Goal: Task Accomplishment & Management: Complete application form

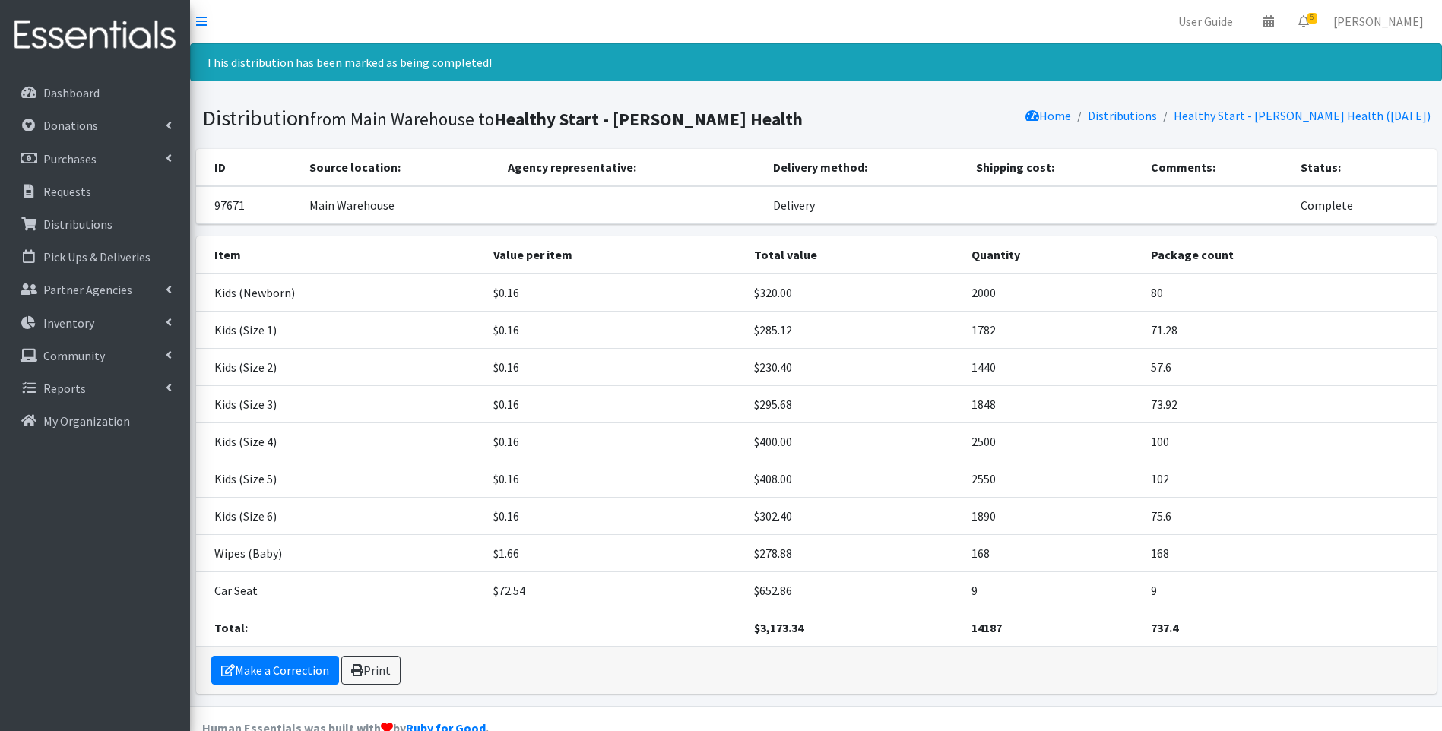
click at [106, 42] on img at bounding box center [95, 35] width 178 height 51
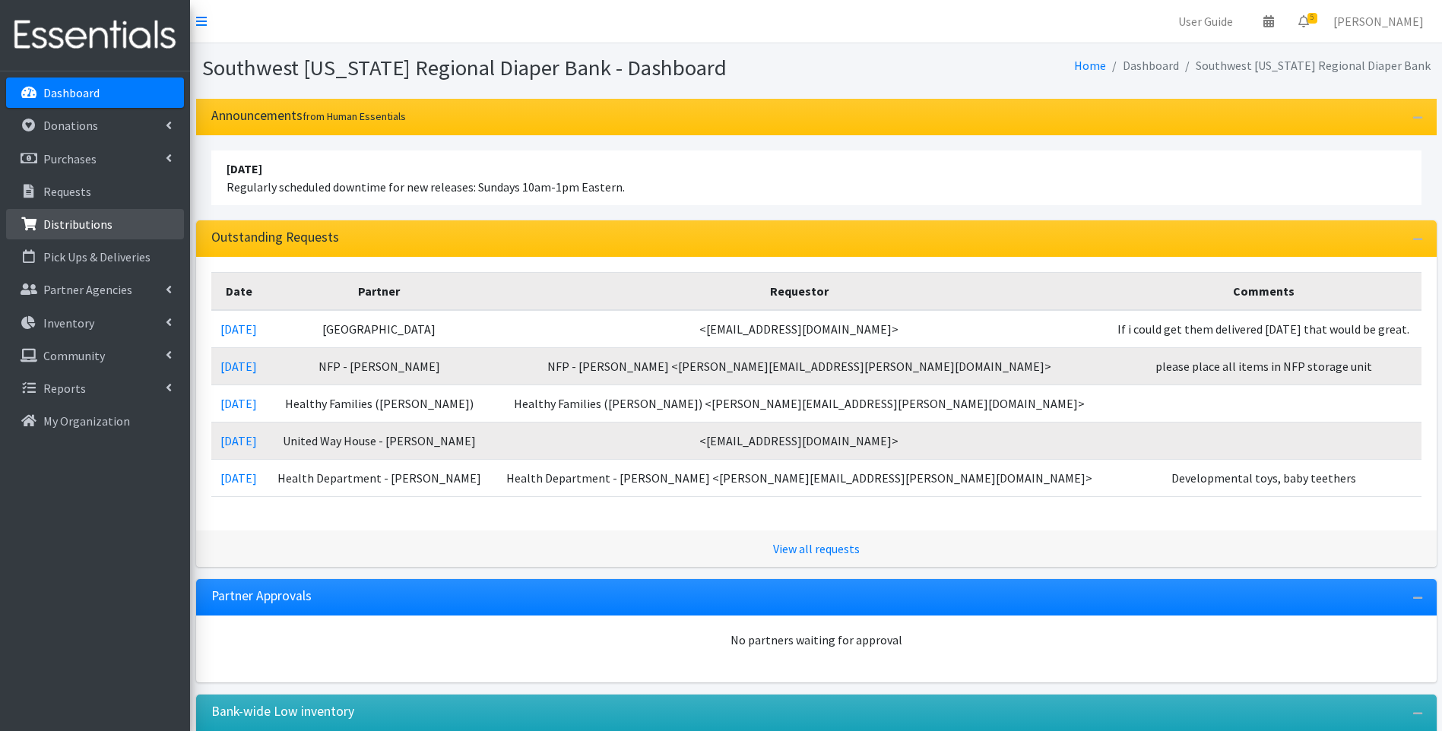
click at [73, 223] on p "Distributions" at bounding box center [77, 224] width 69 height 15
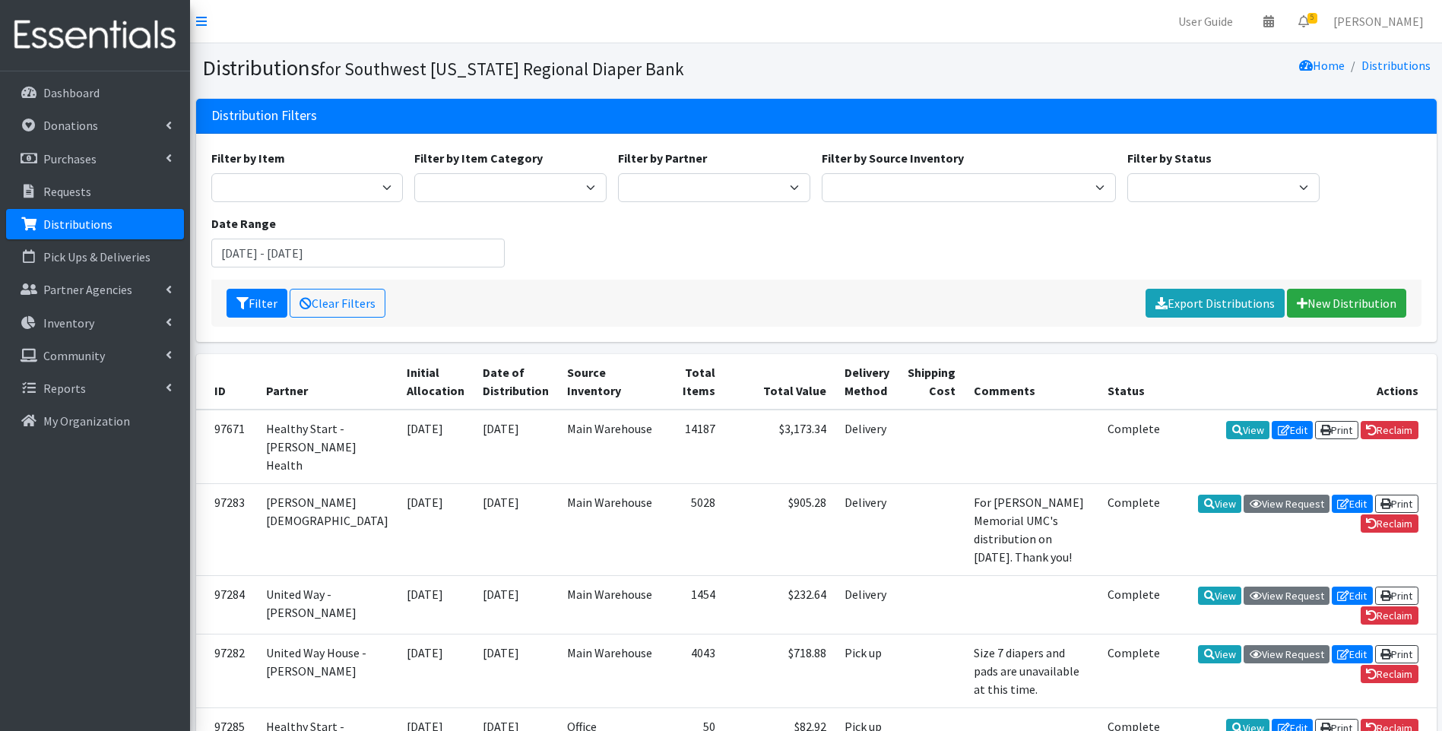
click at [957, 262] on div "Filter by Item Baby Food Bed Pads (Cloth) Bibs (Adult & Child) Blood Pressure C…" at bounding box center [815, 214] width 1221 height 131
click at [1355, 296] on link "New Distribution" at bounding box center [1346, 303] width 119 height 29
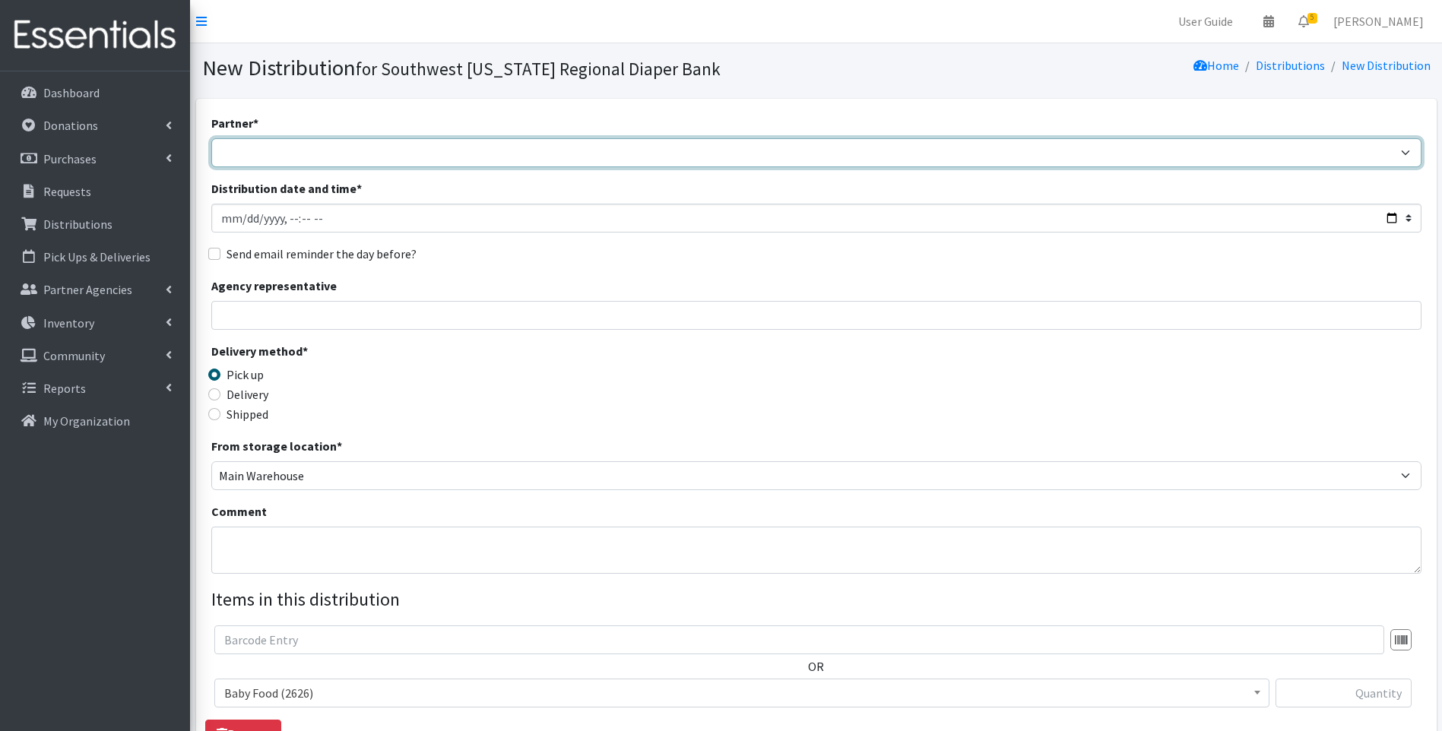
click at [359, 150] on select "ACT Abuse Counseling & Treatment Bayshore Fire Department Bonita Springs Assist…" at bounding box center [816, 152] width 1210 height 29
select select "3947"
click at [211, 138] on select "ACT Abuse Counseling & Treatment Bayshore Fire Department [PERSON_NAME][GEOGRAP…" at bounding box center [816, 152] width 1210 height 29
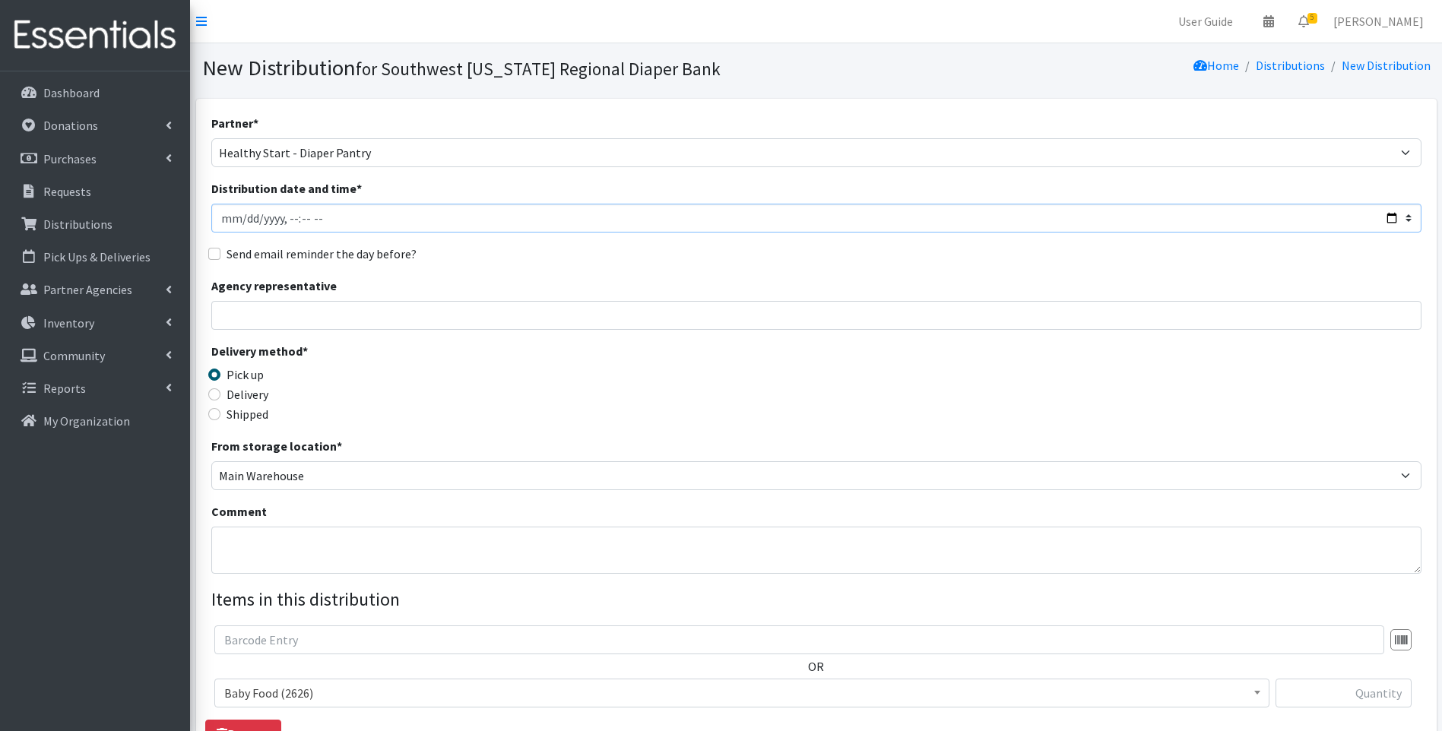
click at [1389, 220] on input "Distribution date and time *" at bounding box center [816, 218] width 1210 height 29
type input "2025-10-01T17:30"
click at [531, 385] on div "Delivery method * Pick up Delivery Shipped Shipping cost" at bounding box center [816, 389] width 1210 height 95
click at [241, 393] on label "Delivery" at bounding box center [247, 394] width 42 height 18
click at [220, 393] on input "Delivery" at bounding box center [214, 394] width 12 height 12
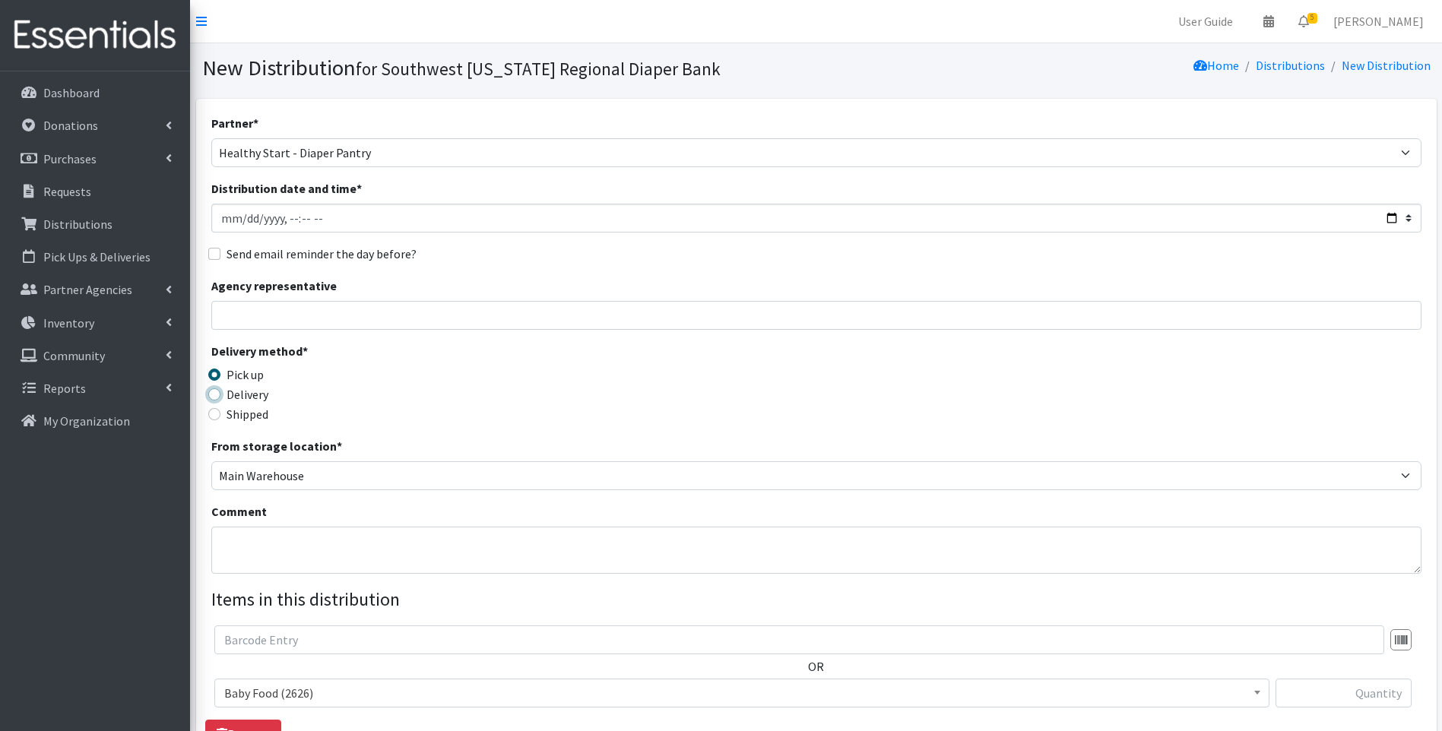
radio input "true"
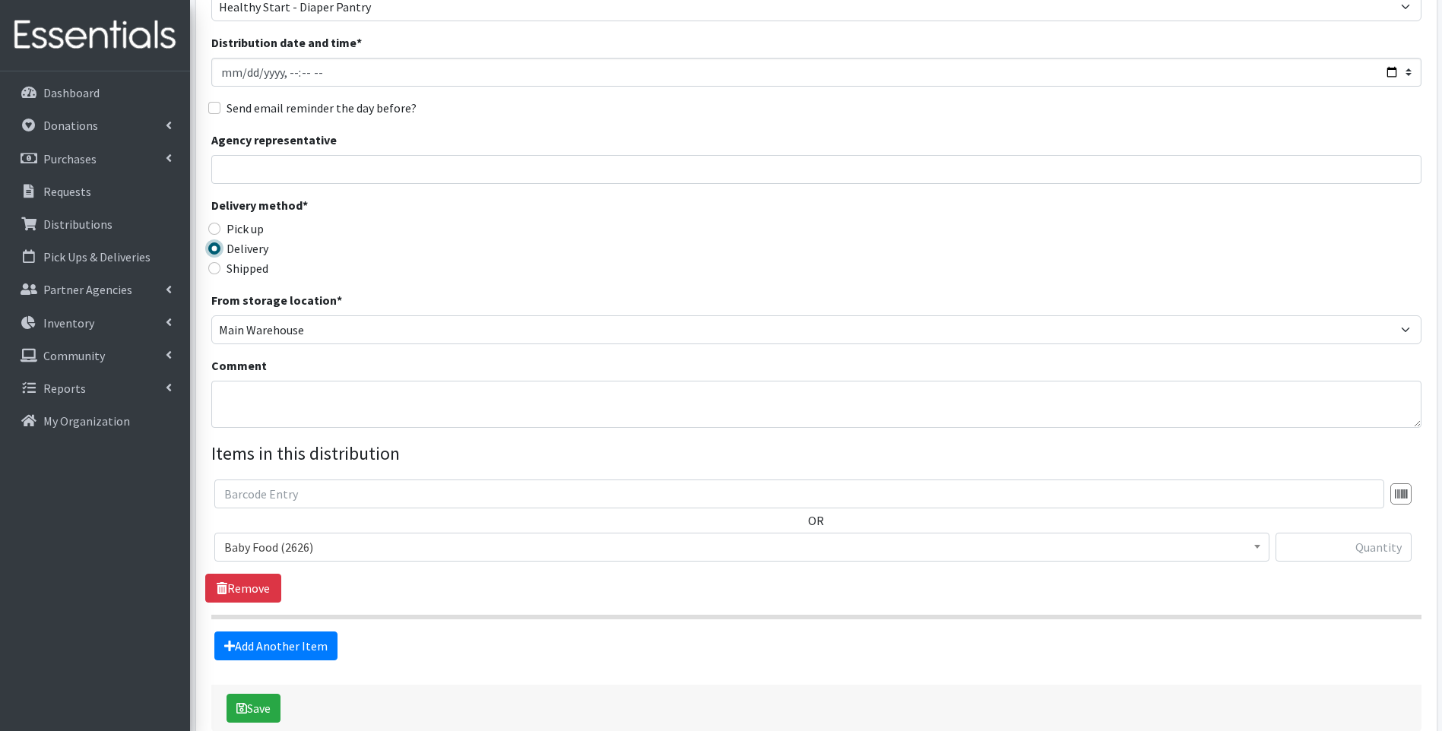
scroll to position [203, 0]
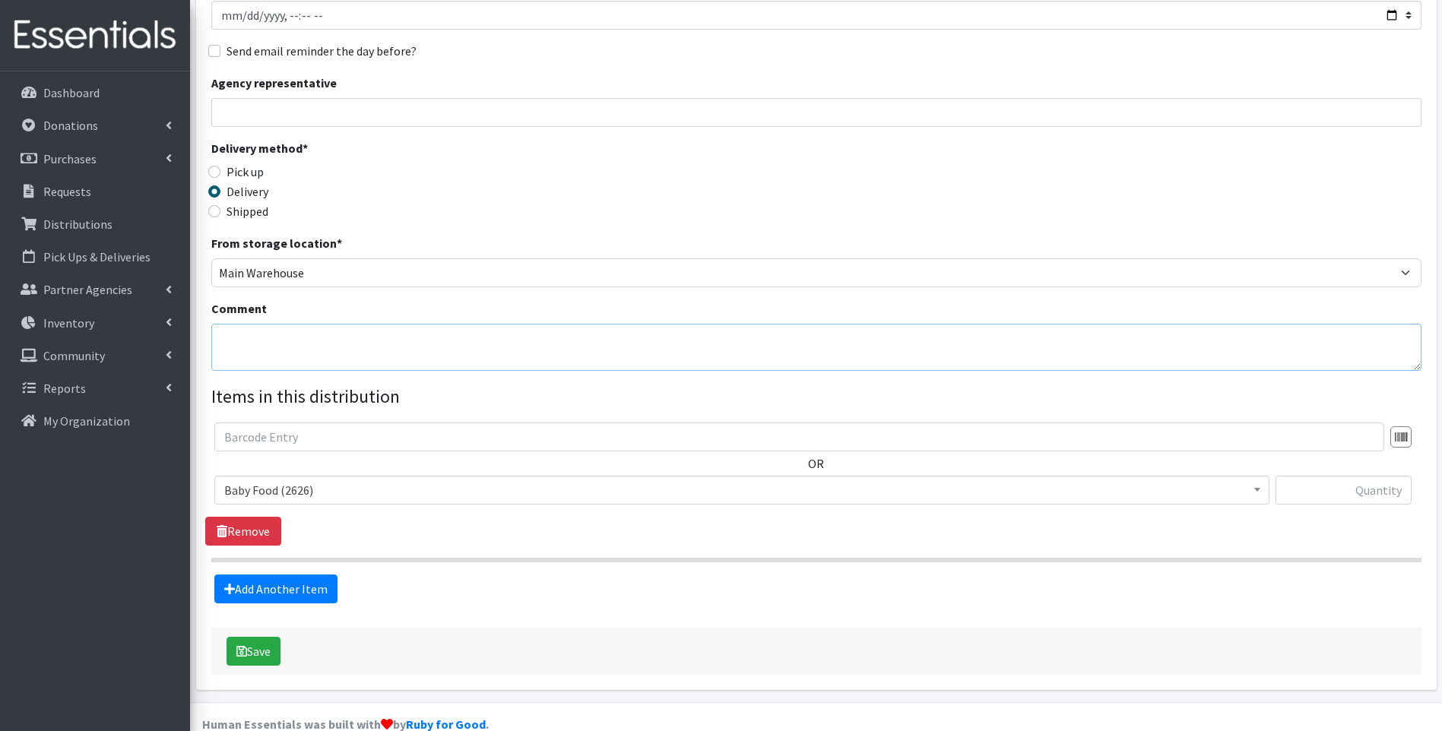
click at [361, 350] on textarea "Comment" at bounding box center [816, 347] width 1210 height 47
type textarea "Labelle diaper distribution 10.1.25"
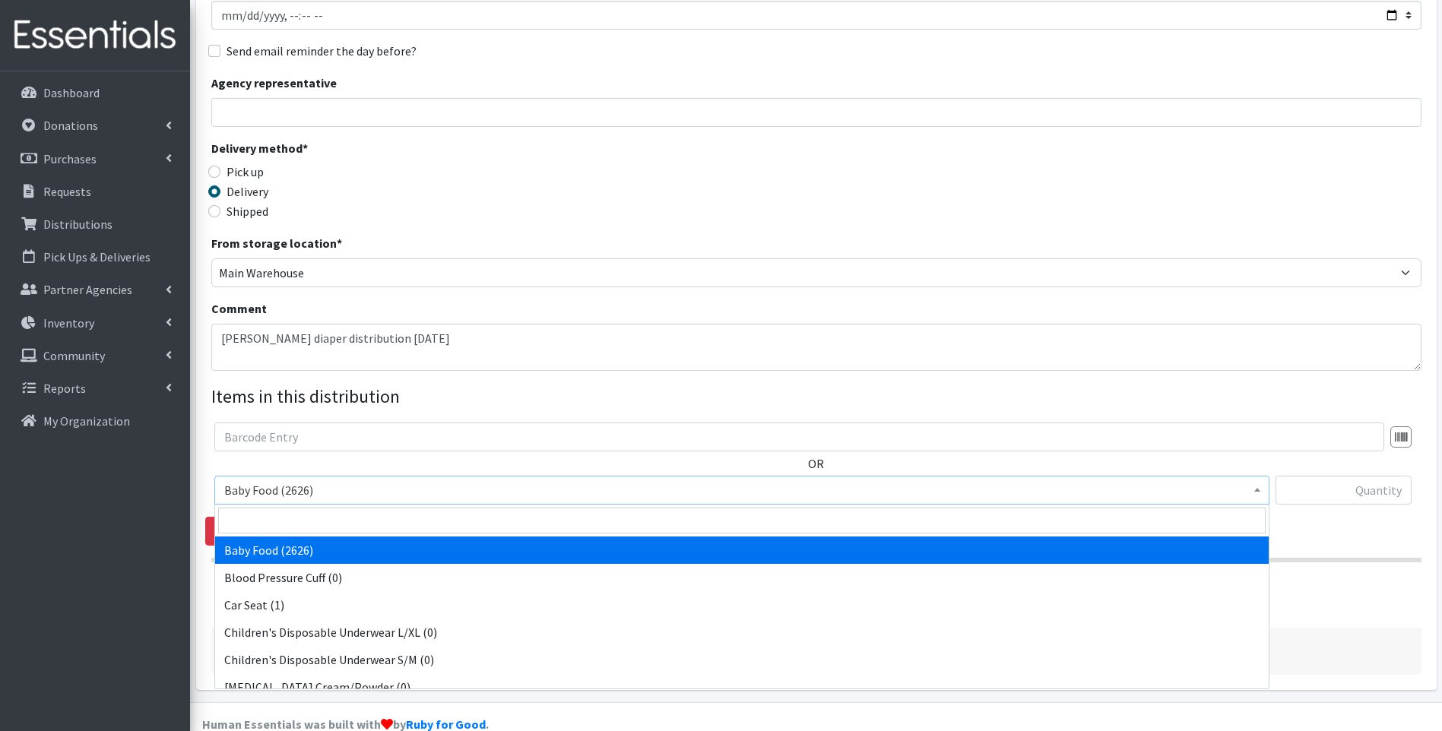
click at [301, 493] on span "Baby Food (2626)" at bounding box center [741, 490] width 1035 height 21
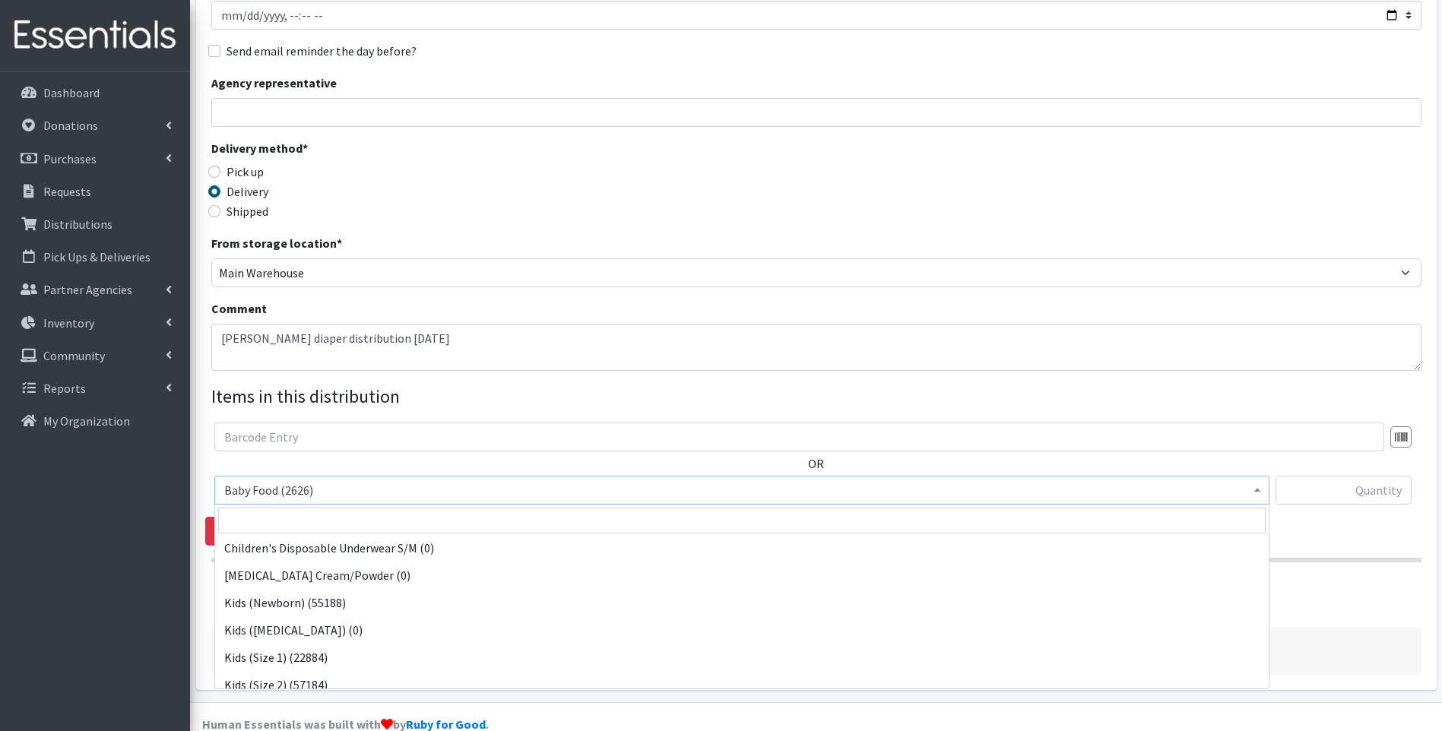
scroll to position [152, 0]
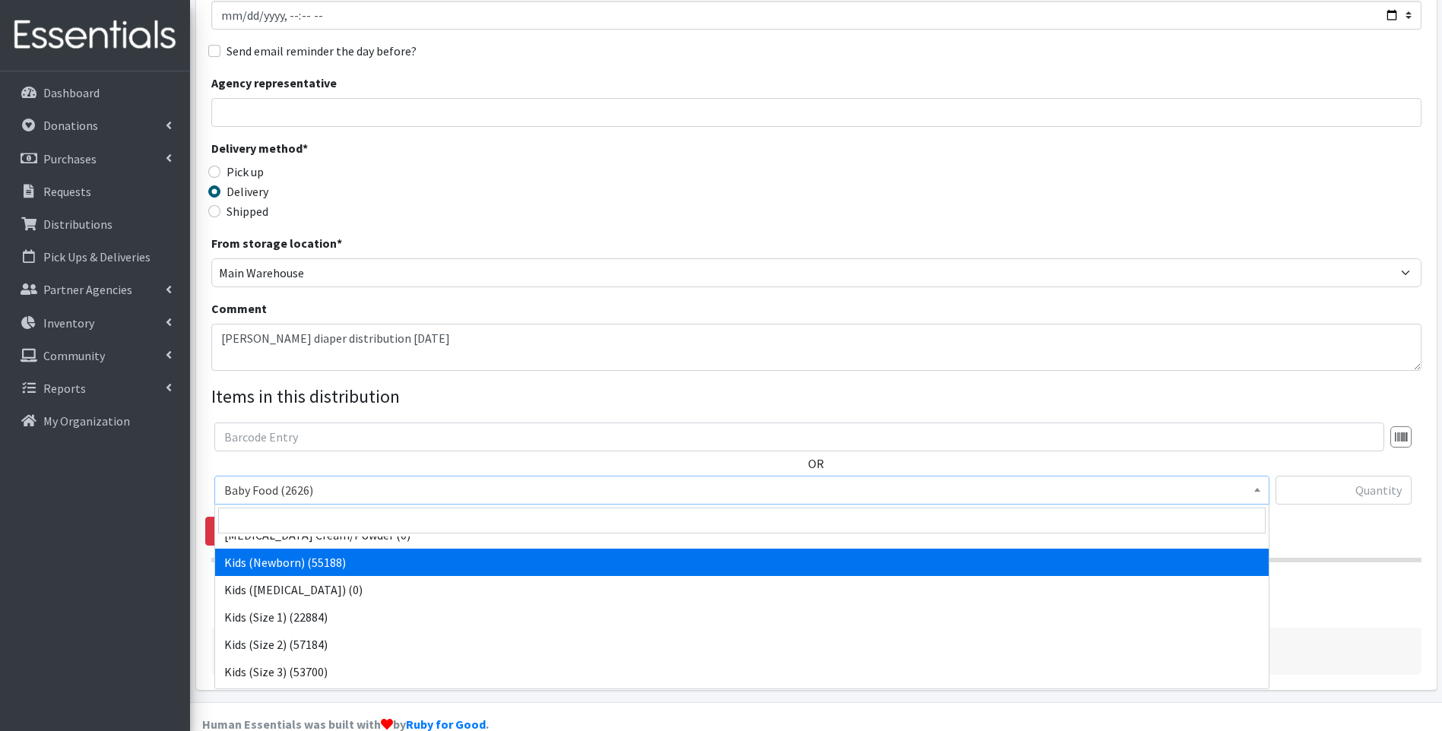
select select "10064"
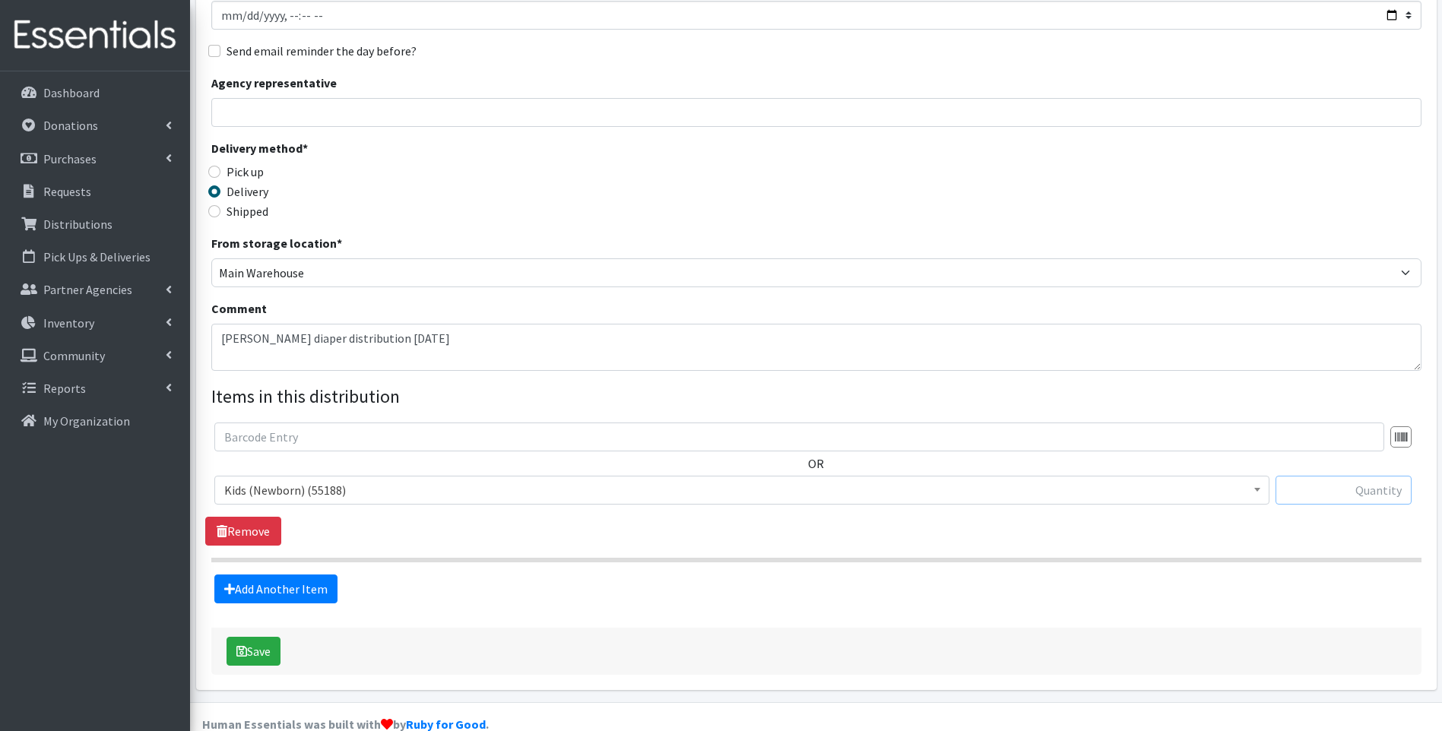
click at [1351, 484] on input "text" at bounding box center [1343, 490] width 136 height 29
type input "324"
click at [299, 582] on link "Add Another Item" at bounding box center [275, 589] width 123 height 29
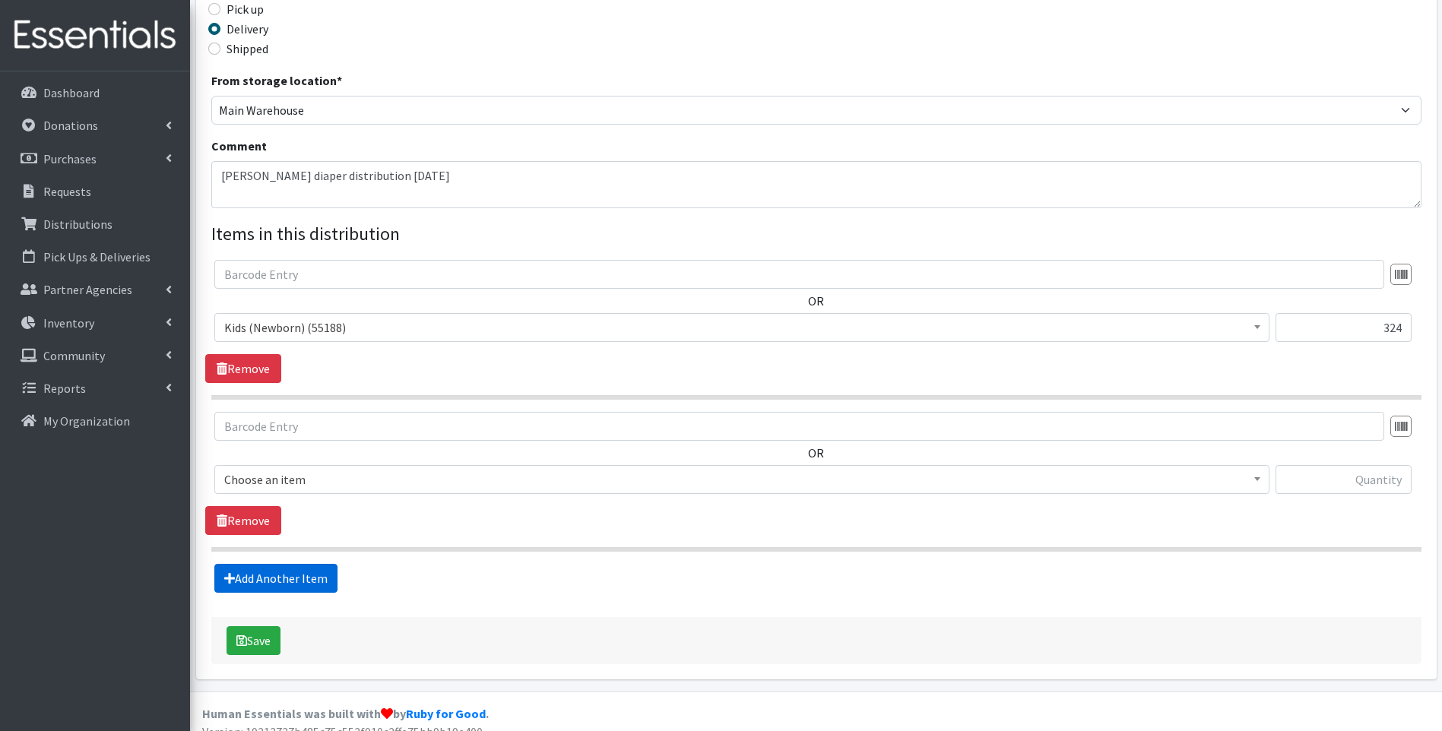
scroll to position [383, 0]
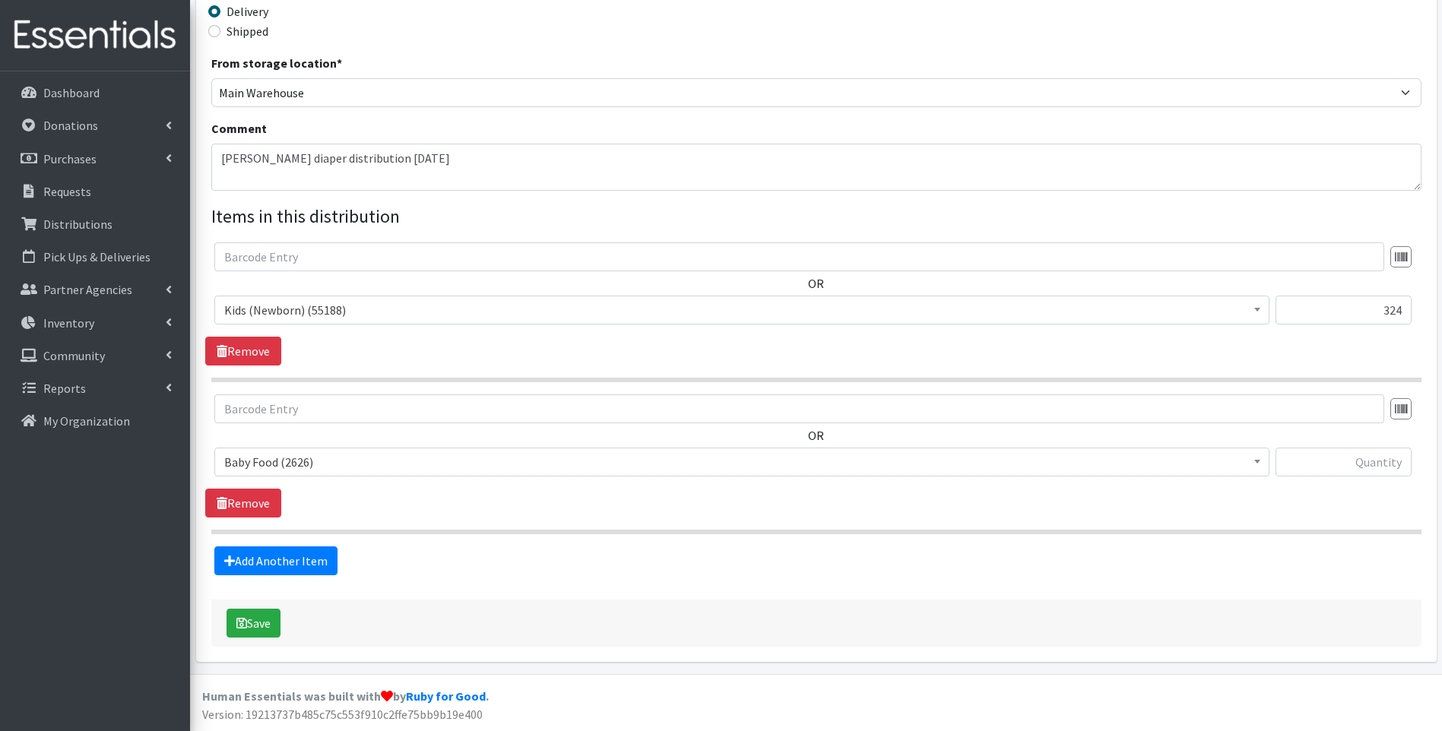
click at [423, 463] on span "Baby Food (2626)" at bounding box center [741, 461] width 1035 height 21
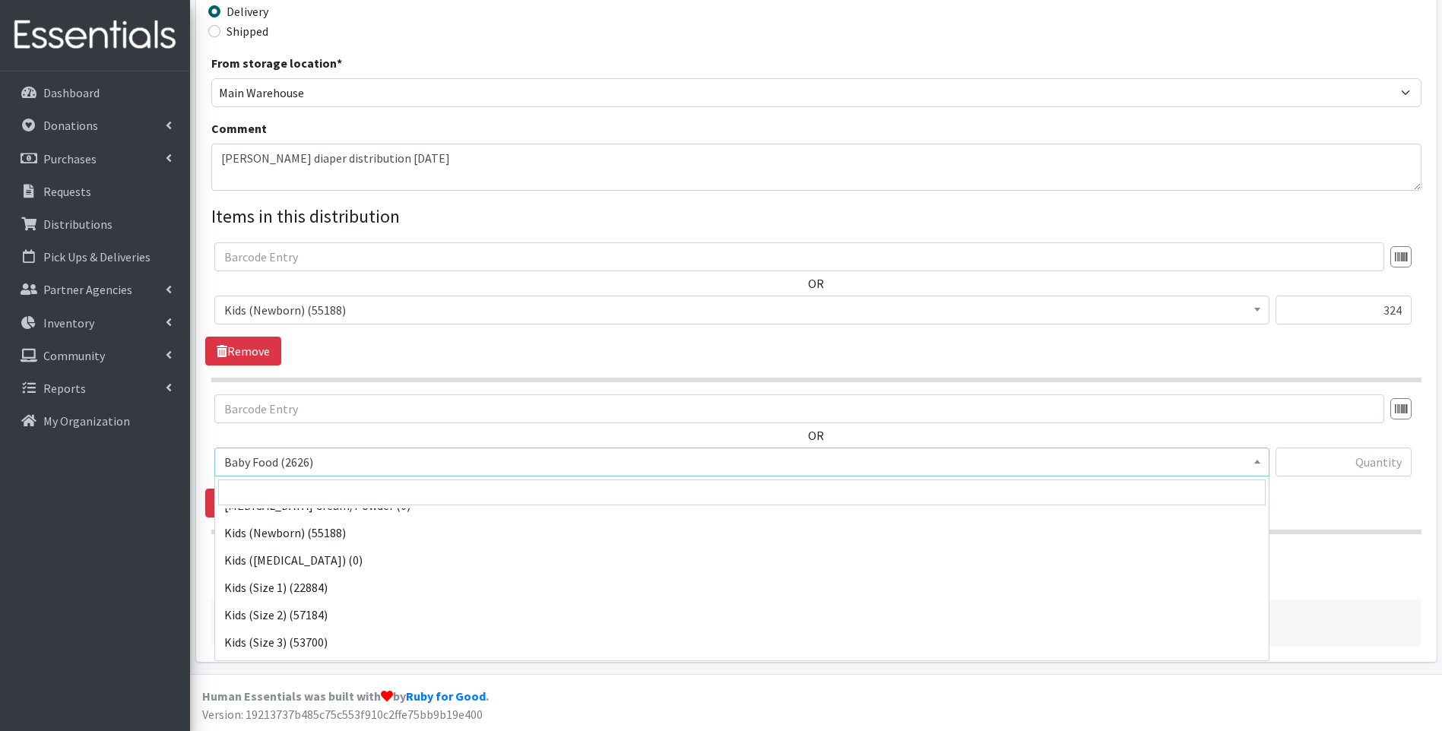
scroll to position [203, 0]
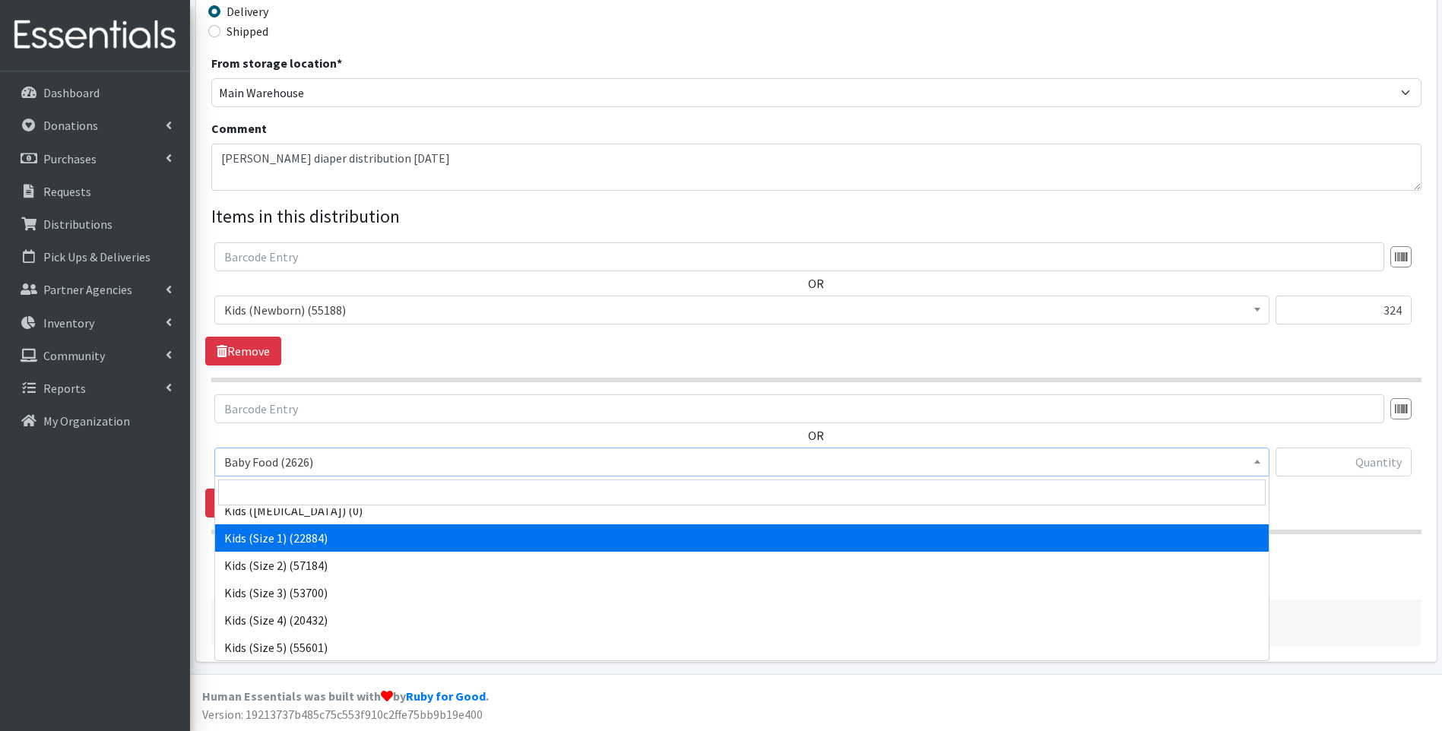
select select "10069"
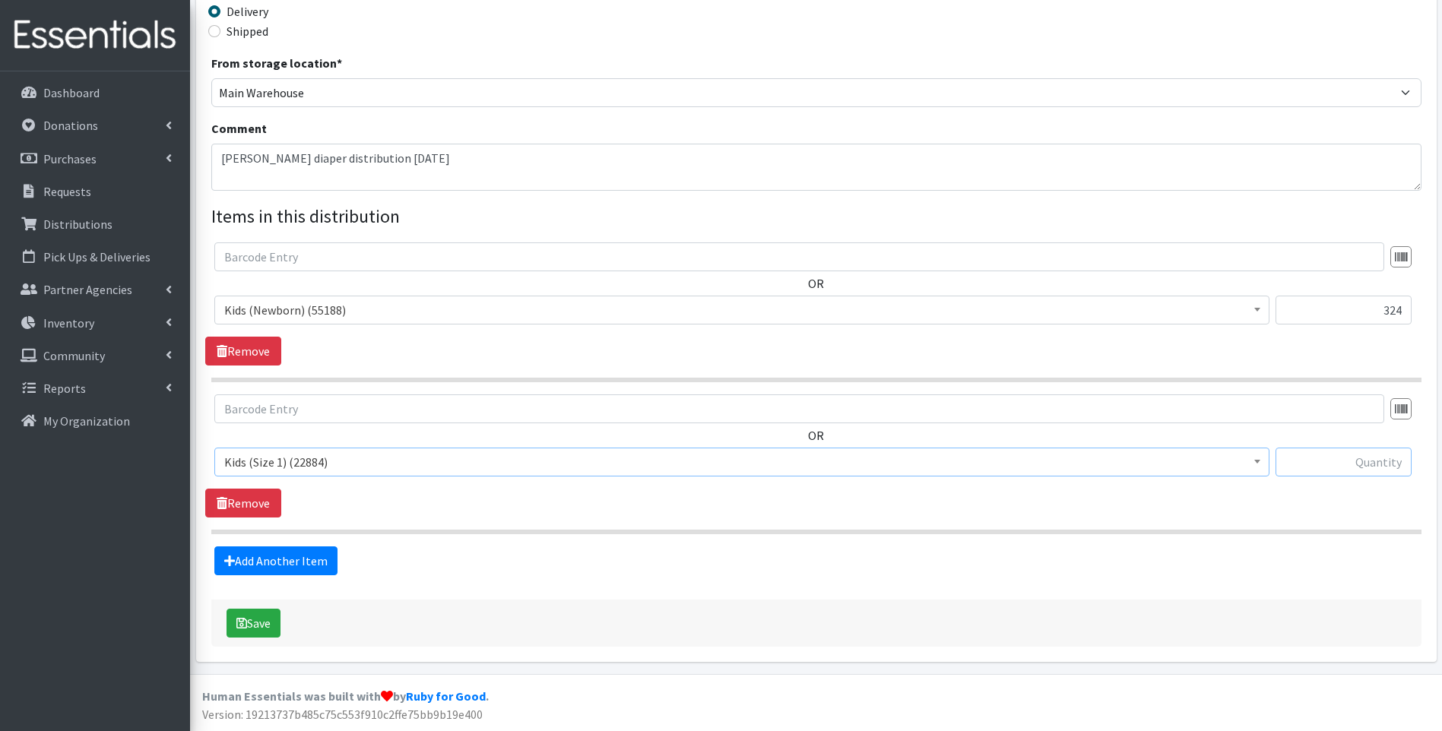
click at [1331, 455] on input "text" at bounding box center [1343, 462] width 136 height 29
type input "364"
click at [271, 559] on link "Add Another Item" at bounding box center [275, 560] width 123 height 29
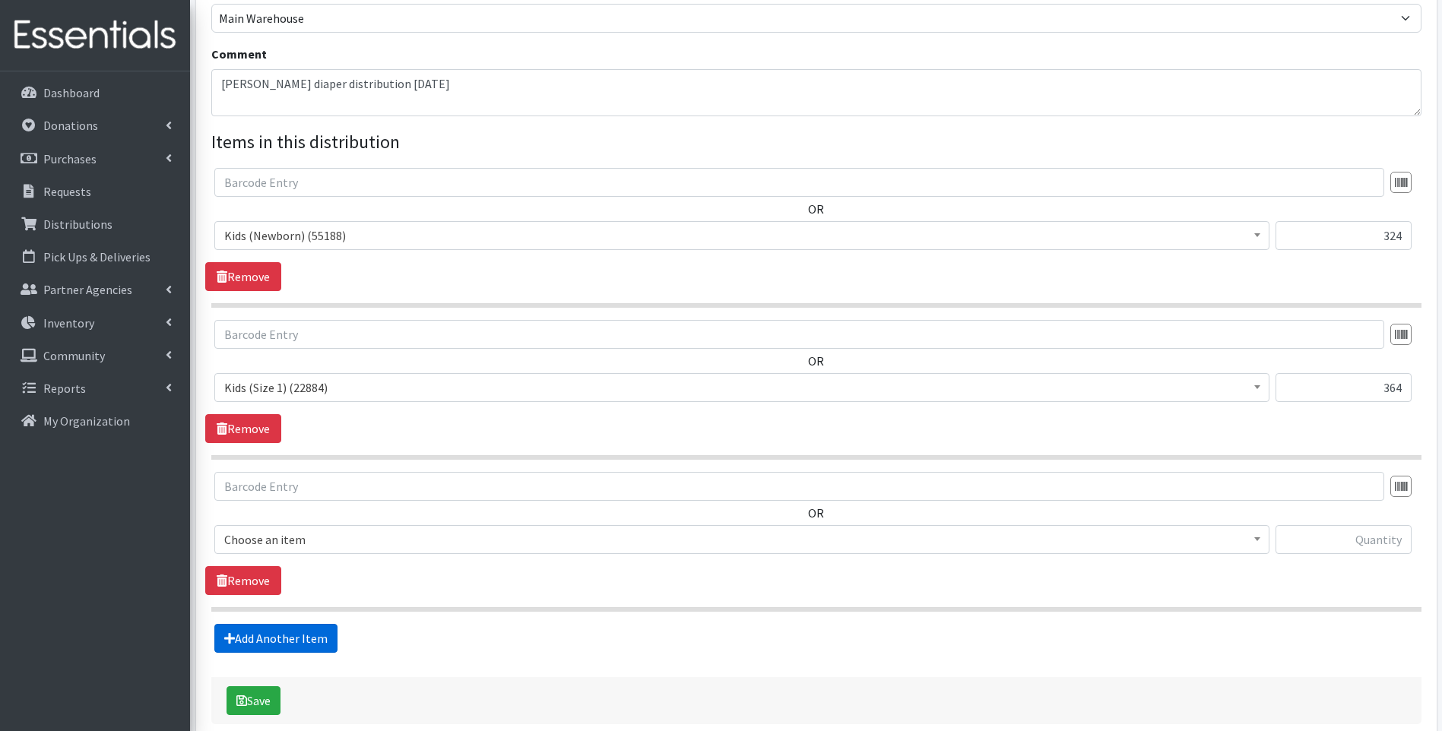
scroll to position [535, 0]
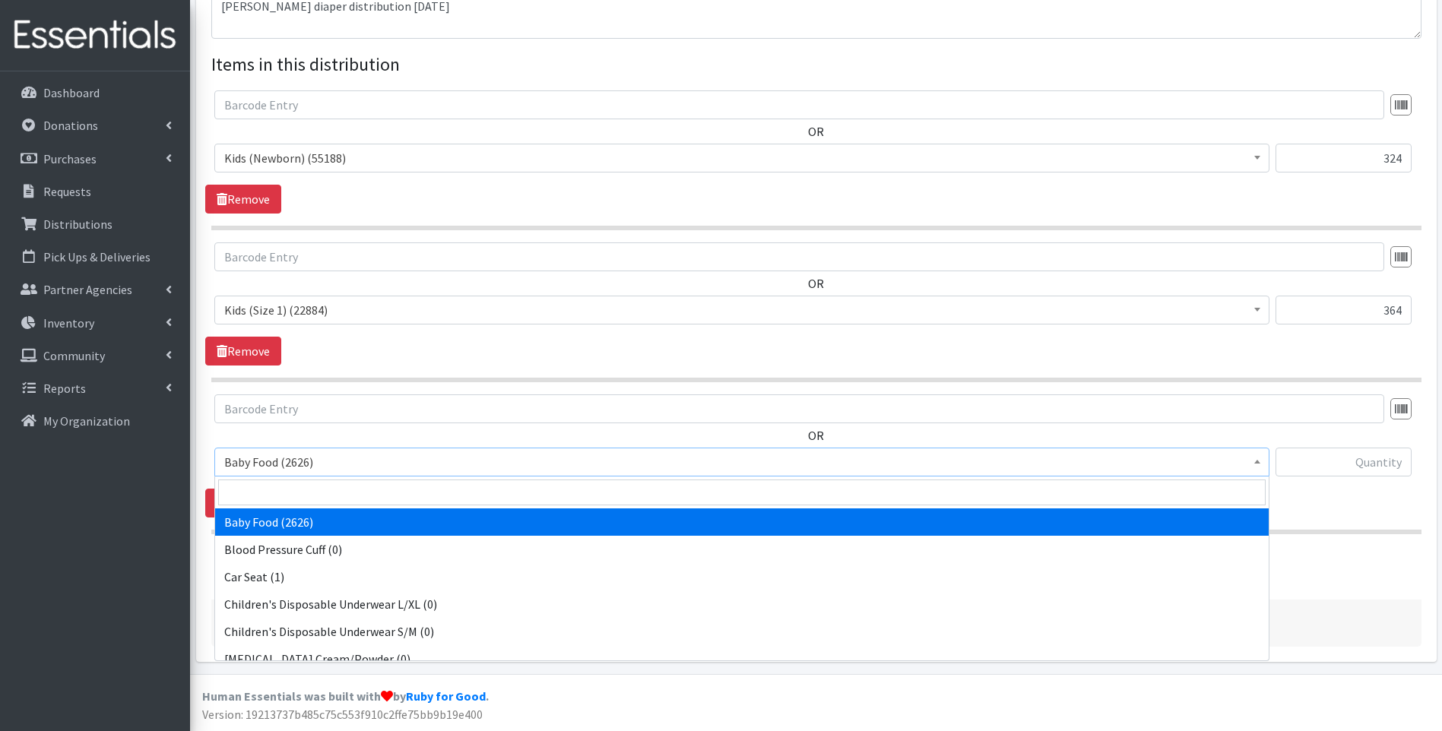
click at [420, 468] on span "Baby Food (2626)" at bounding box center [741, 461] width 1035 height 21
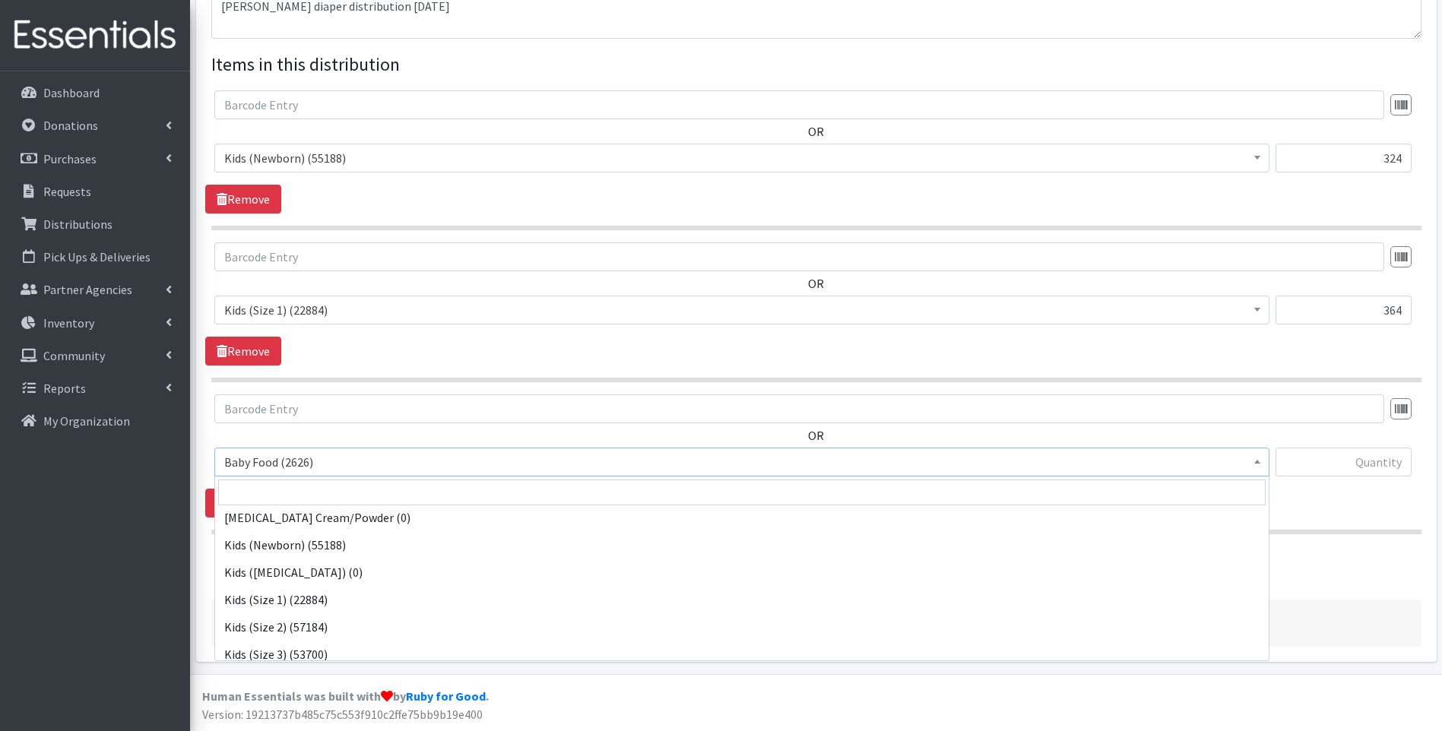
scroll to position [152, 0]
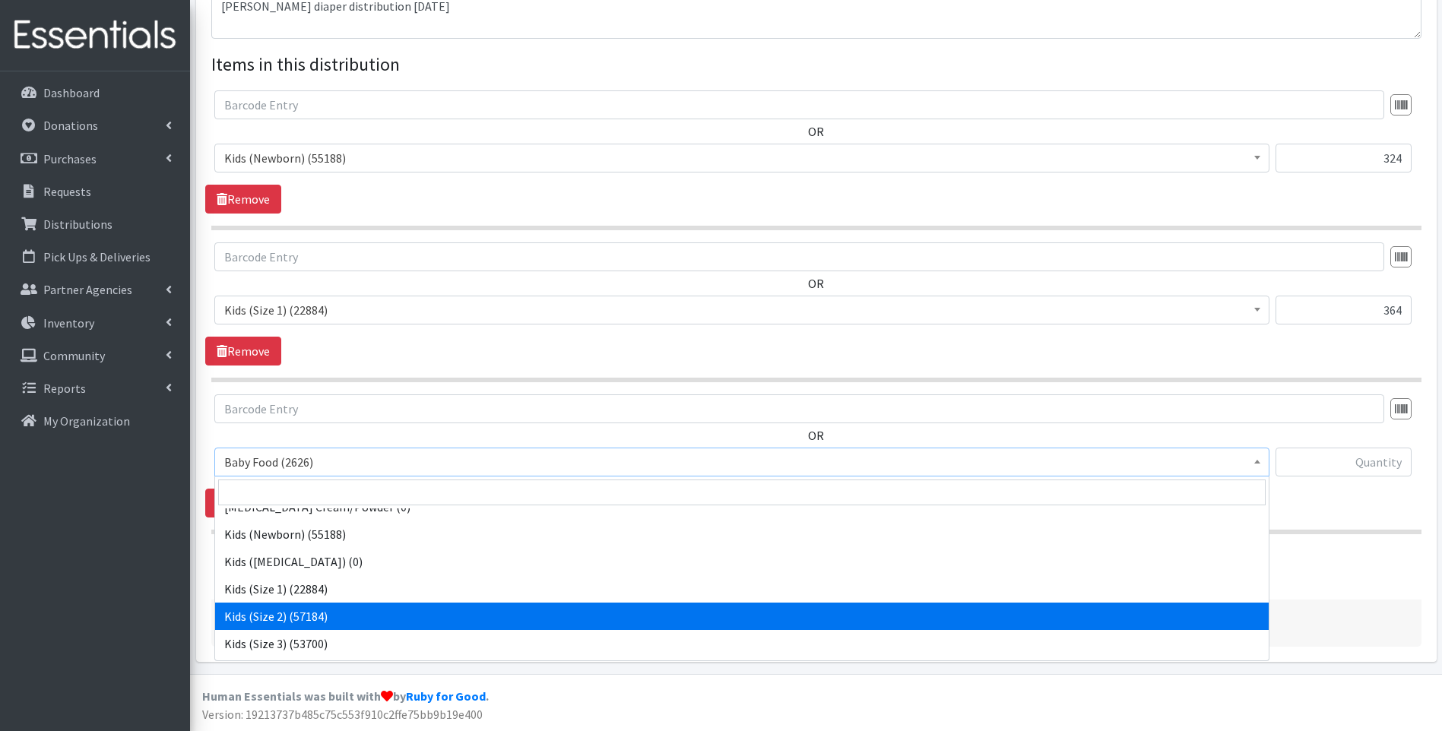
select select "10068"
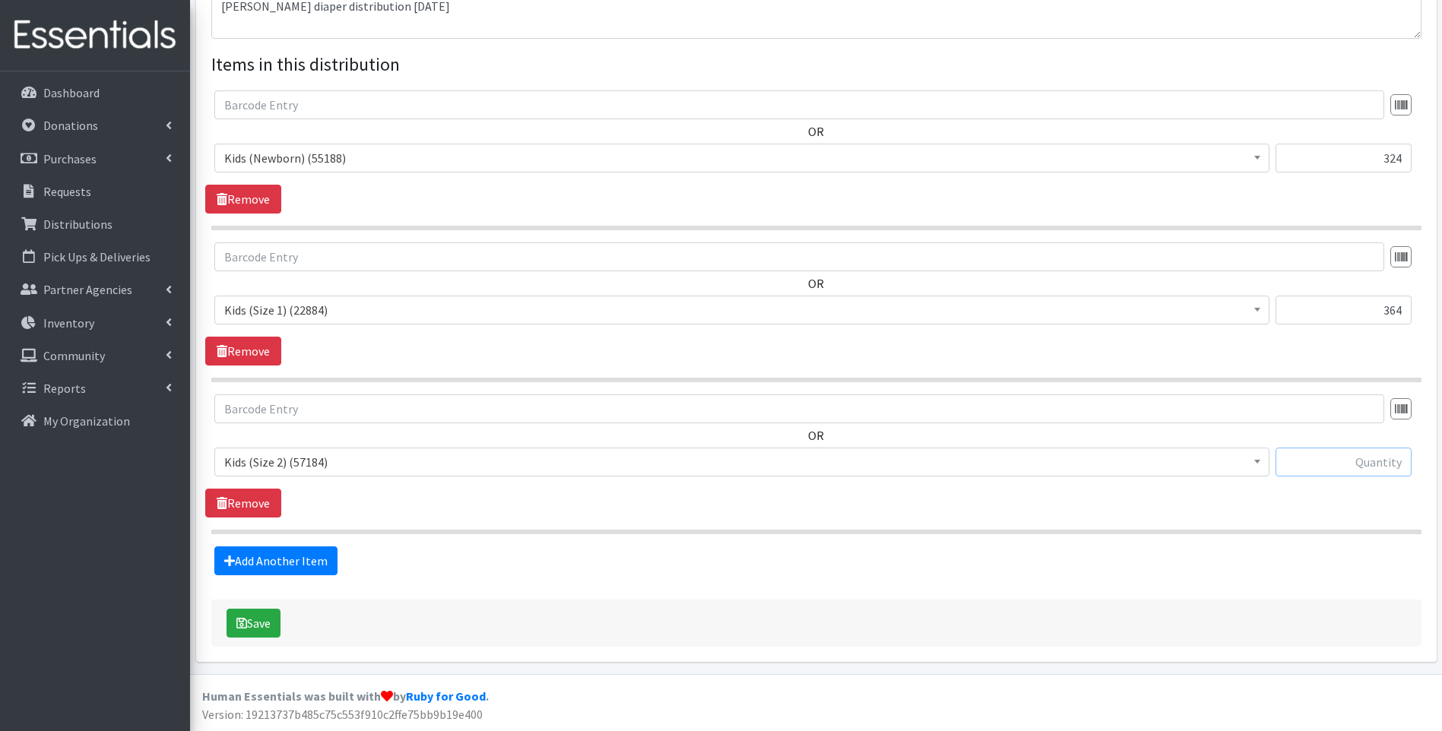
click at [1354, 466] on input "text" at bounding box center [1343, 462] width 136 height 29
type input "114"
click at [290, 559] on link "Add Another Item" at bounding box center [275, 560] width 123 height 29
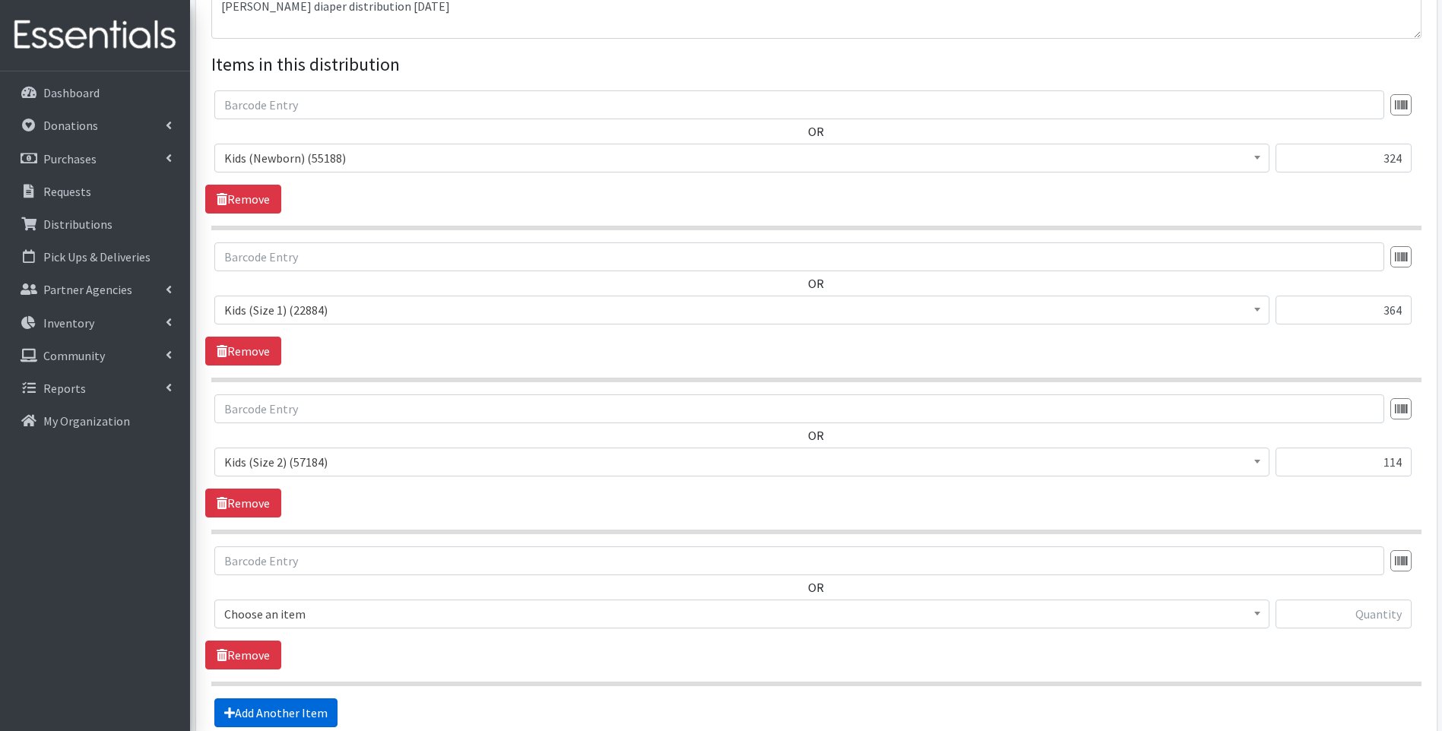
scroll to position [687, 0]
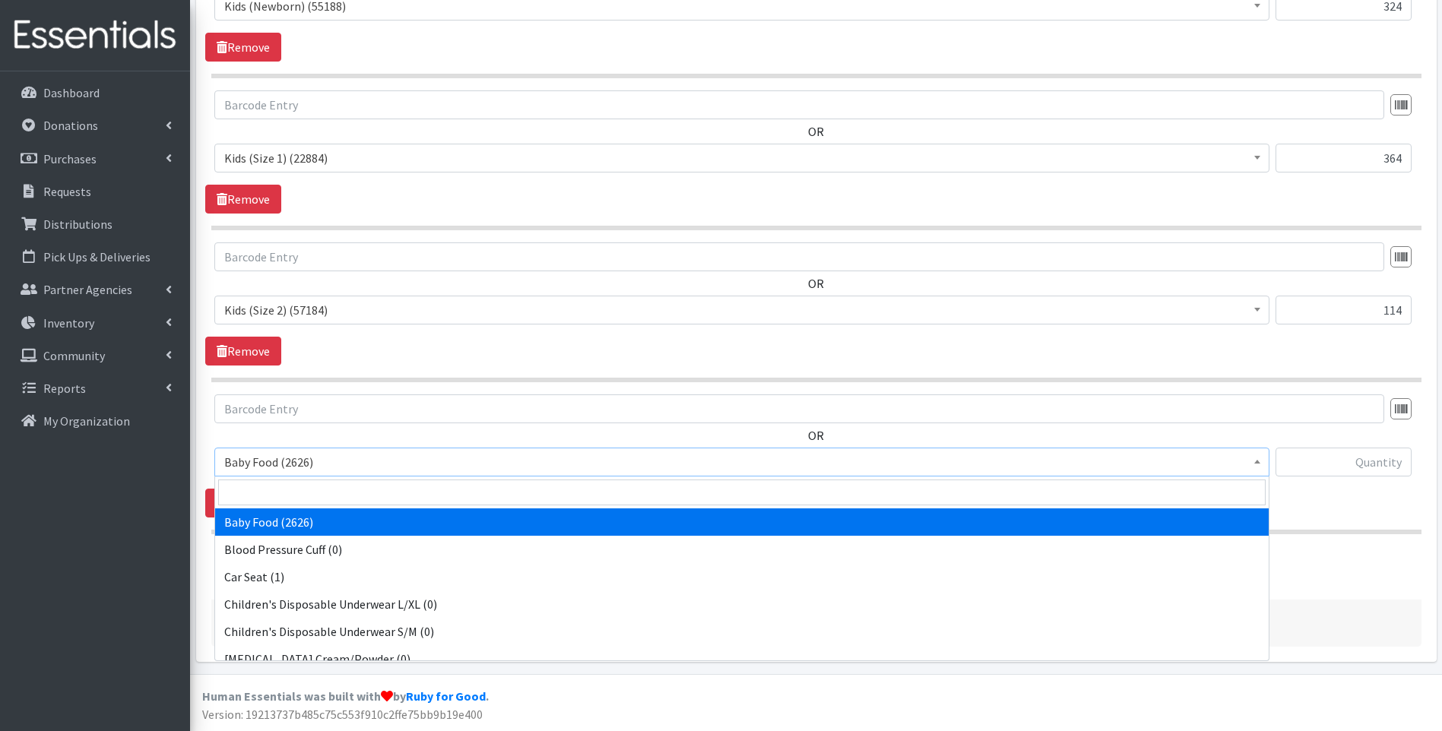
click at [325, 467] on span "Baby Food (2626)" at bounding box center [741, 461] width 1035 height 21
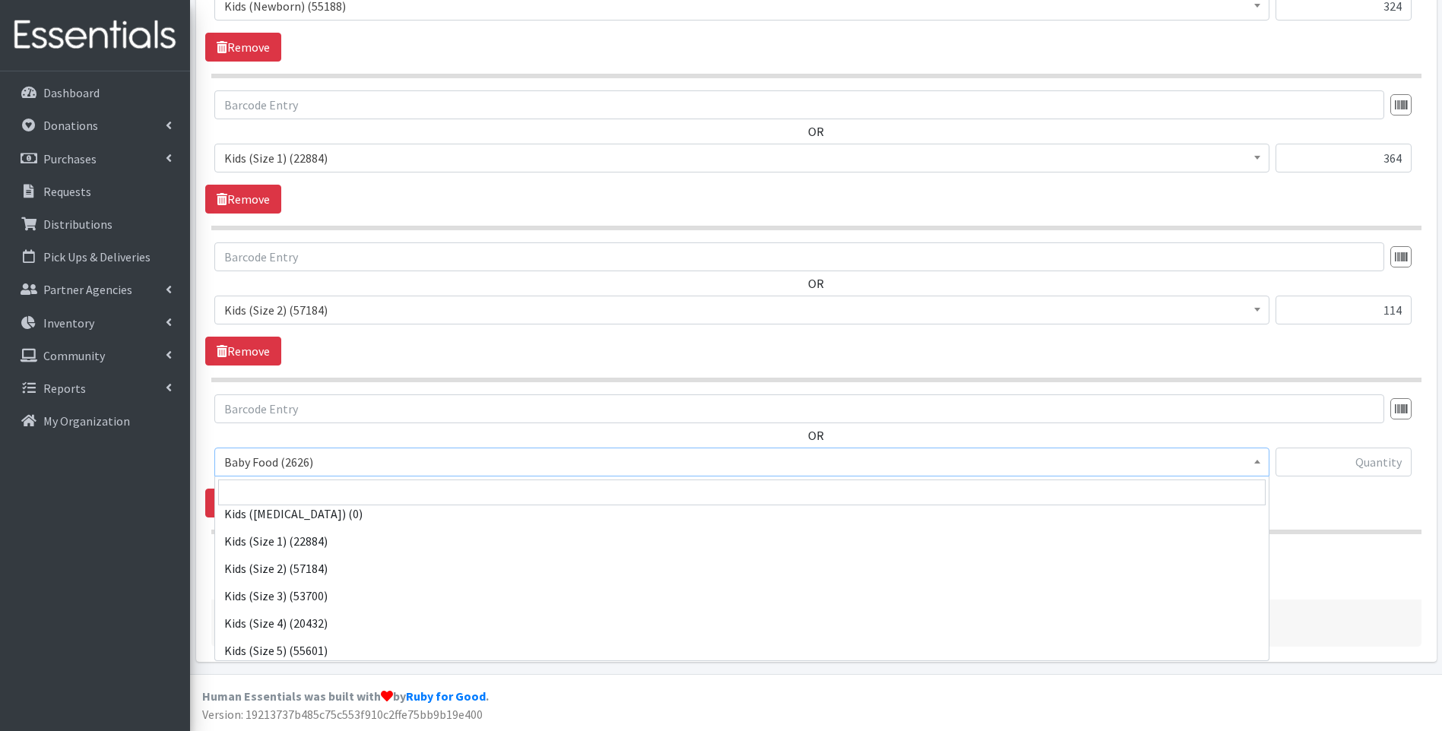
scroll to position [203, 0]
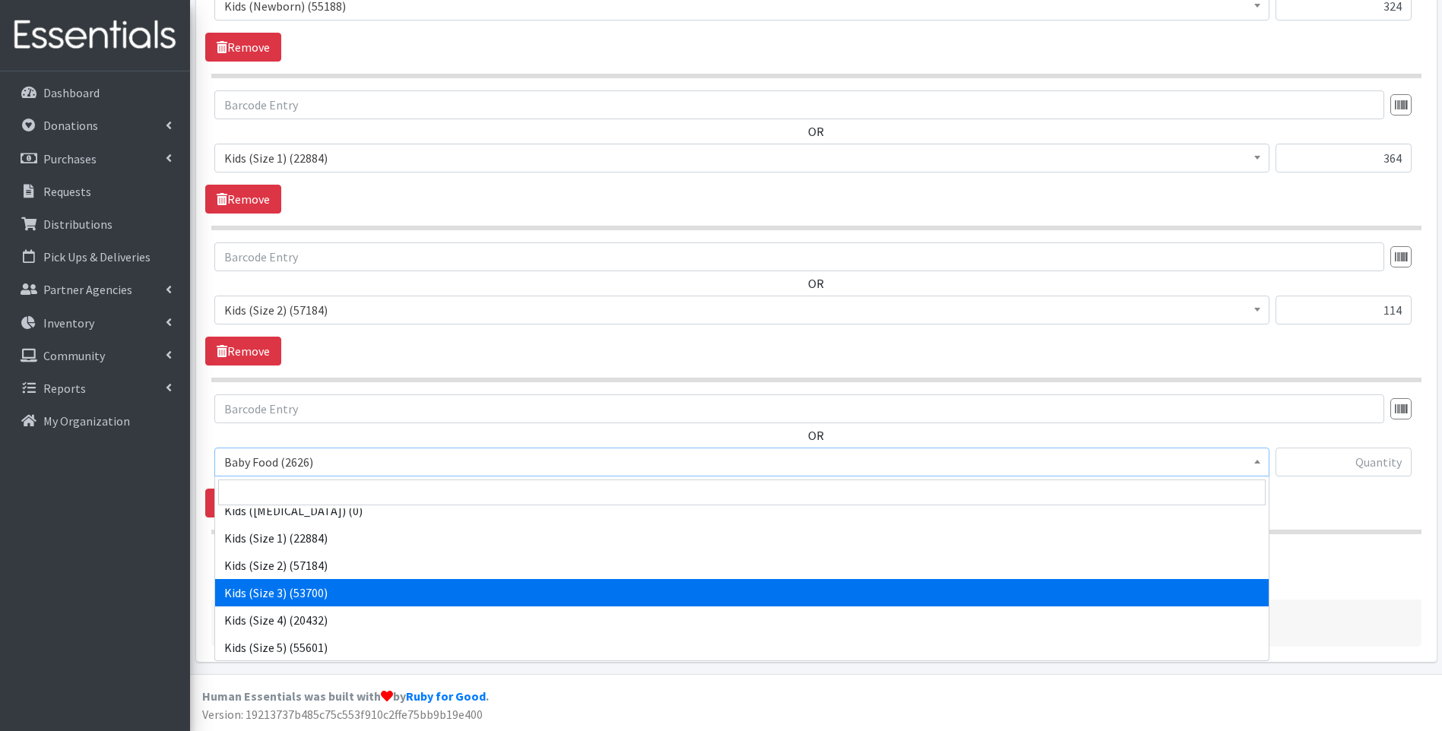
select select "10061"
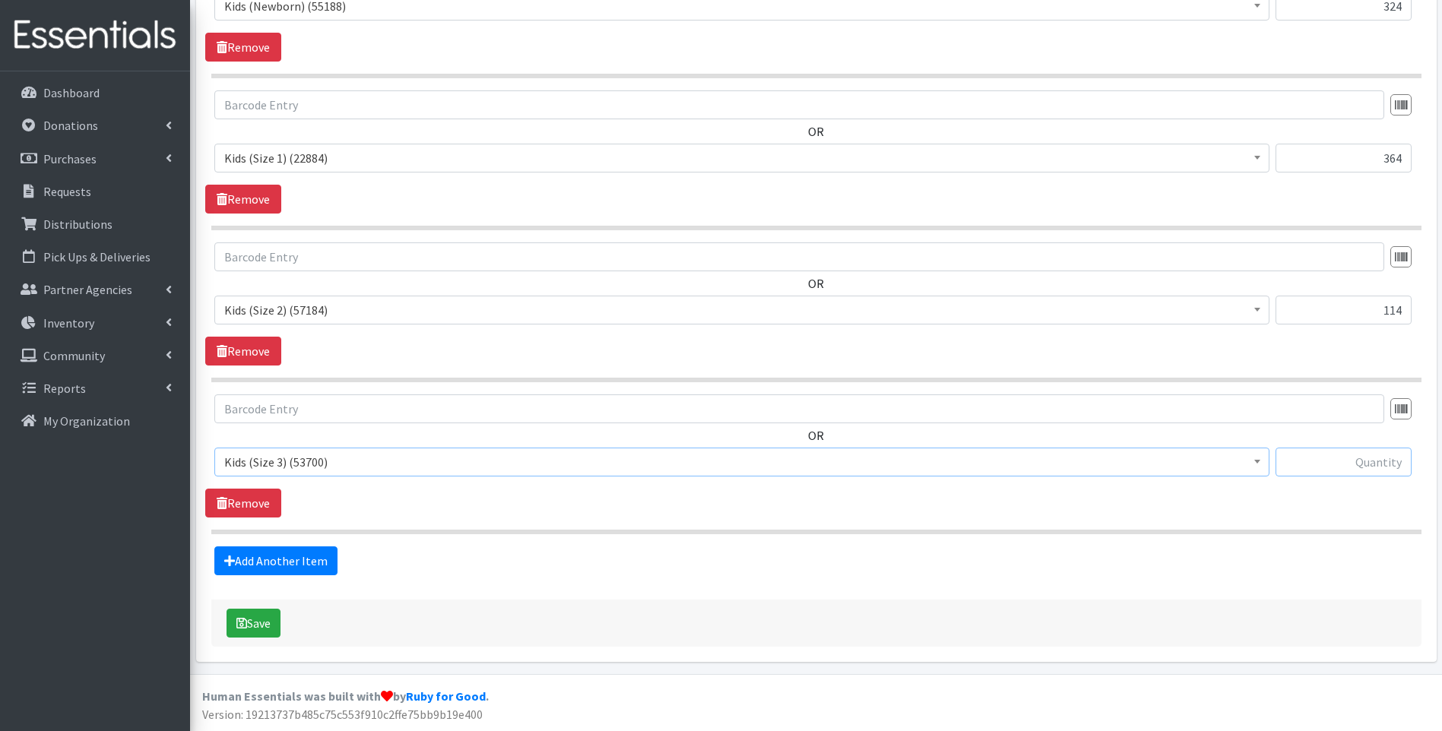
click at [1357, 456] on input "text" at bounding box center [1343, 462] width 136 height 29
type input "1005"
click at [290, 559] on link "Add Another Item" at bounding box center [275, 560] width 123 height 29
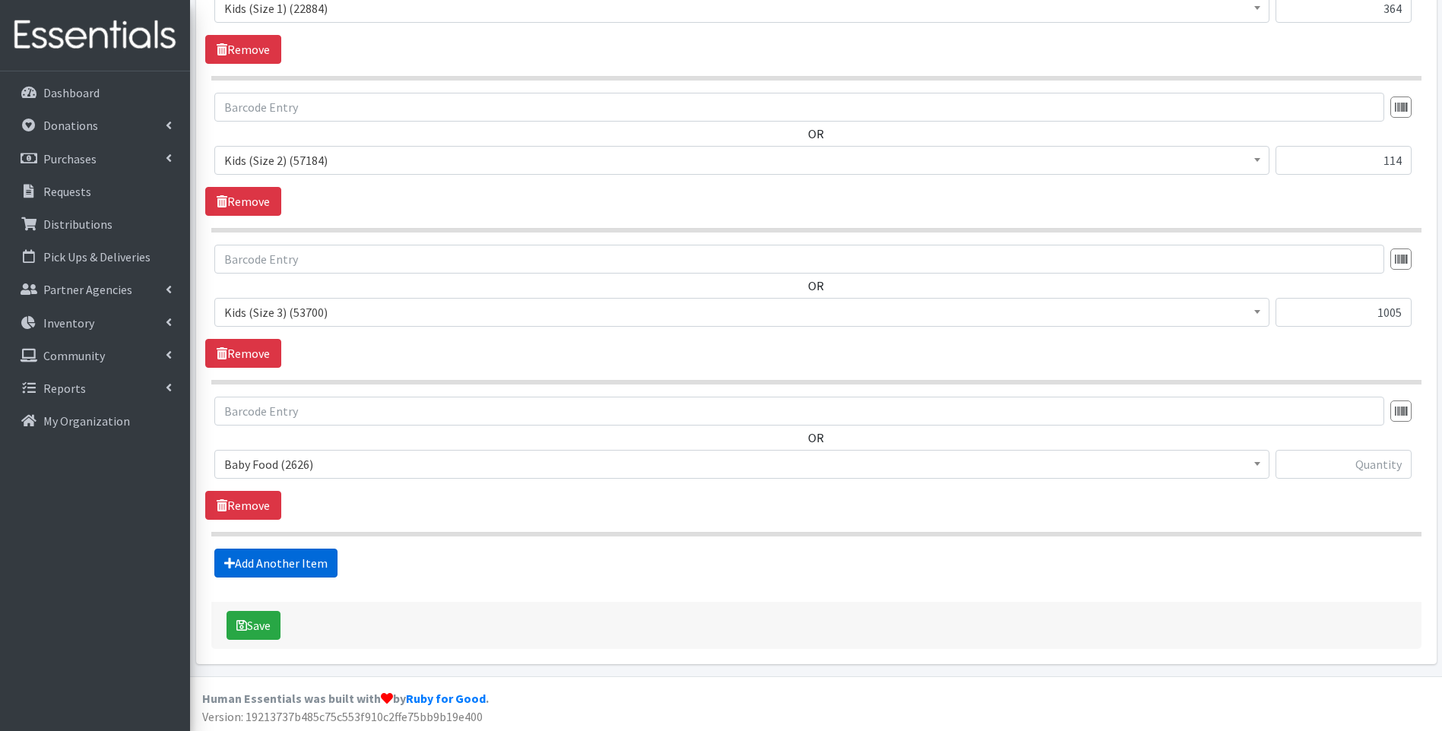
scroll to position [839, 0]
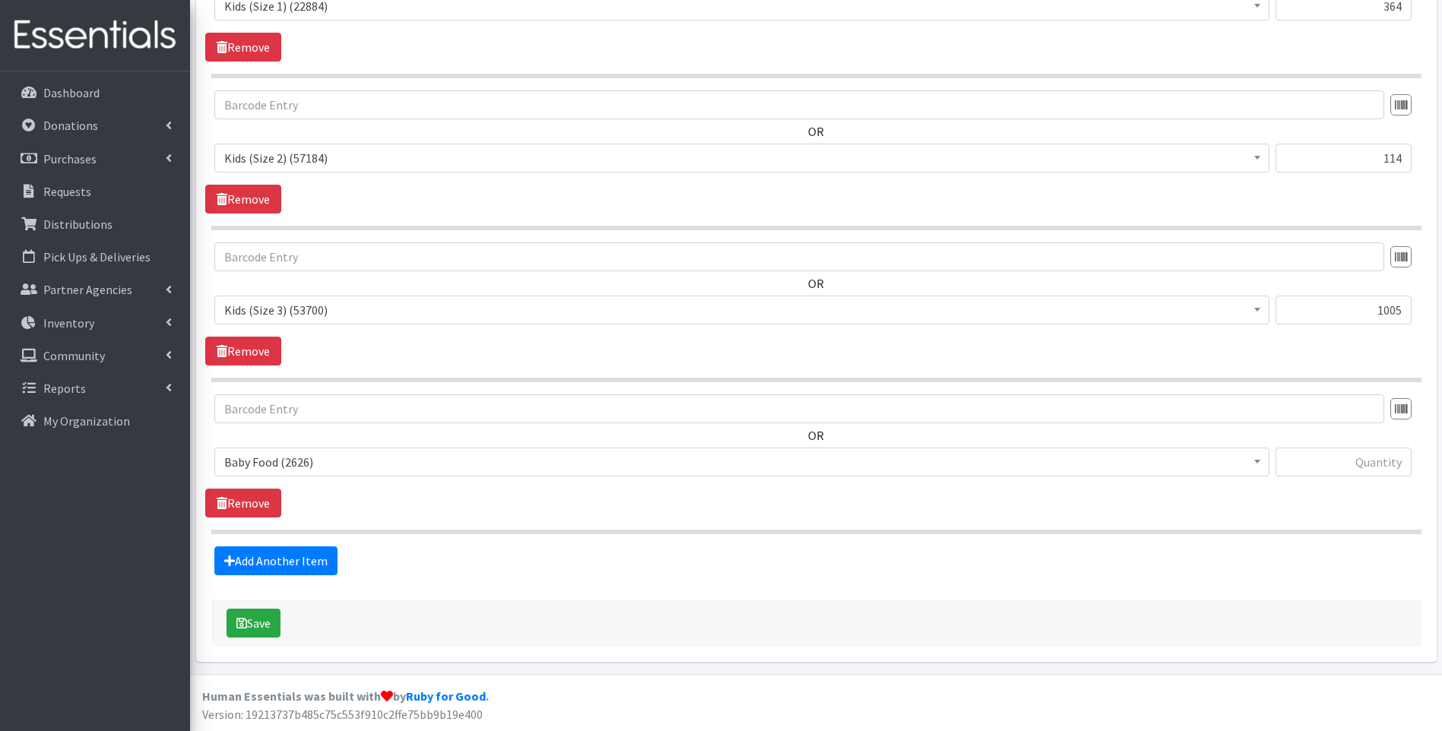
click at [372, 464] on span "Baby Food (2626)" at bounding box center [741, 461] width 1035 height 21
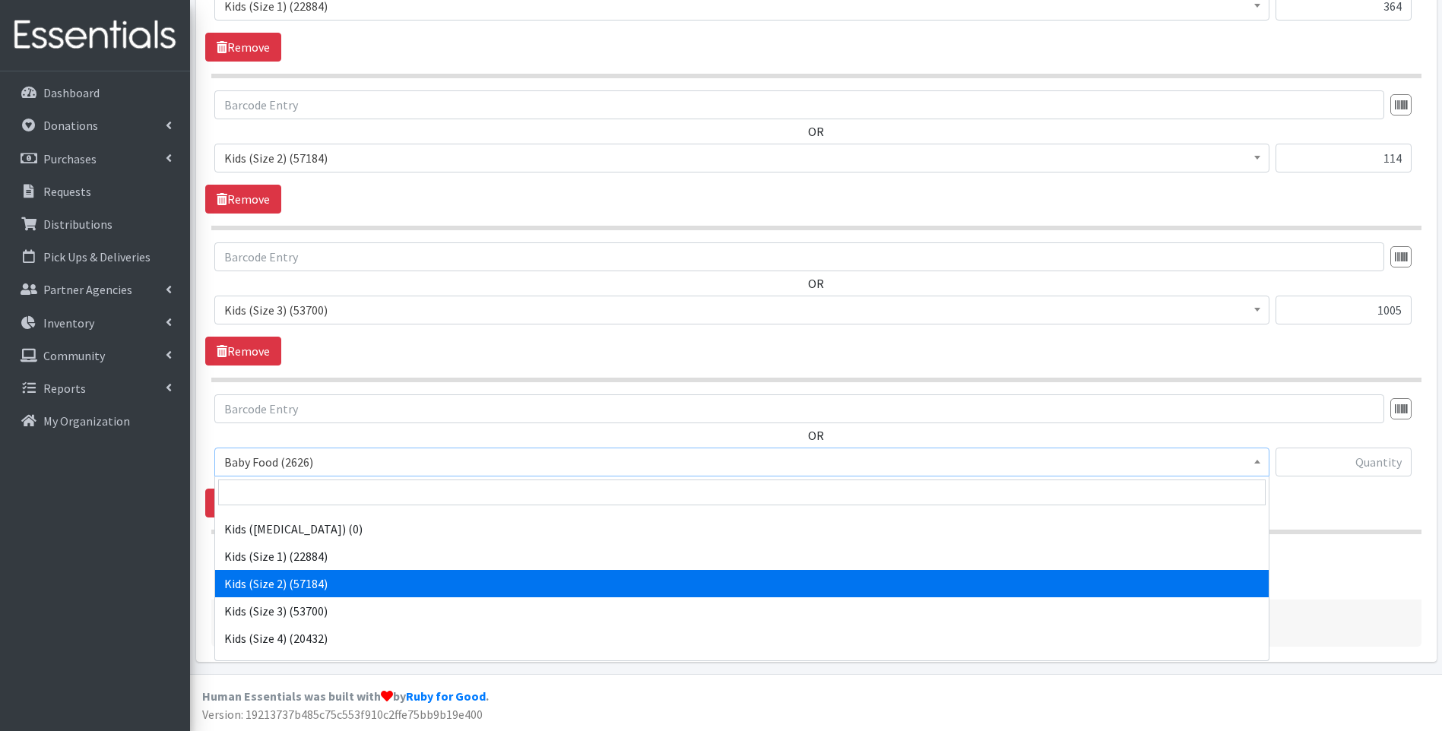
scroll to position [203, 0]
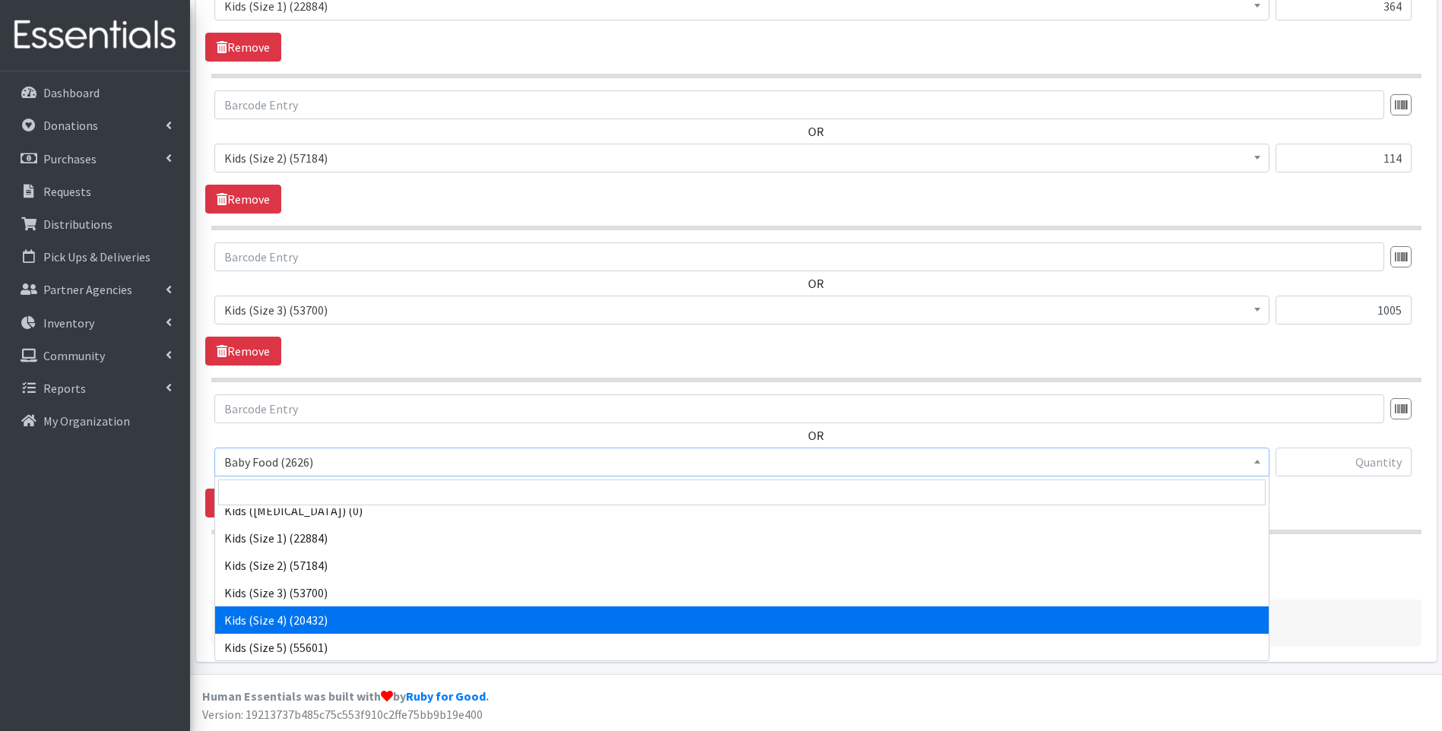
select select "10078"
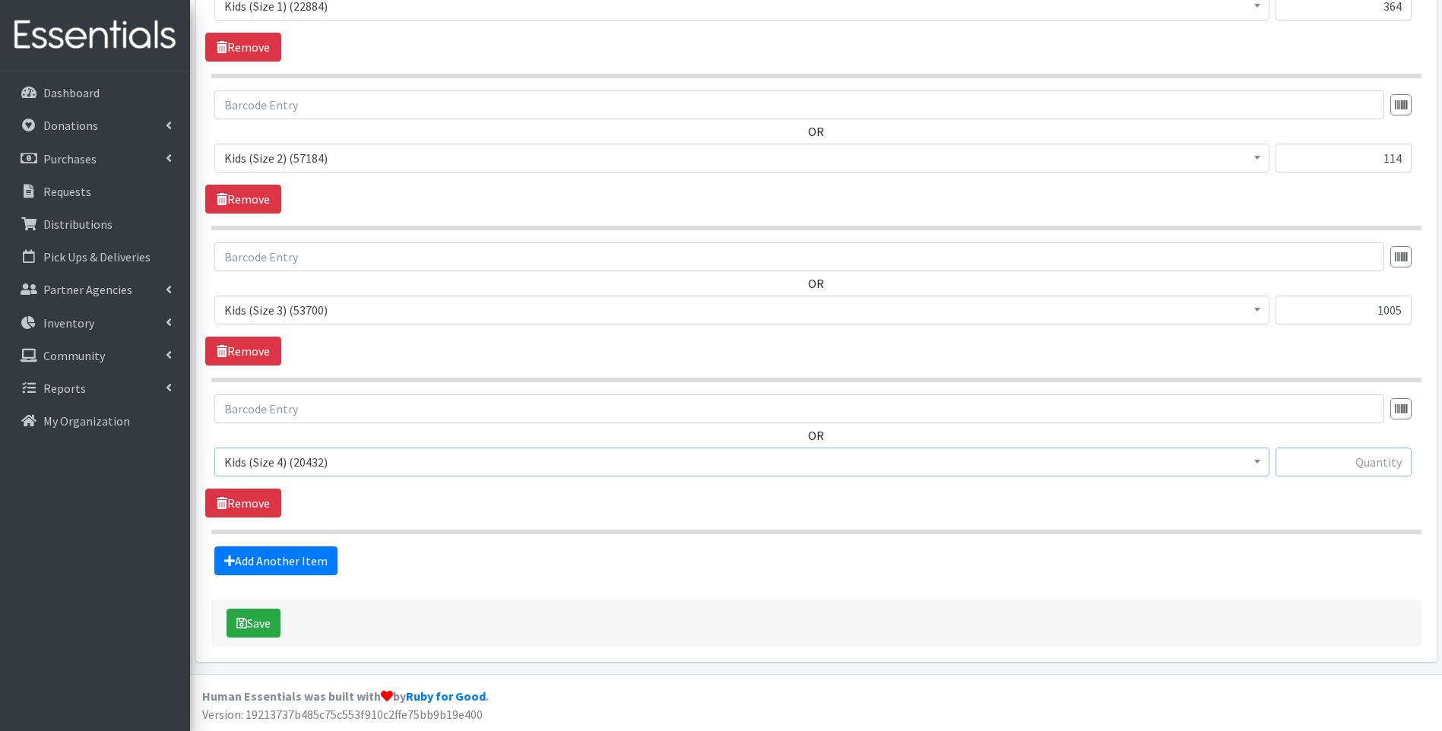
click at [1329, 459] on input "text" at bounding box center [1343, 462] width 136 height 29
type input "1400"
click at [279, 556] on link "Add Another Item" at bounding box center [275, 560] width 123 height 29
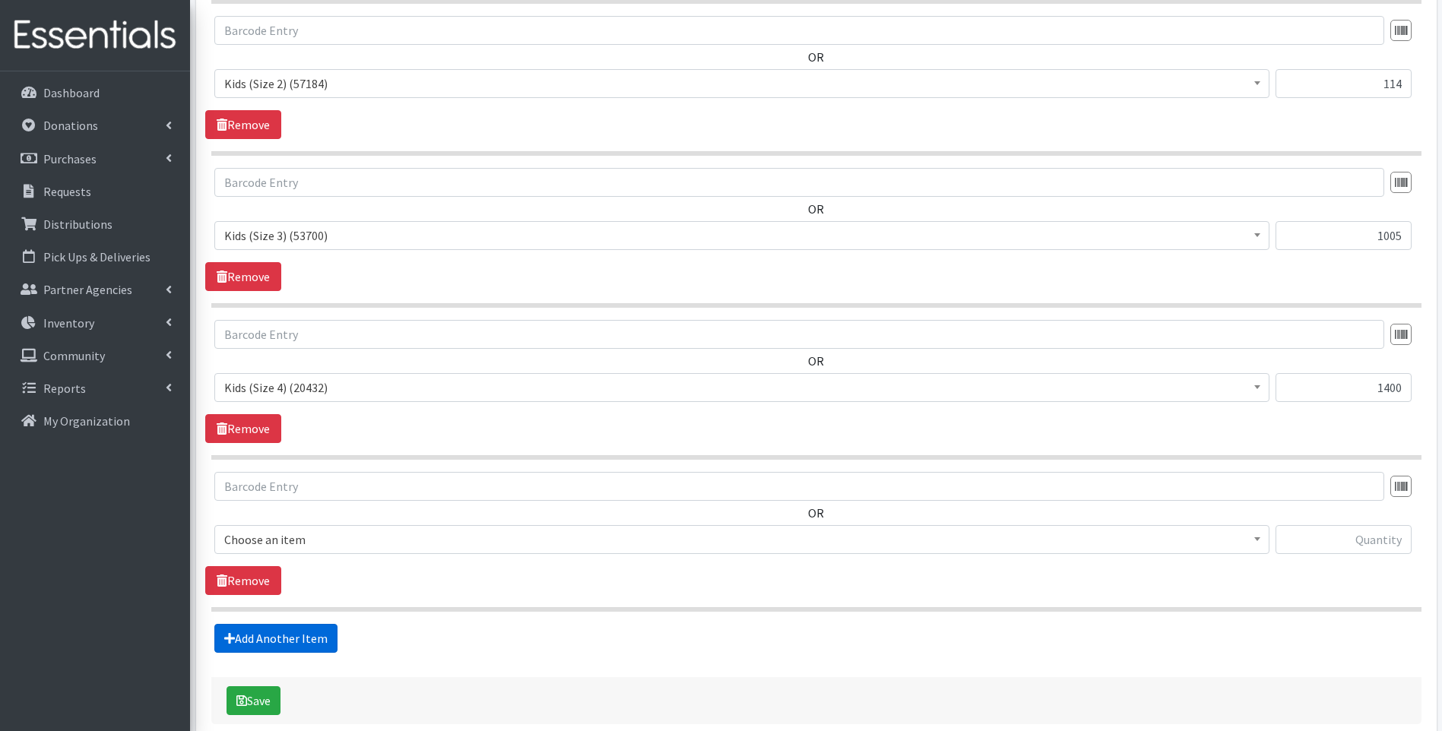
scroll to position [991, 0]
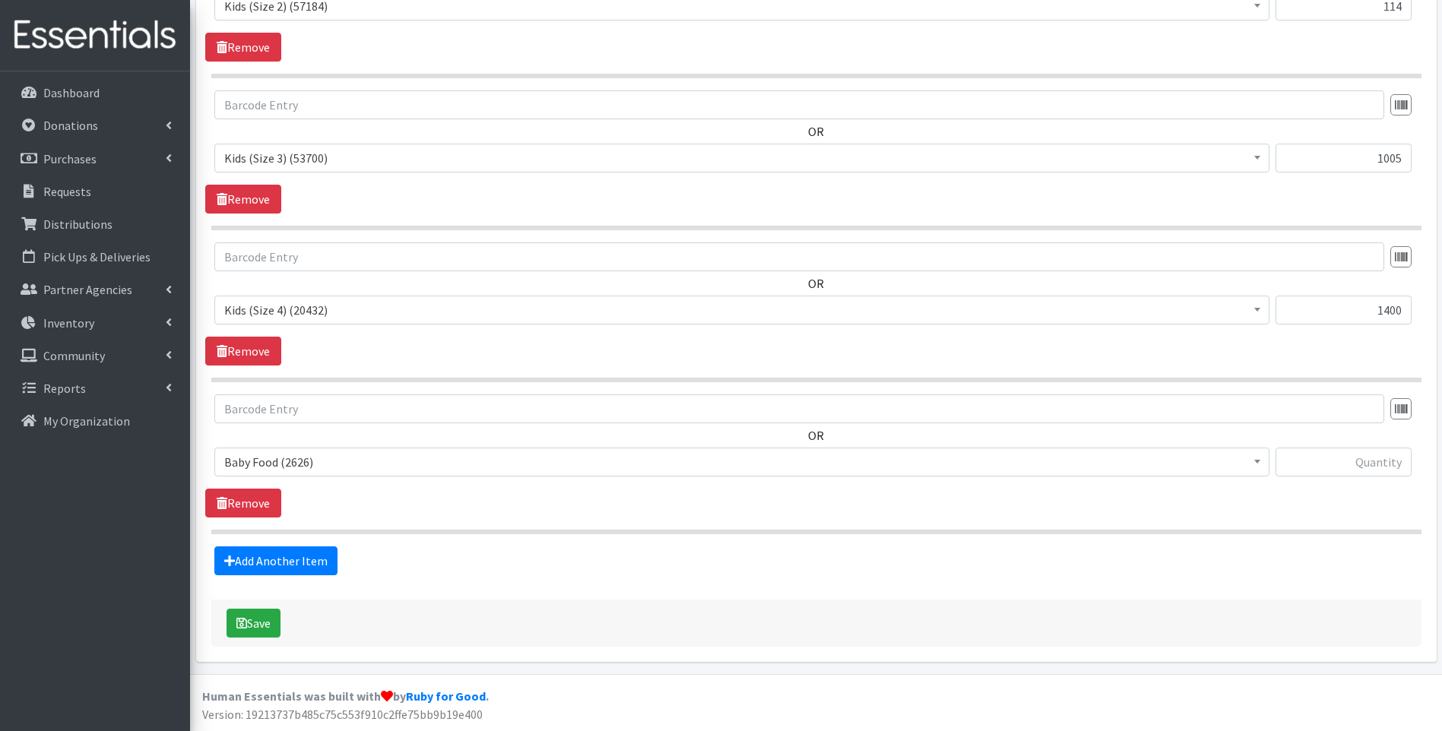
click at [361, 464] on span "Baby Food (2626)" at bounding box center [741, 461] width 1035 height 21
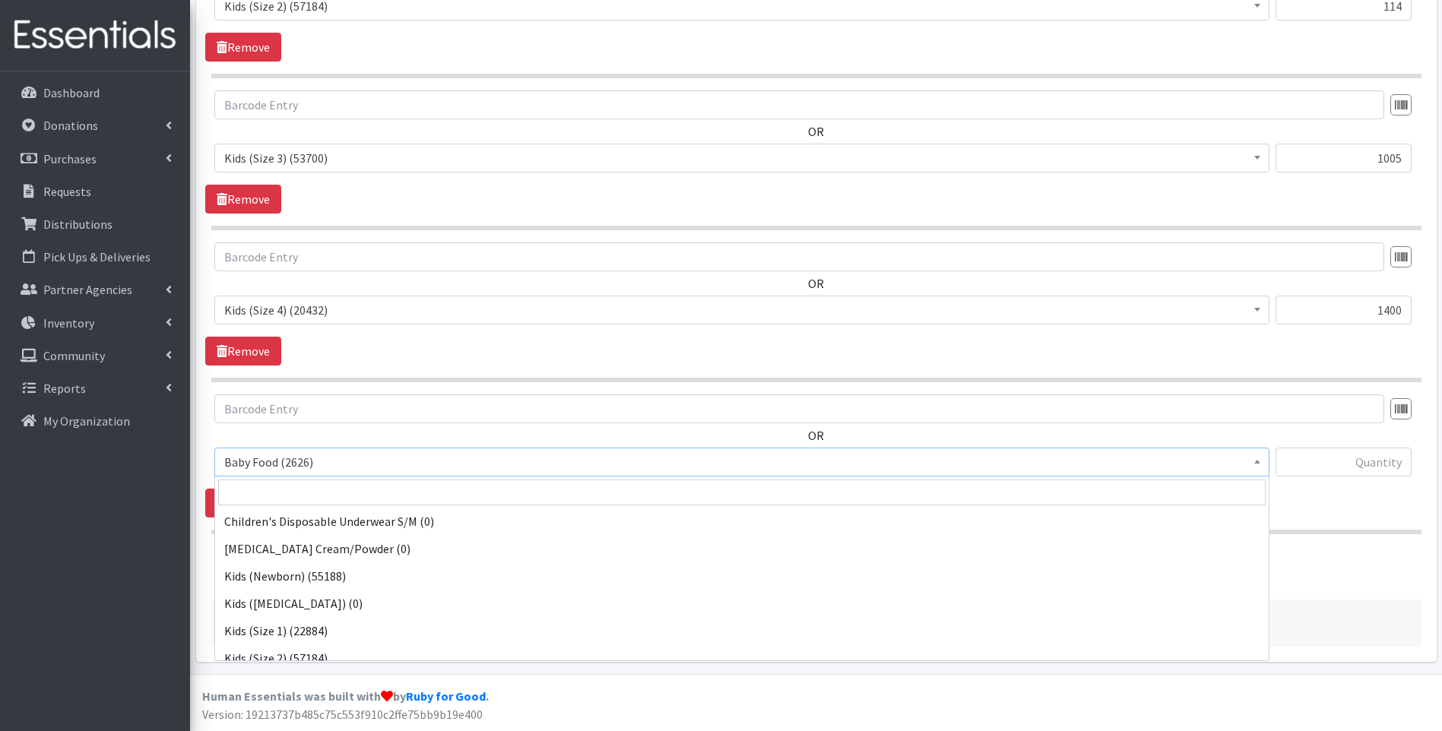
scroll to position [253, 0]
click at [346, 468] on span "Kids (Size 4) (20432)" at bounding box center [741, 461] width 1035 height 21
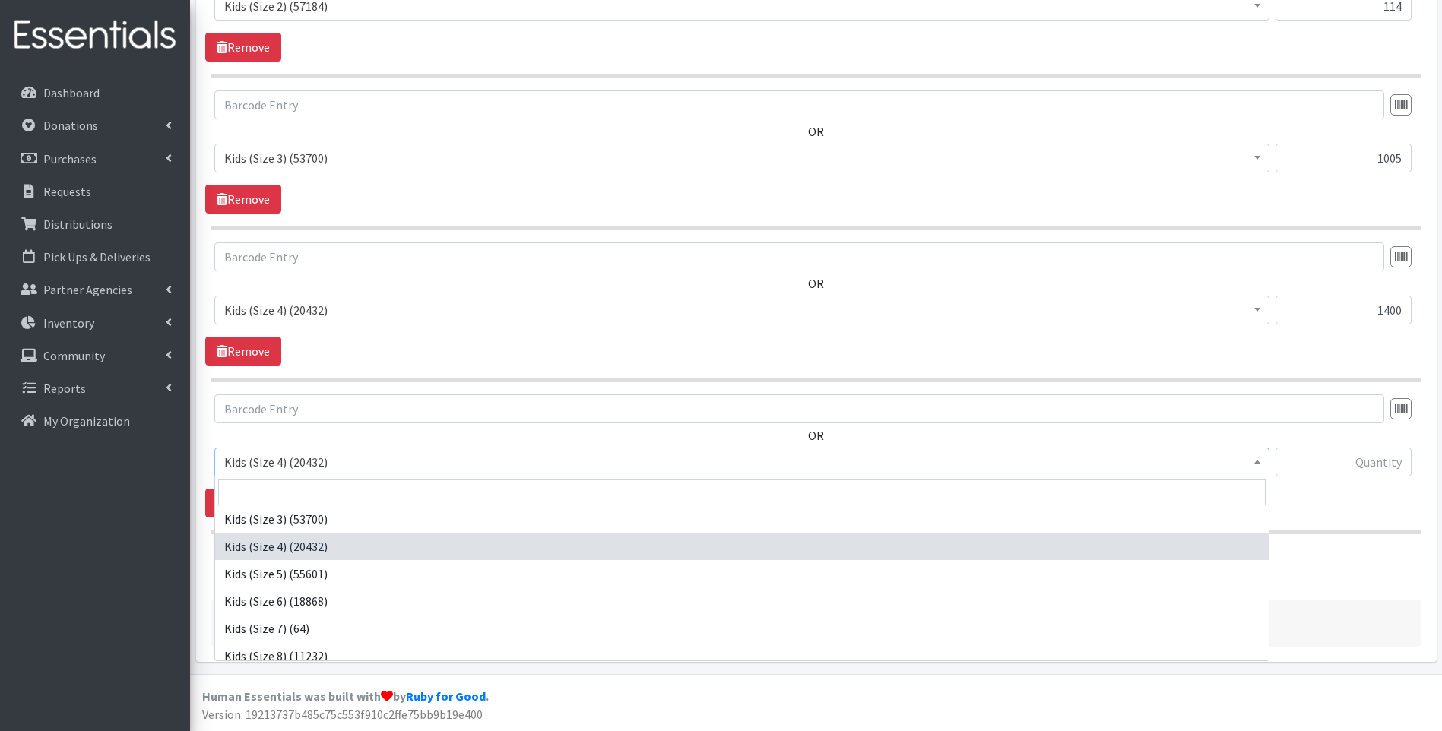
scroll to position [274, 0]
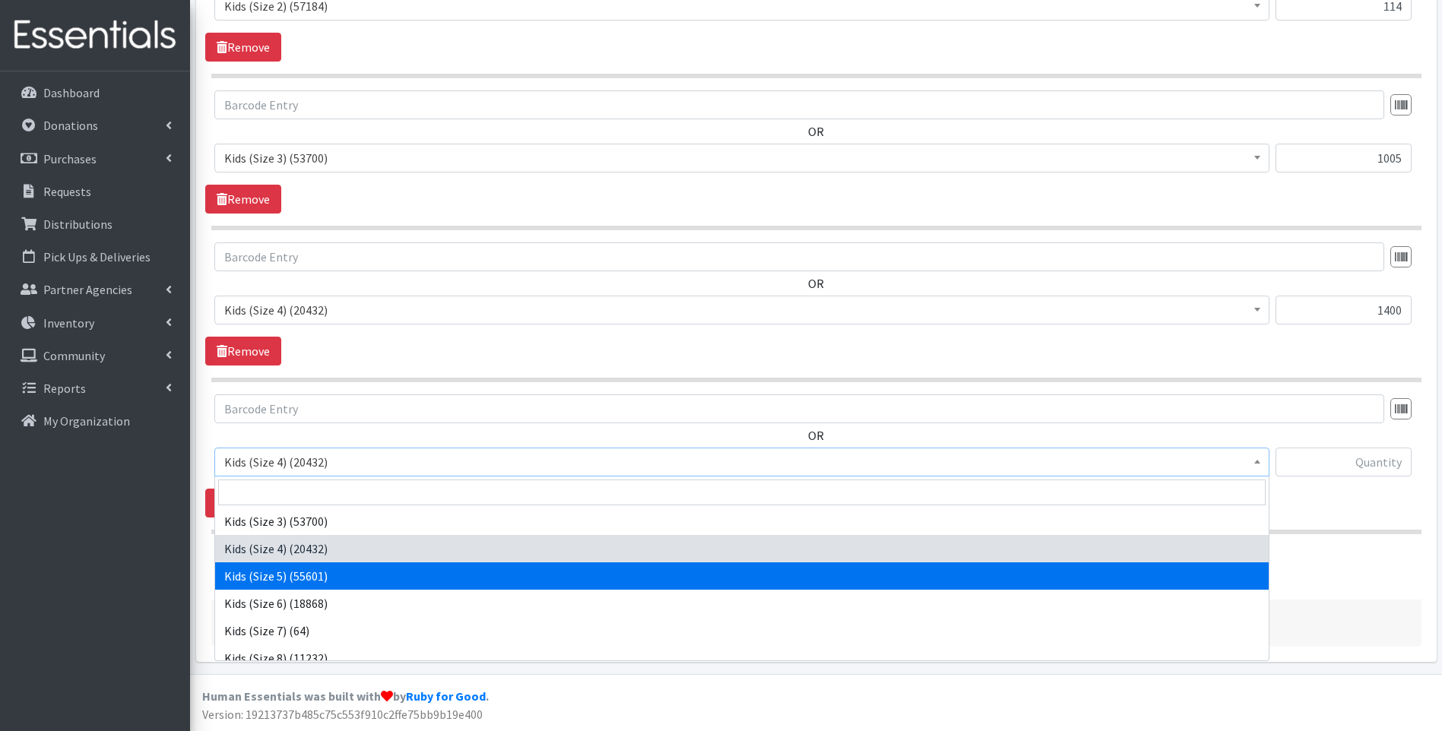
select select "10042"
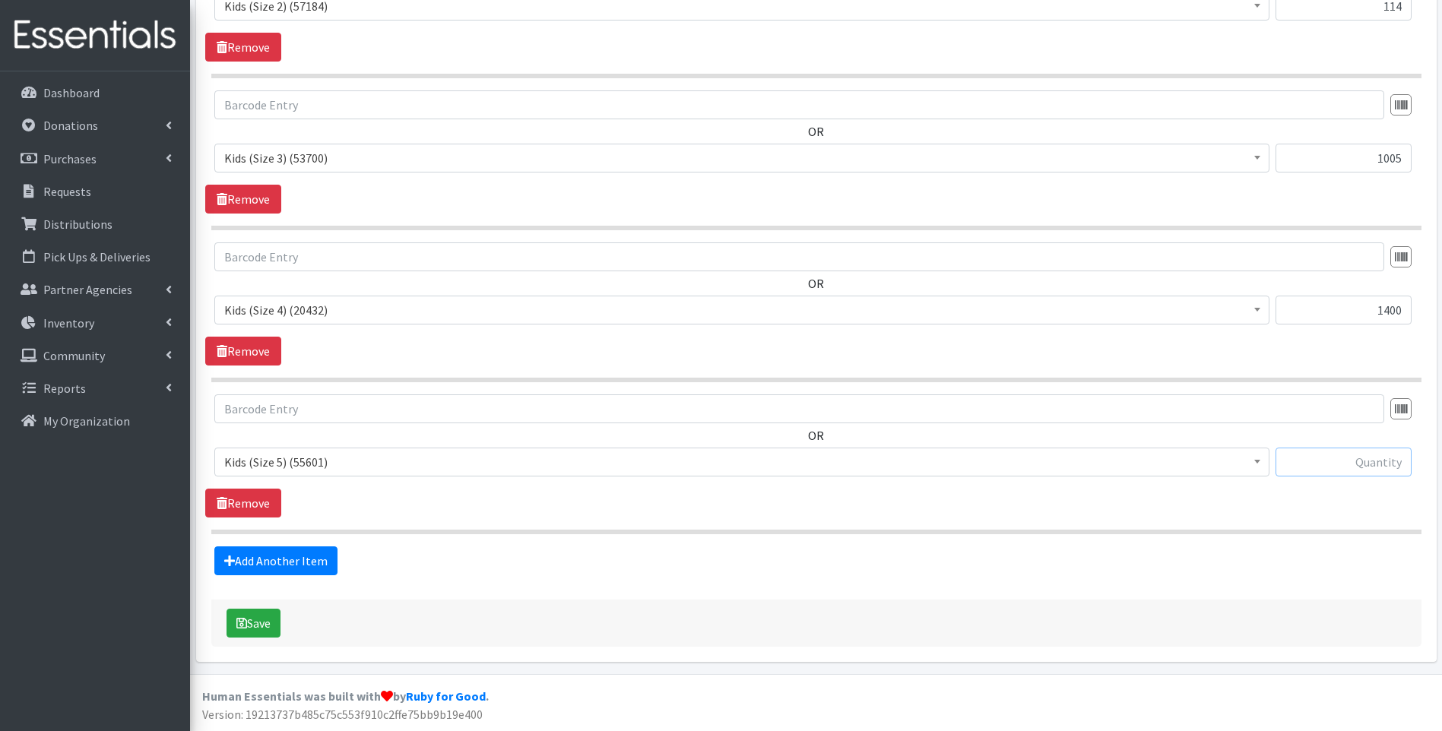
click at [1344, 470] on input "text" at bounding box center [1343, 462] width 136 height 29
type input "1683"
click at [306, 553] on link "Add Another Item" at bounding box center [275, 560] width 123 height 29
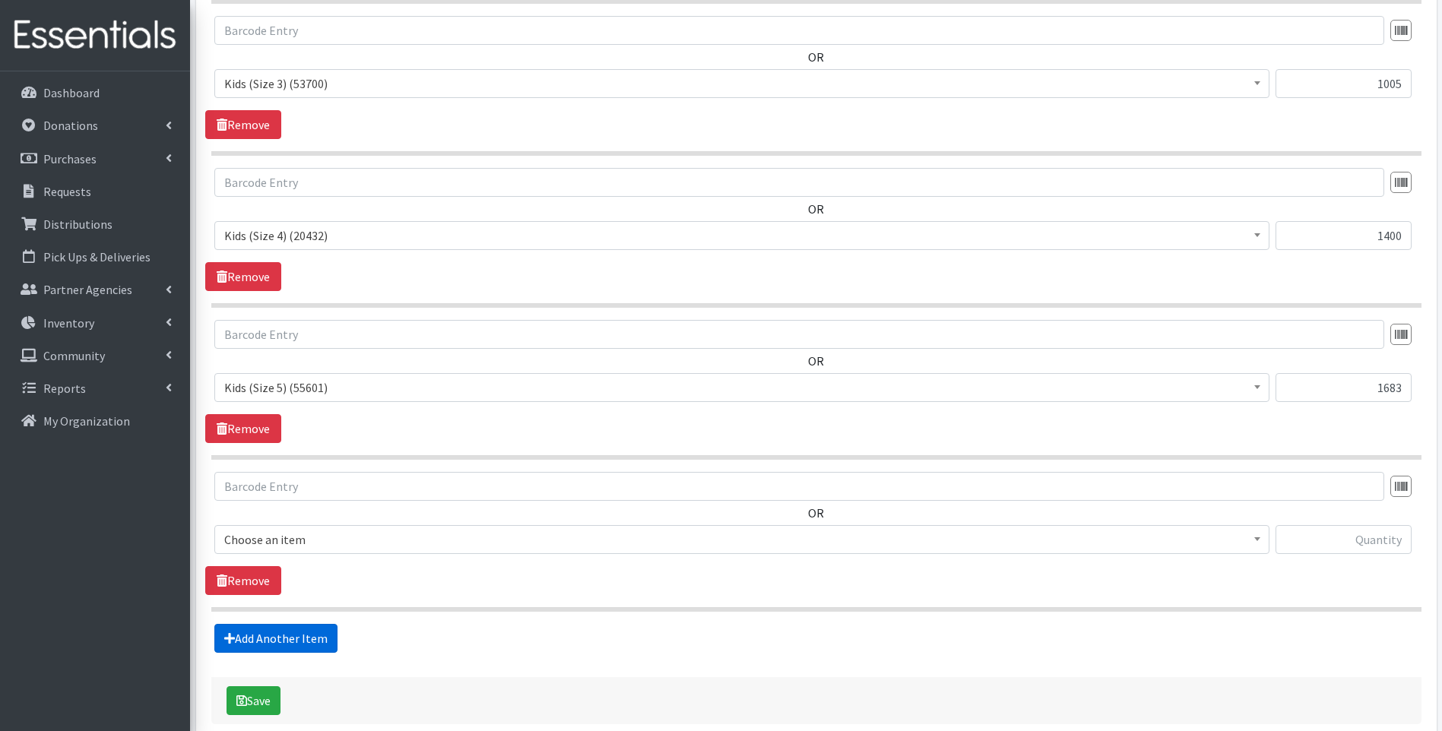
scroll to position [1143, 0]
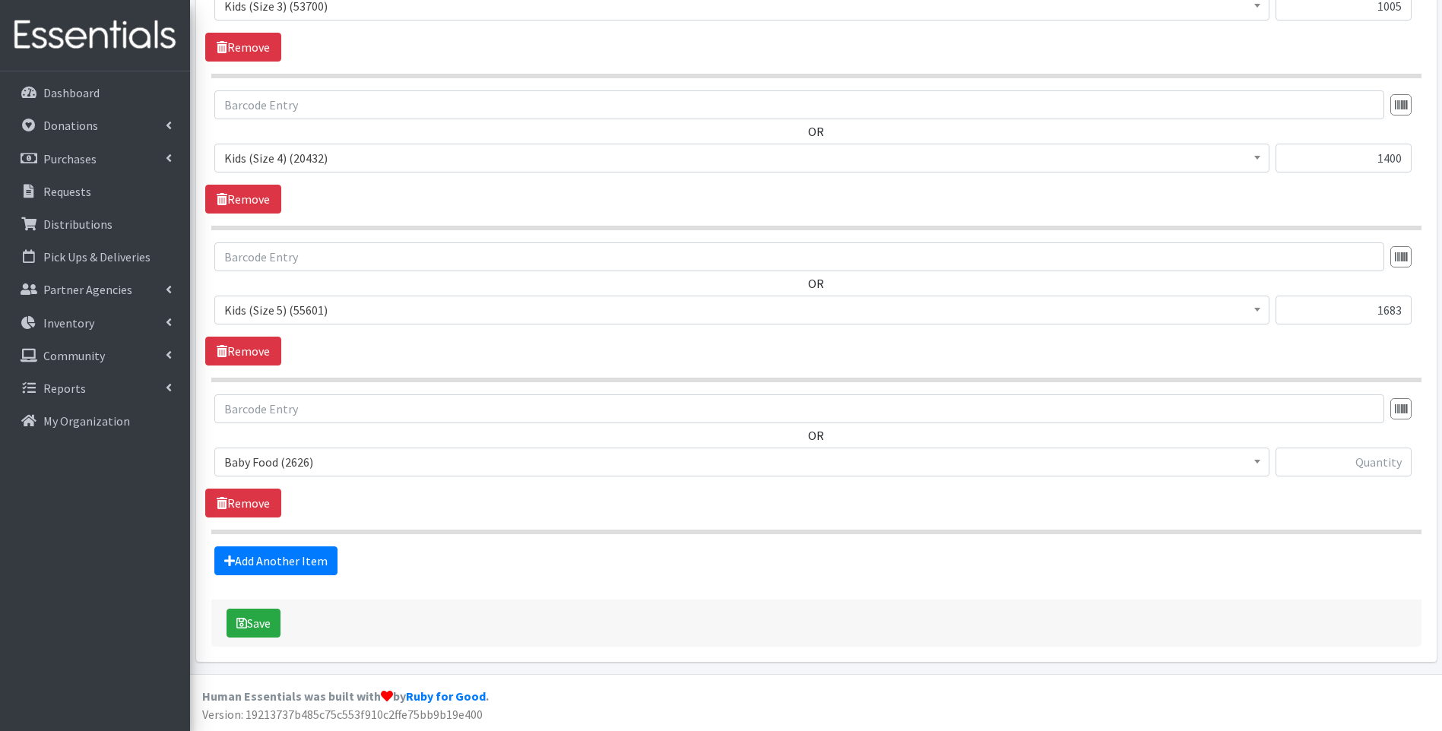
click at [347, 464] on span "Baby Food (2626)" at bounding box center [741, 461] width 1035 height 21
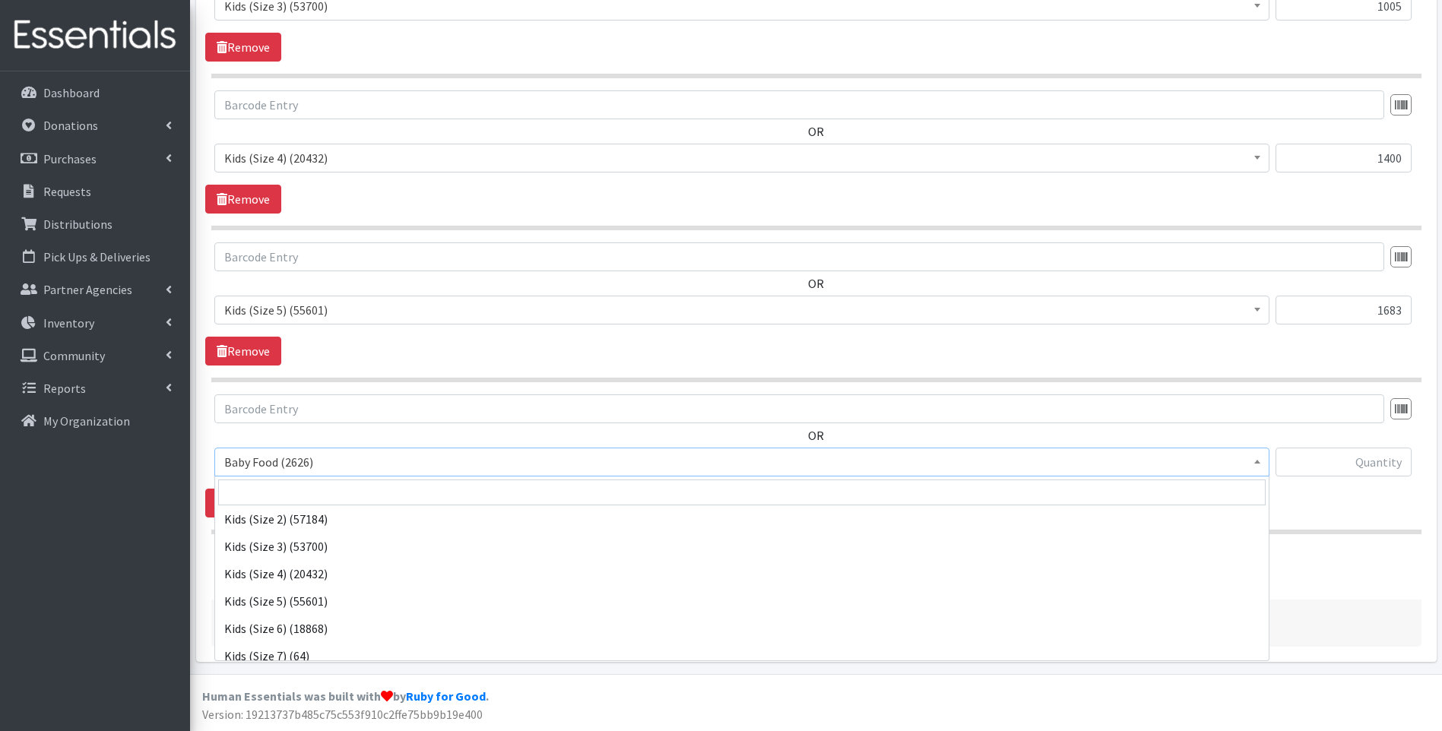
scroll to position [253, 0]
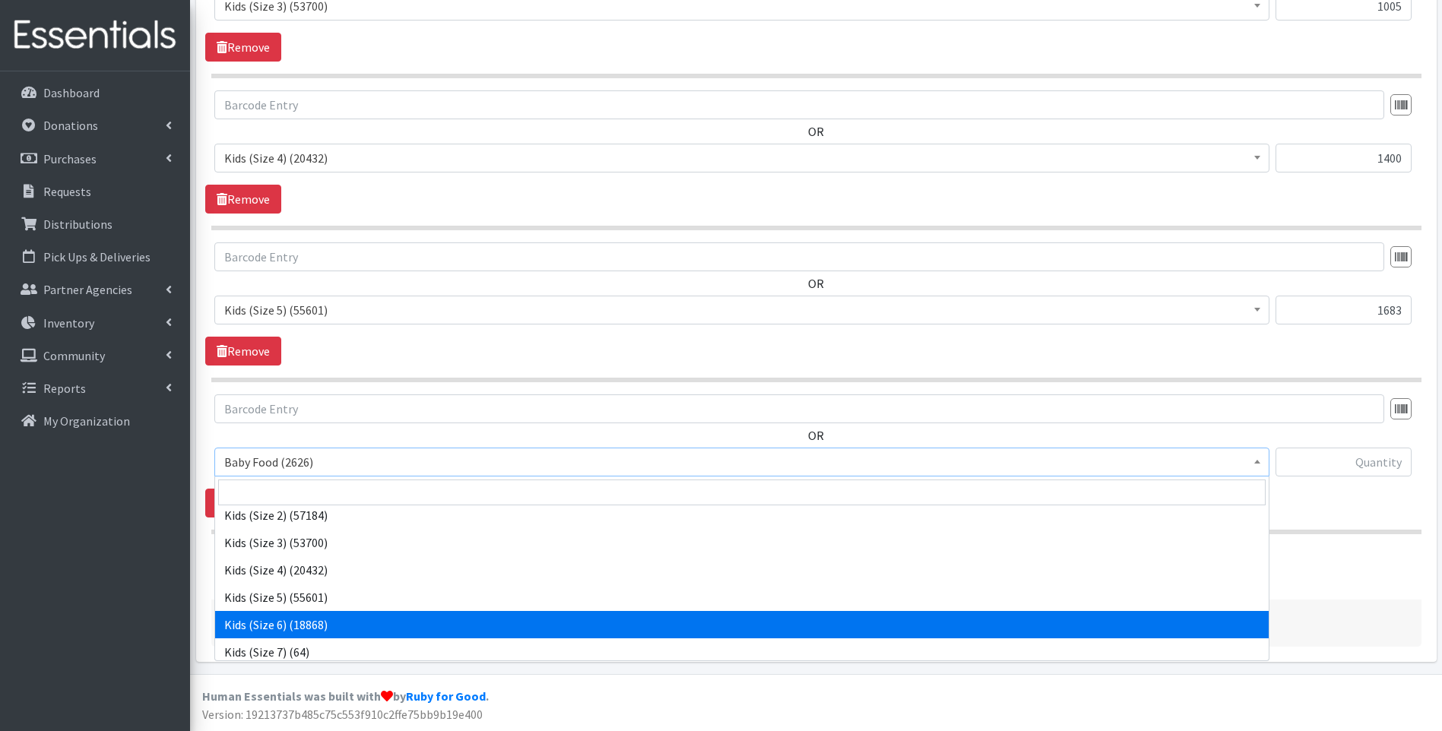
select select "10062"
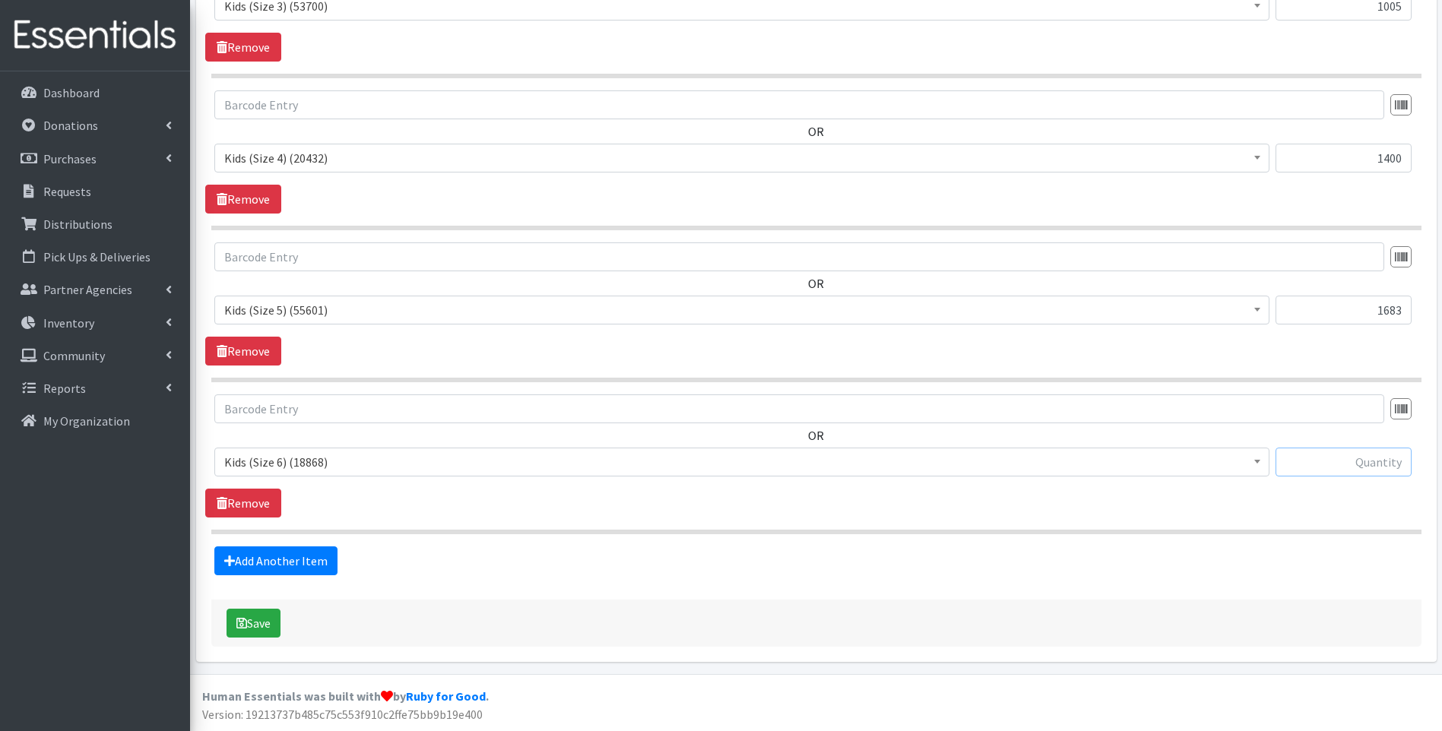
click at [1341, 467] on input "text" at bounding box center [1343, 462] width 136 height 29
type input "2268"
click at [275, 554] on link "Add Another Item" at bounding box center [275, 560] width 123 height 29
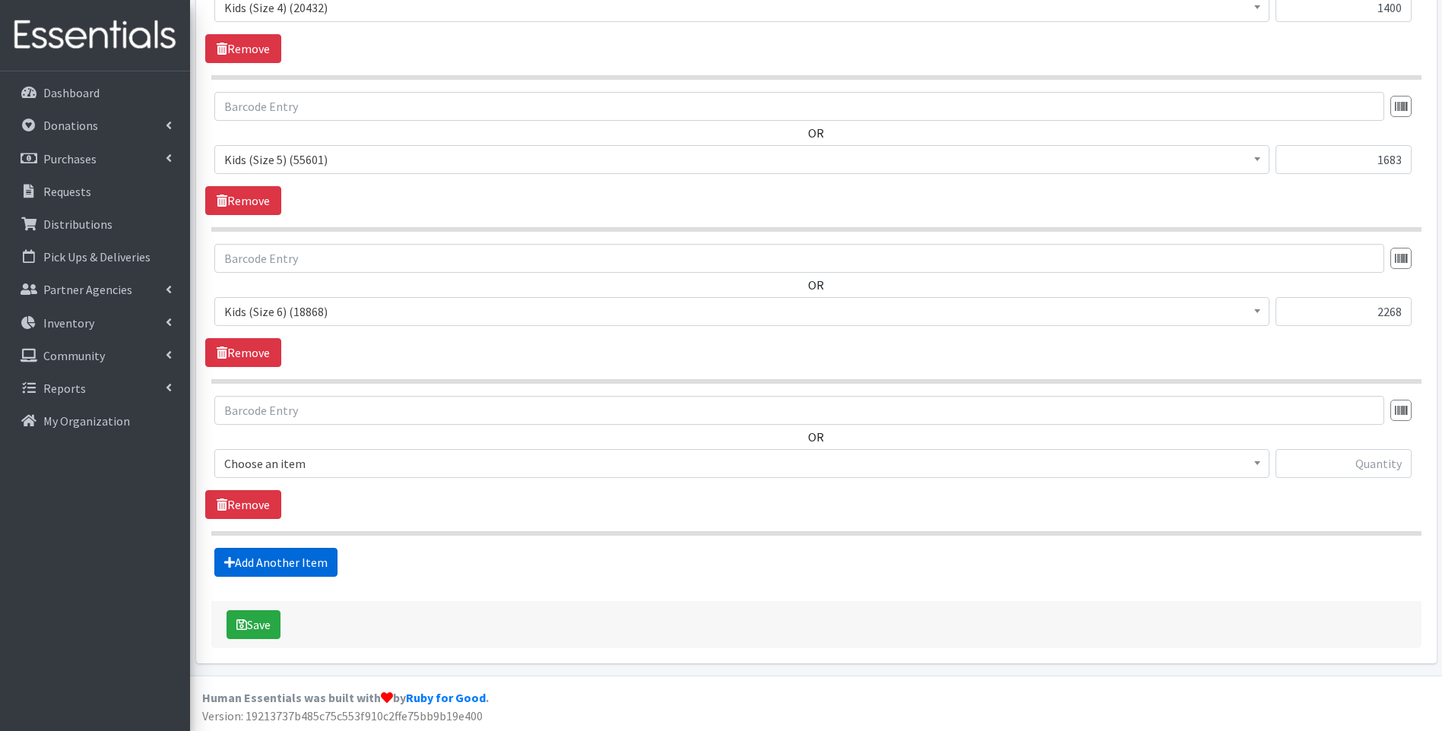
scroll to position [1295, 0]
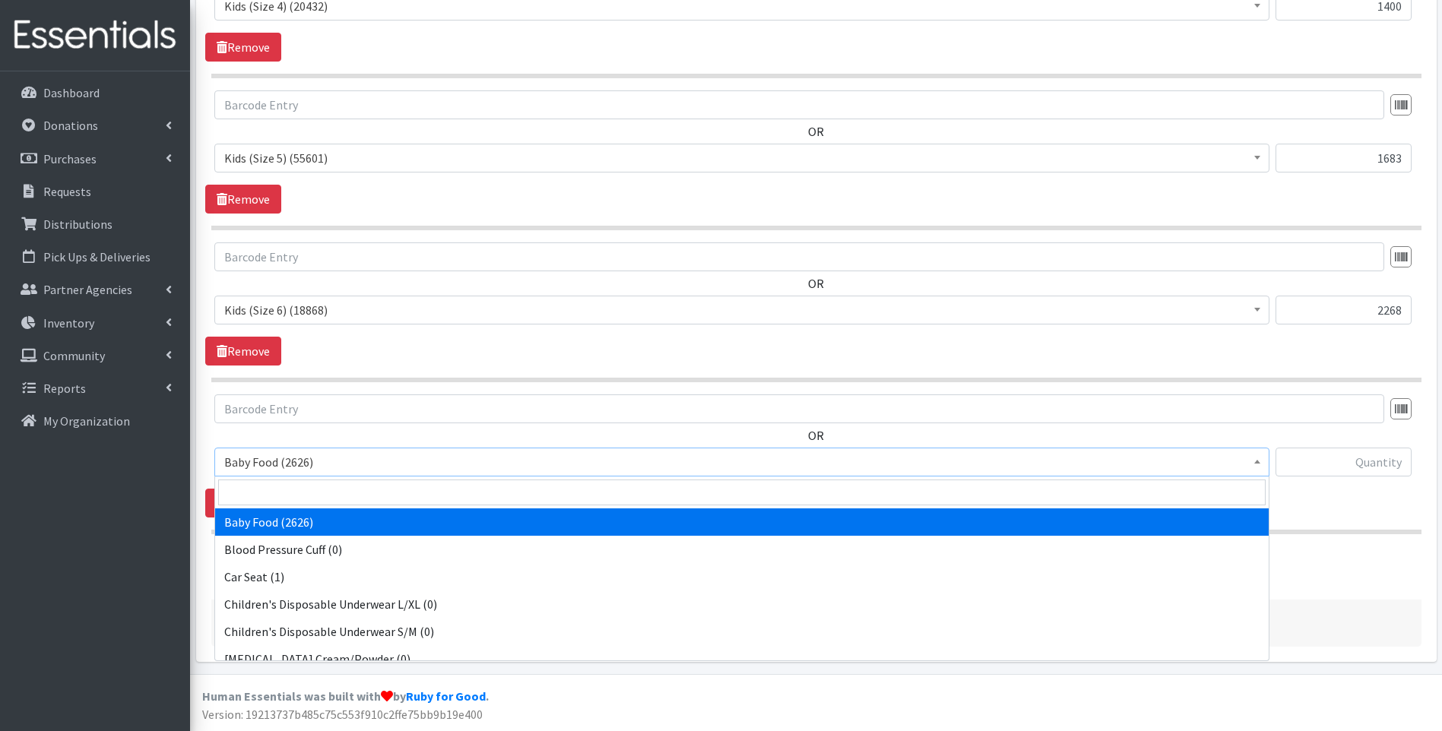
click at [343, 455] on span "Baby Food (2626)" at bounding box center [741, 461] width 1035 height 21
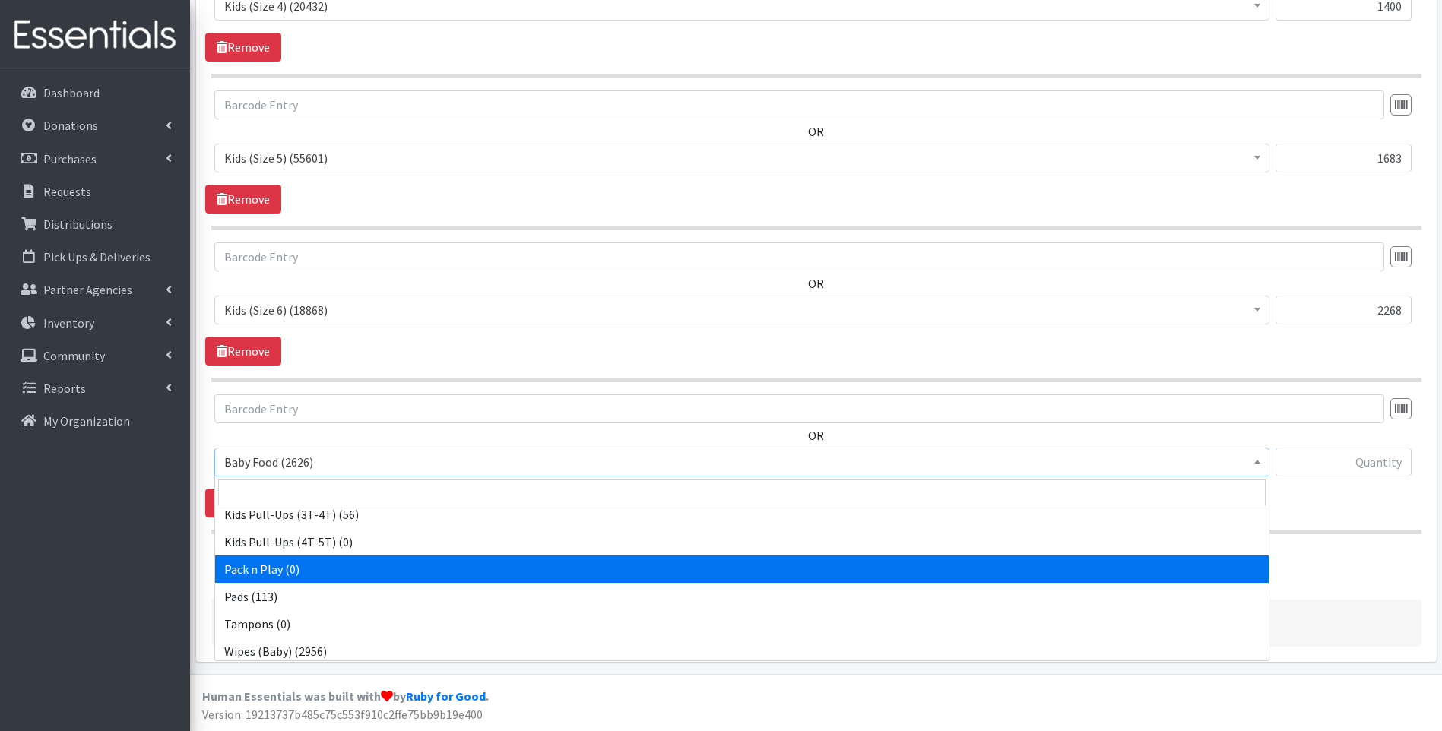
scroll to position [477, 0]
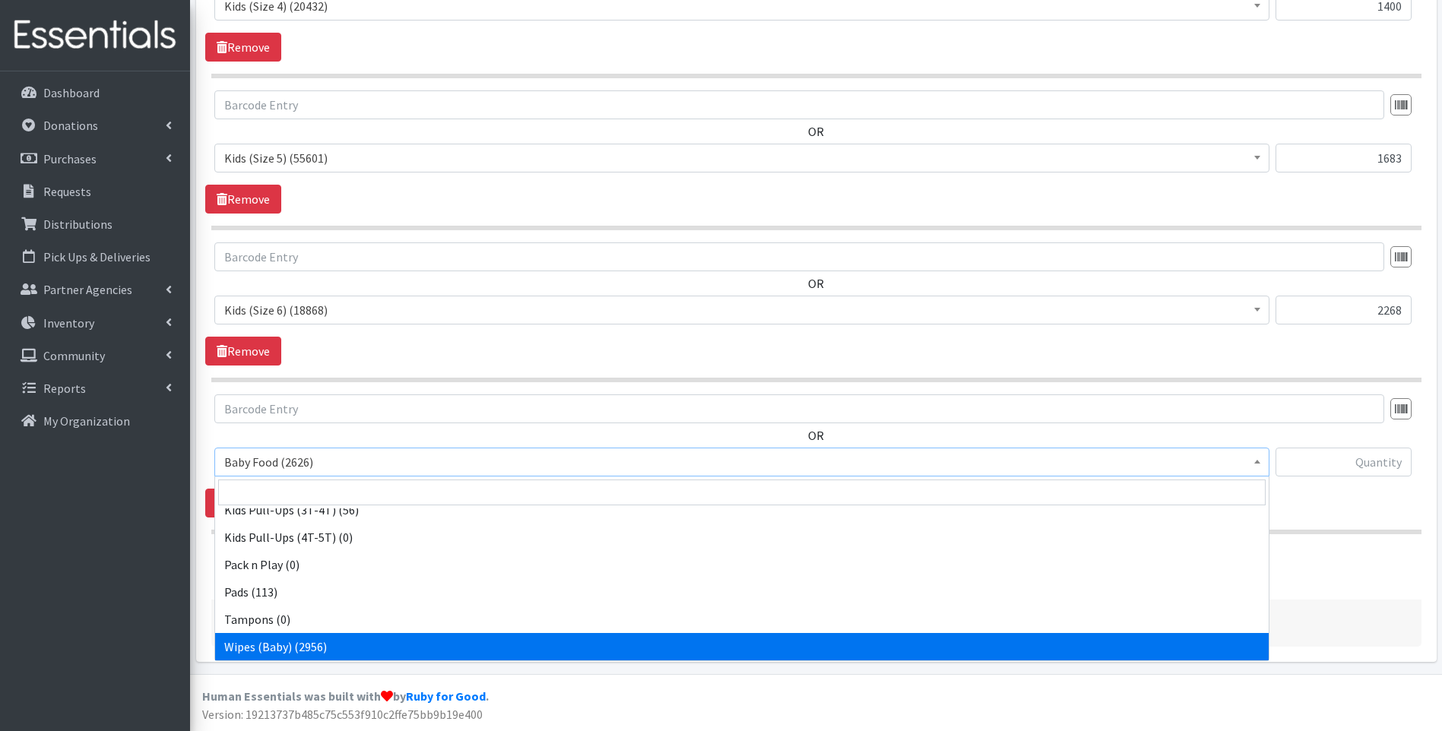
drag, startPoint x: 359, startPoint y: 641, endPoint x: 371, endPoint y: 633, distance: 13.7
select select "10041"
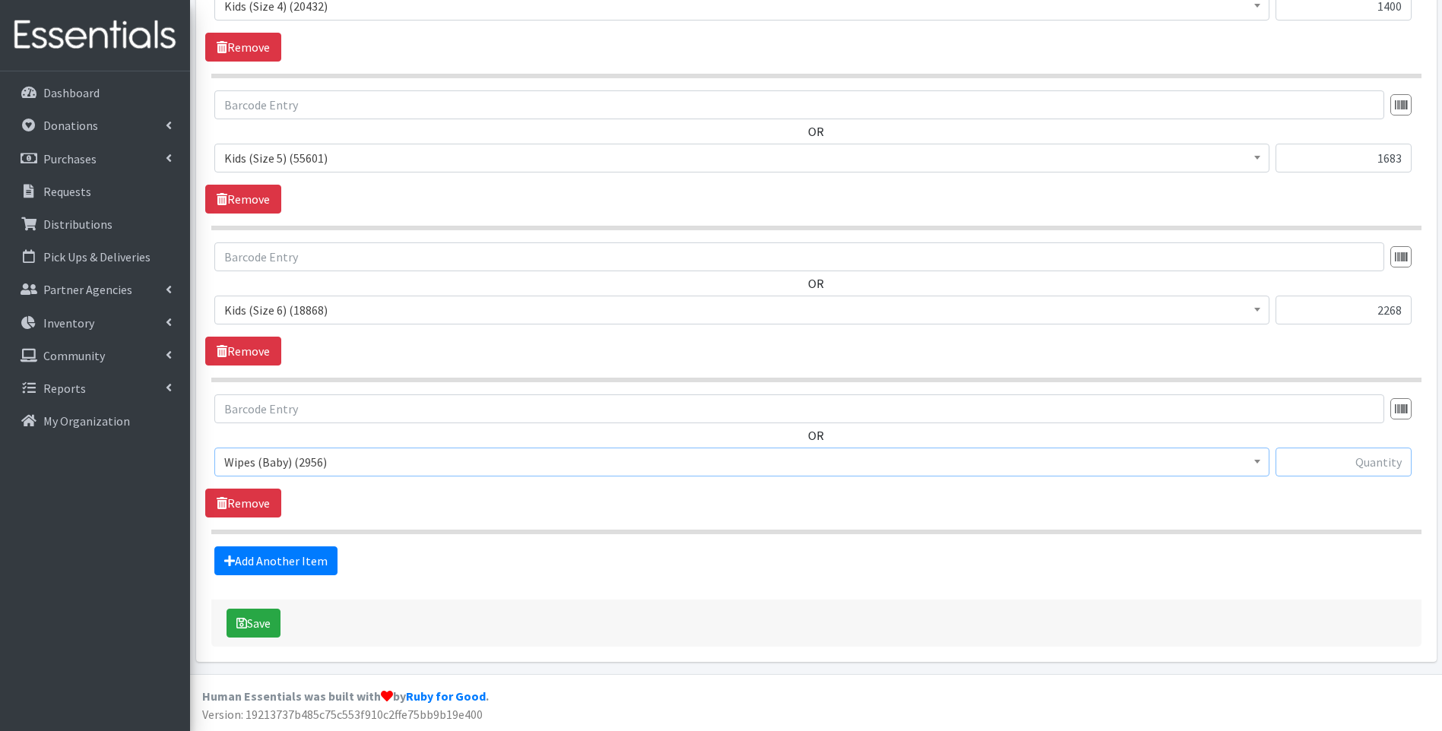
click at [1350, 451] on input "text" at bounding box center [1343, 462] width 136 height 29
type input "84"
click at [306, 563] on link "Add Another Item" at bounding box center [275, 560] width 123 height 29
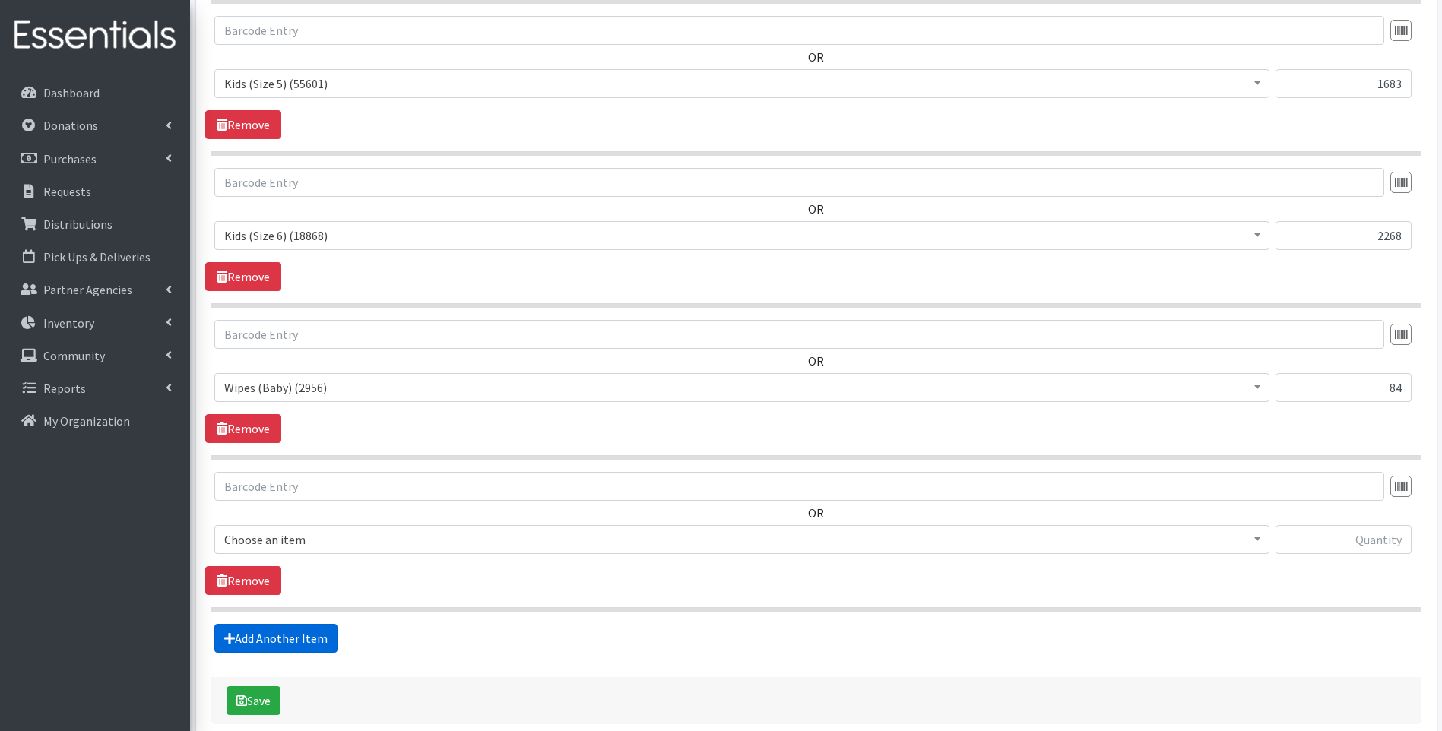
scroll to position [1447, 0]
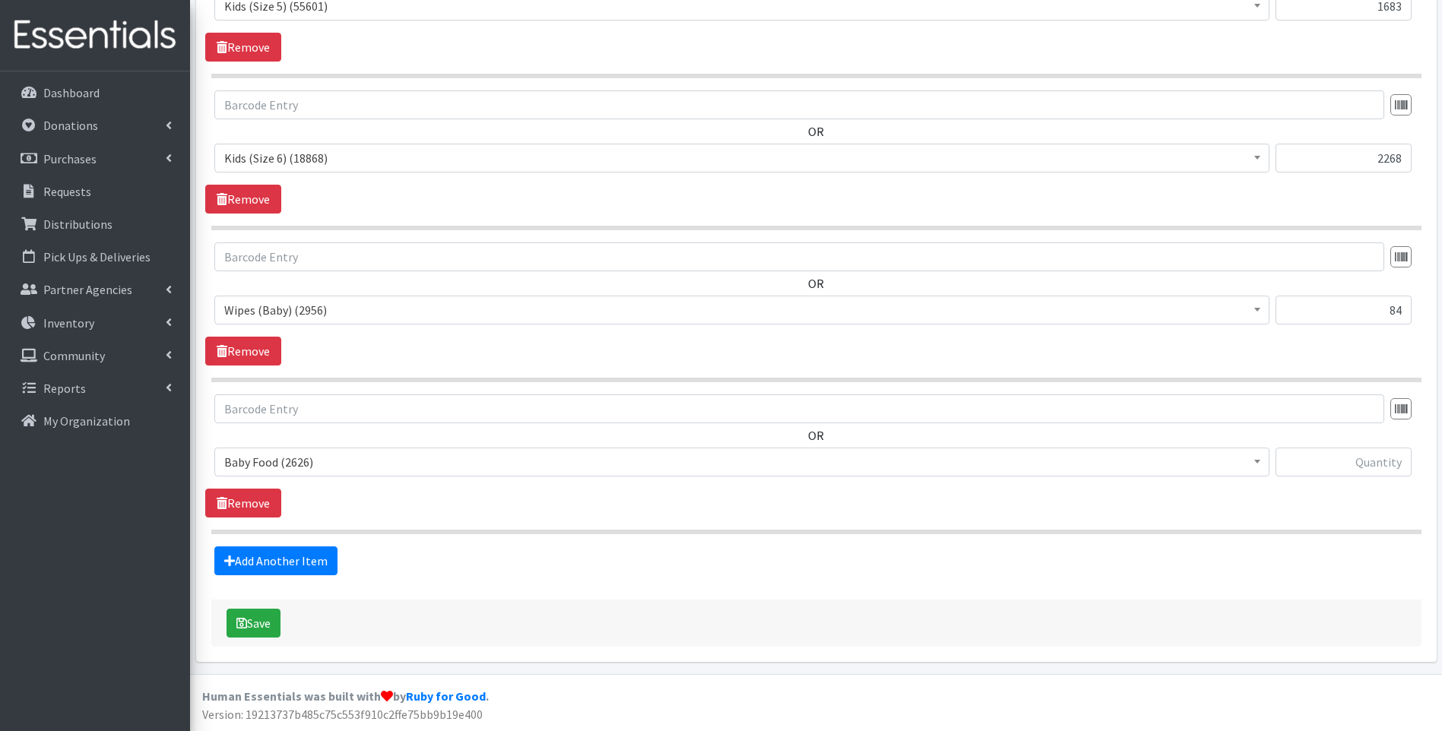
click at [385, 466] on span "Baby Food (2626)" at bounding box center [741, 461] width 1035 height 21
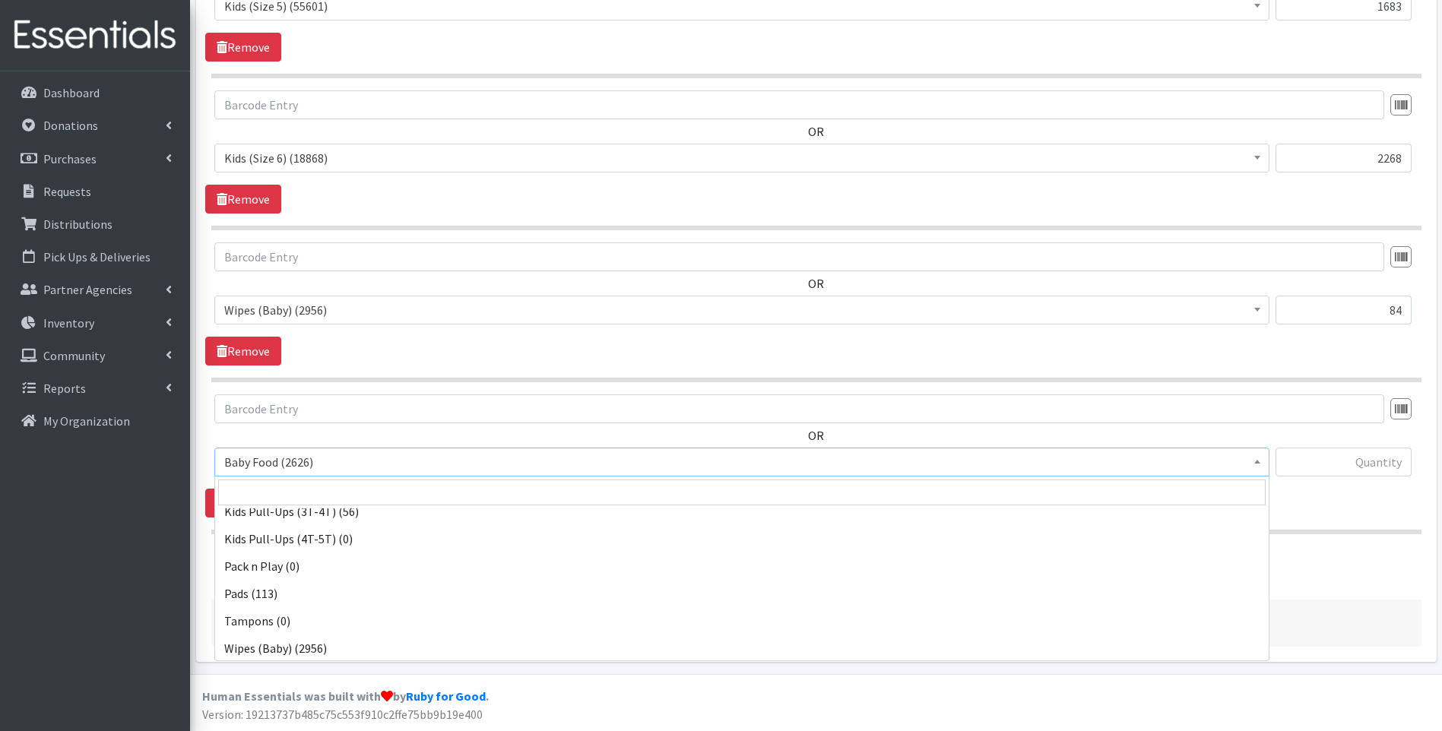
scroll to position [477, 0]
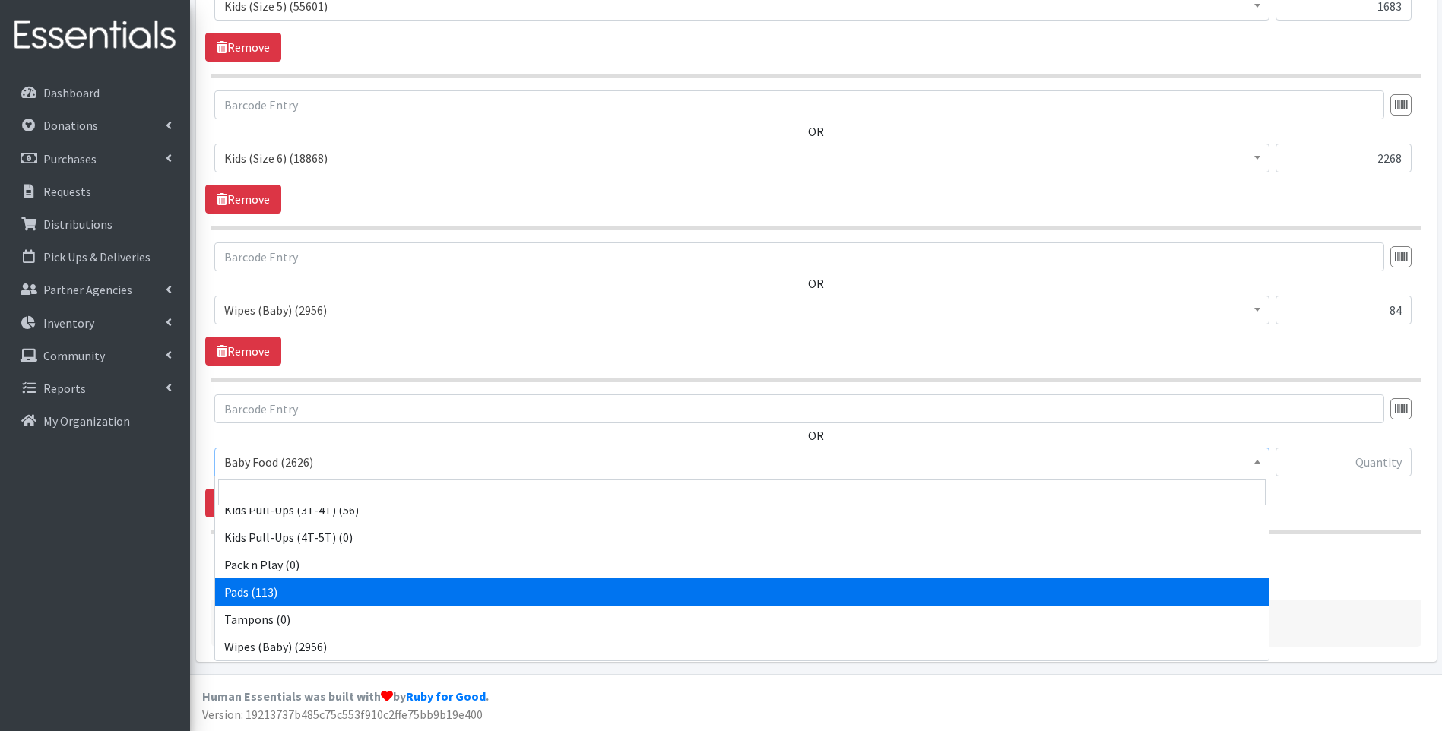
select select "10040"
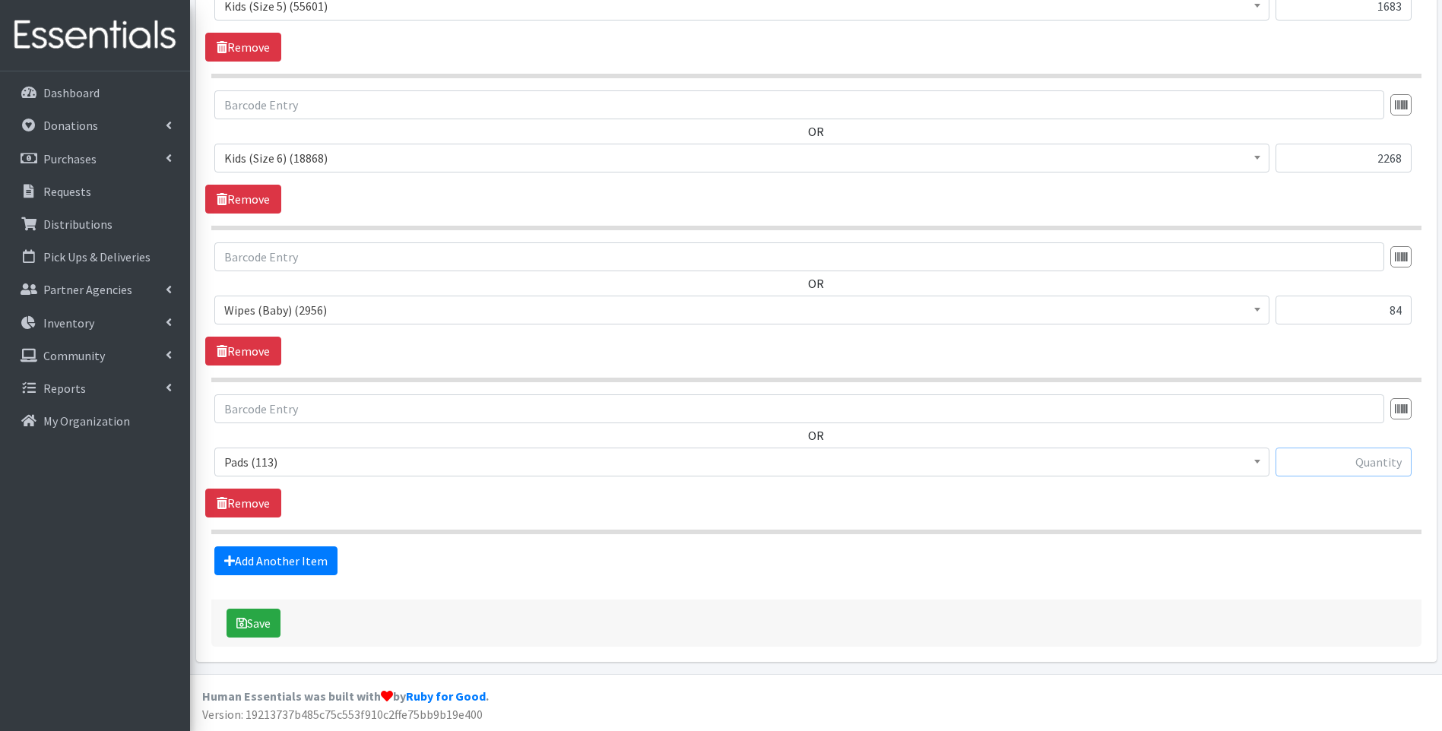
drag, startPoint x: 1359, startPoint y: 455, endPoint x: 1353, endPoint y: 469, distance: 15.7
click at [1358, 455] on input "text" at bounding box center [1343, 462] width 136 height 29
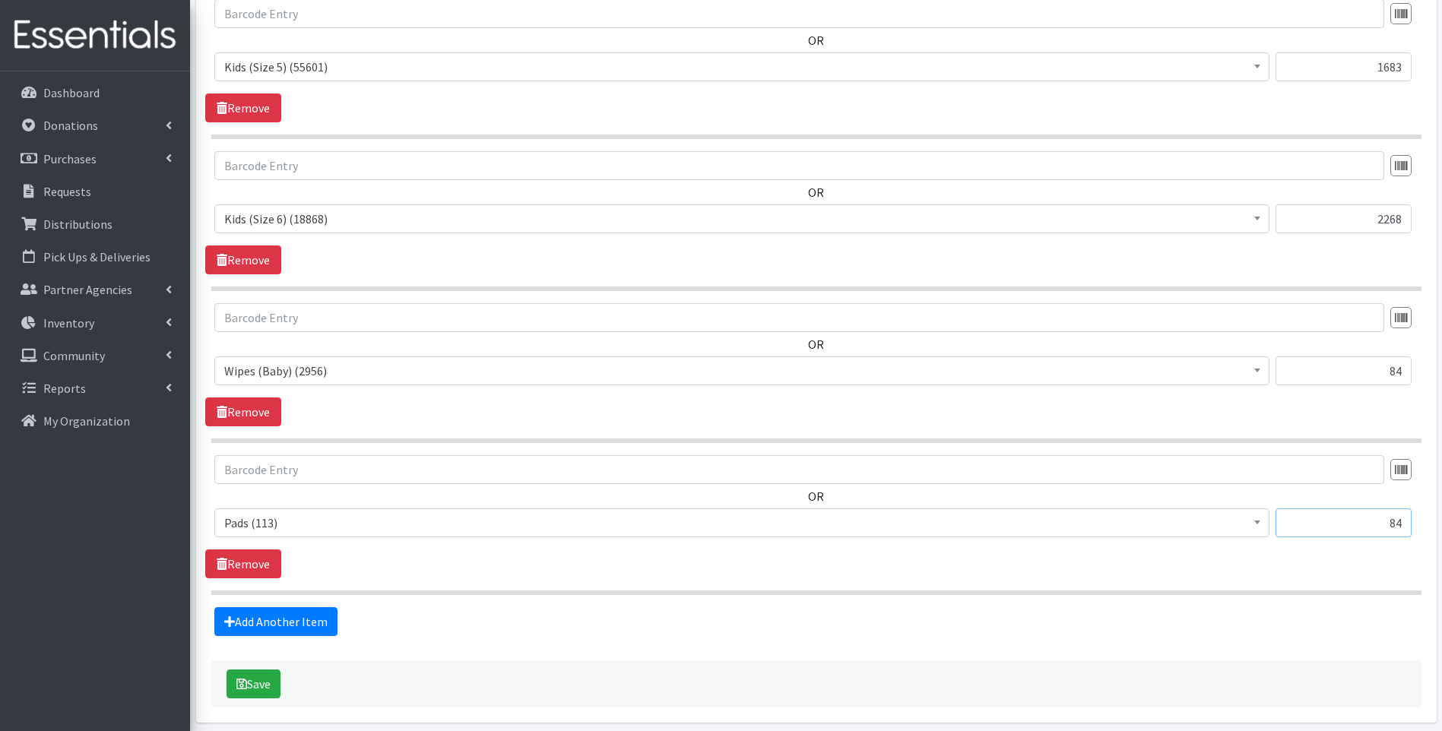
scroll to position [1447, 0]
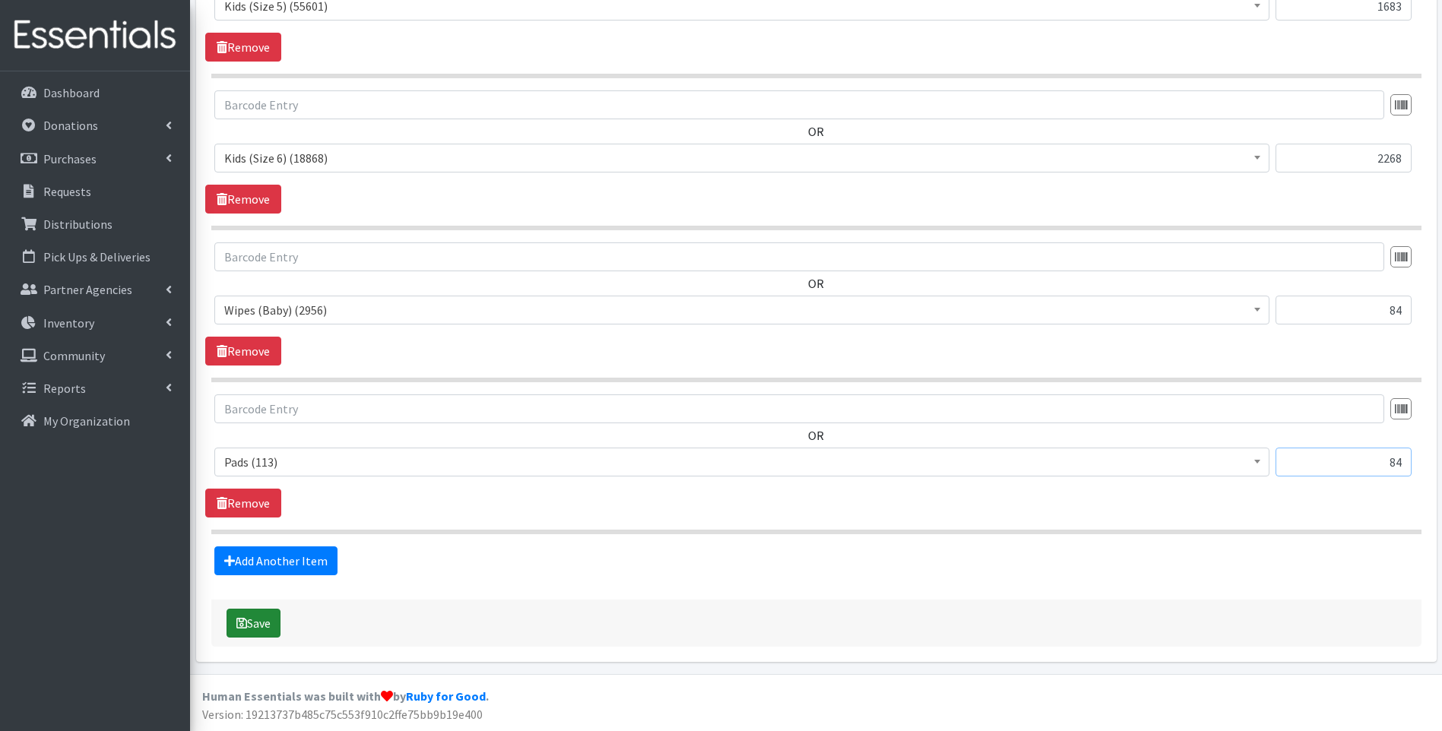
type input "84"
click at [263, 619] on button "Save" at bounding box center [253, 623] width 54 height 29
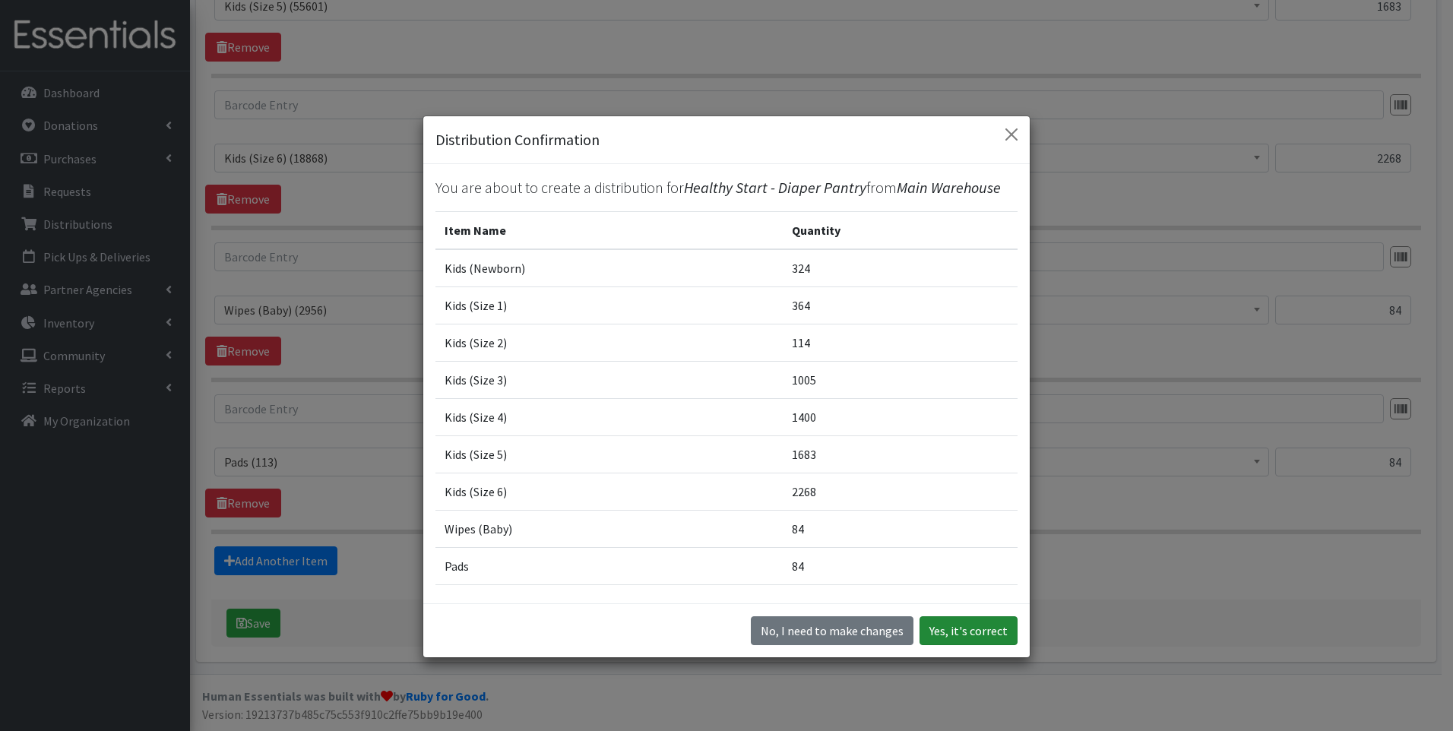
click at [958, 634] on button "Yes, it's correct" at bounding box center [969, 630] width 98 height 29
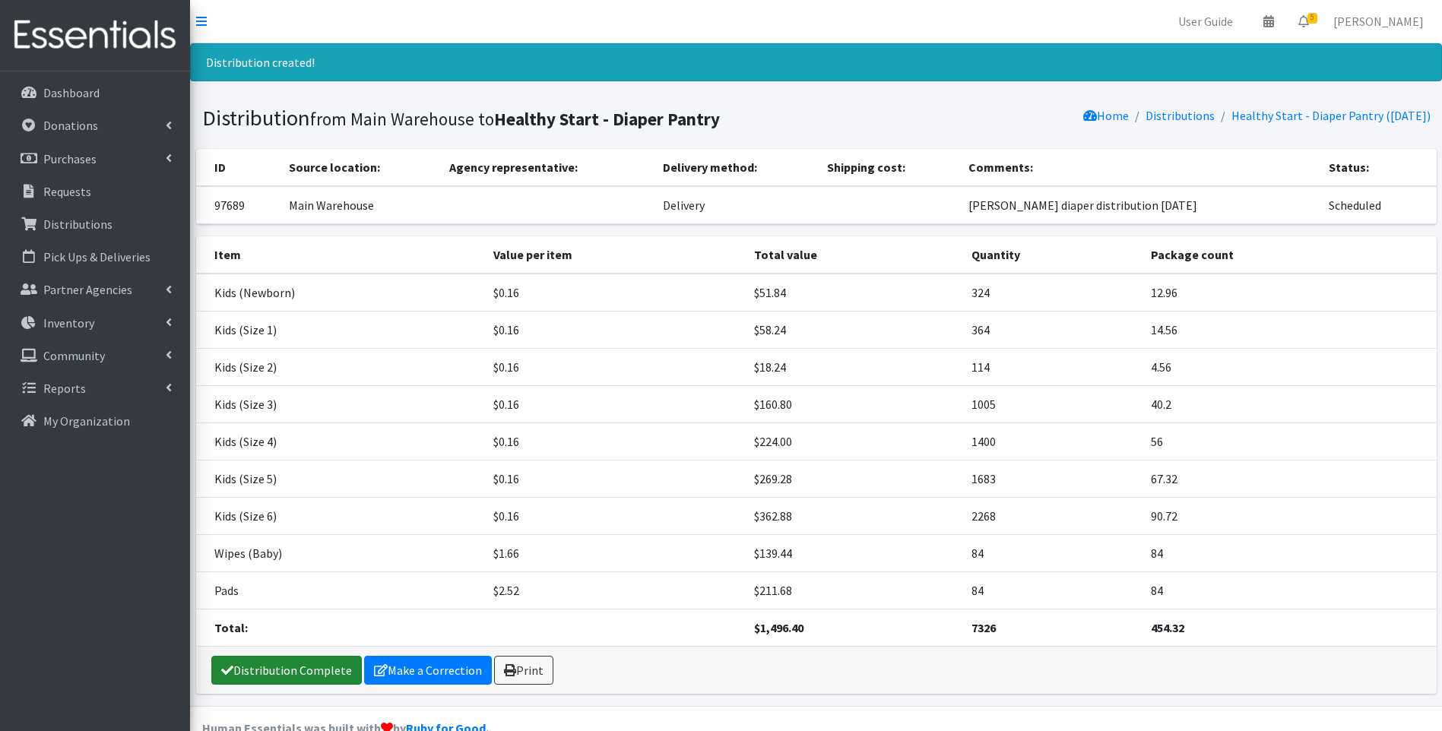
click at [251, 673] on link "Distribution Complete" at bounding box center [286, 670] width 150 height 29
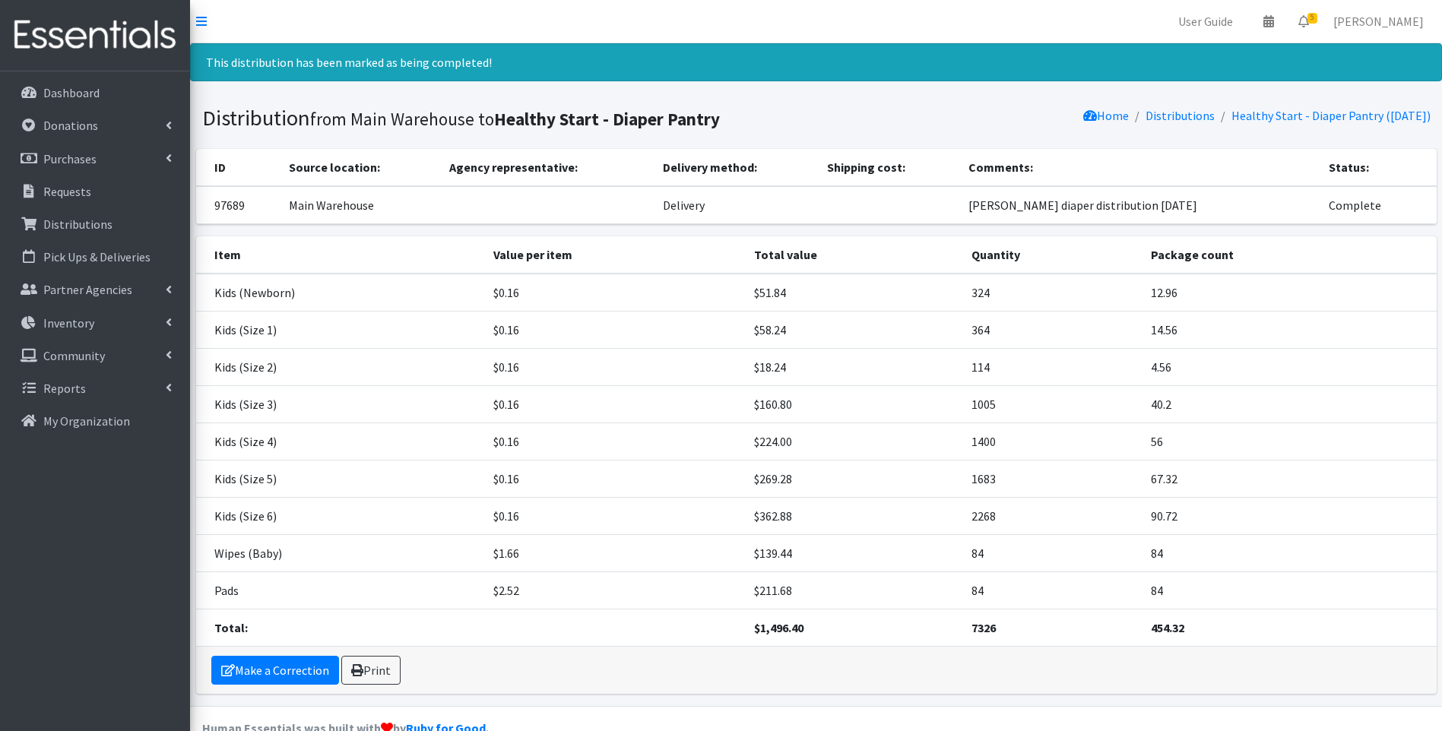
click at [125, 40] on img at bounding box center [95, 35] width 178 height 51
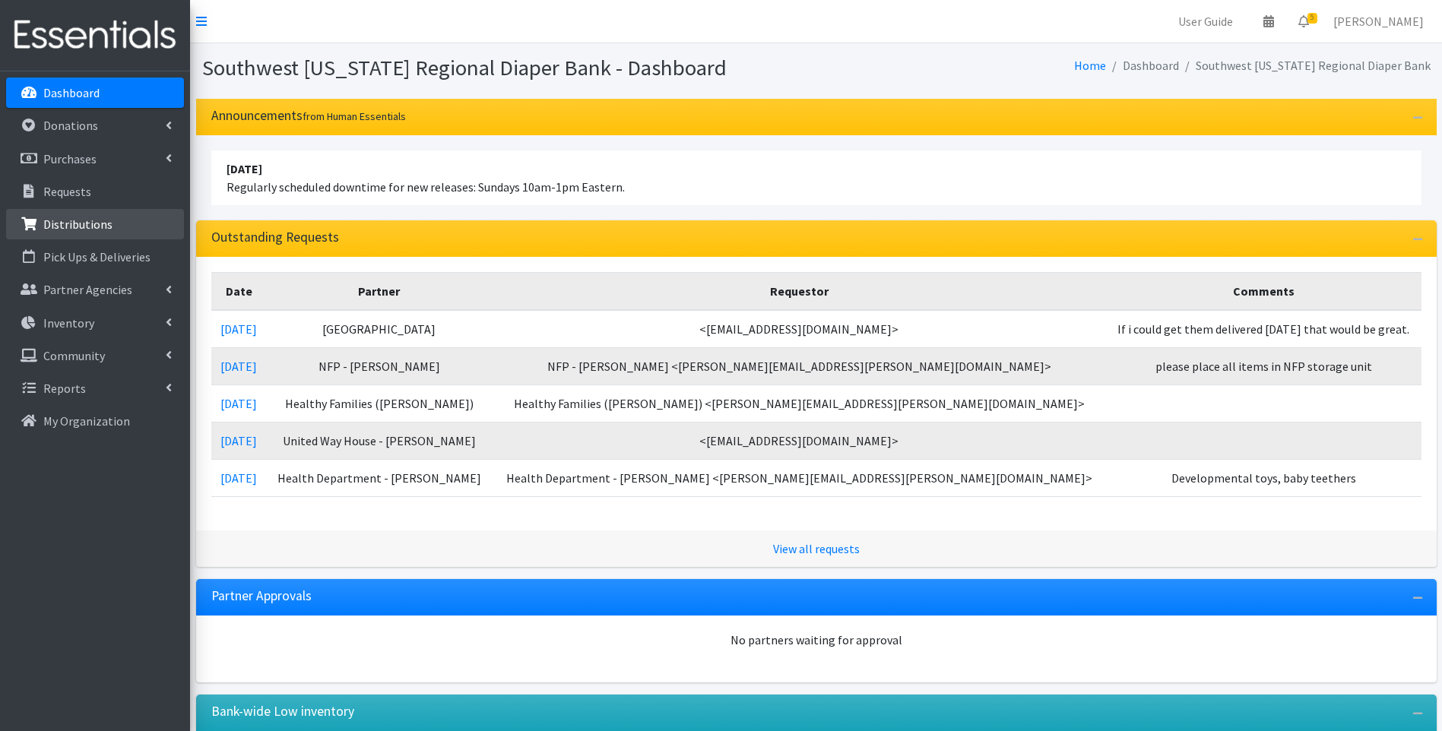
click at [65, 225] on p "Distributions" at bounding box center [77, 224] width 69 height 15
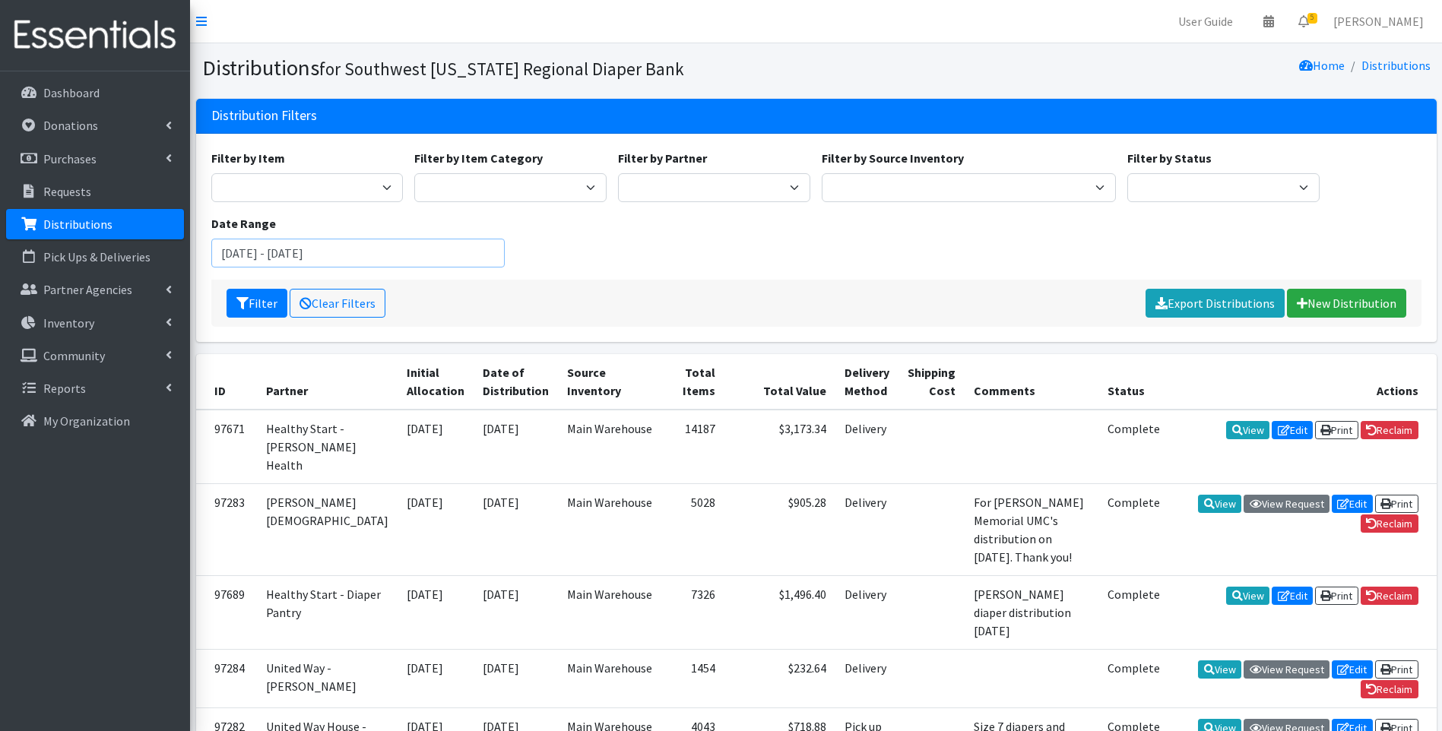
click at [396, 247] on input "August 6, 2025 - November 6, 2025" at bounding box center [358, 253] width 294 height 29
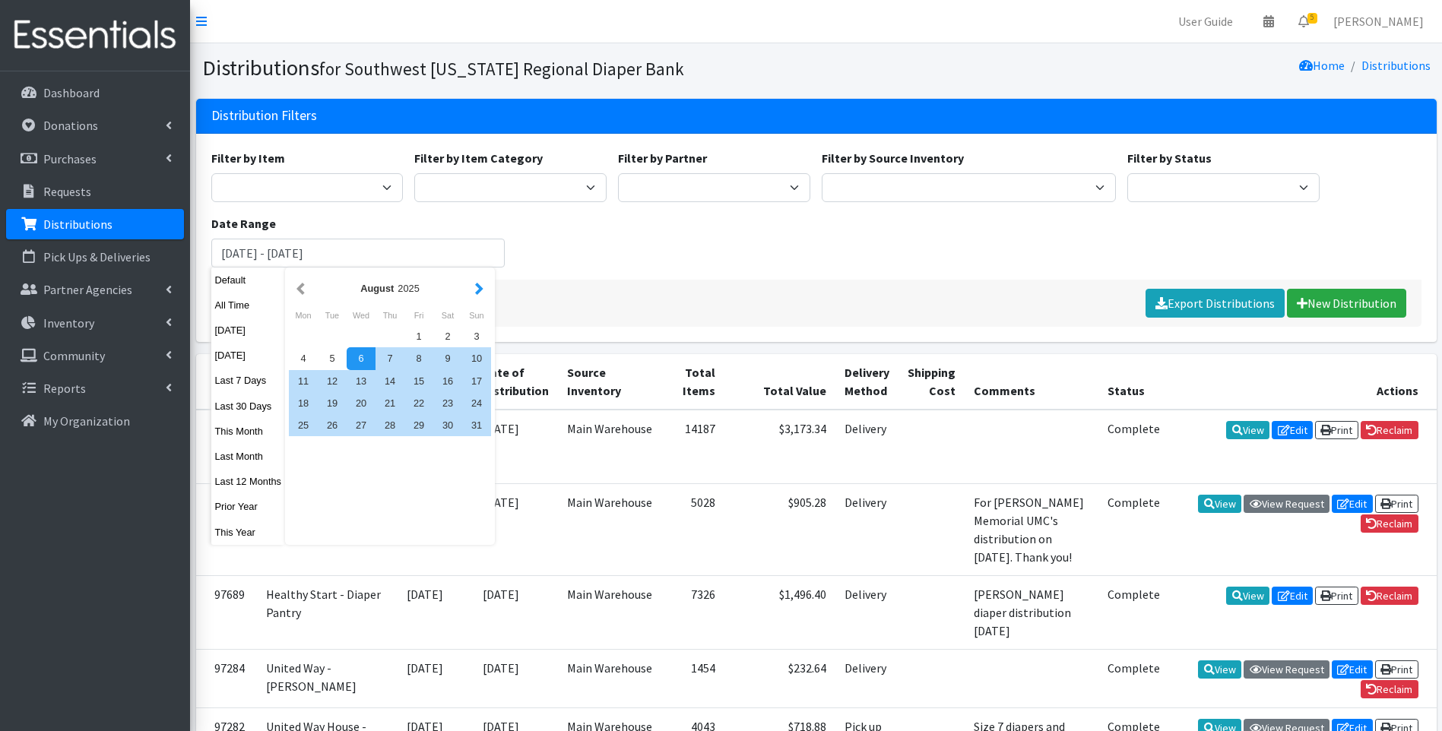
click at [480, 288] on button "button" at bounding box center [479, 288] width 16 height 19
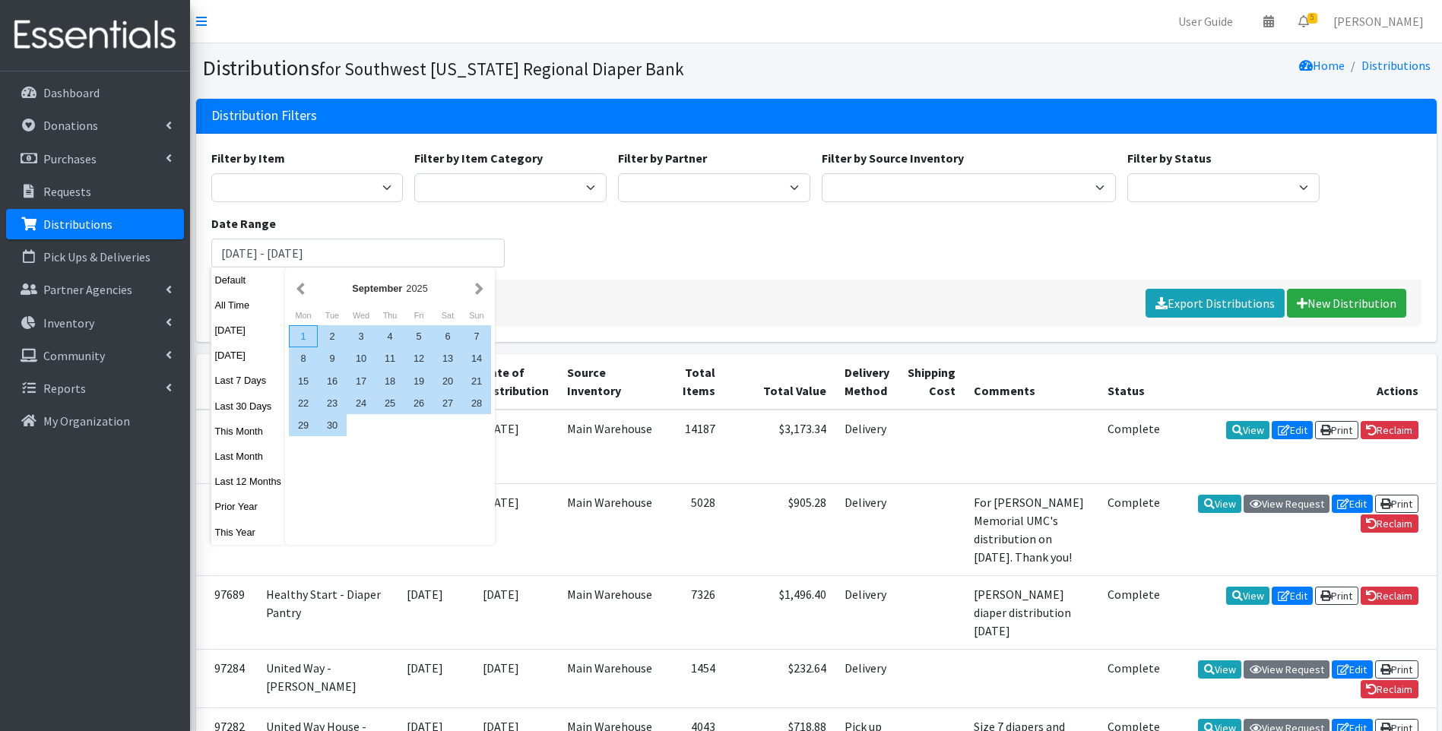
click at [301, 333] on div "1" at bounding box center [303, 336] width 29 height 22
click at [342, 426] on div "30" at bounding box center [332, 425] width 29 height 22
type input "[DATE] - [DATE]"
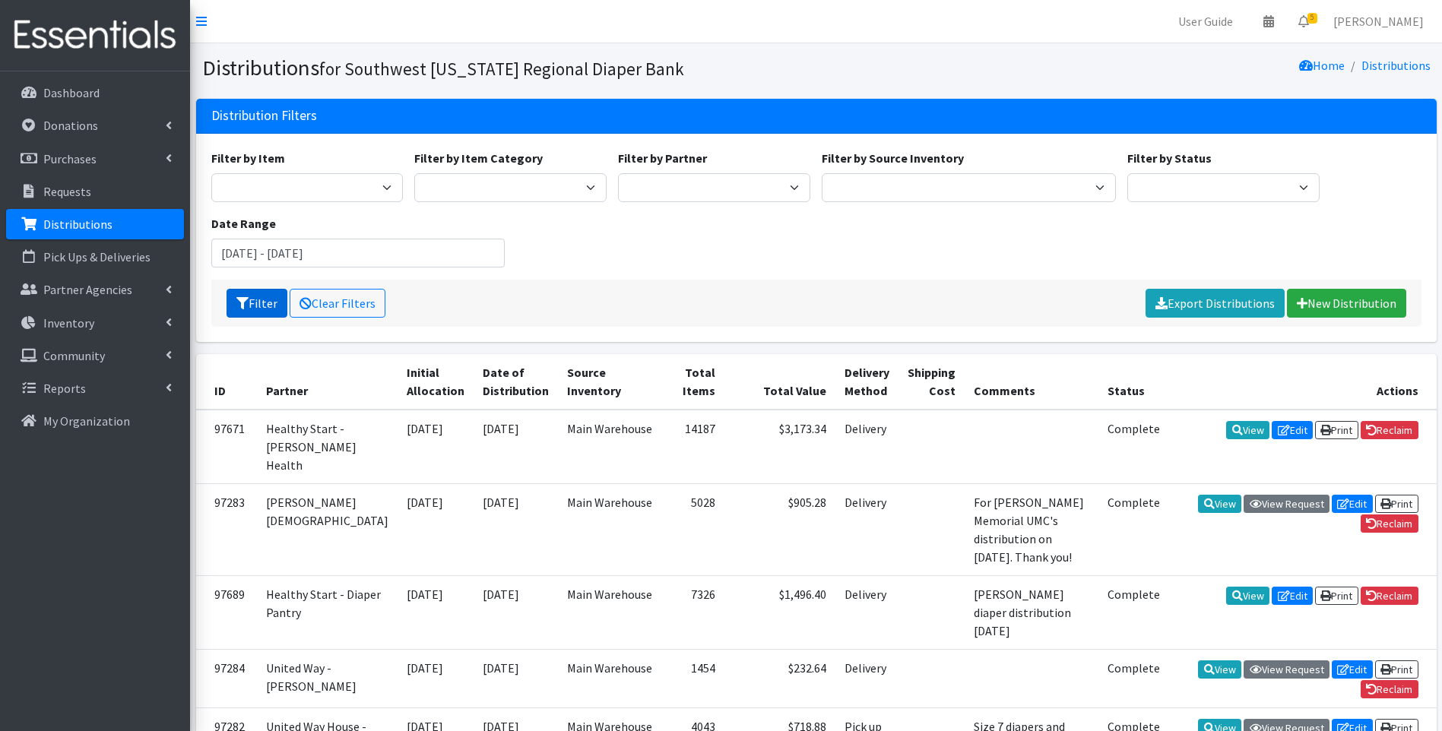
click at [264, 294] on button "Filter" at bounding box center [256, 303] width 61 height 29
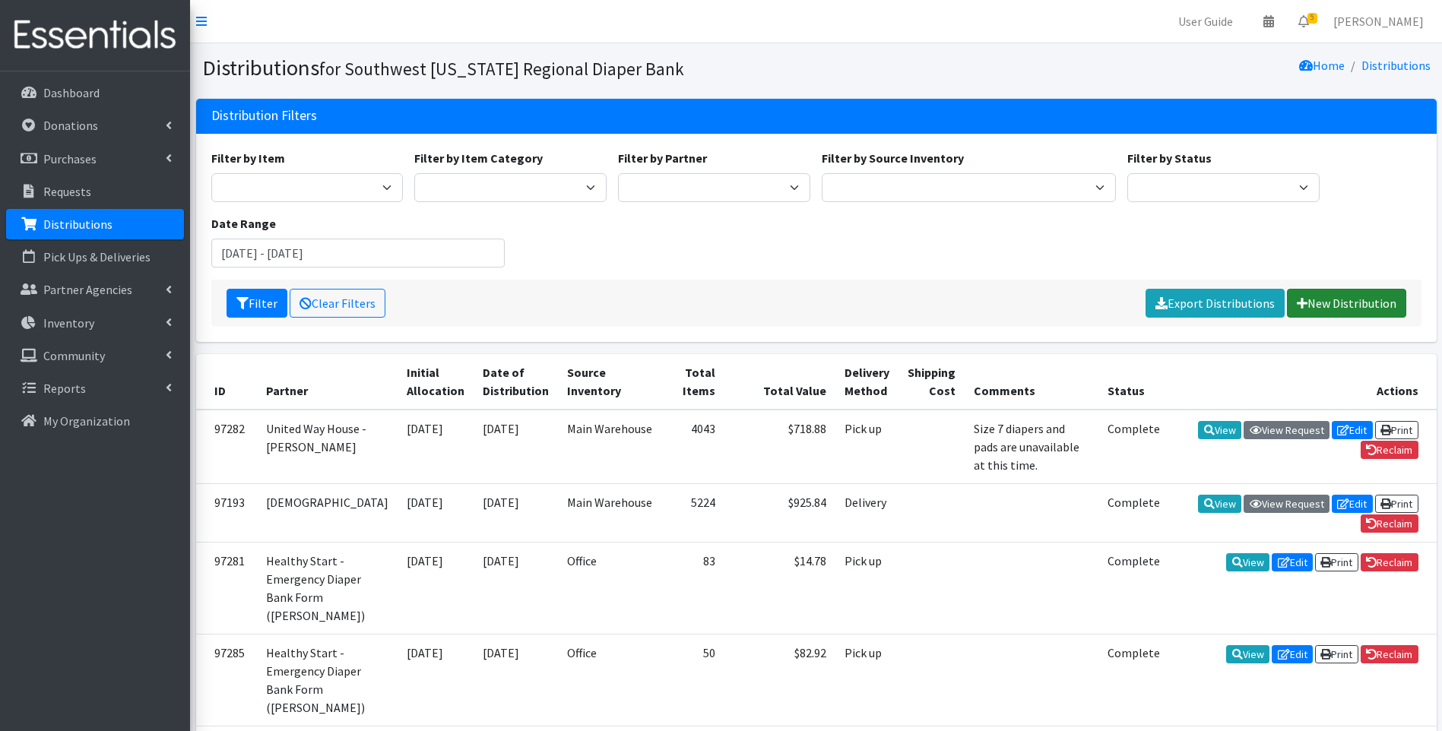
click at [1348, 295] on link "New Distribution" at bounding box center [1346, 303] width 119 height 29
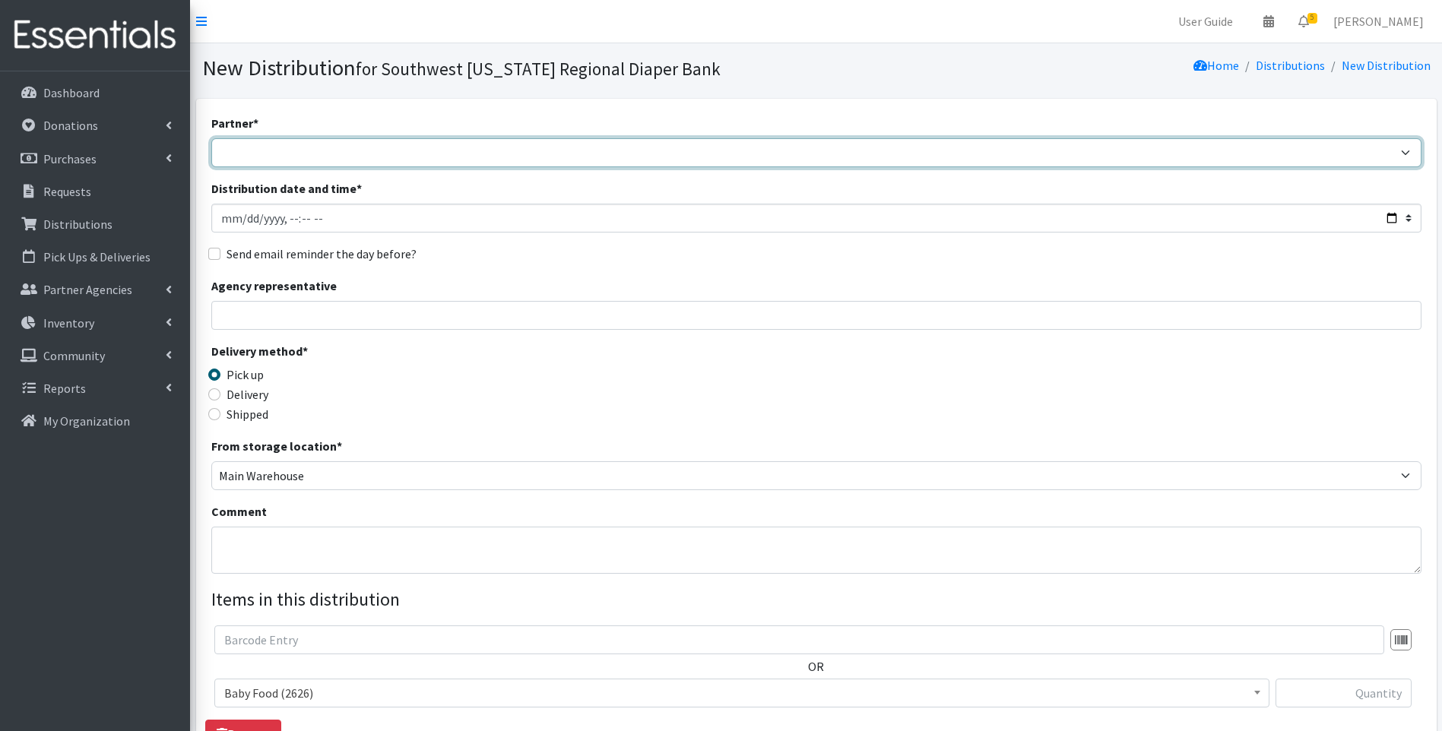
click at [554, 147] on select "ACT Abuse Counseling & Treatment Bayshore Fire Department [PERSON_NAME][GEOGRAP…" at bounding box center [816, 152] width 1210 height 29
select select "6785"
click at [211, 138] on select "ACT Abuse Counseling & Treatment Bayshore Fire Department [PERSON_NAME][GEOGRAP…" at bounding box center [816, 152] width 1210 height 29
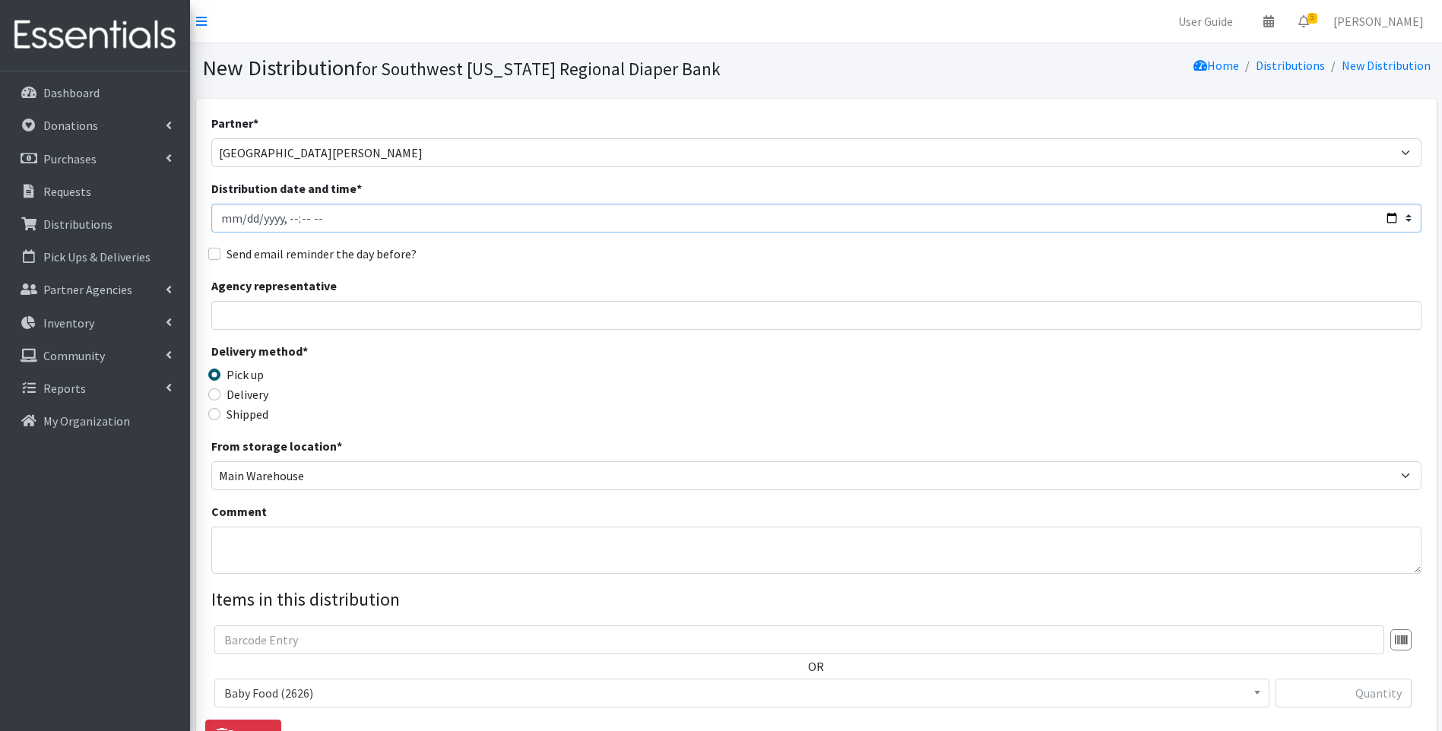
click at [1395, 223] on input "Distribution date and time *" at bounding box center [816, 218] width 1210 height 29
type input "2025-09-26T10:00"
click at [580, 392] on div "Delivery method * Pick up Delivery Shipped Shipping cost" at bounding box center [816, 389] width 1210 height 95
click at [249, 394] on label "Delivery" at bounding box center [247, 394] width 42 height 18
click at [220, 394] on input "Delivery" at bounding box center [214, 394] width 12 height 12
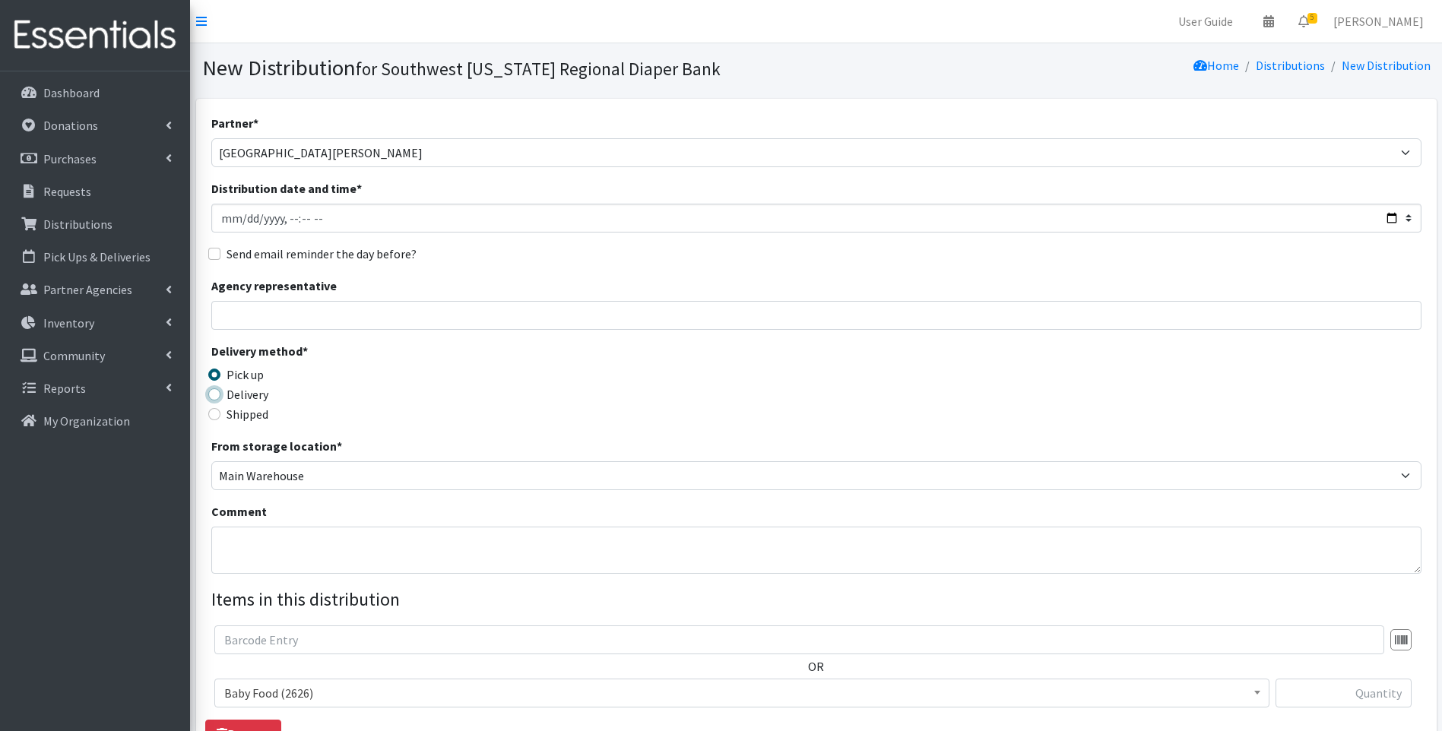
radio input "true"
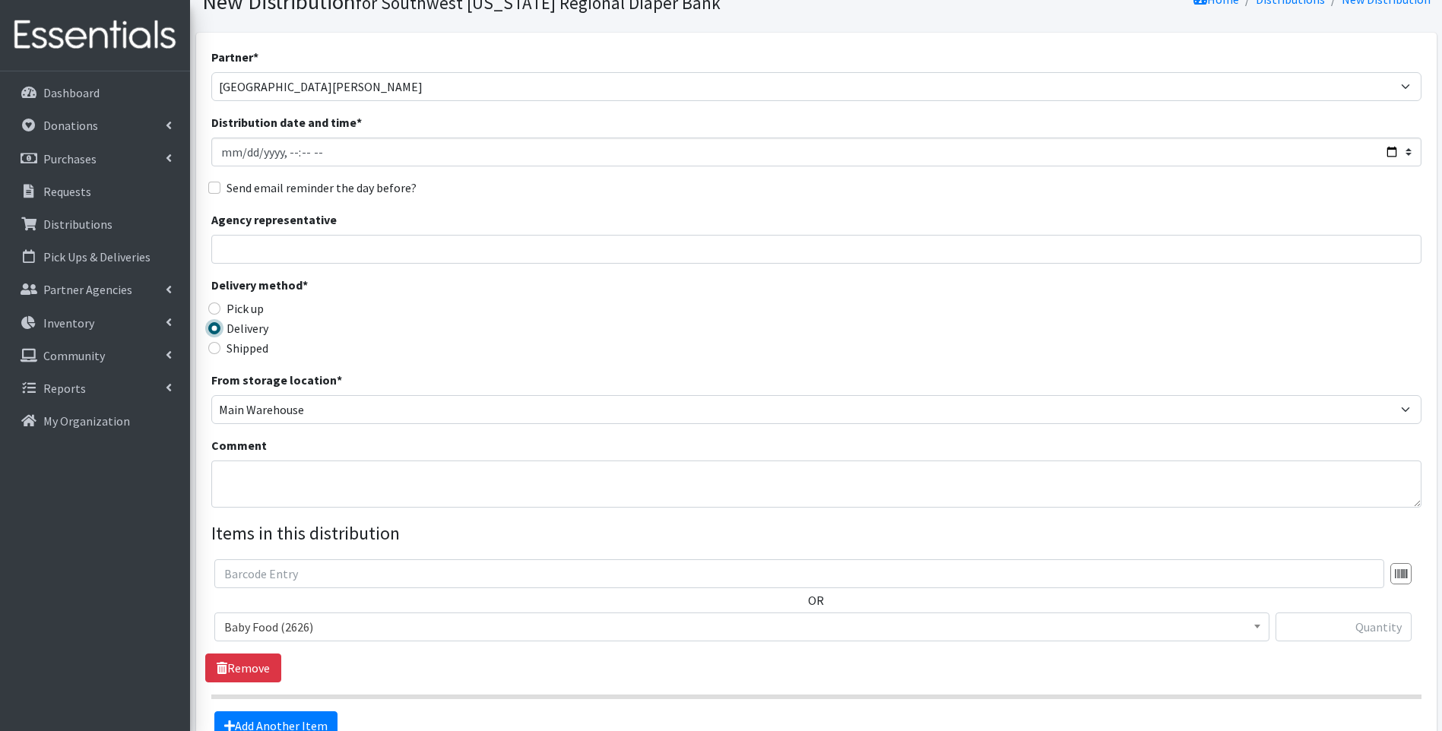
scroll to position [231, 0]
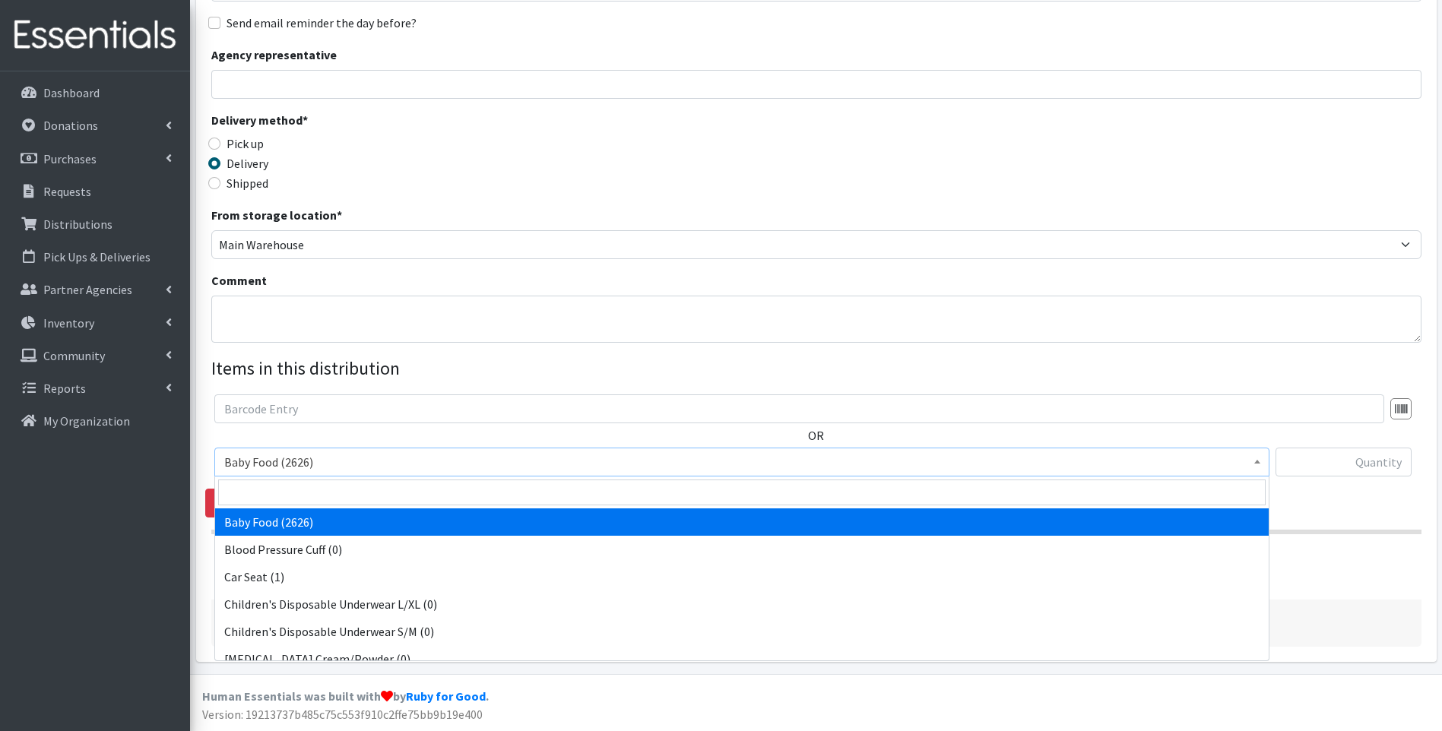
click at [410, 464] on span "Baby Food (2626)" at bounding box center [741, 461] width 1035 height 21
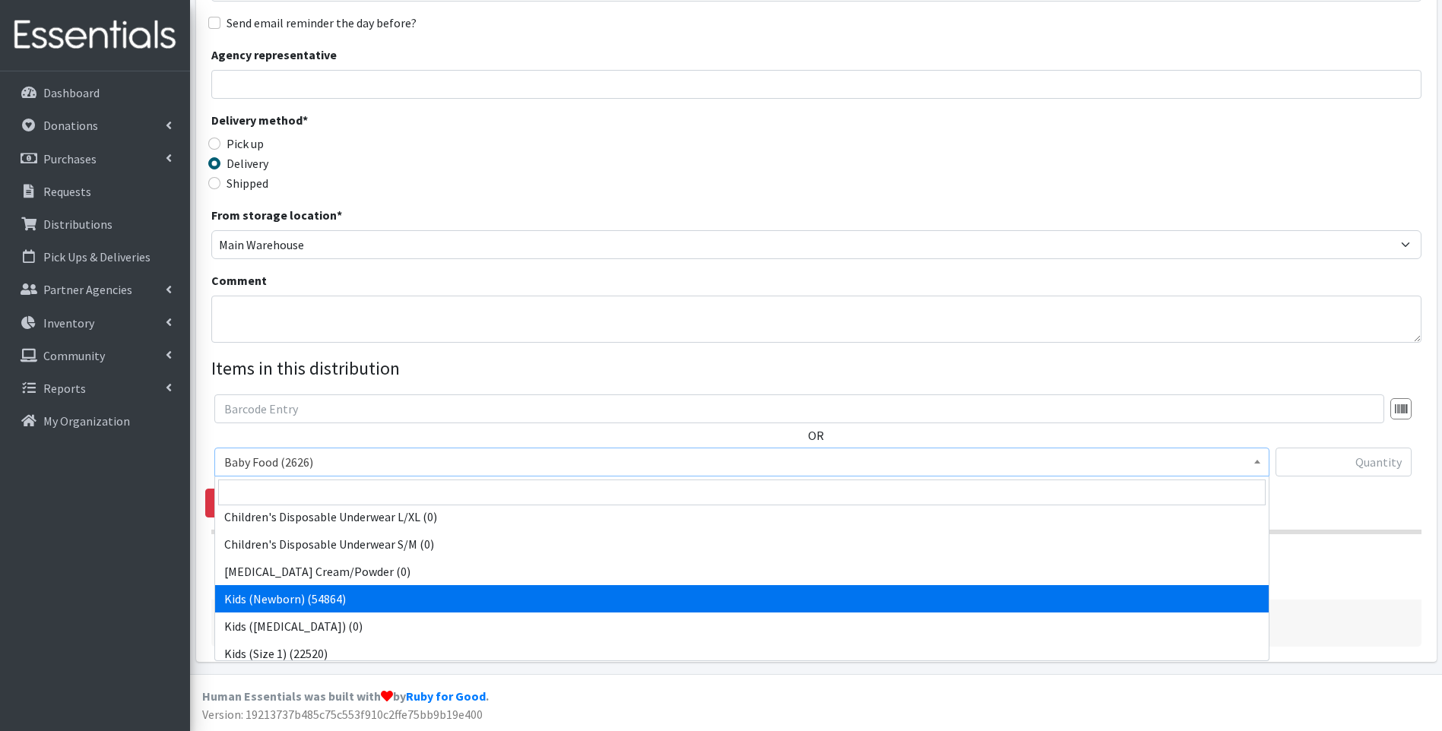
scroll to position [101, 0]
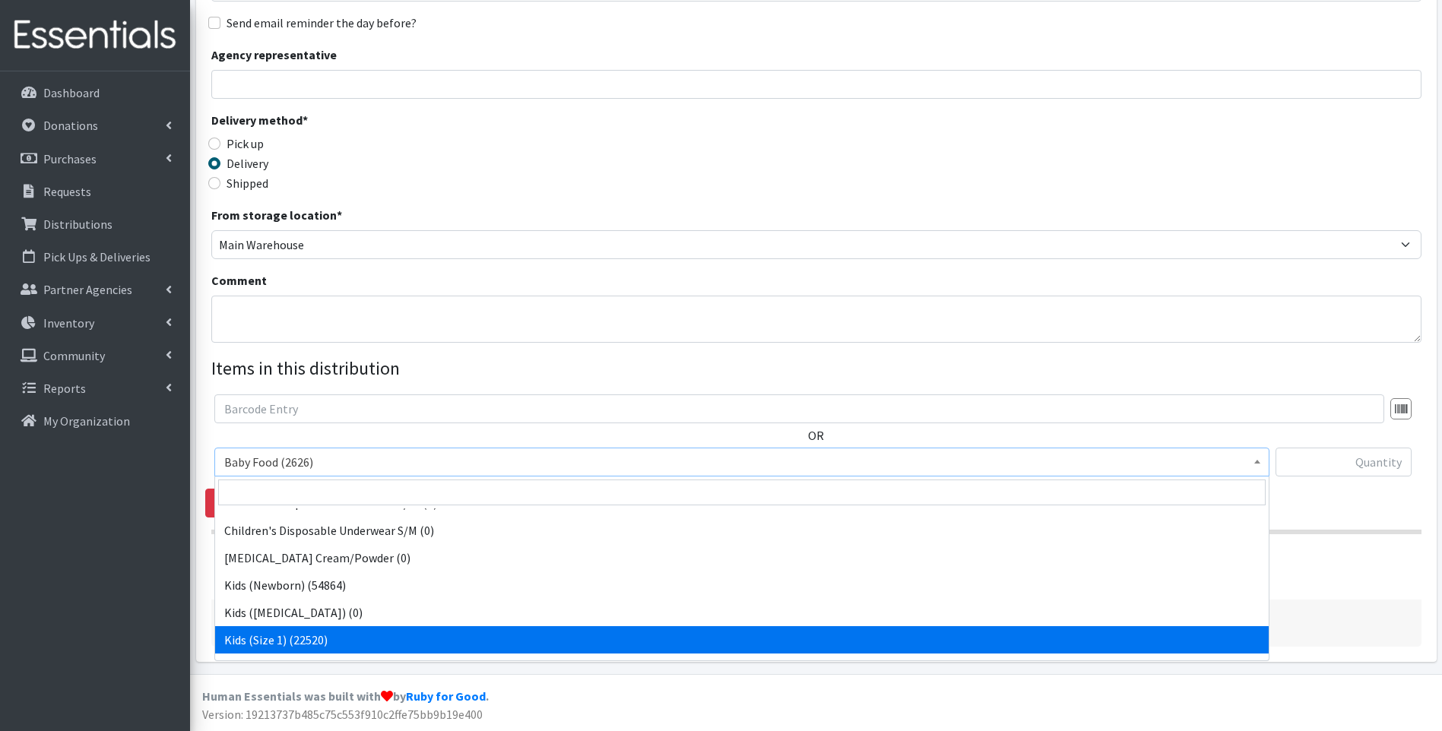
select select "10069"
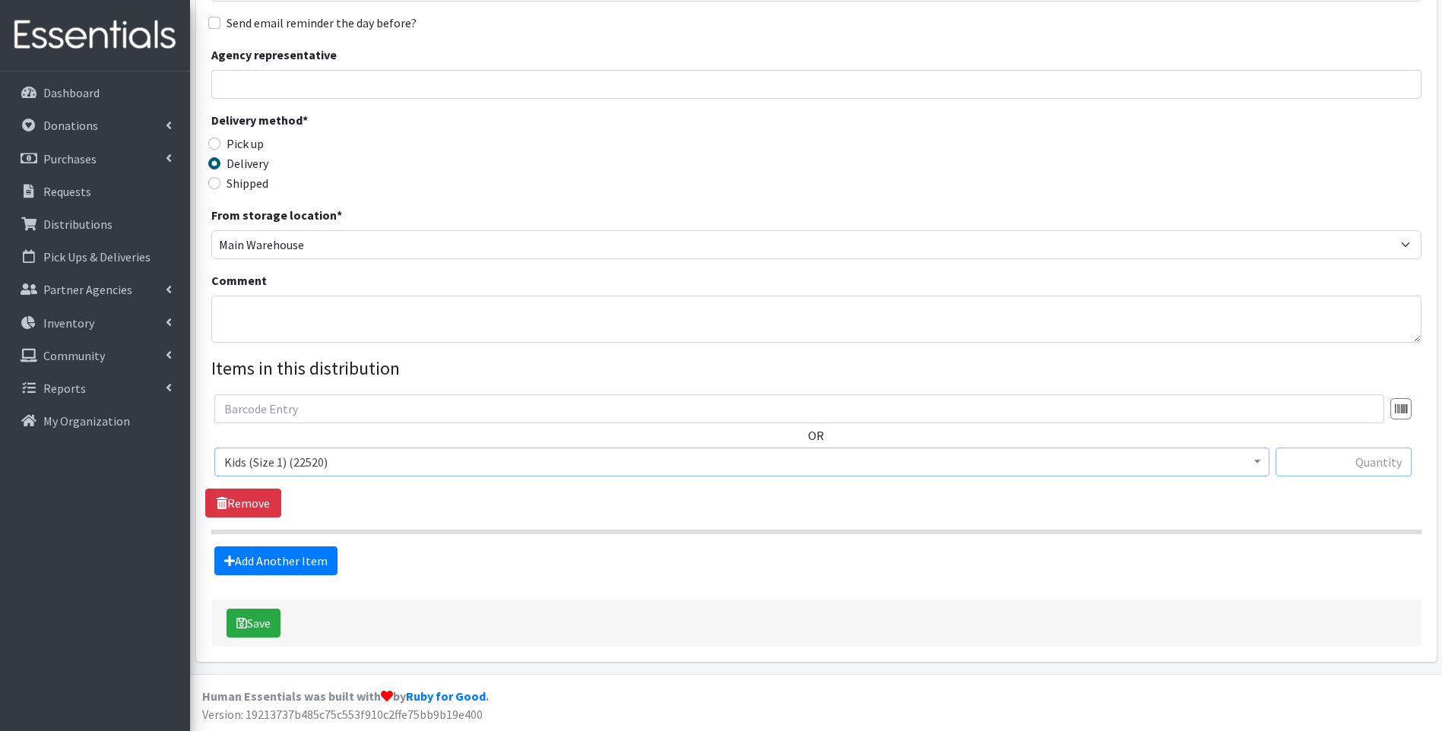
click at [1344, 461] on input "text" at bounding box center [1343, 462] width 136 height 29
type input "416"
click at [306, 563] on link "Add Another Item" at bounding box center [275, 560] width 123 height 29
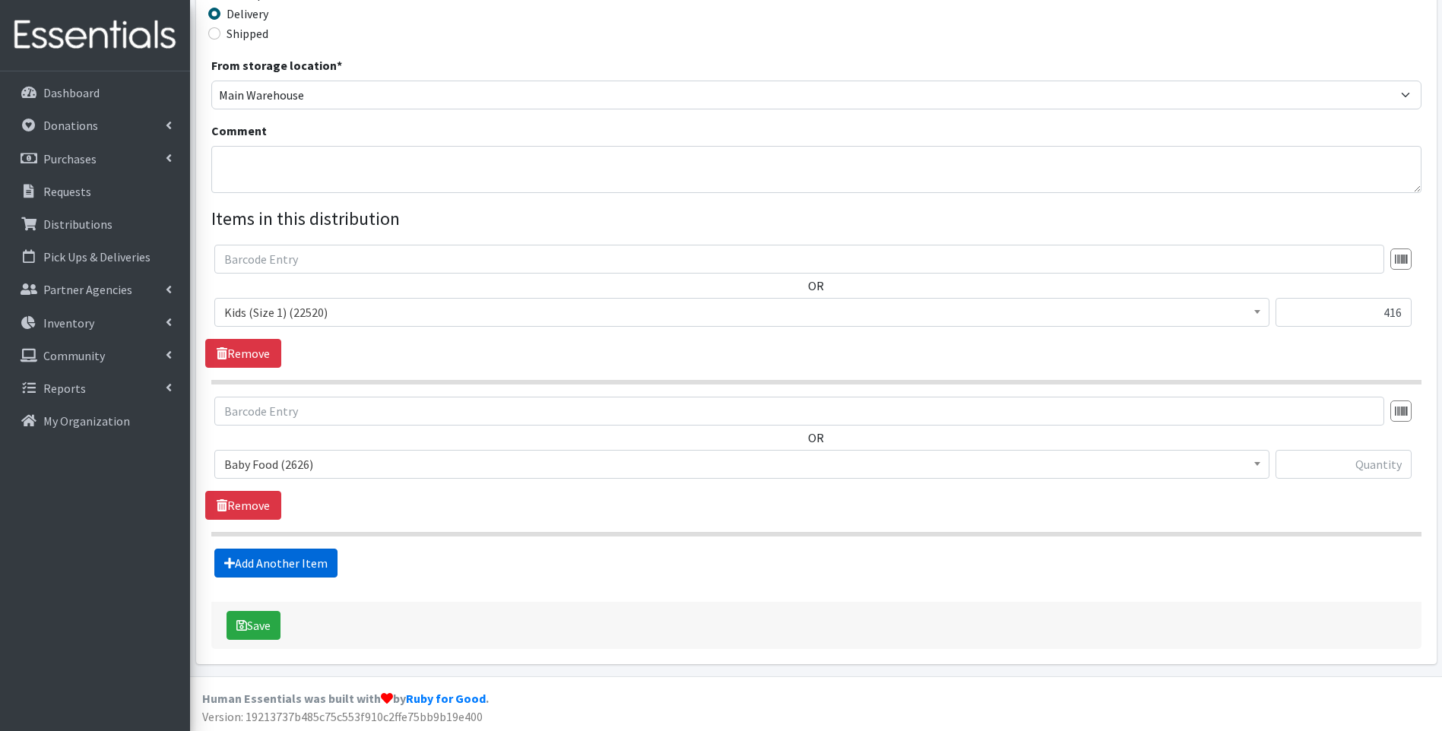
scroll to position [383, 0]
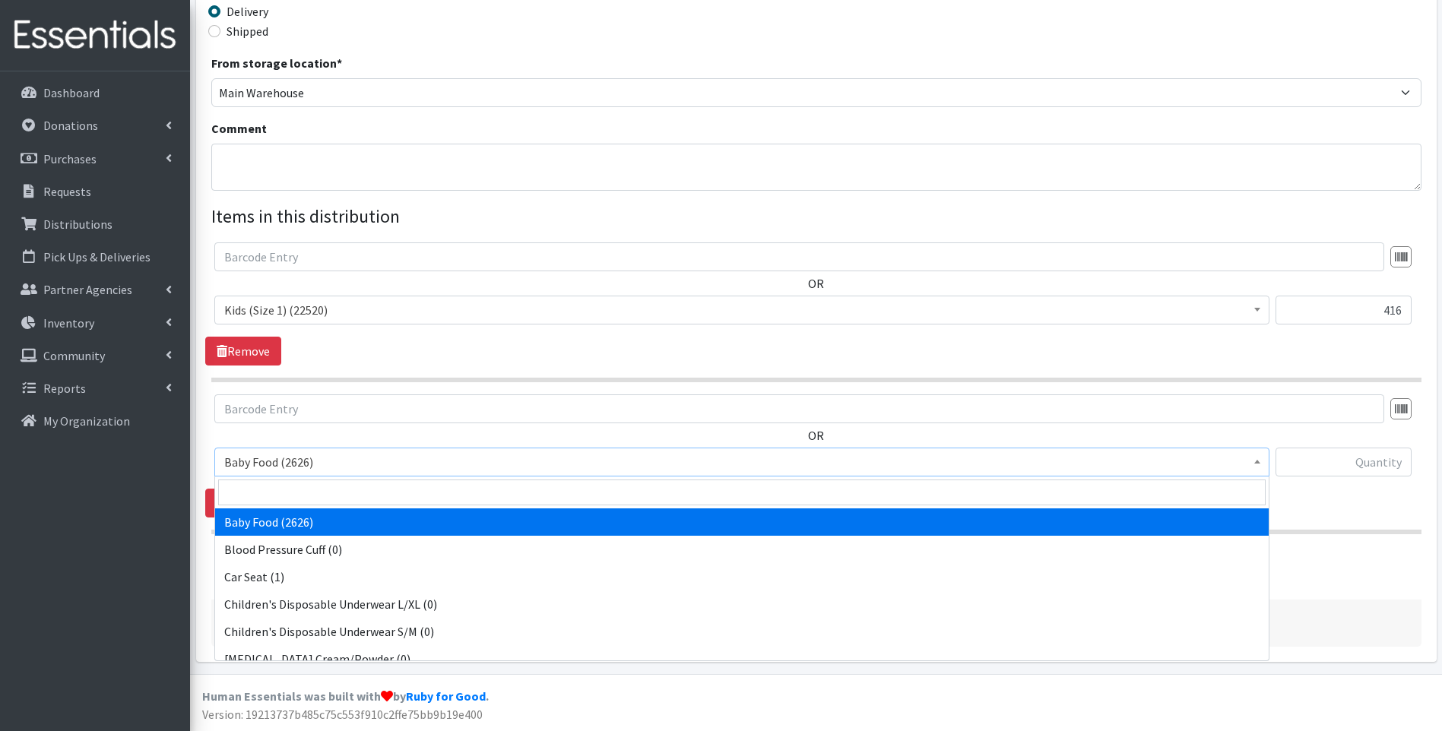
click at [317, 466] on span "Baby Food (2626)" at bounding box center [741, 461] width 1035 height 21
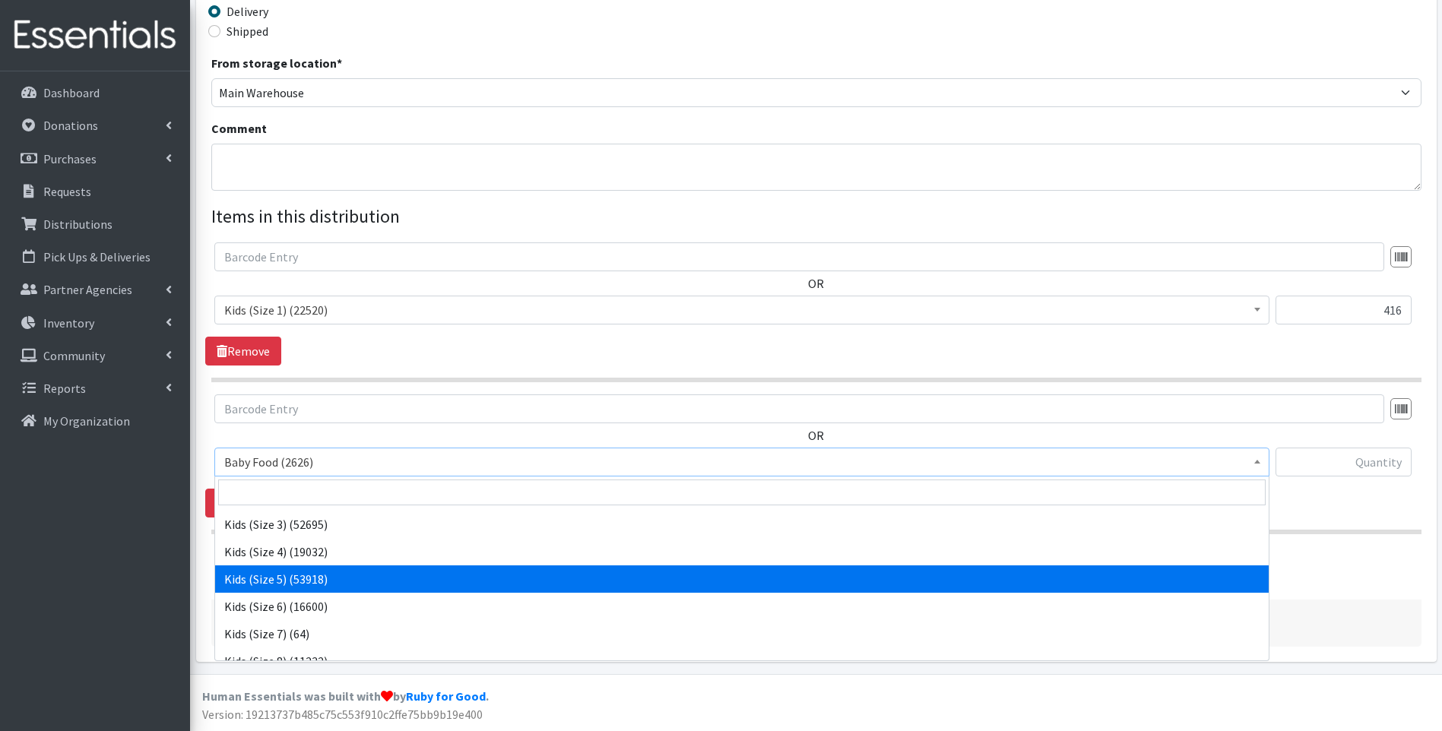
scroll to position [253, 0]
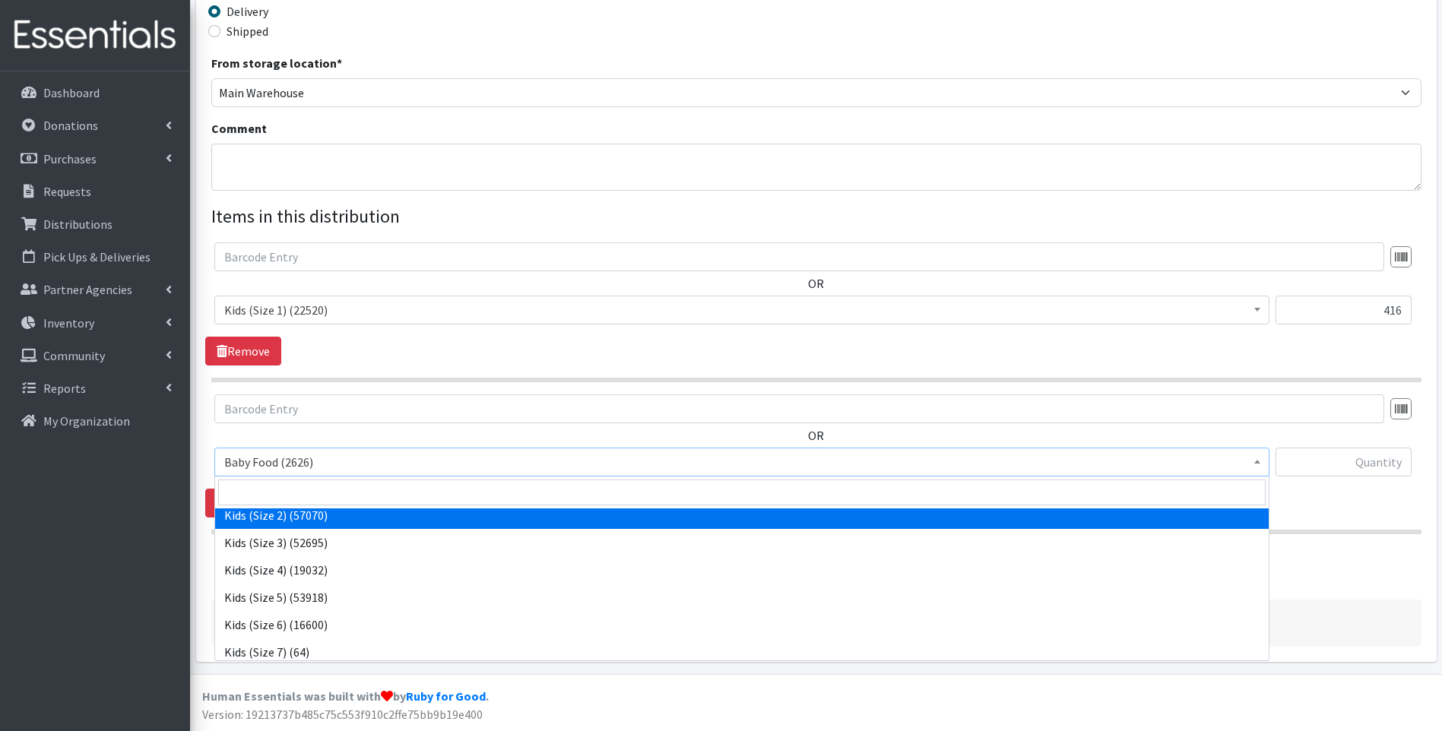
select select "10068"
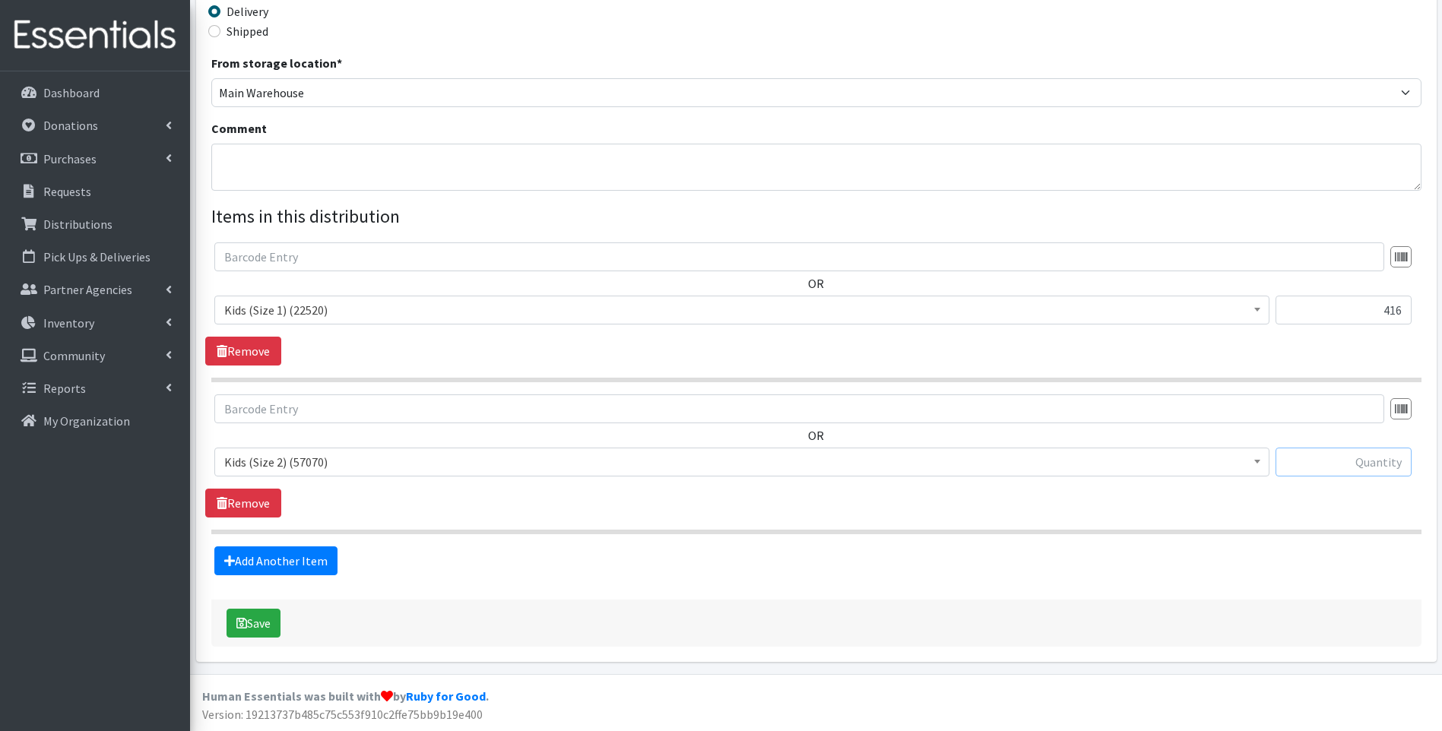
click at [1329, 461] on input "text" at bounding box center [1343, 462] width 136 height 29
type input "346"
click at [273, 554] on link "Add Another Item" at bounding box center [275, 560] width 123 height 29
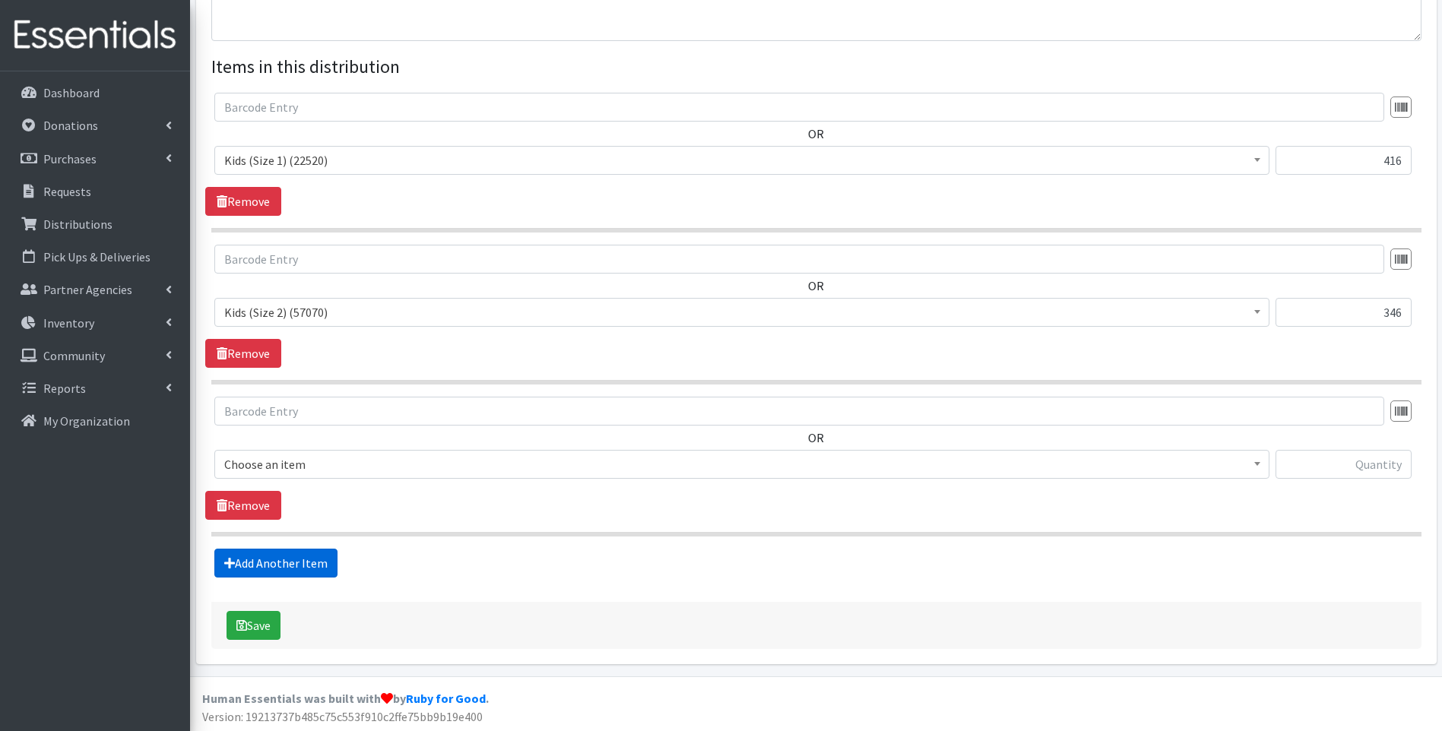
scroll to position [535, 0]
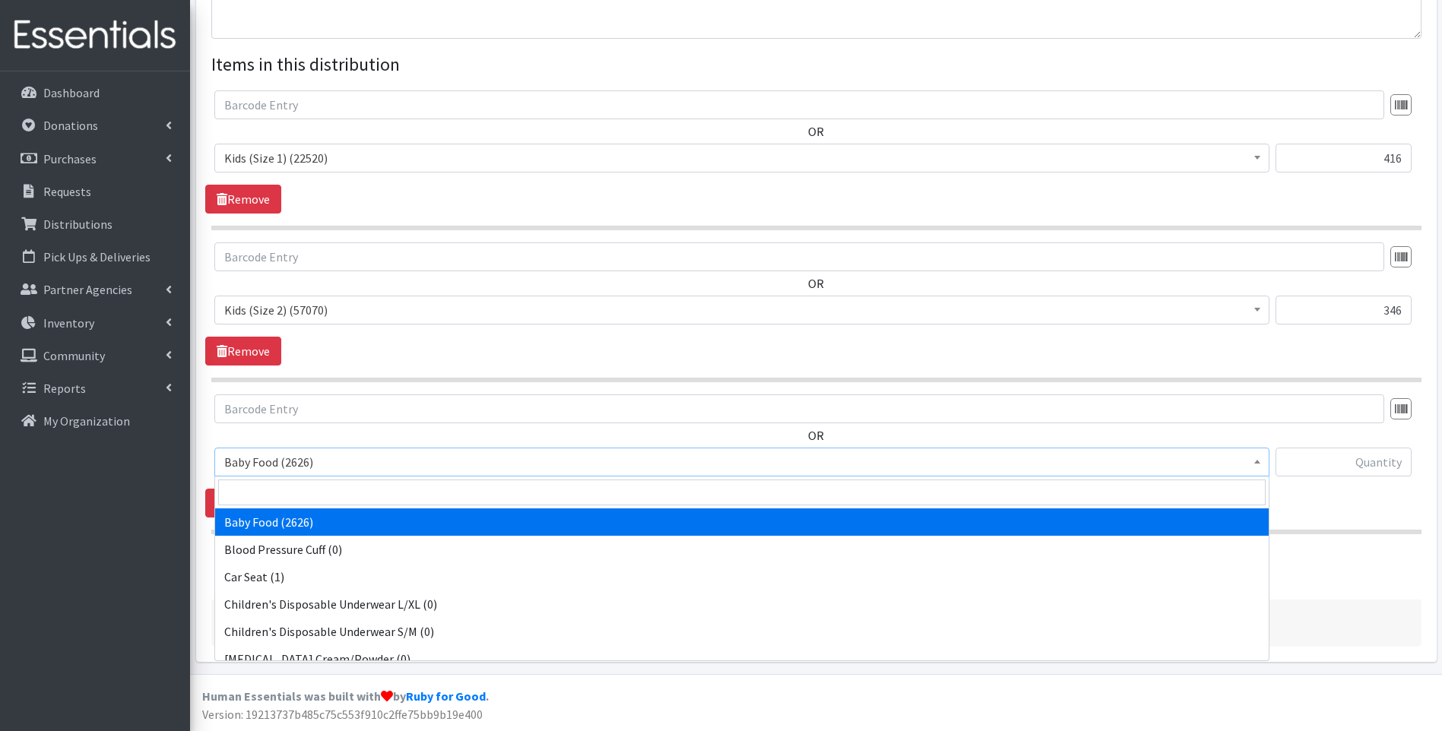
click at [314, 460] on span "Baby Food (2626)" at bounding box center [741, 461] width 1035 height 21
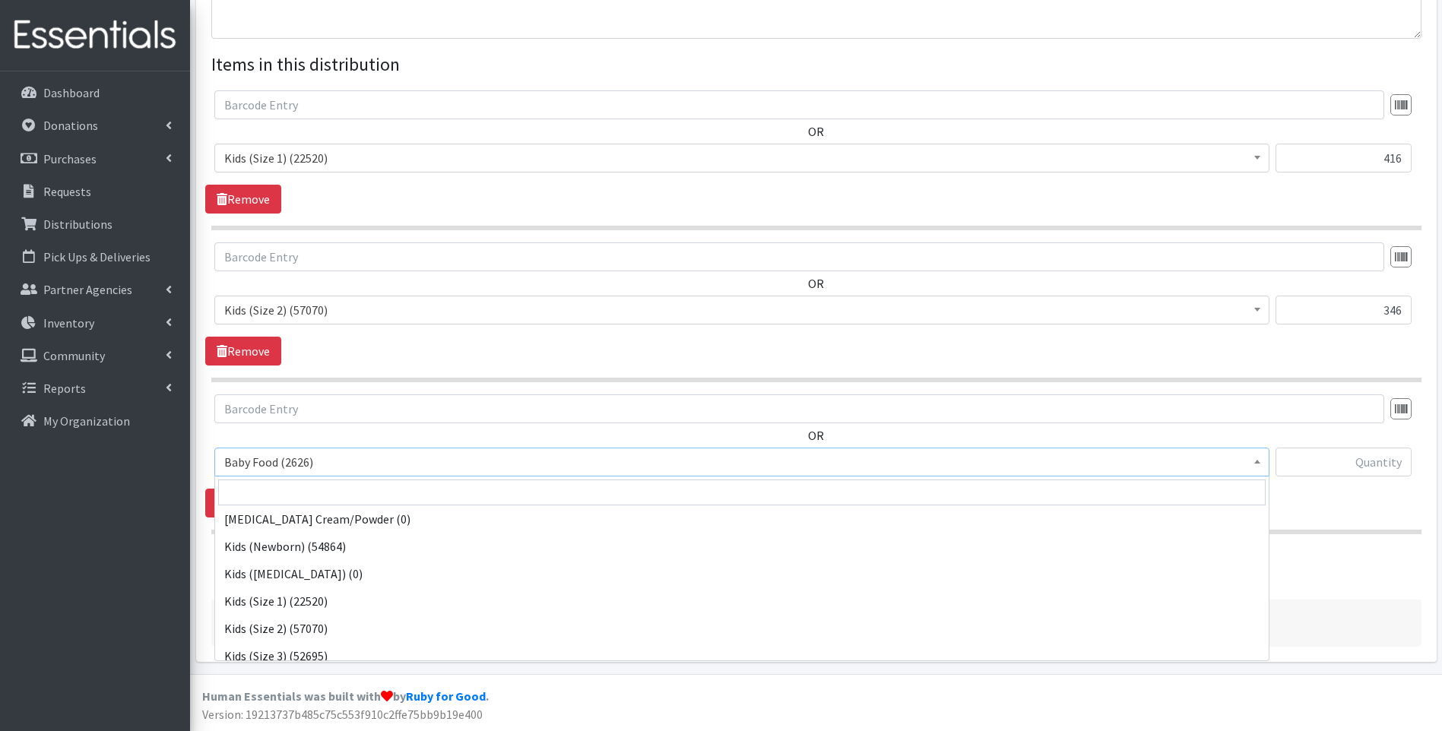
scroll to position [203, 0]
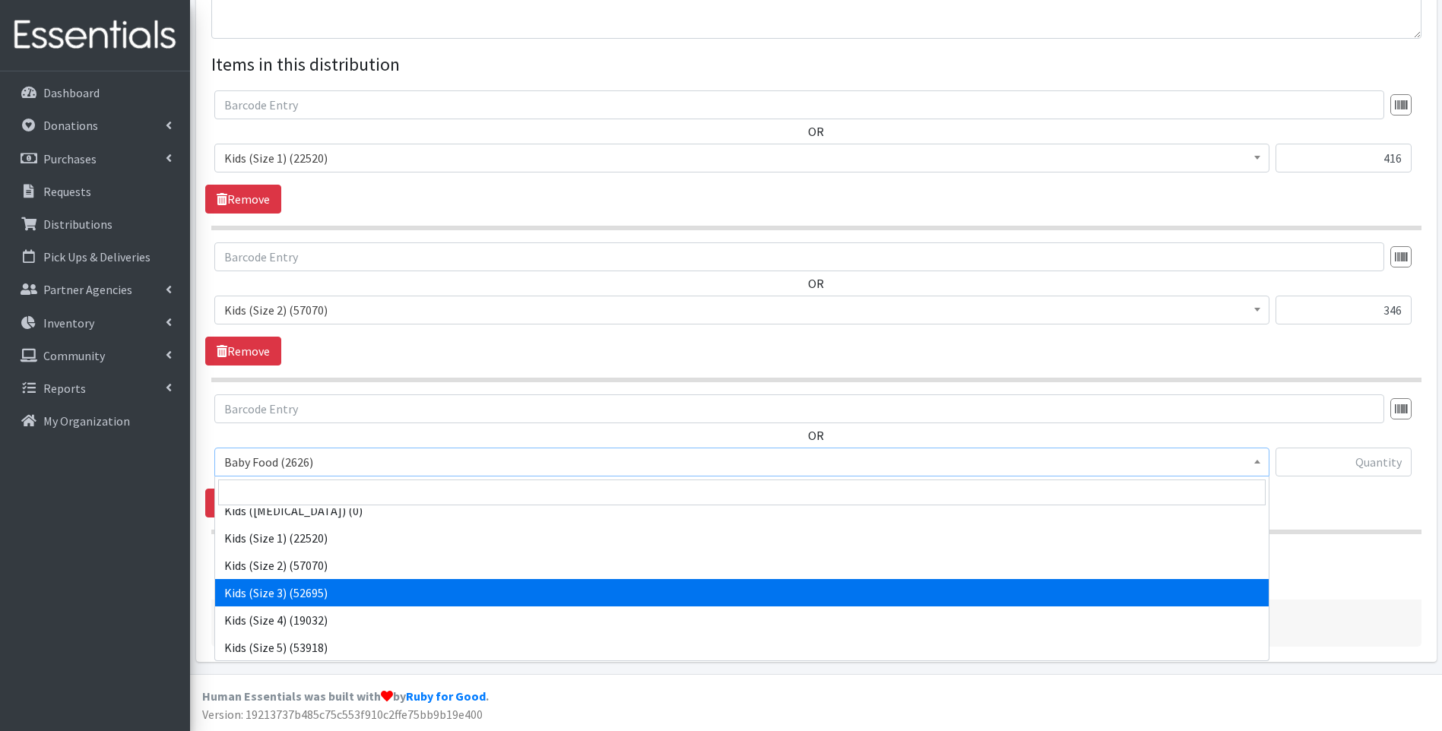
select select "10061"
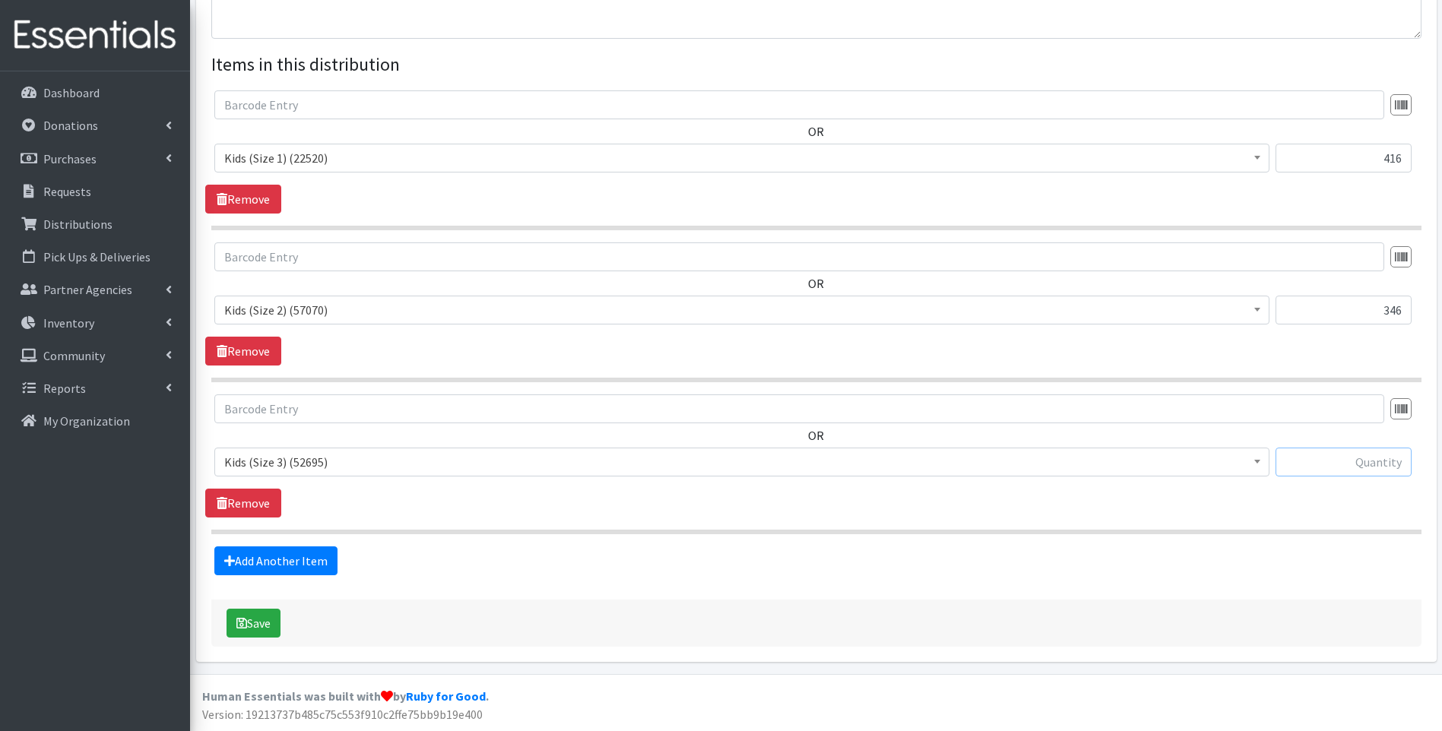
click at [1326, 465] on input "text" at bounding box center [1343, 462] width 136 height 29
type input "618"
click at [267, 558] on link "Add Another Item" at bounding box center [275, 560] width 123 height 29
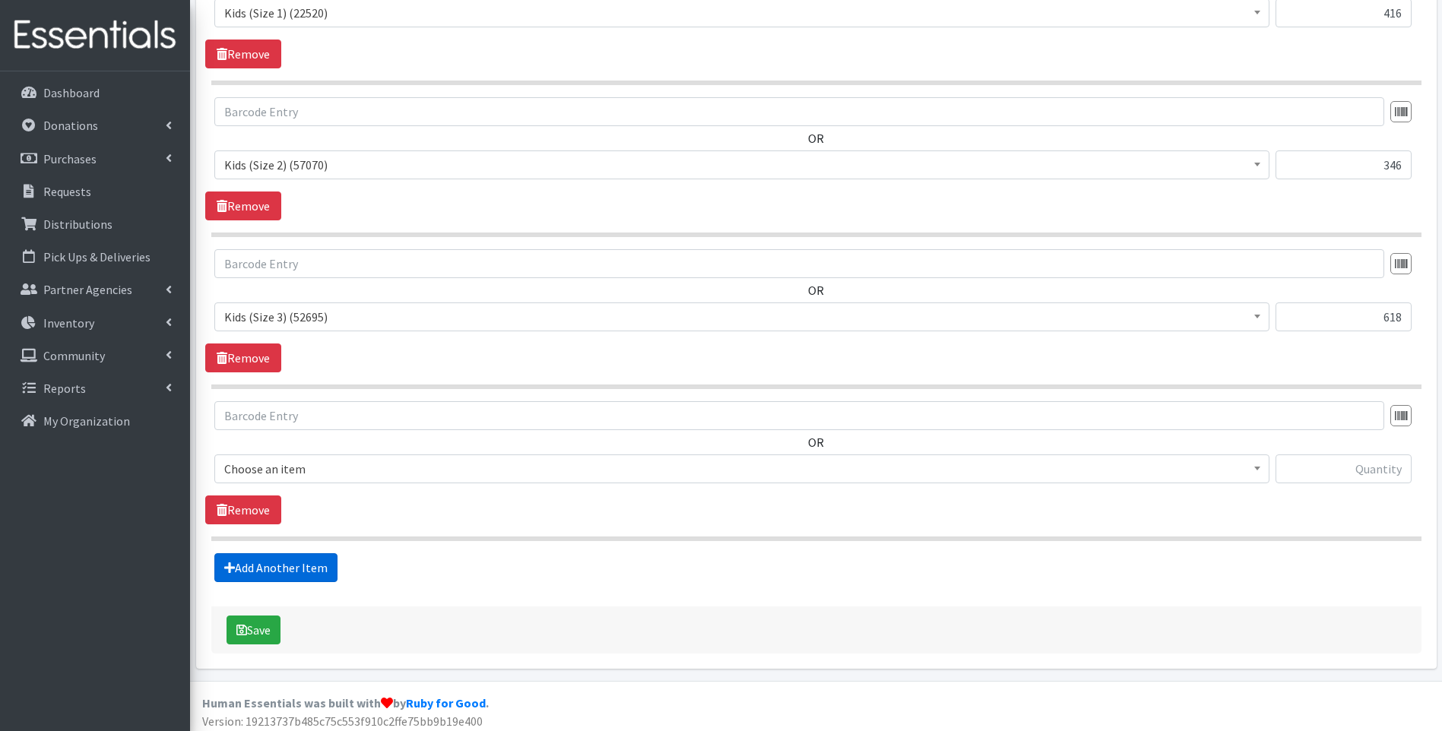
scroll to position [687, 0]
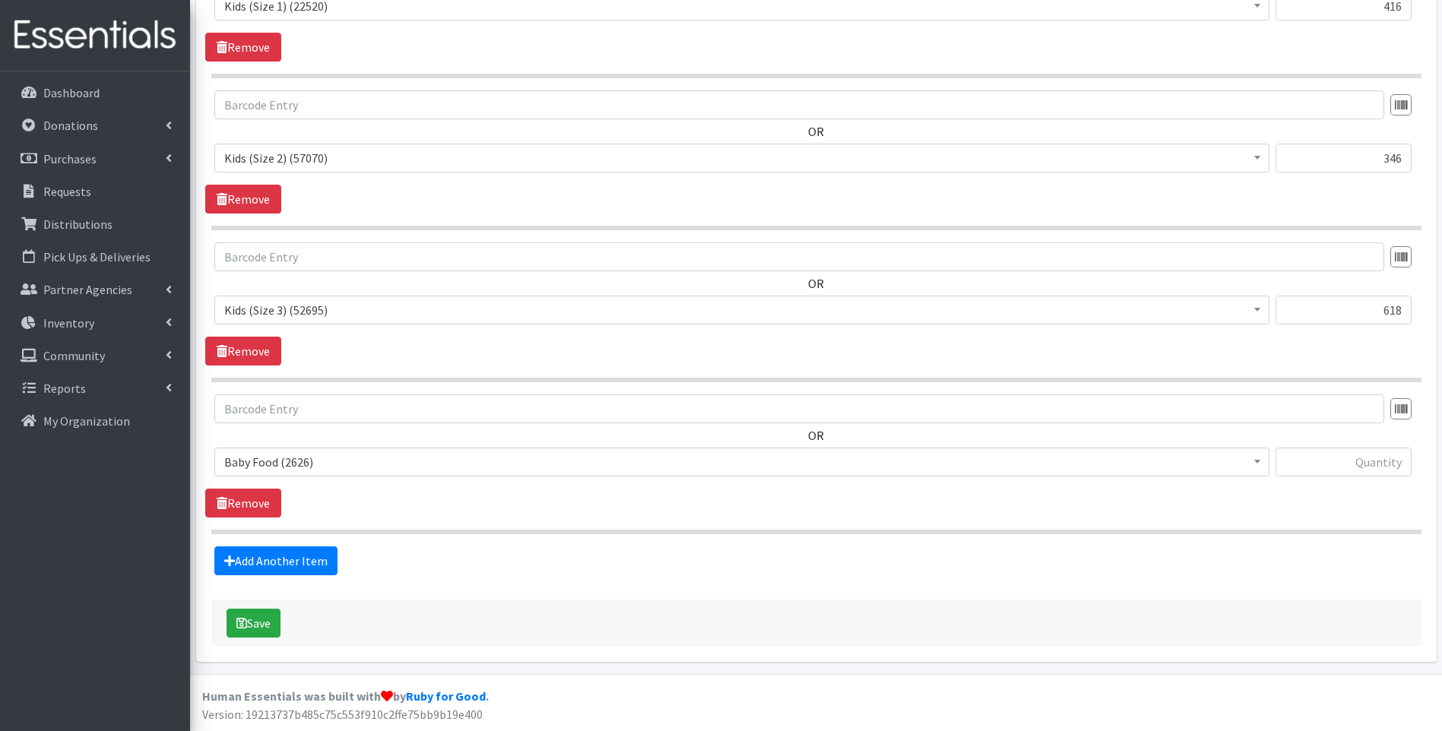
click at [334, 465] on span "Baby Food (2626)" at bounding box center [741, 461] width 1035 height 21
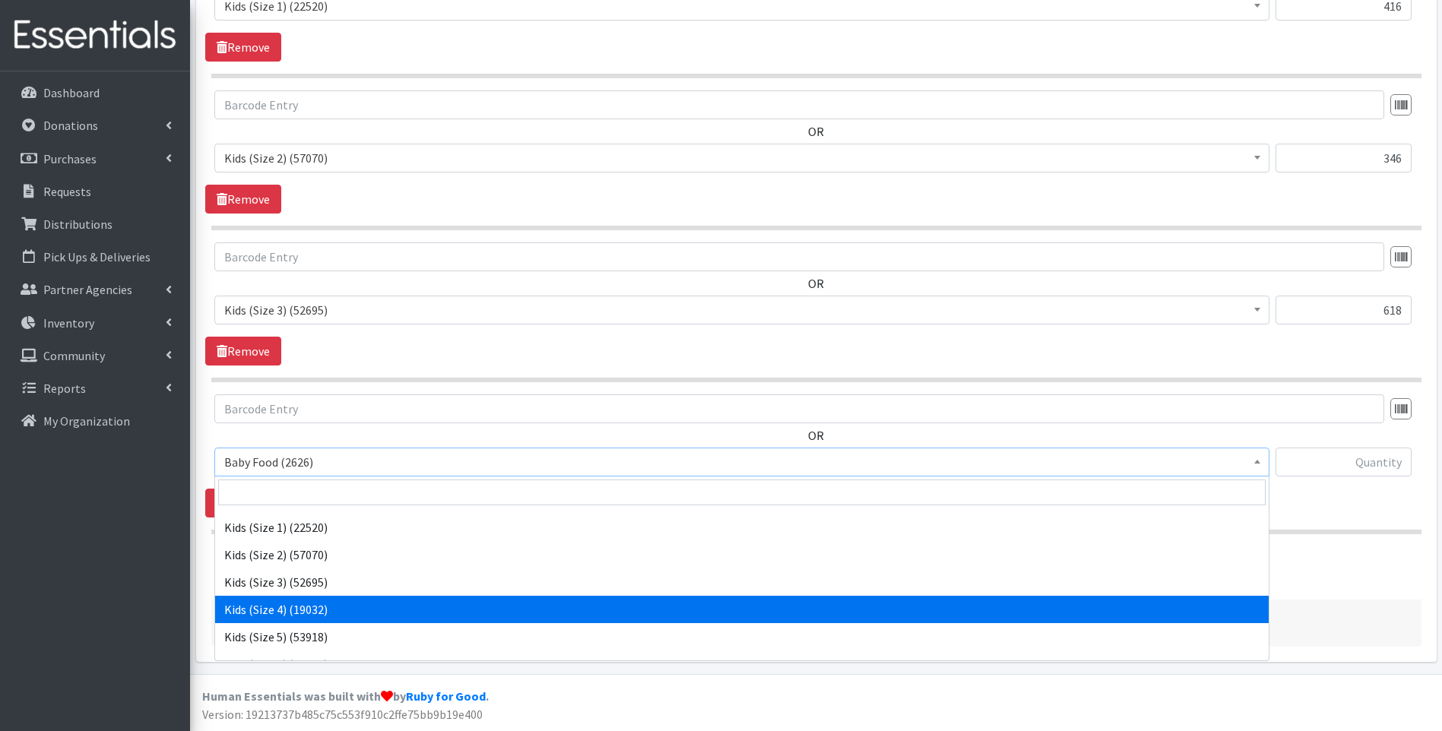
scroll to position [253, 0]
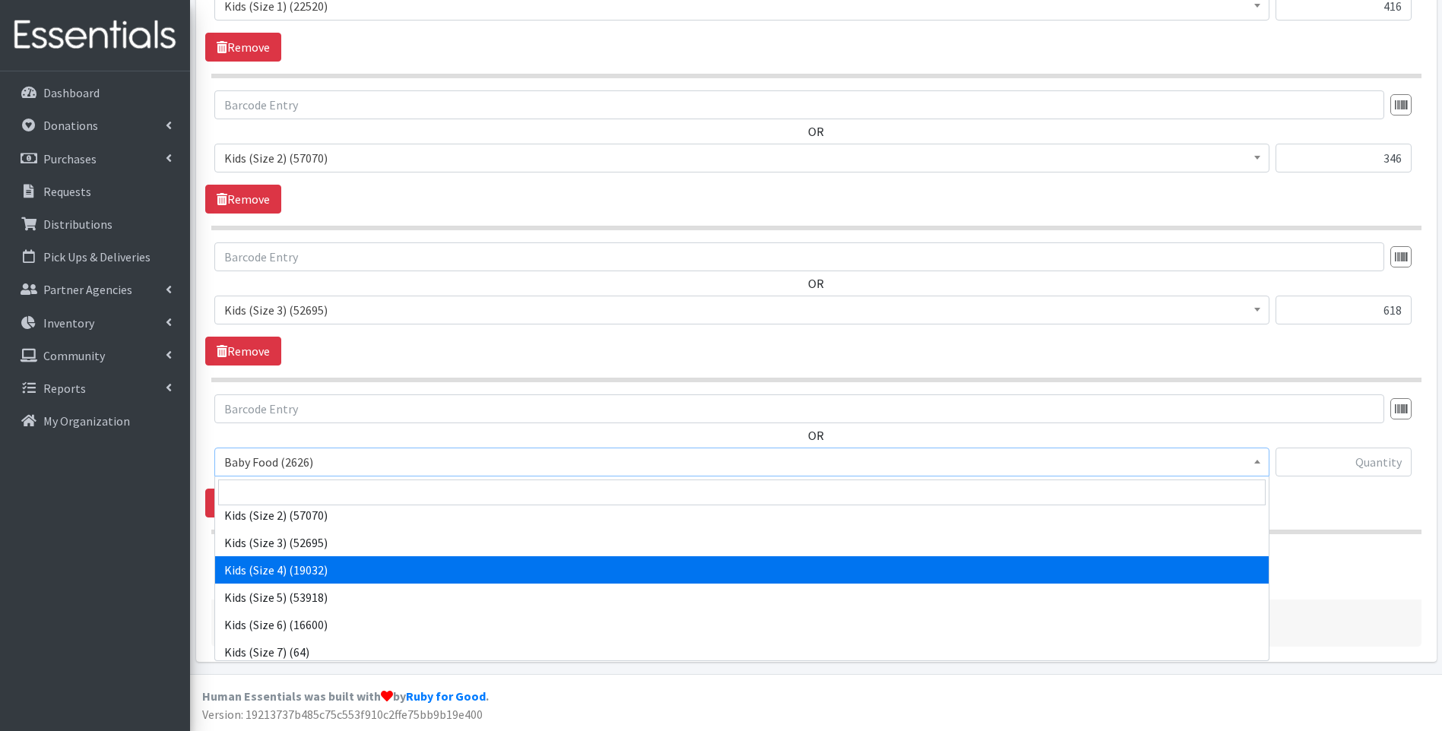
select select "10078"
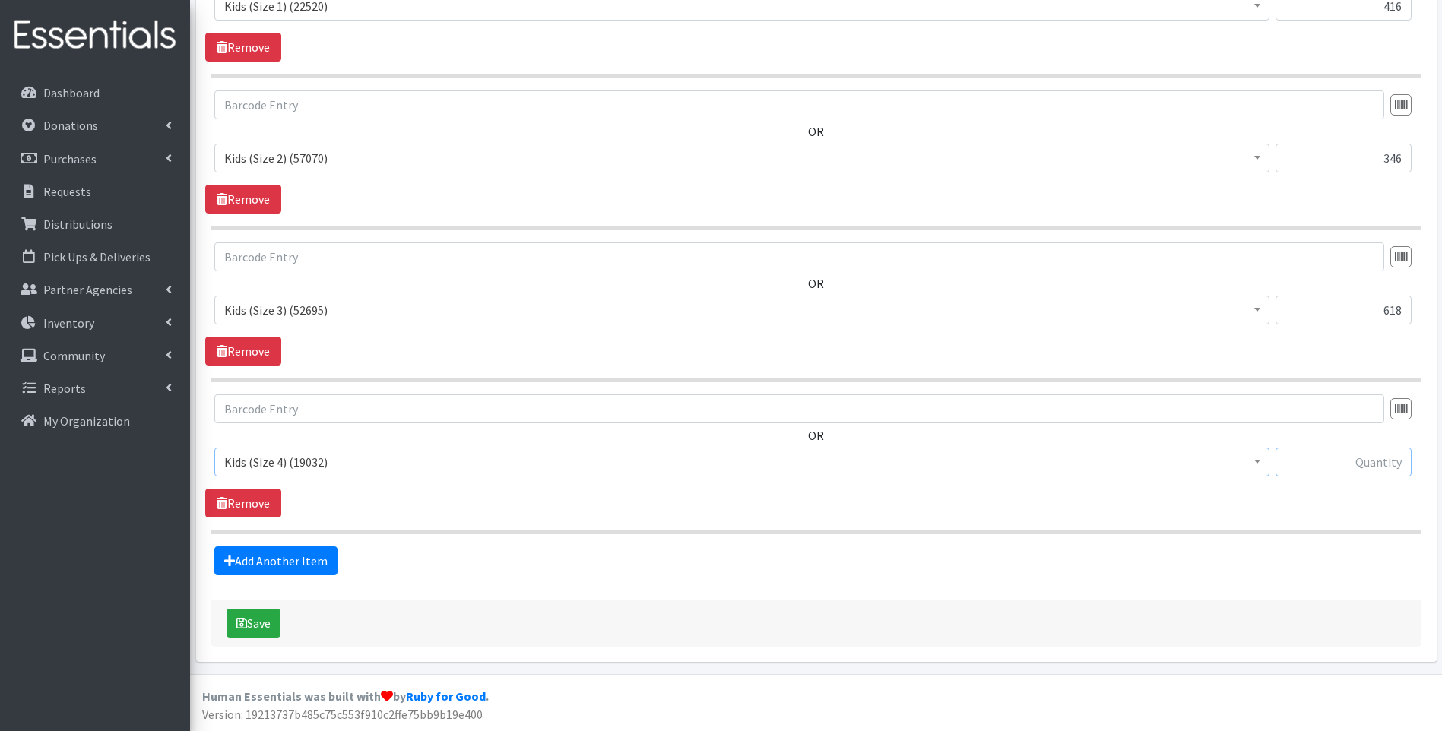
click at [1329, 472] on input "text" at bounding box center [1343, 462] width 136 height 29
type input "375"
click at [262, 567] on link "Add Another Item" at bounding box center [275, 560] width 123 height 29
click at [410, 464] on span "Baby Food (2626)" at bounding box center [741, 461] width 1035 height 21
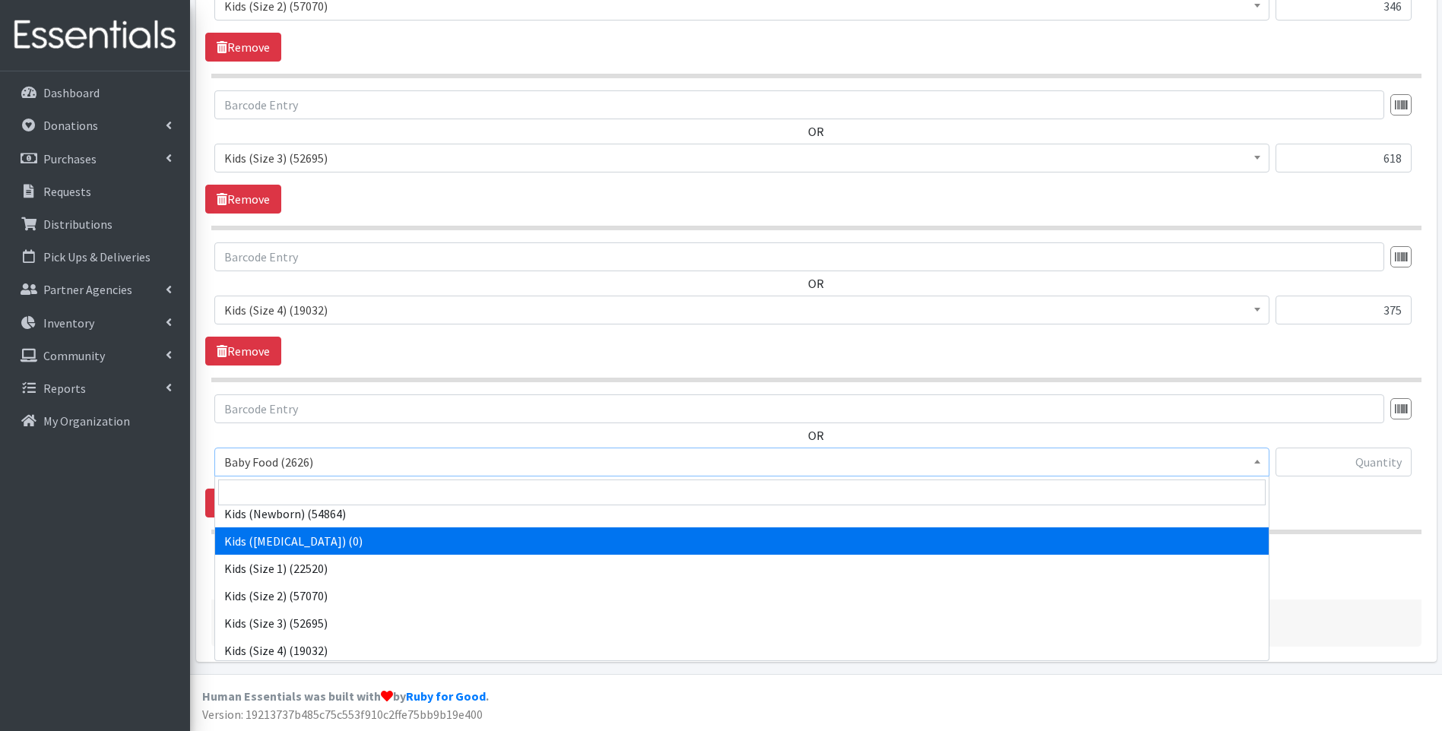
scroll to position [304, 0]
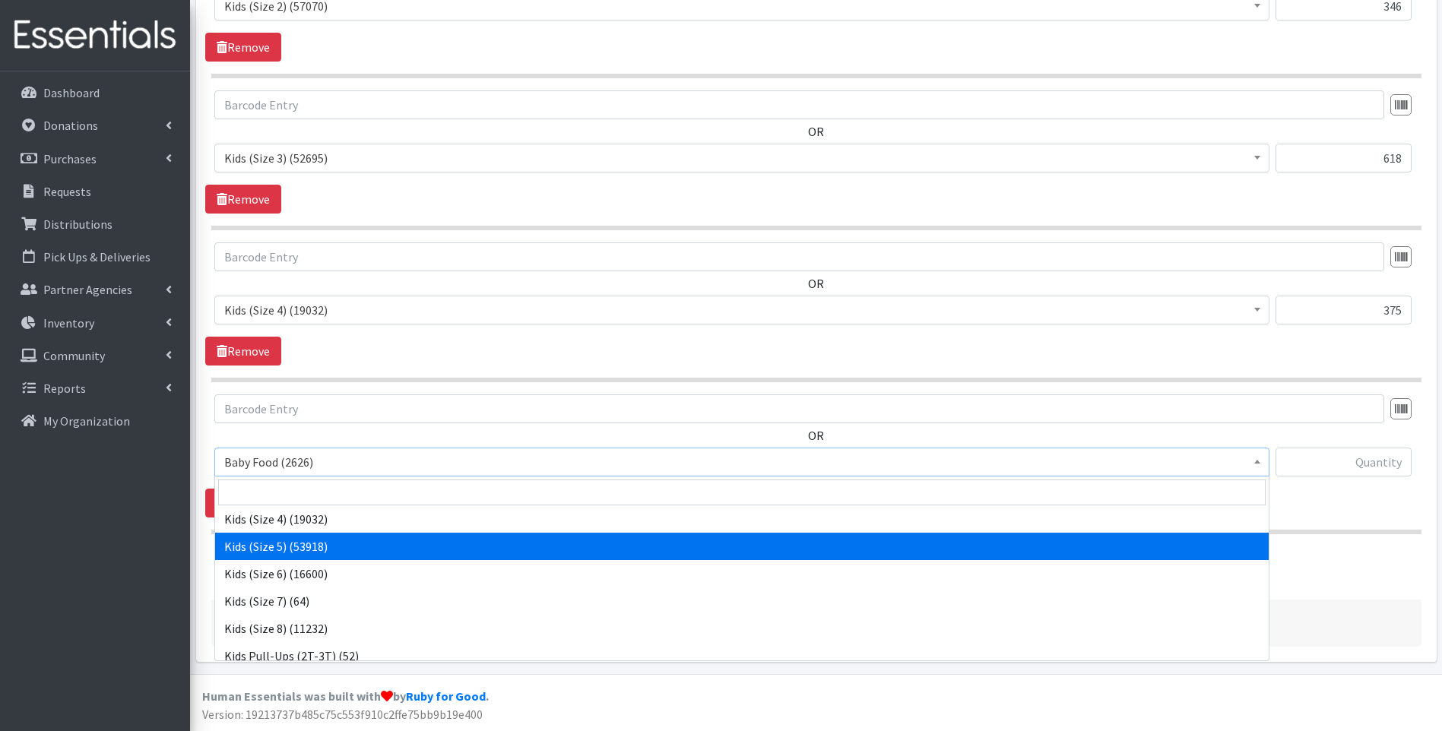
select select "10042"
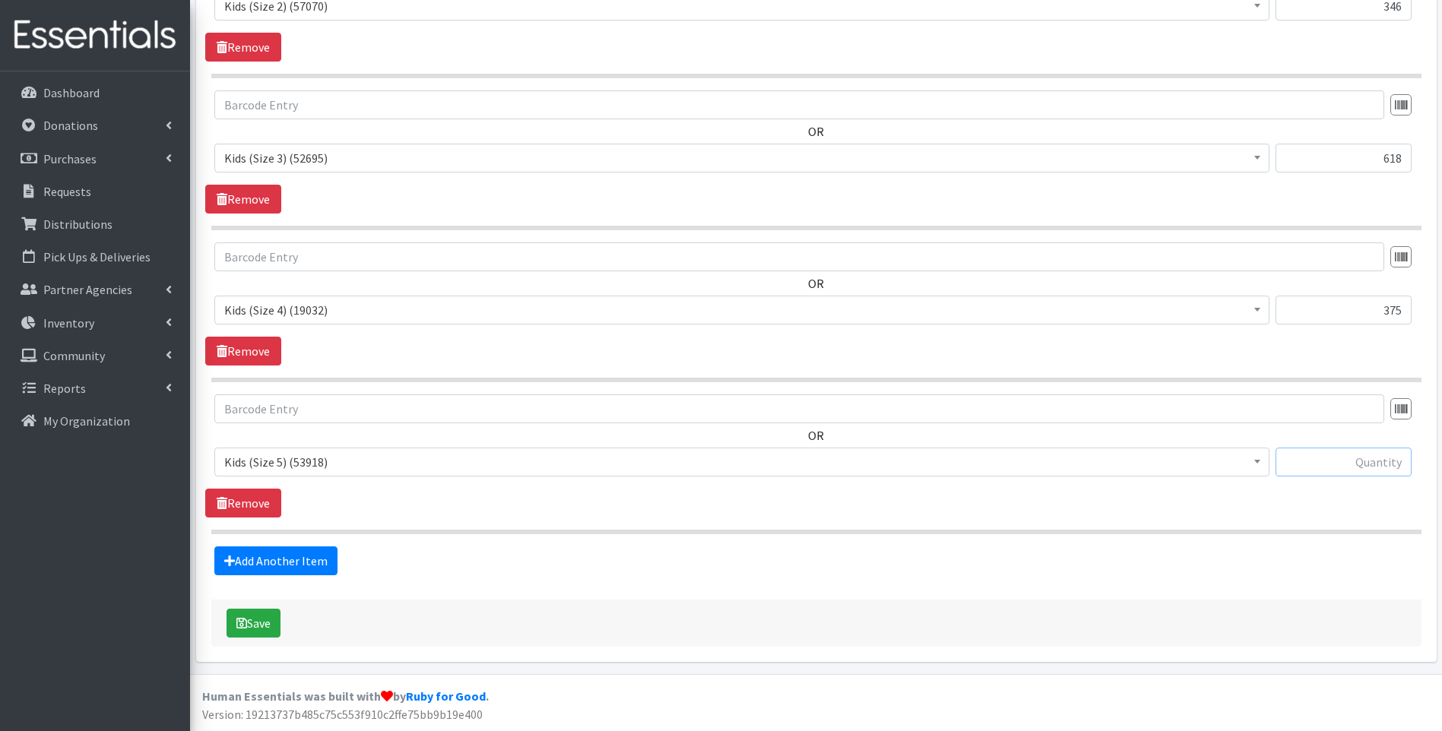
click at [1369, 460] on input "text" at bounding box center [1343, 462] width 136 height 29
type input "140"
click at [265, 557] on link "Add Another Item" at bounding box center [275, 560] width 123 height 29
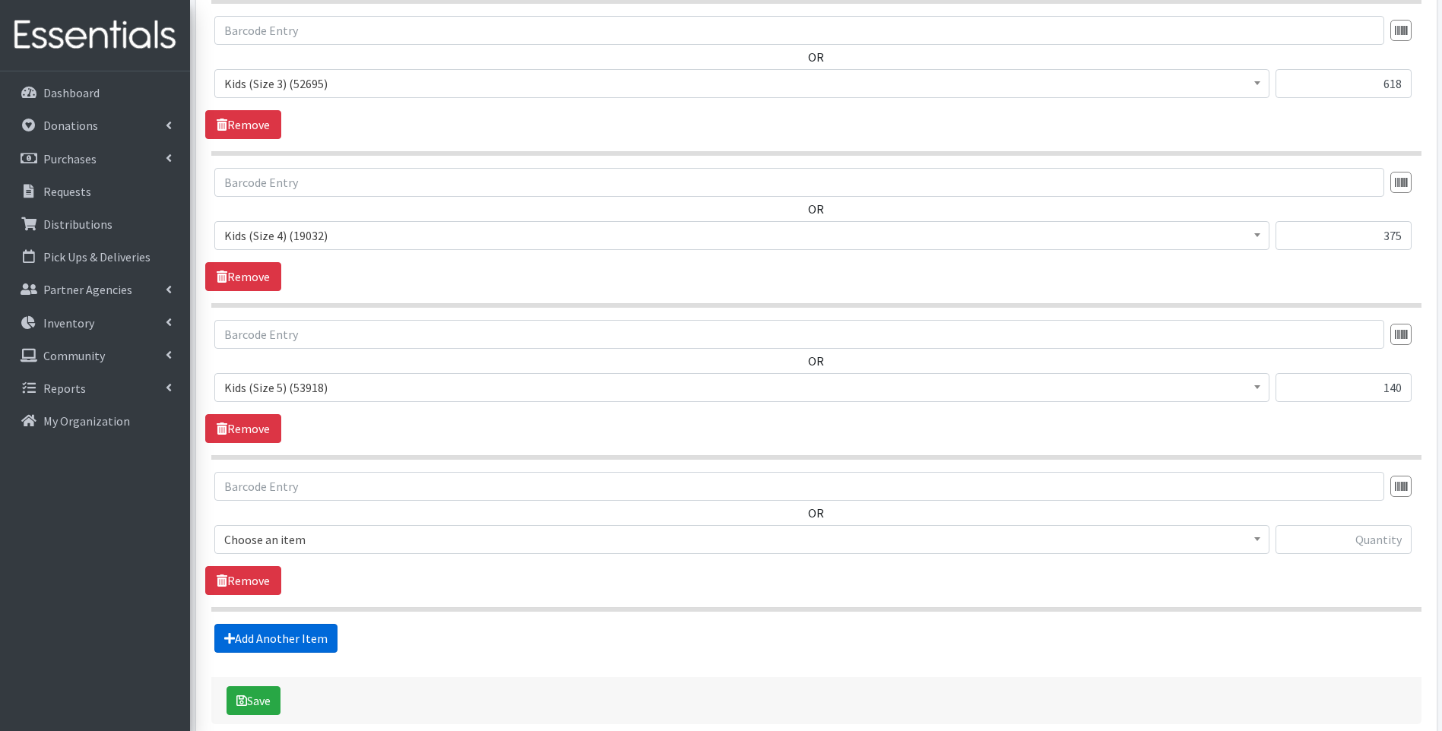
scroll to position [991, 0]
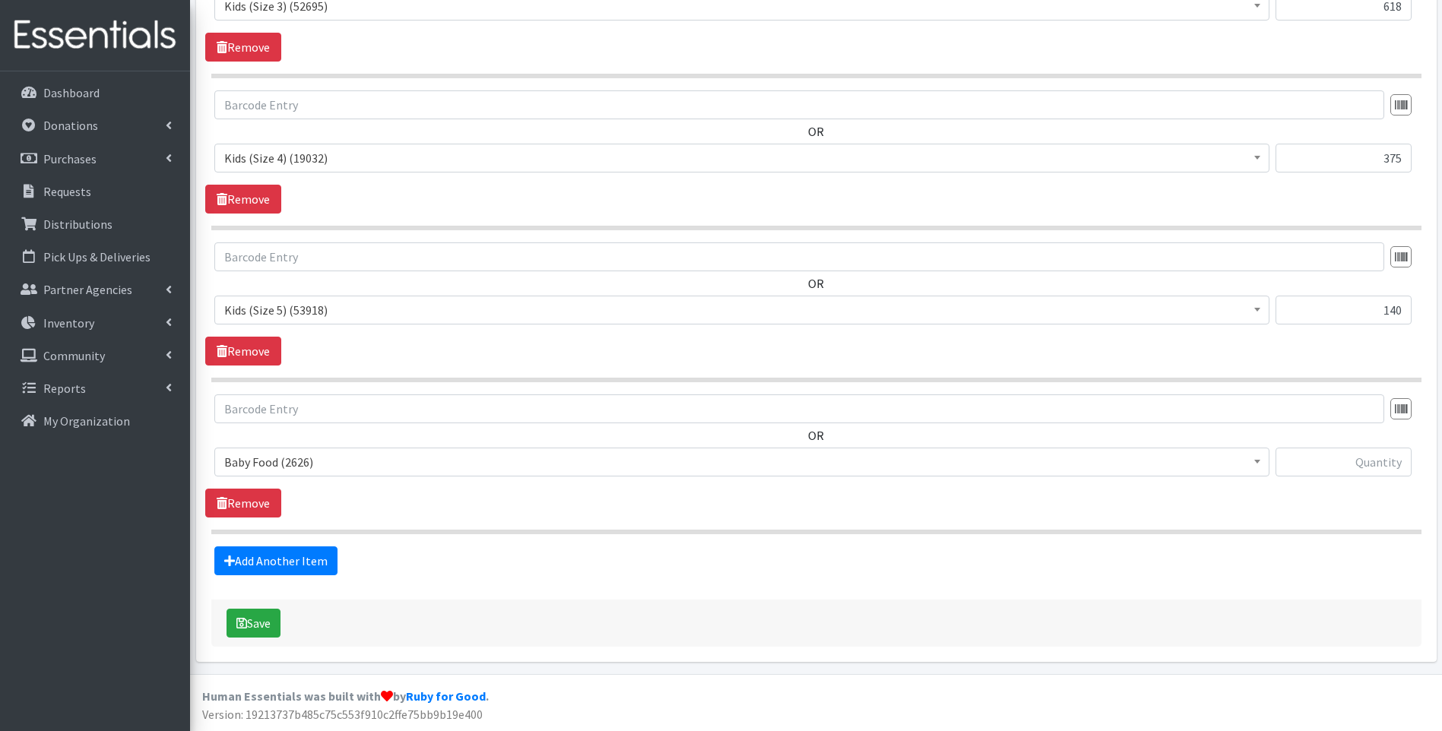
click at [343, 467] on span "Baby Food (2626)" at bounding box center [741, 461] width 1035 height 21
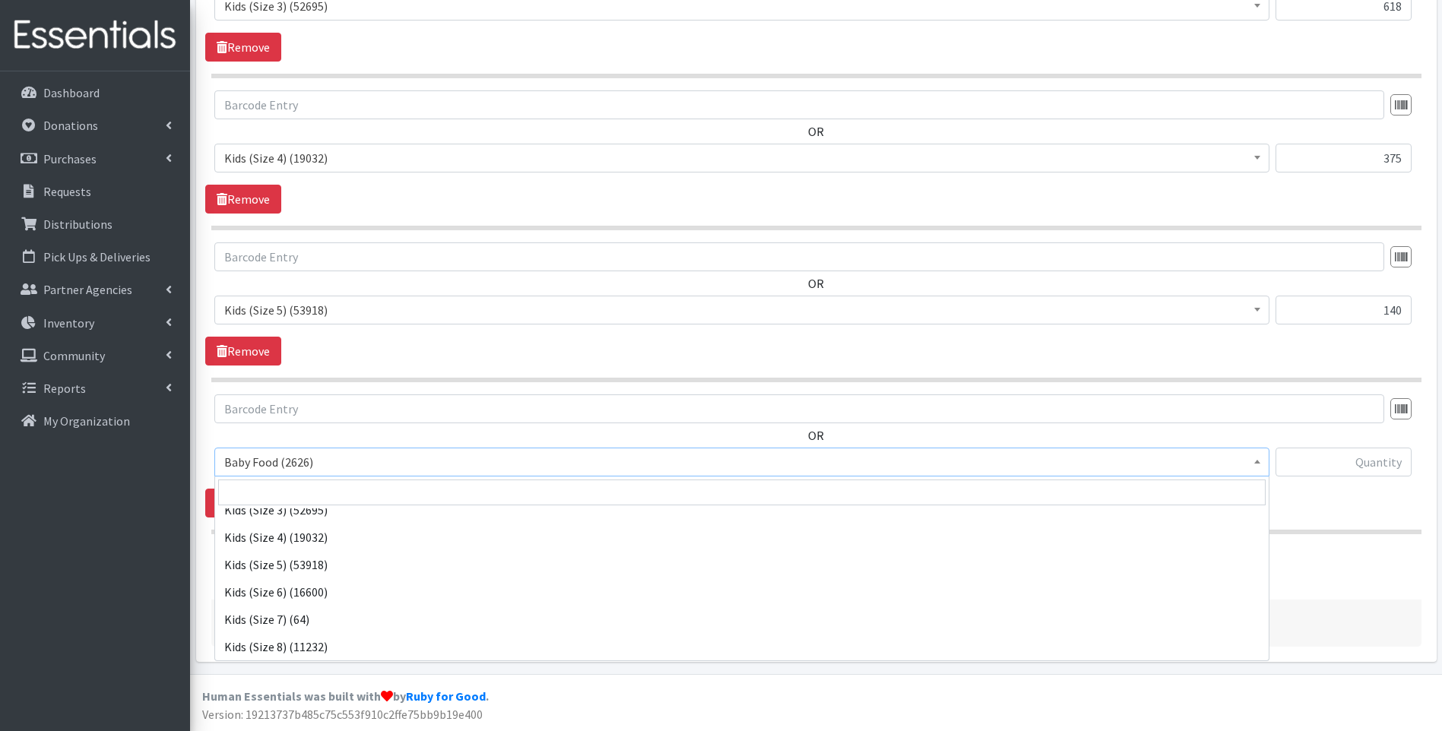
scroll to position [304, 0]
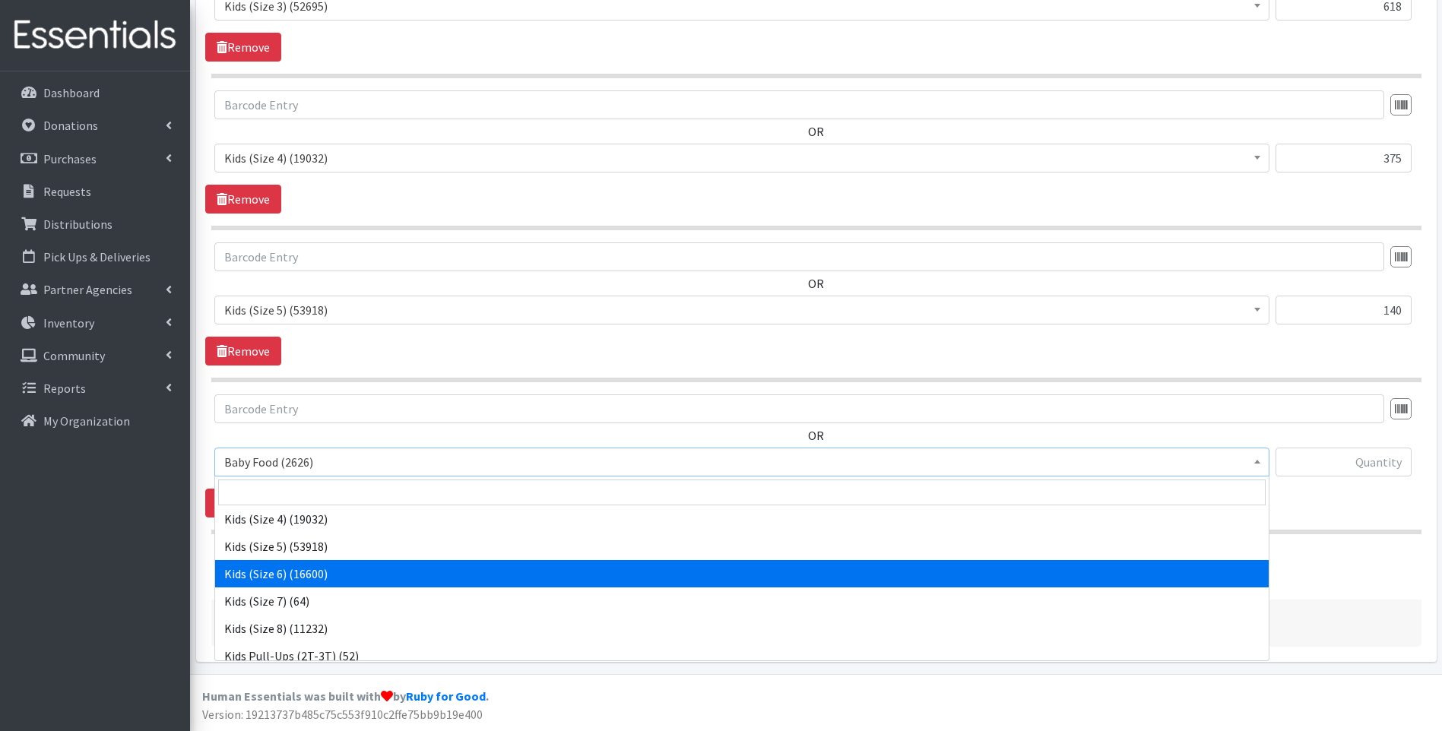
select select "10062"
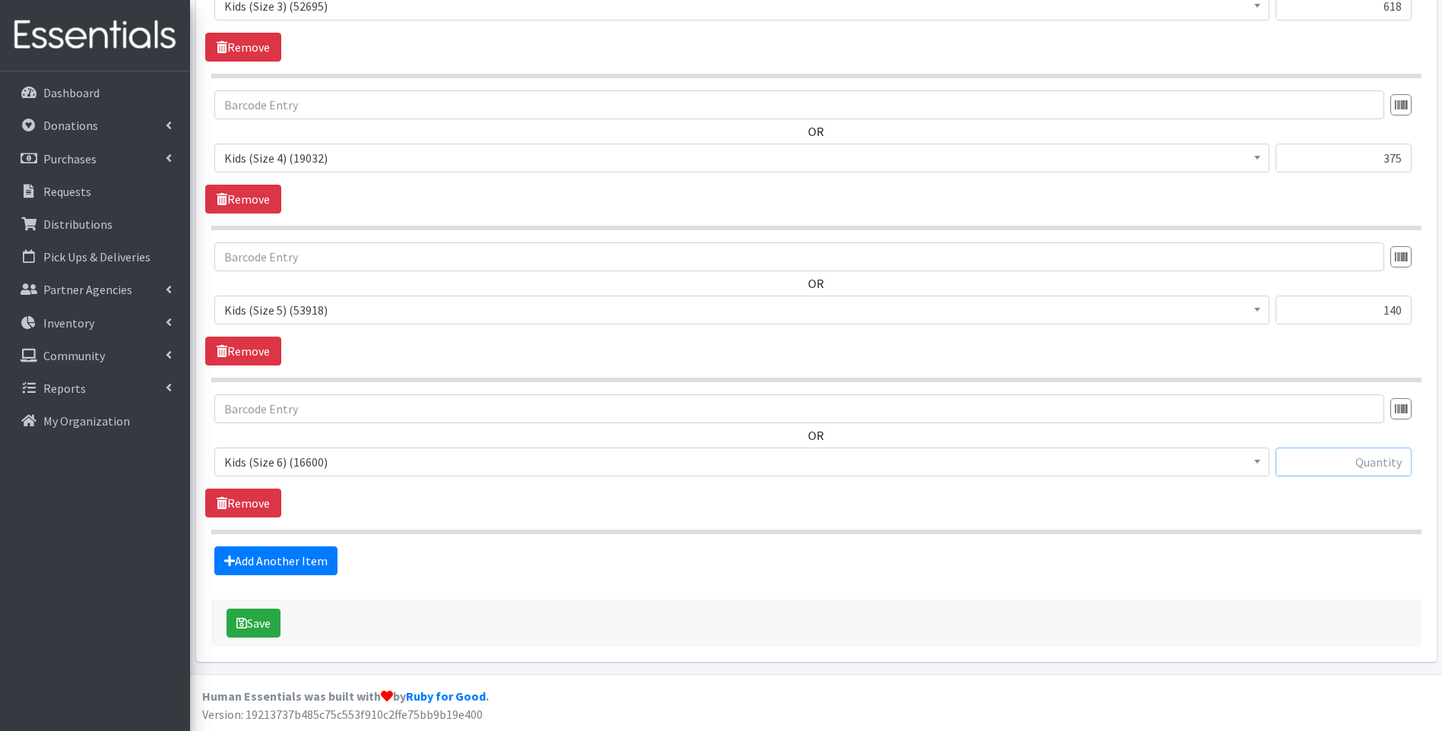
click at [1337, 467] on input "text" at bounding box center [1343, 462] width 136 height 29
type input "105"
click at [314, 559] on link "Add Another Item" at bounding box center [275, 560] width 123 height 29
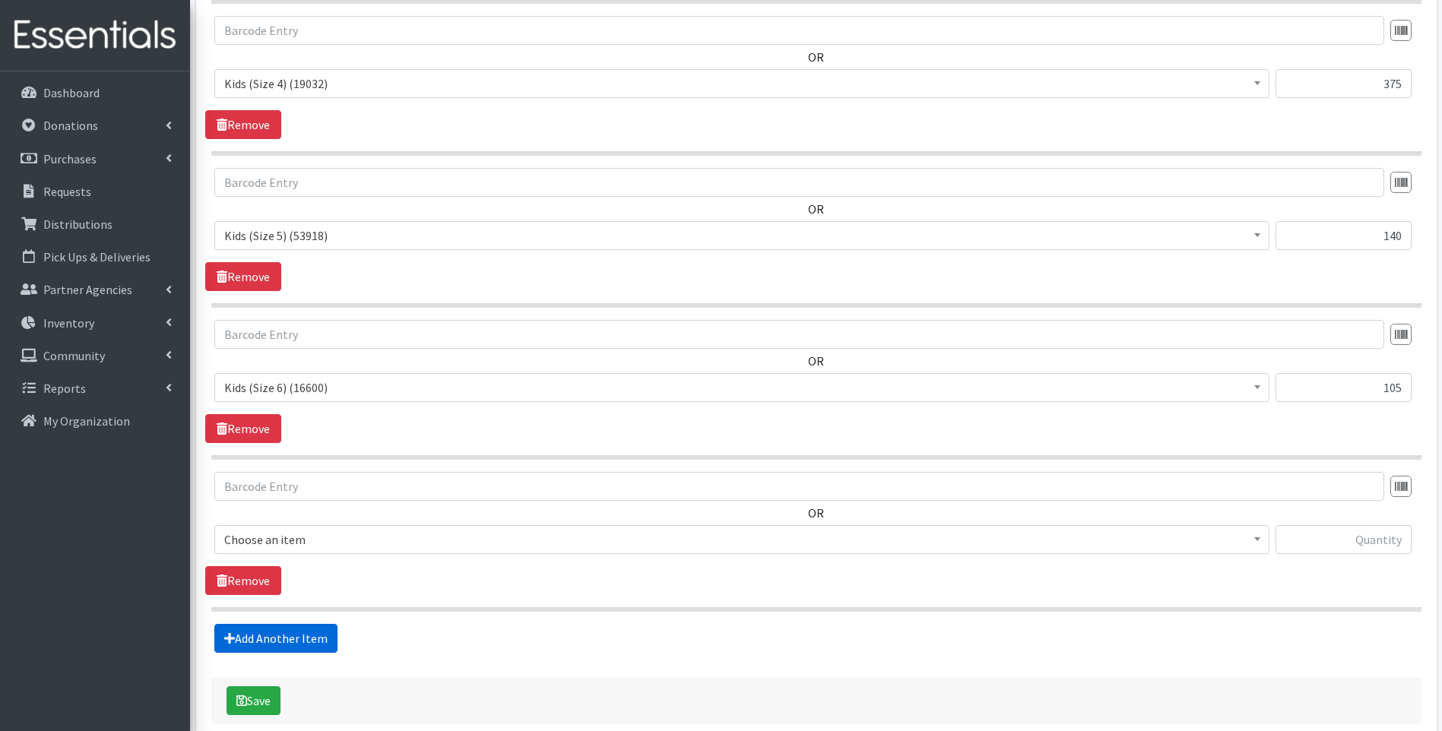
scroll to position [1143, 0]
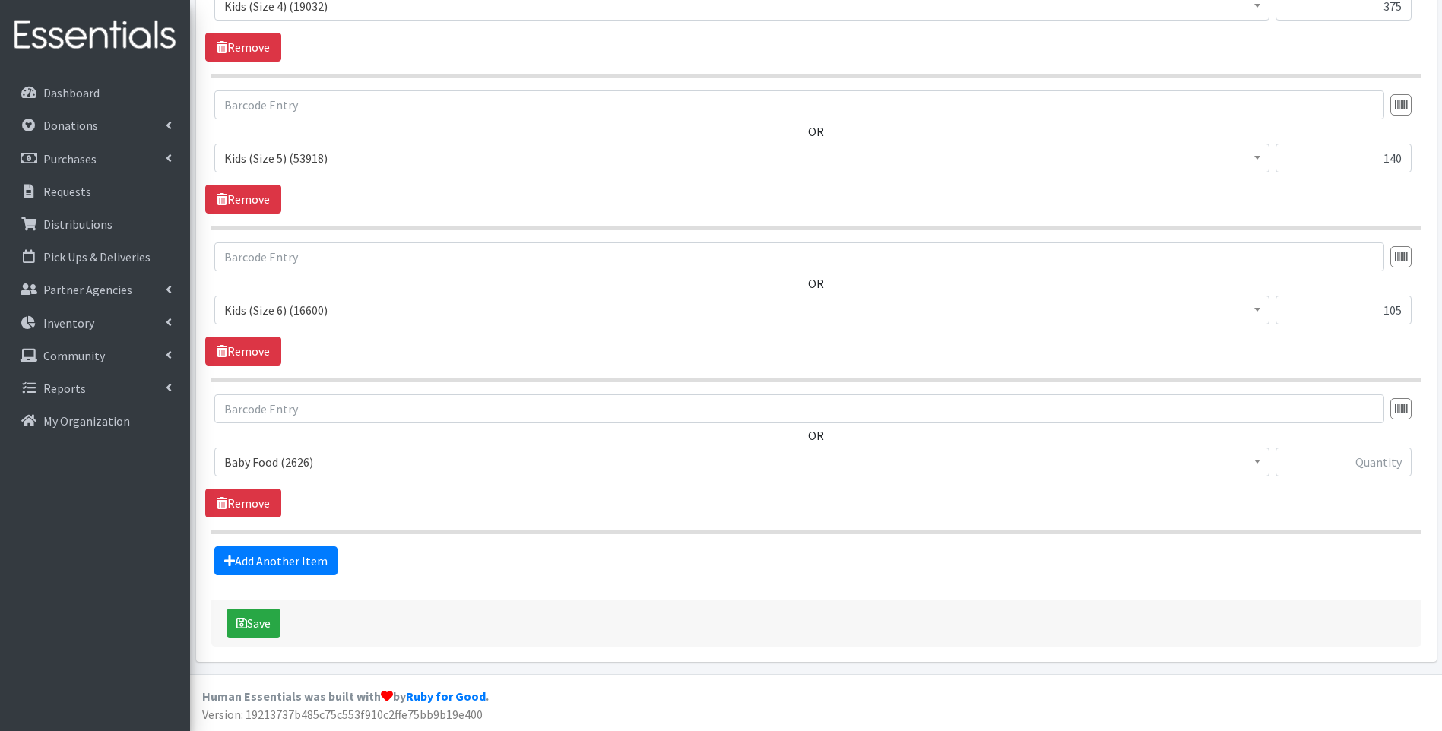
click at [351, 458] on span "Baby Food (2626)" at bounding box center [741, 461] width 1035 height 21
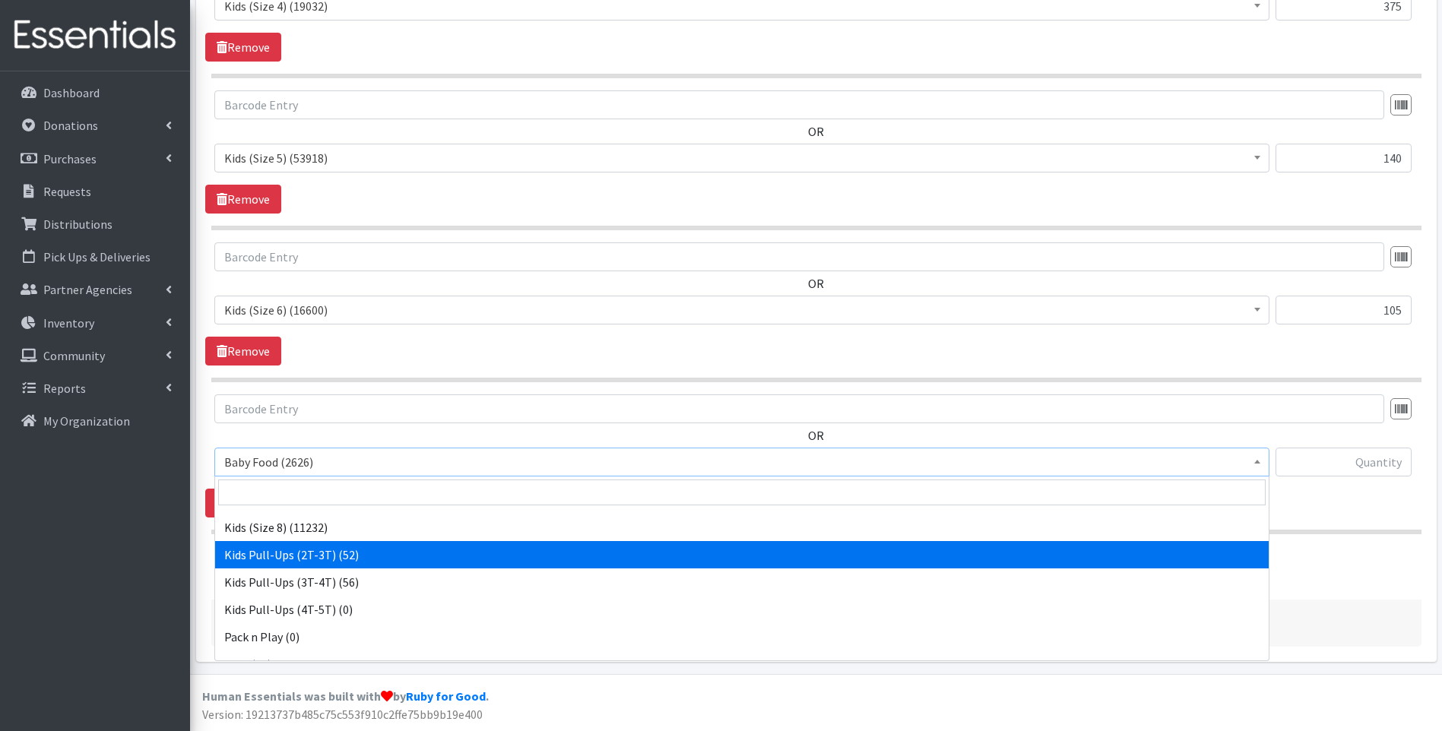
scroll to position [477, 0]
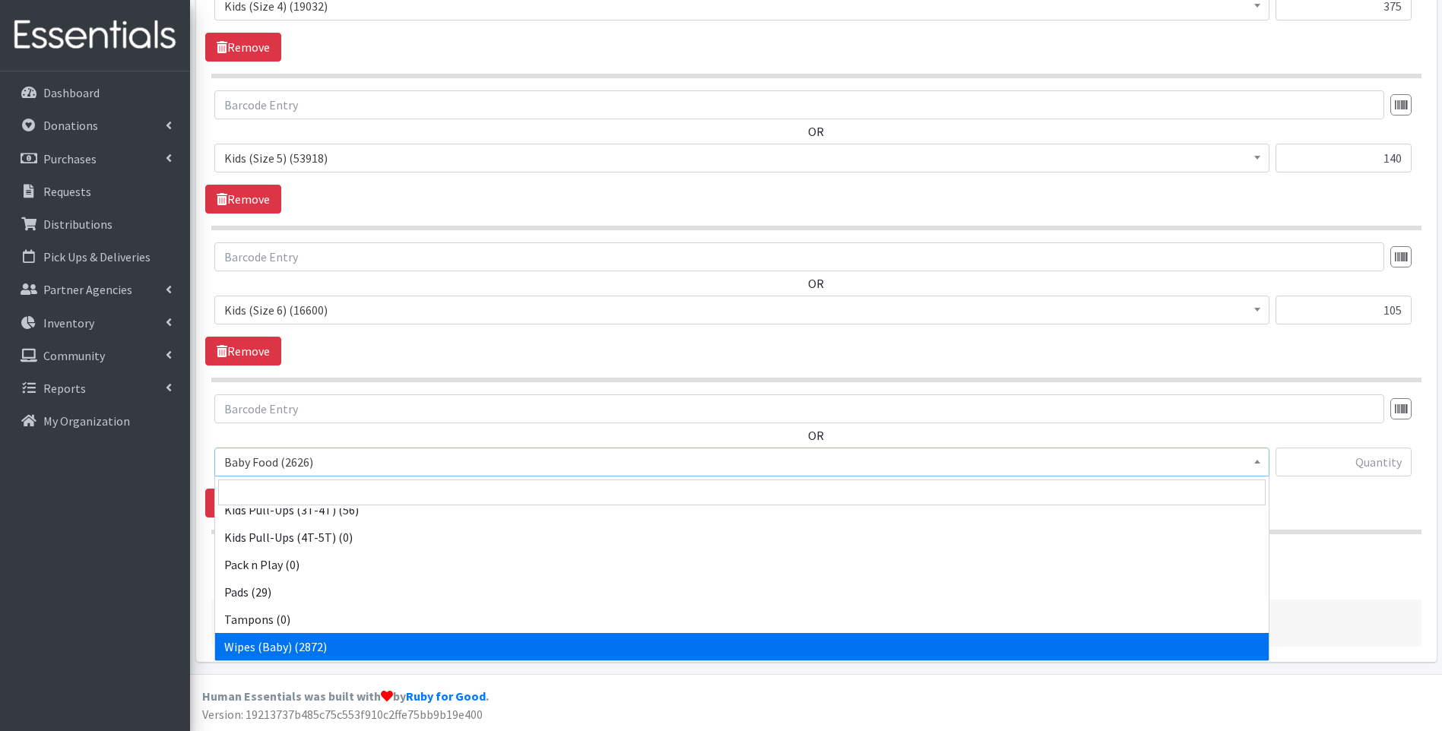
select select "10041"
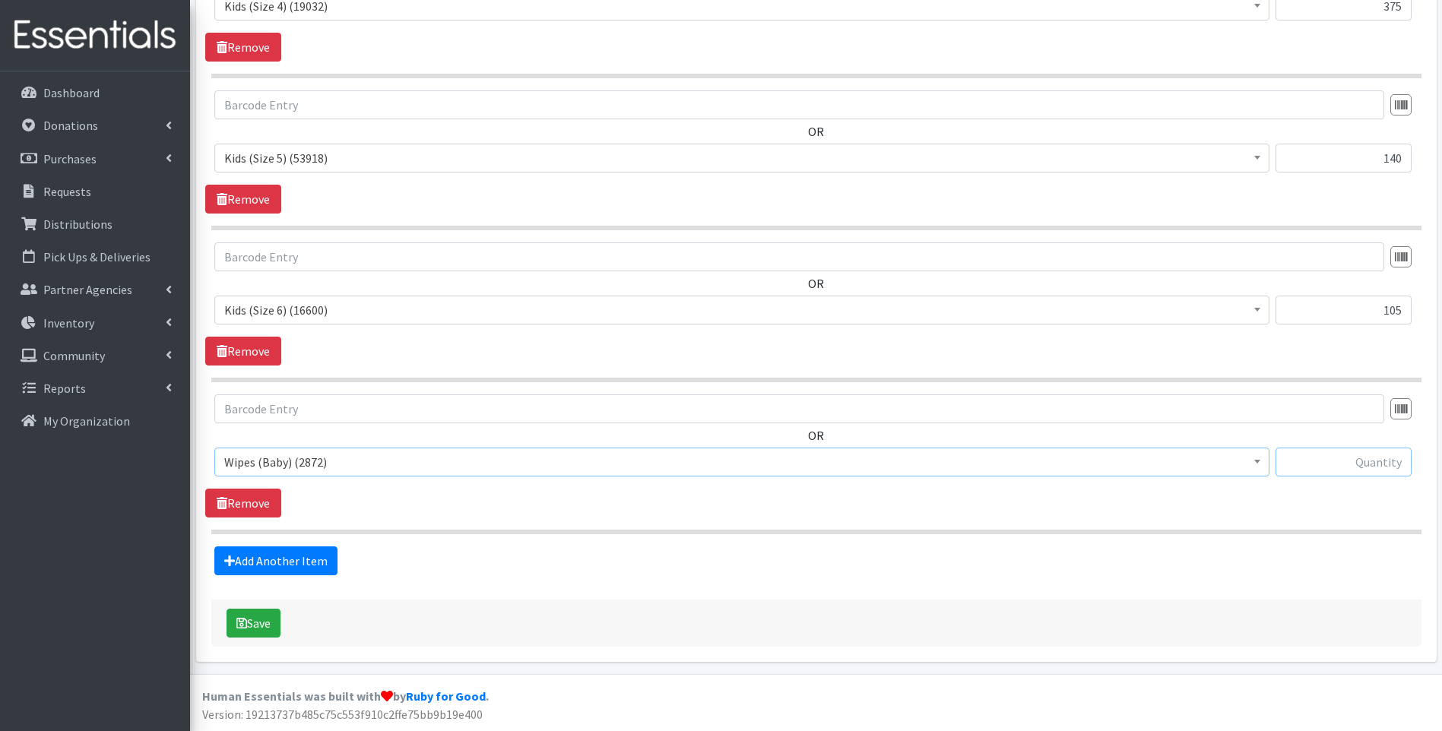
click at [1344, 457] on input "text" at bounding box center [1343, 462] width 136 height 29
type input "36"
click at [279, 554] on link "Add Another Item" at bounding box center [275, 560] width 123 height 29
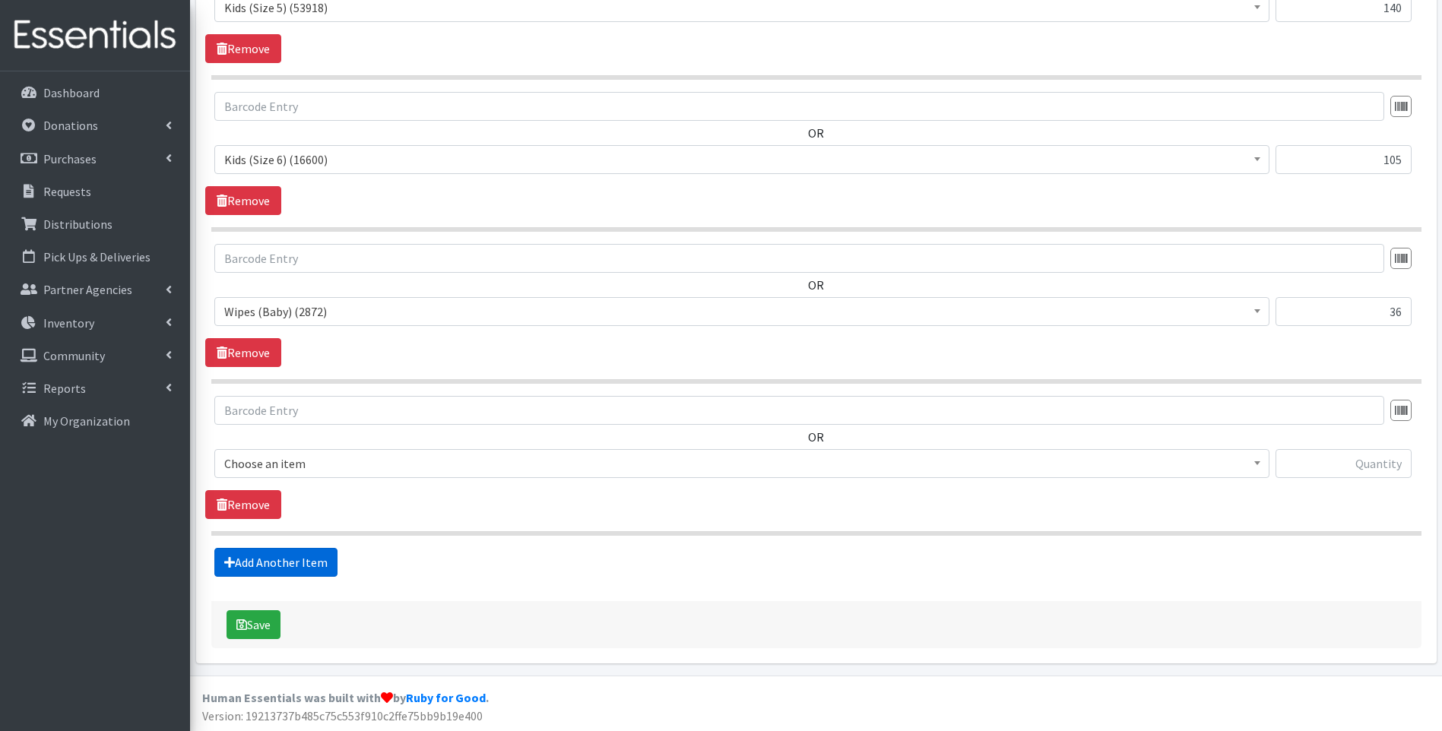
scroll to position [1295, 0]
click at [407, 463] on span "Baby Food (2626)" at bounding box center [741, 461] width 1035 height 21
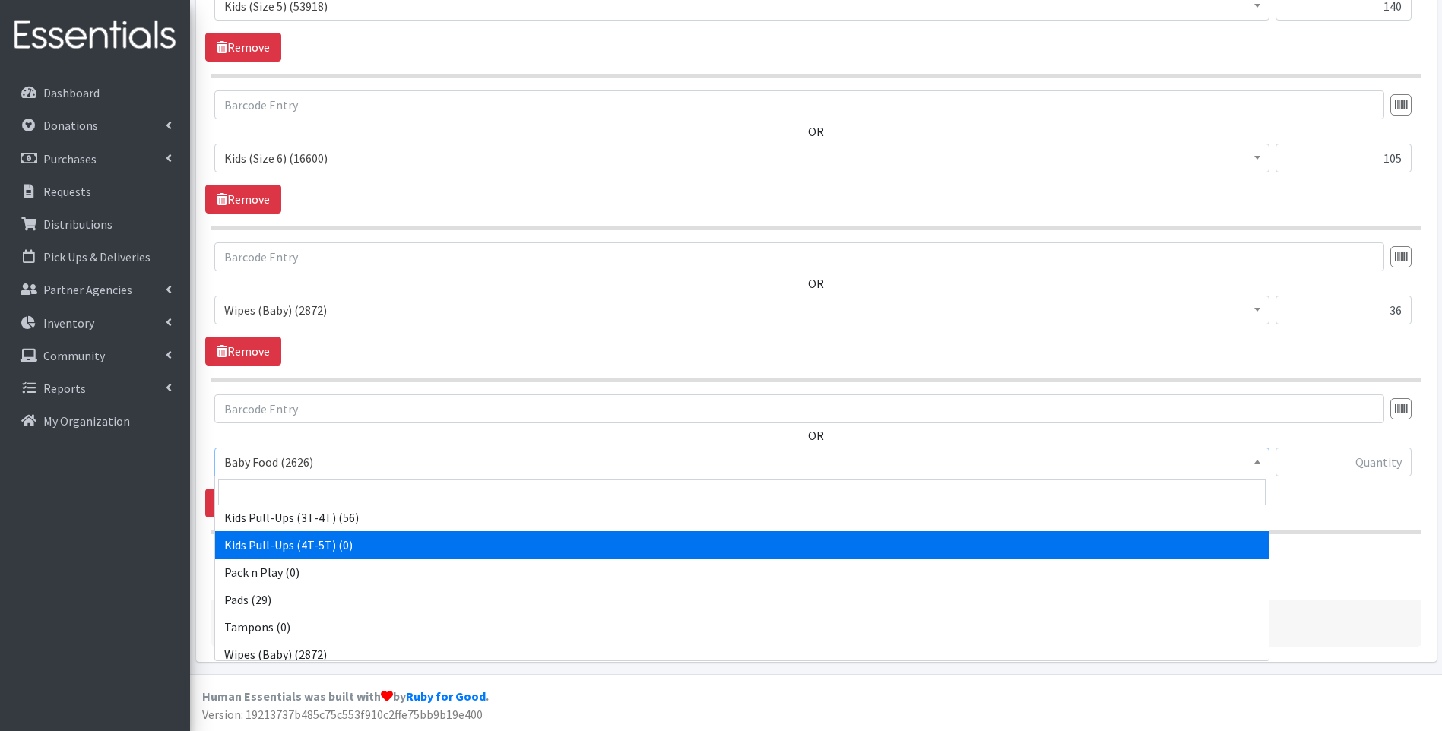
scroll to position [477, 0]
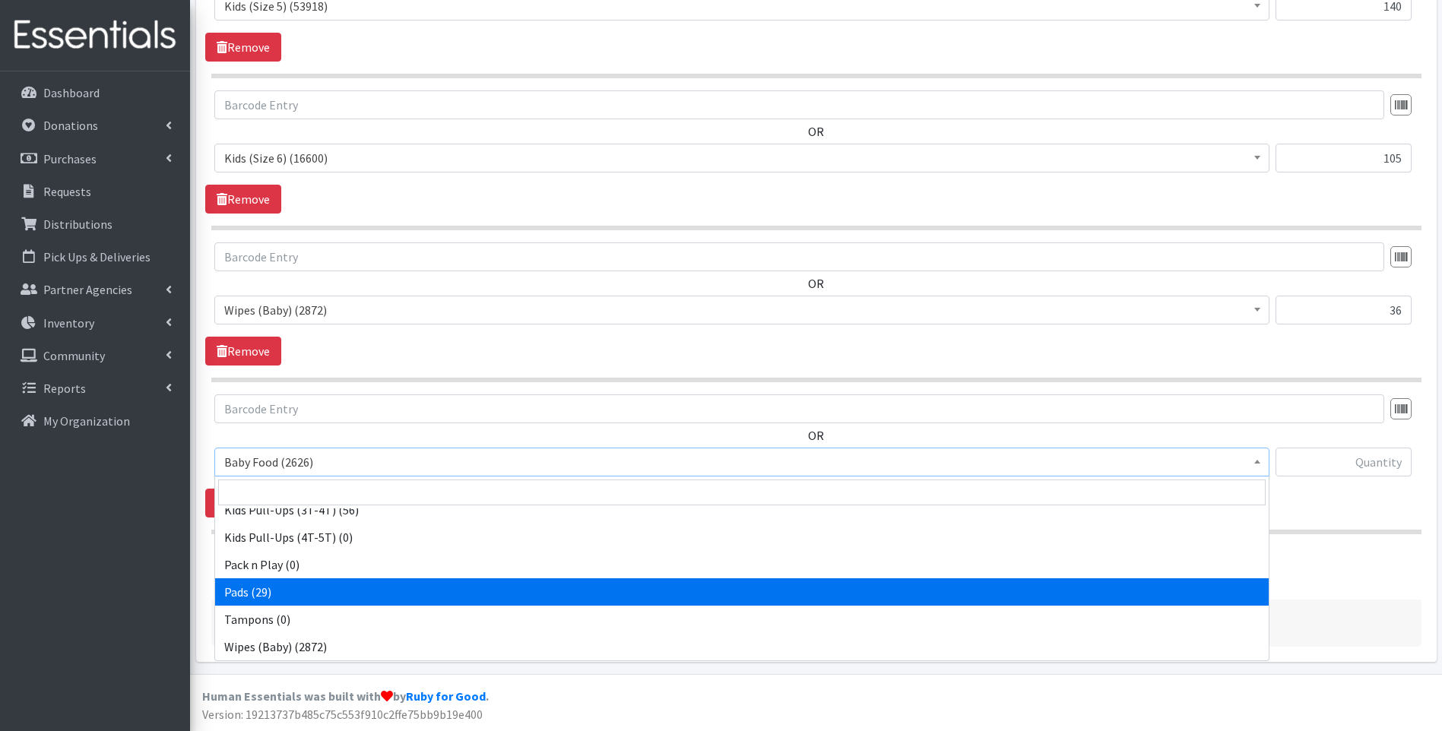
select select "10040"
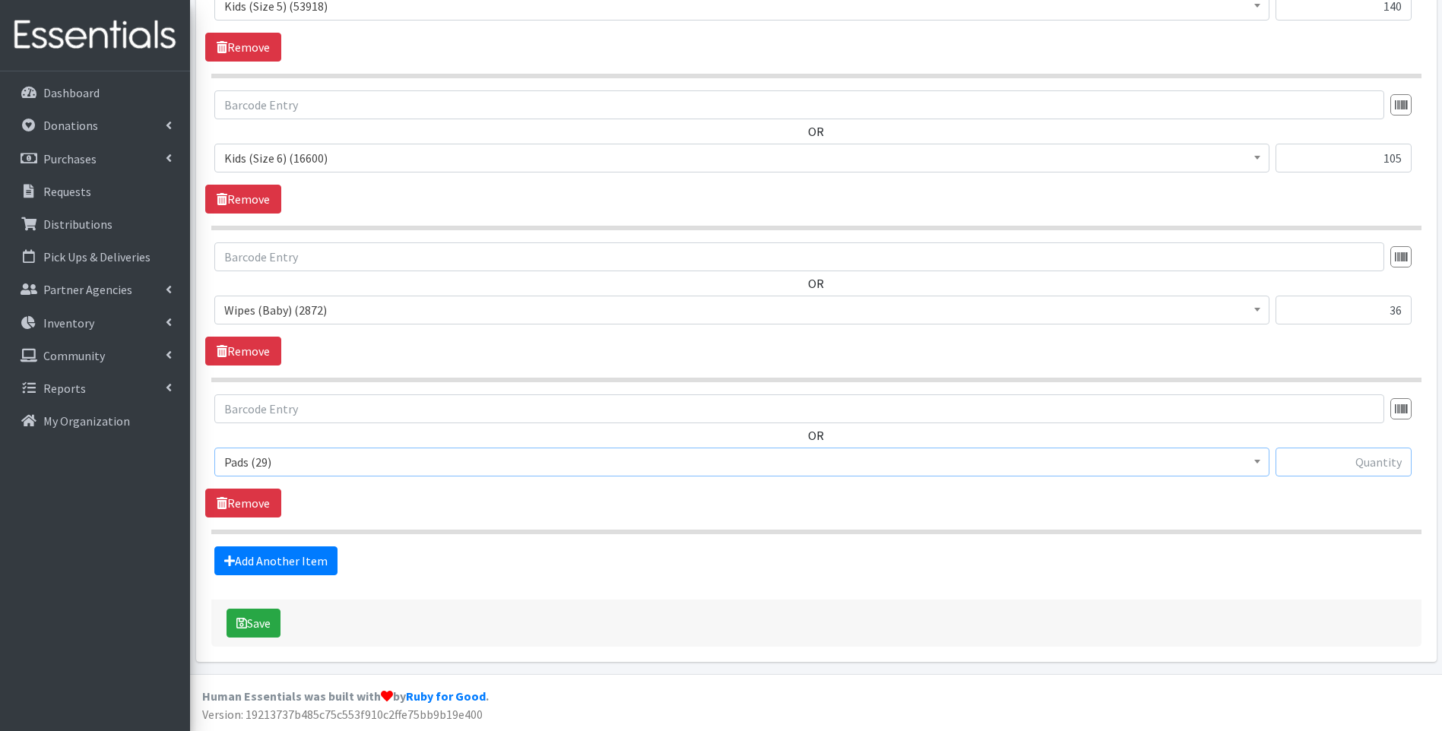
click at [1390, 454] on input "text" at bounding box center [1343, 462] width 136 height 29
type input "29"
click at [1170, 552] on div "Add Another Item" at bounding box center [815, 560] width 1221 height 29
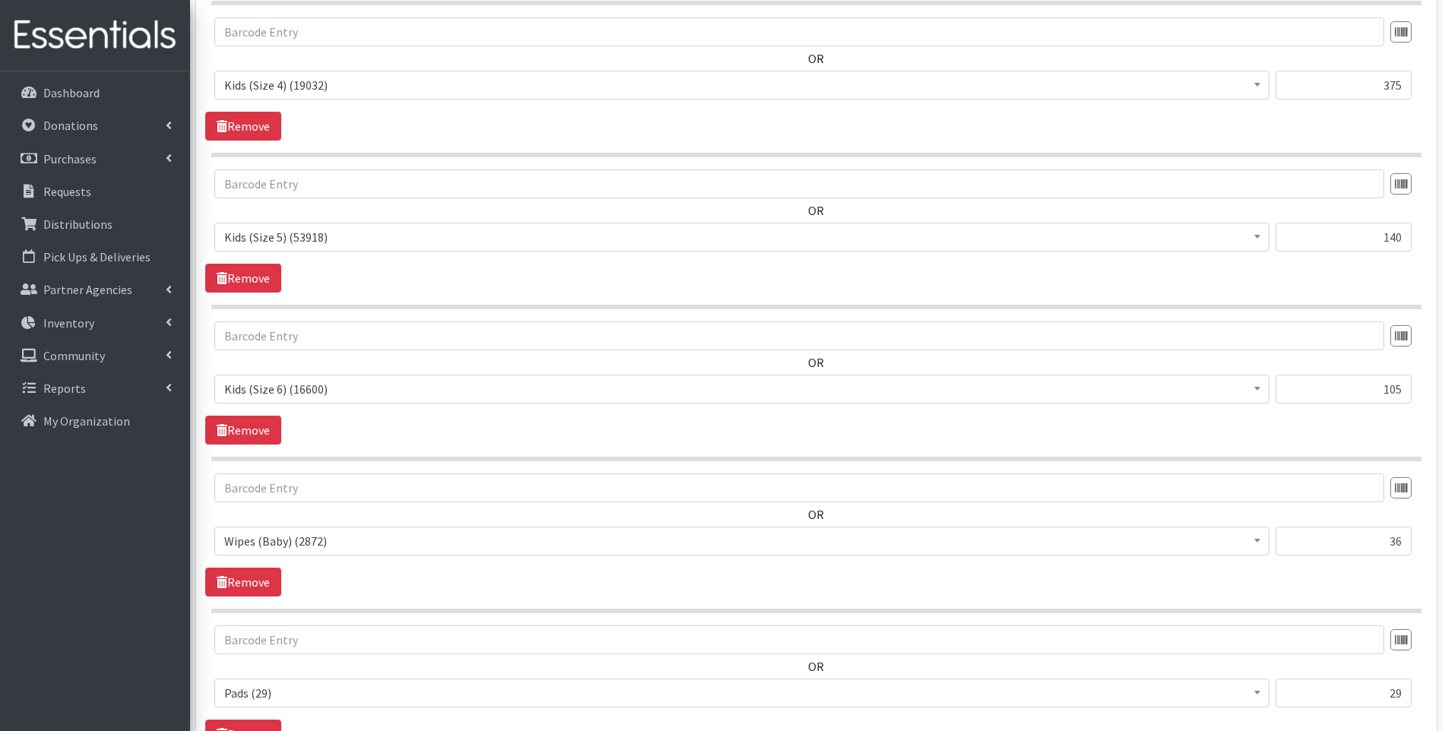
scroll to position [1295, 0]
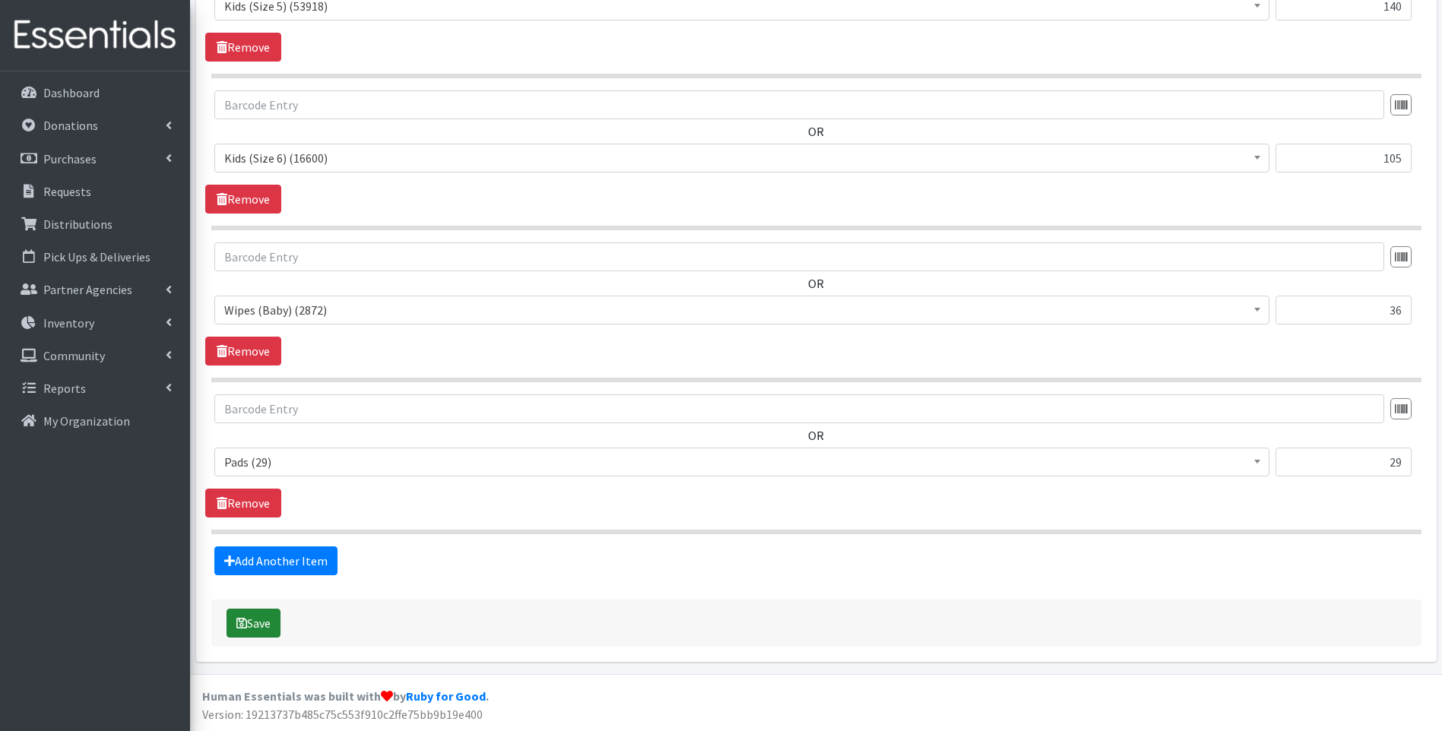
click at [249, 619] on button "Save" at bounding box center [253, 623] width 54 height 29
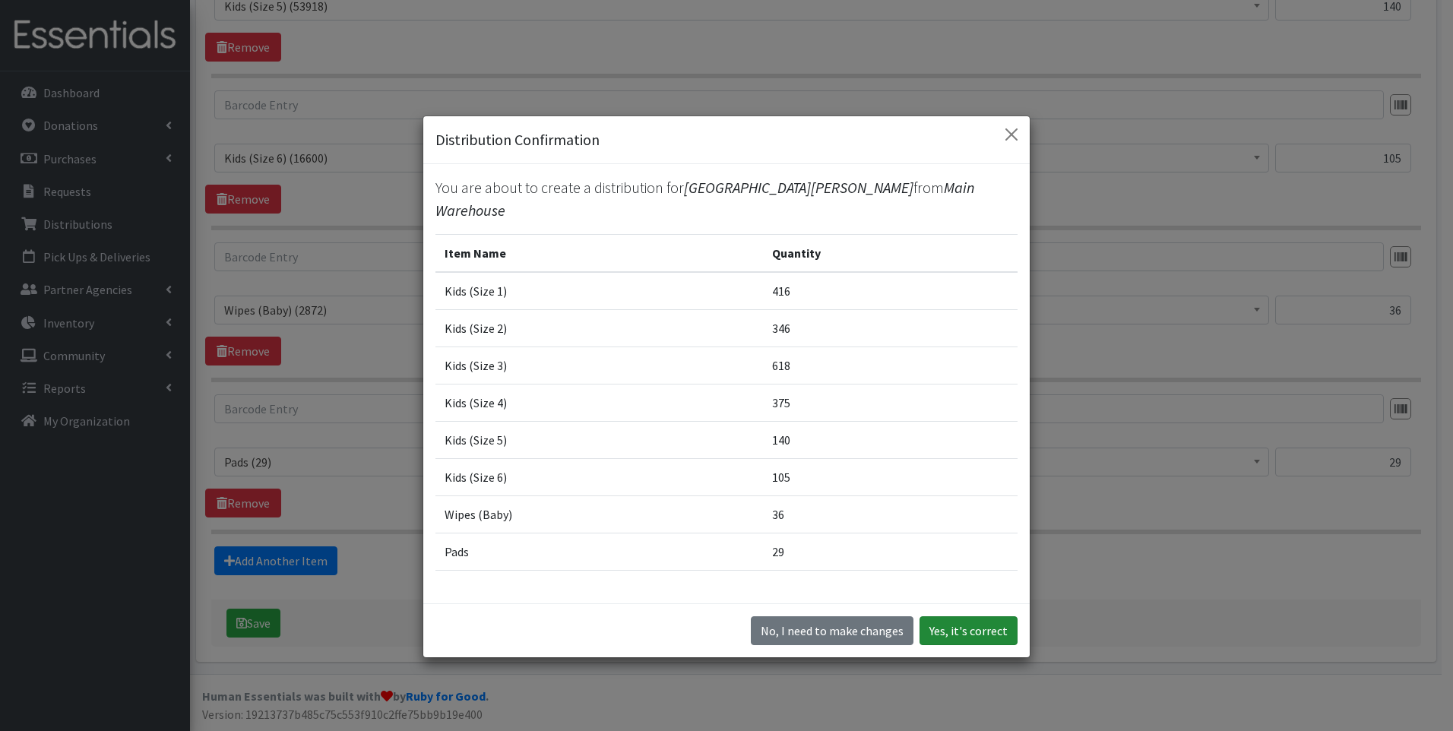
click at [951, 629] on button "Yes, it's correct" at bounding box center [969, 630] width 98 height 29
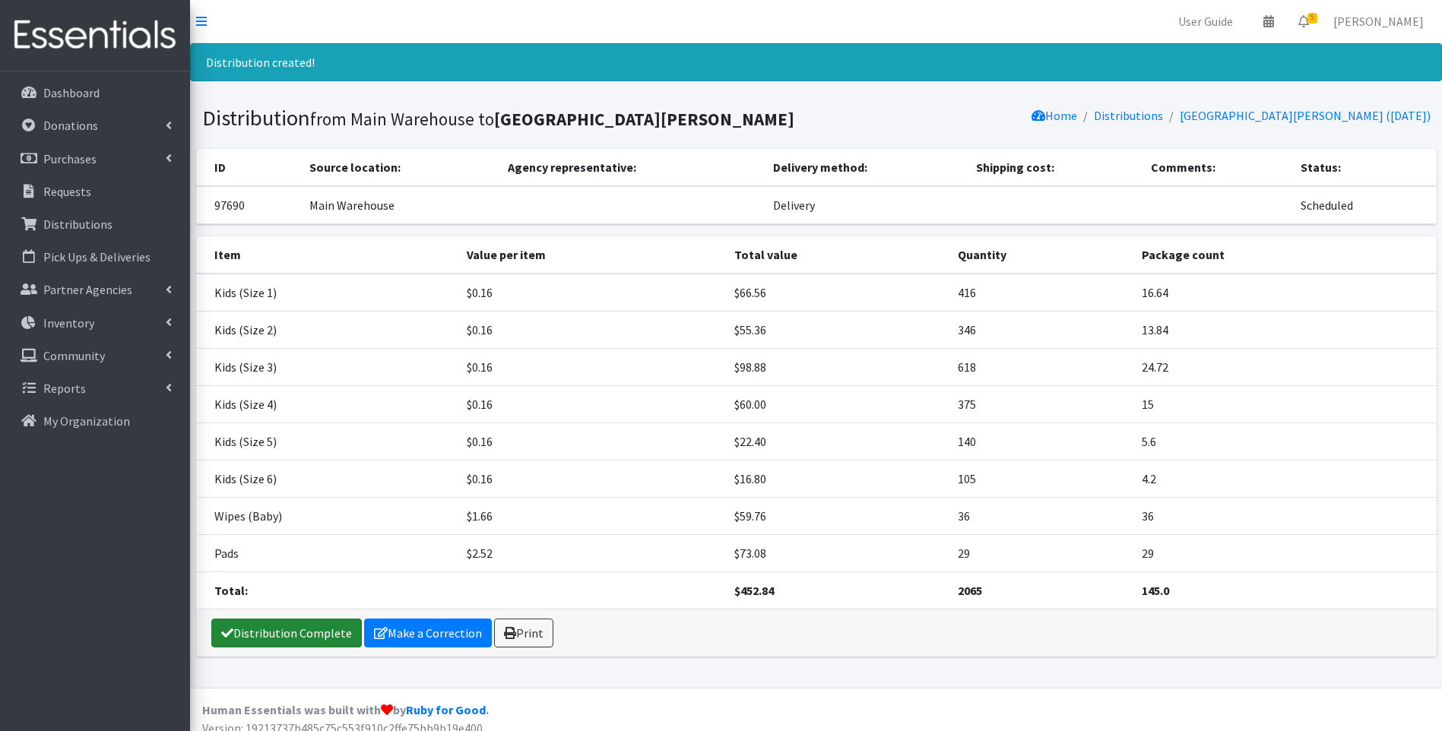
click at [305, 639] on link "Distribution Complete" at bounding box center [286, 633] width 150 height 29
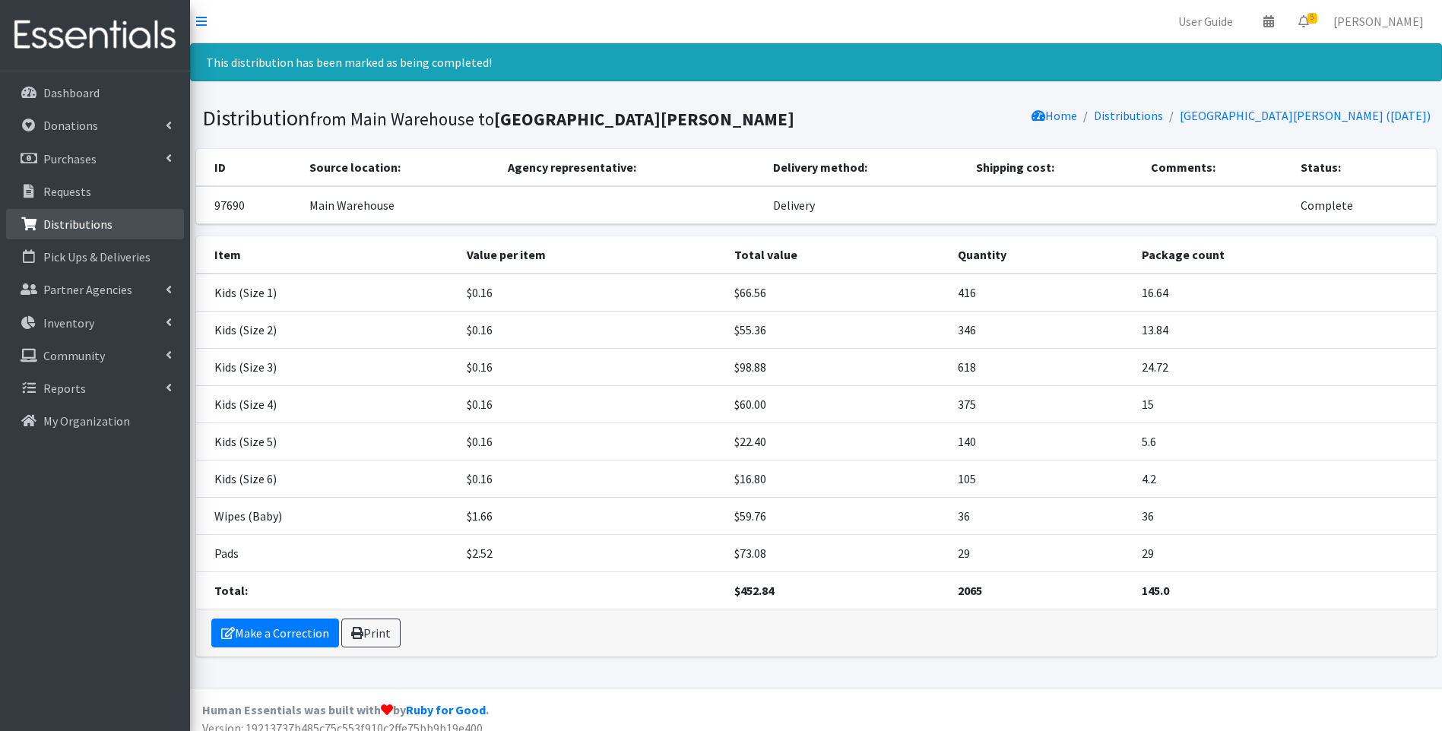
click at [96, 217] on p "Distributions" at bounding box center [77, 224] width 69 height 15
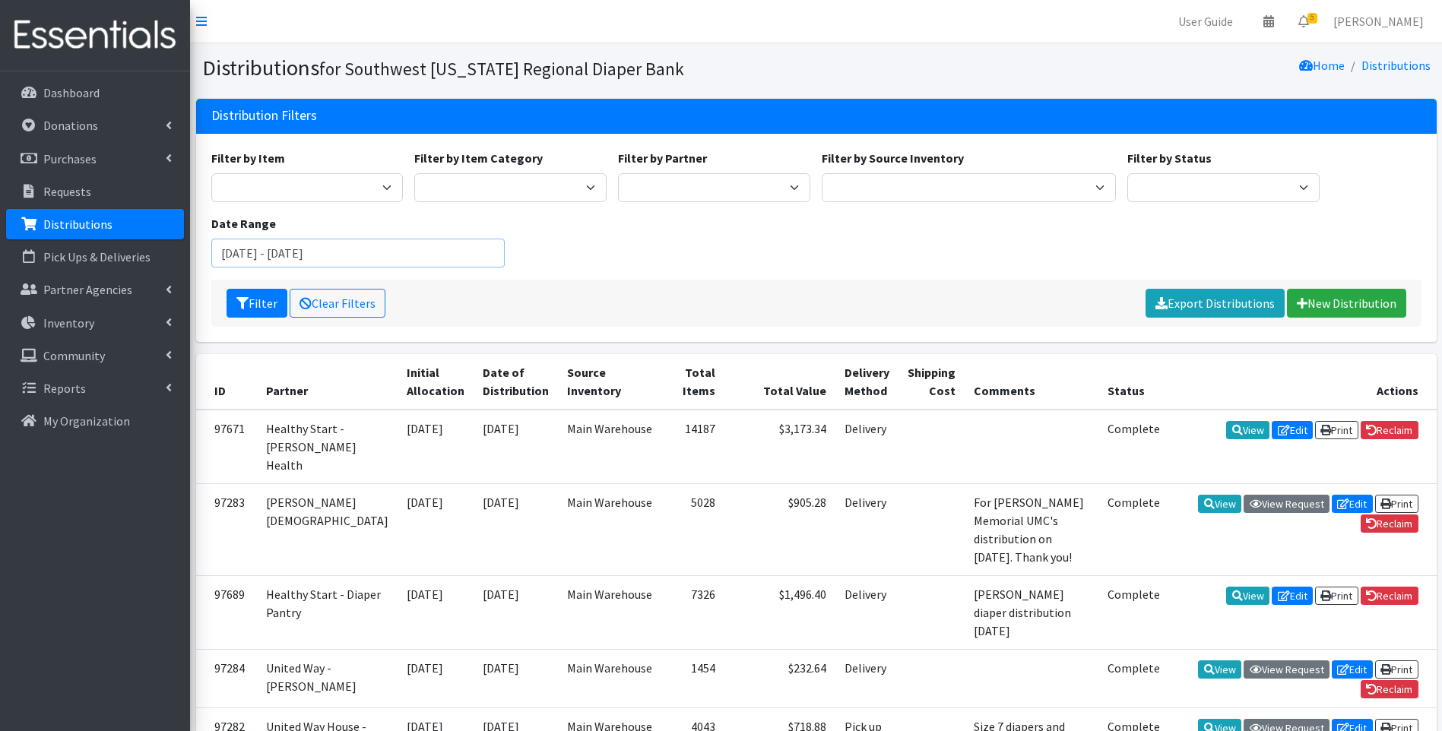
click at [403, 259] on input "[DATE] - [DATE]" at bounding box center [358, 253] width 294 height 29
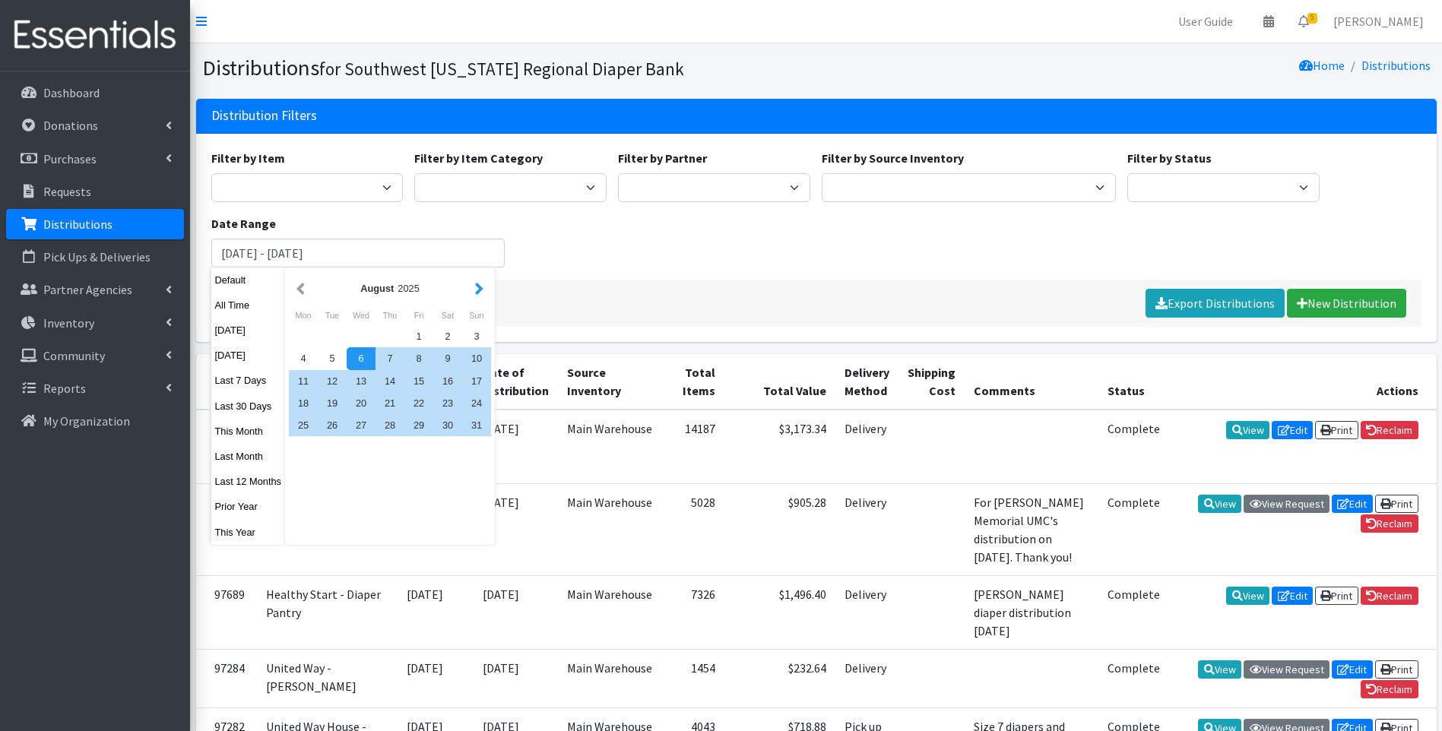
click at [480, 290] on button "button" at bounding box center [479, 288] width 16 height 19
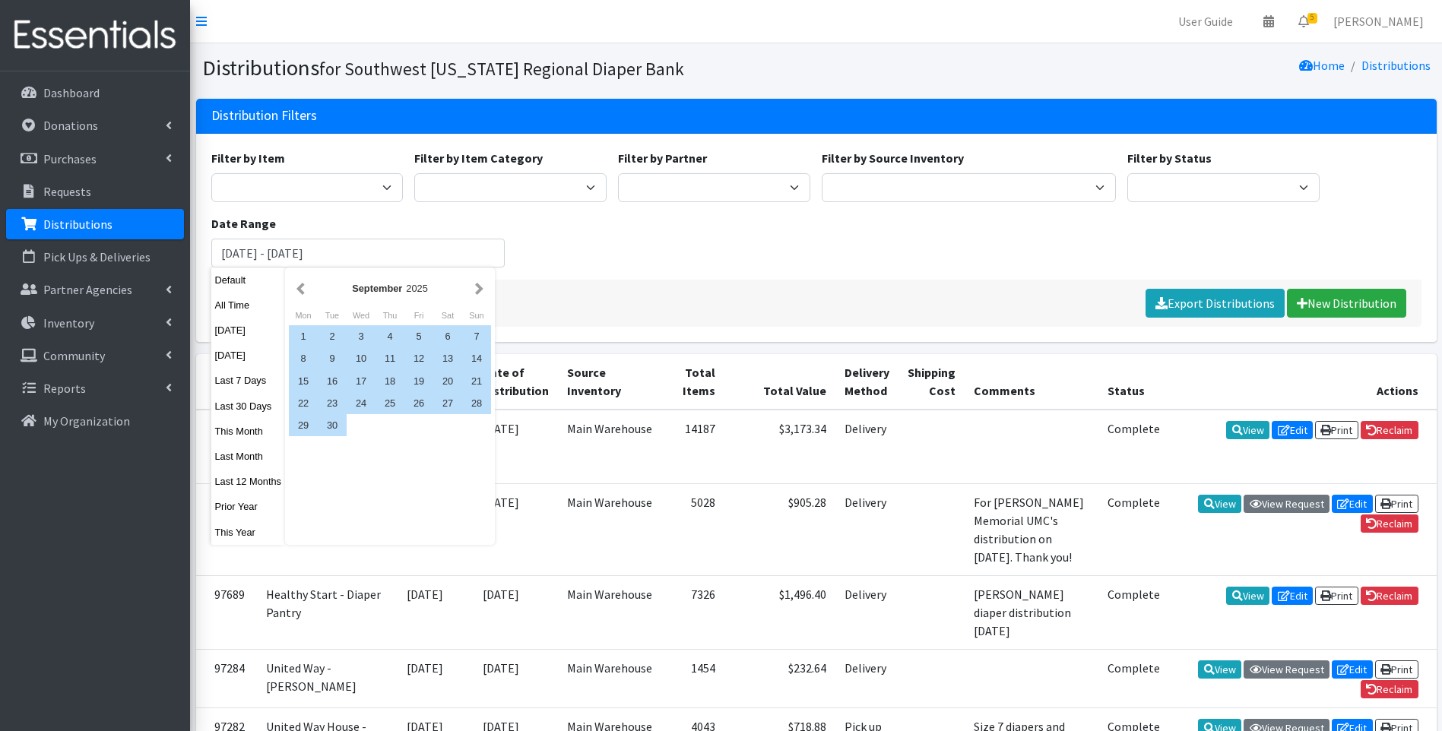
click at [477, 295] on button "button" at bounding box center [479, 288] width 16 height 19
click at [302, 284] on button "button" at bounding box center [301, 288] width 16 height 19
click at [305, 326] on div "1" at bounding box center [303, 336] width 29 height 22
click at [336, 429] on div "30" at bounding box center [332, 425] width 29 height 22
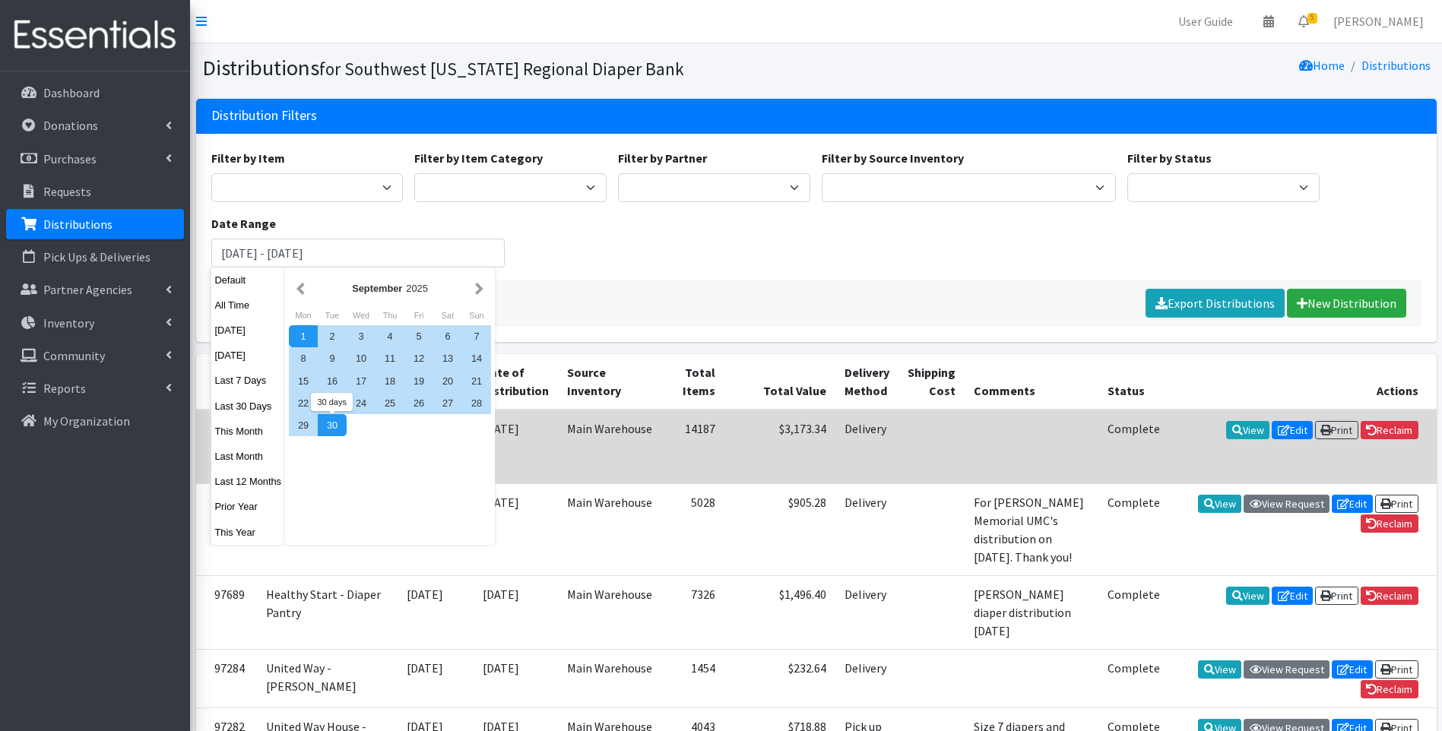
type input "[DATE] - [DATE]"
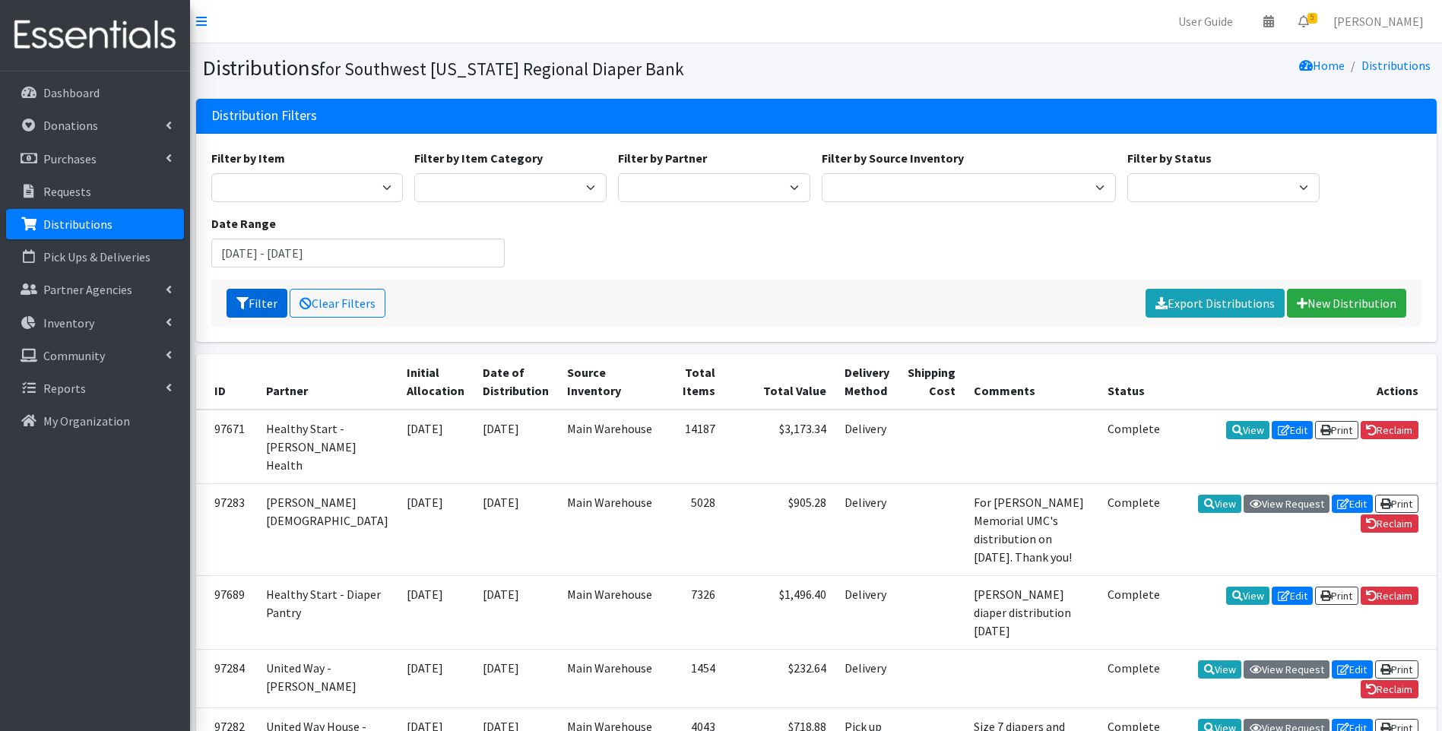
click at [260, 297] on button "Filter" at bounding box center [256, 303] width 61 height 29
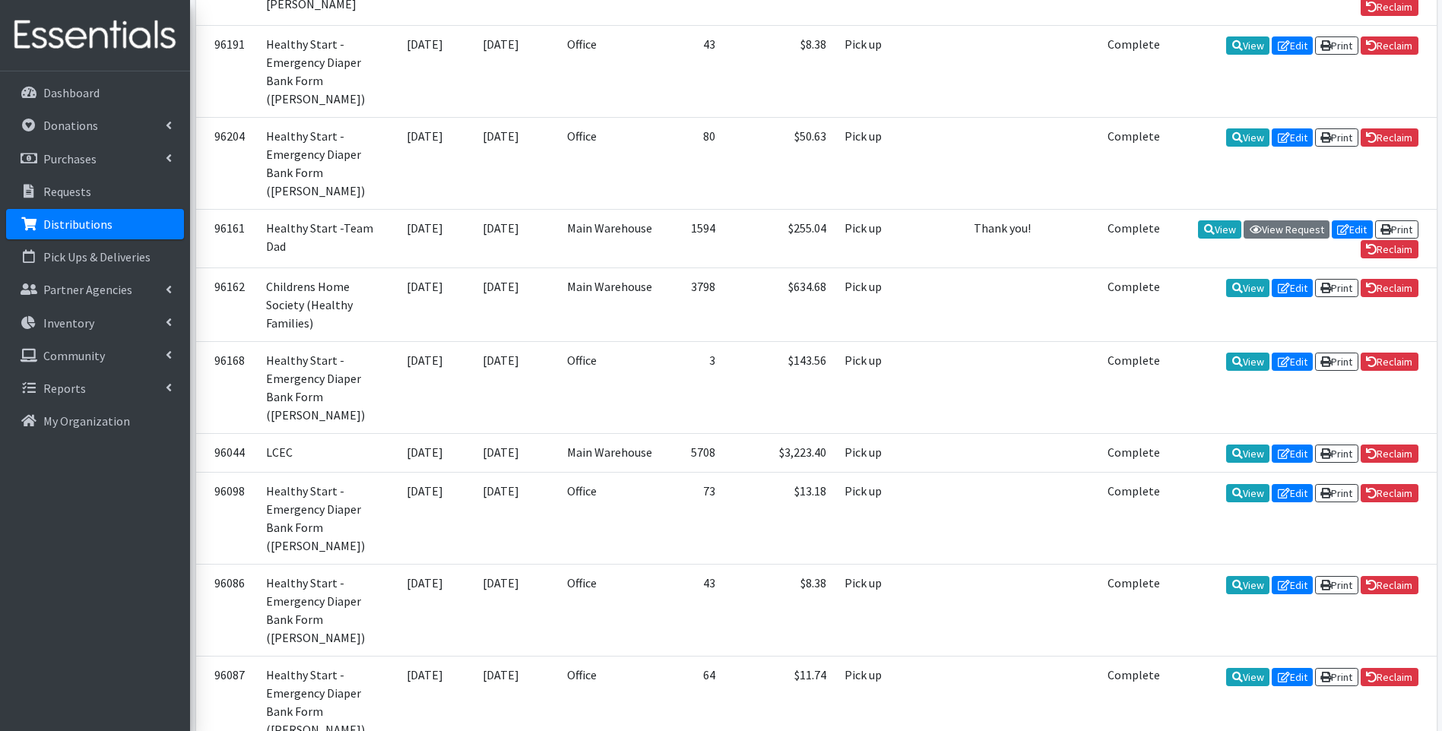
scroll to position [3249, 0]
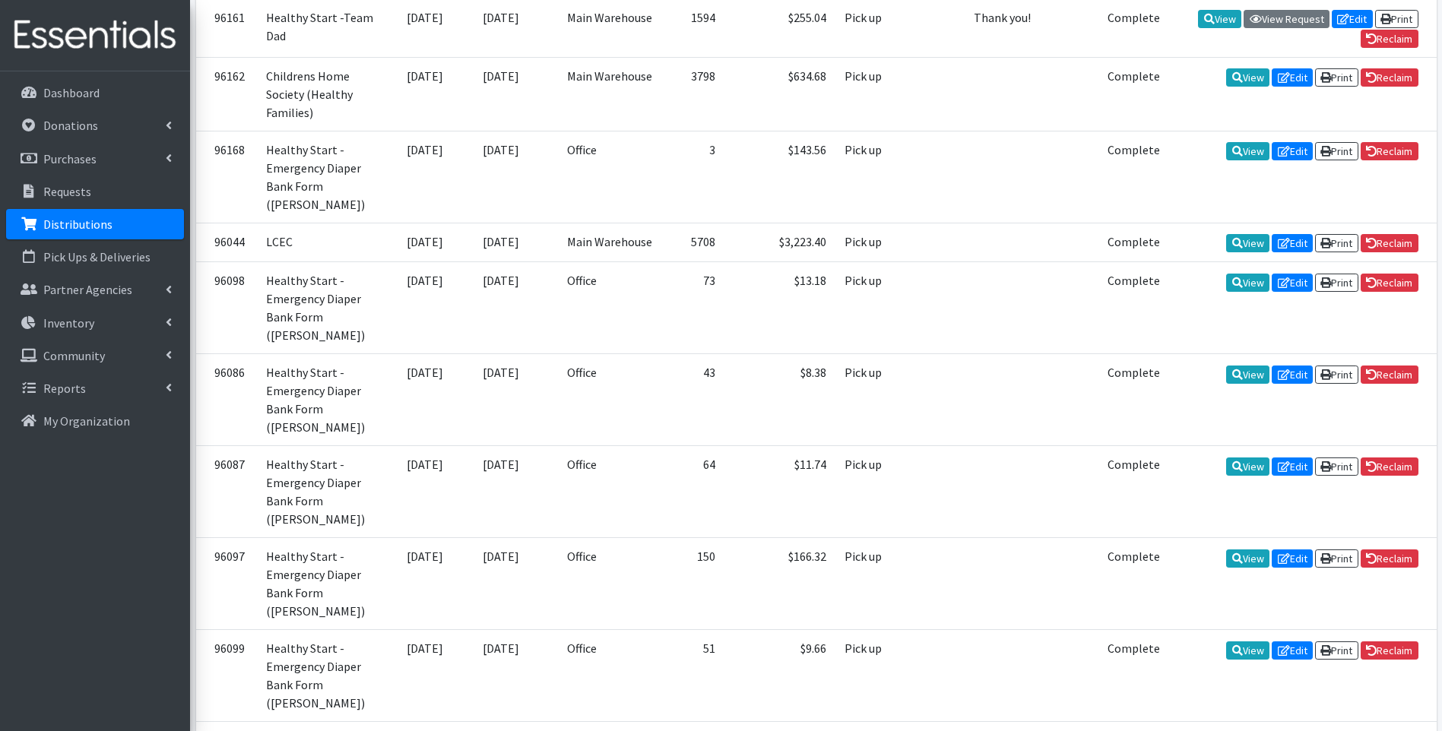
click at [141, 38] on img at bounding box center [95, 35] width 178 height 51
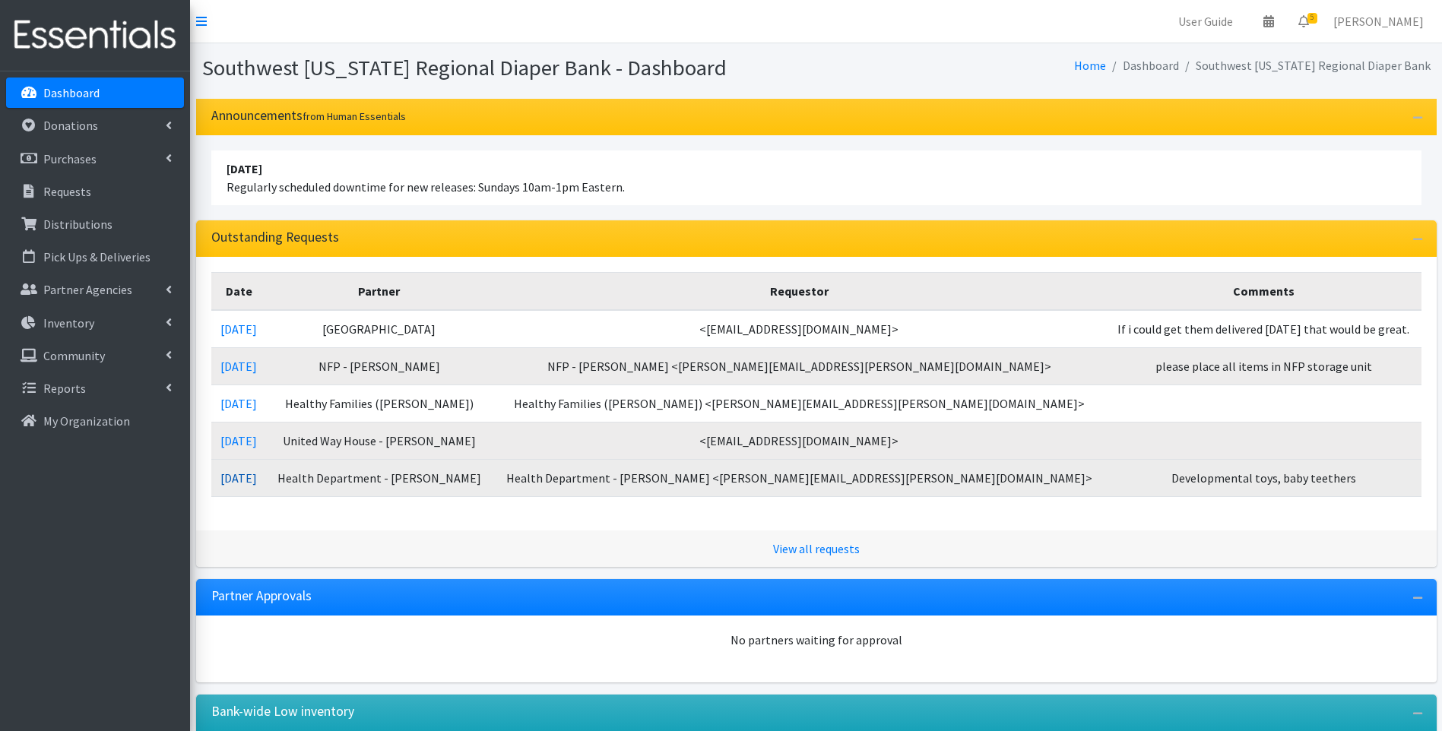
click at [257, 475] on link "[DATE]" at bounding box center [238, 477] width 36 height 15
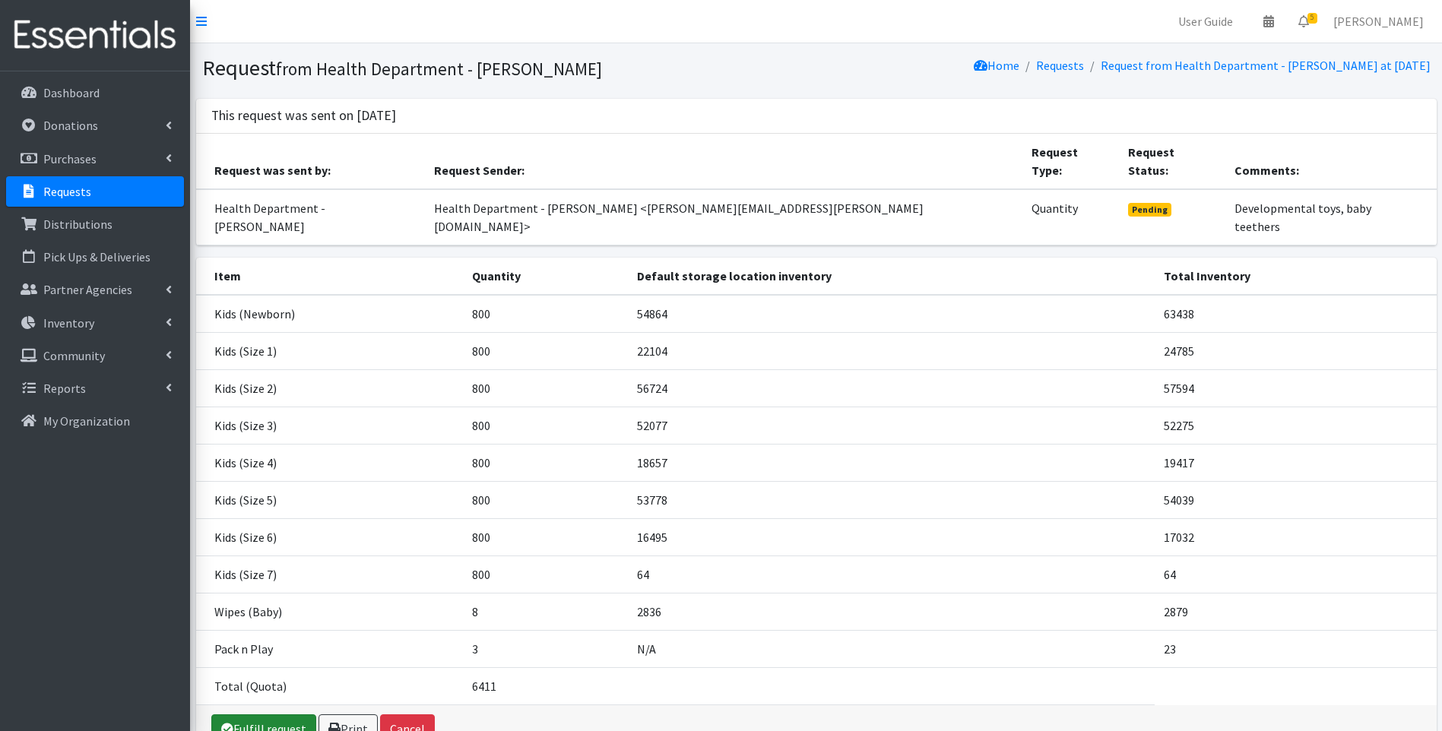
click at [239, 714] on link "Fulfill request" at bounding box center [263, 728] width 105 height 29
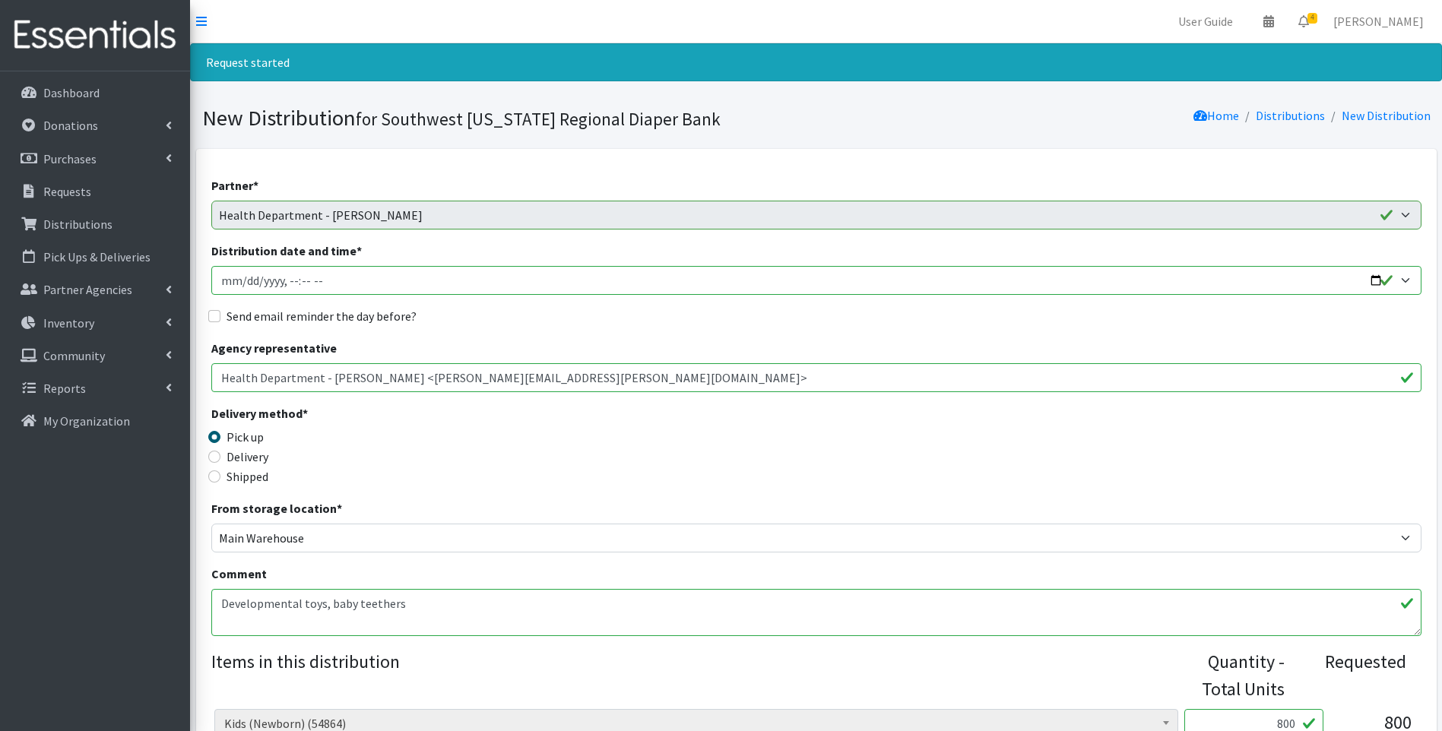
click at [1374, 280] on input "Distribution date and time *" at bounding box center [816, 280] width 1210 height 29
type input "[DATE]T11:00"
click at [736, 478] on div "Delivery method * Pick up Delivery Shipped Shipping cost" at bounding box center [816, 451] width 1210 height 95
click at [246, 461] on label "Delivery" at bounding box center [247, 457] width 42 height 18
click at [220, 461] on input "Delivery" at bounding box center [214, 457] width 12 height 12
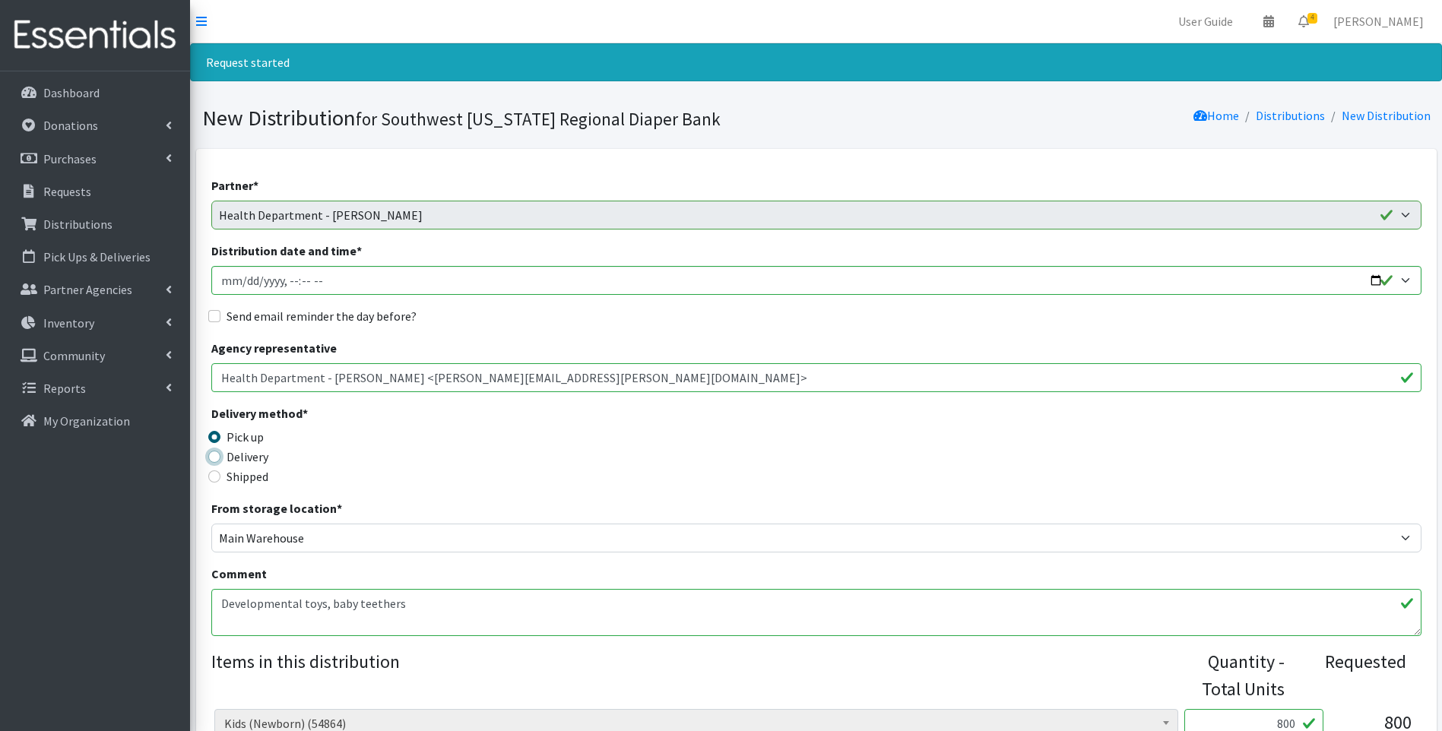
radio input "true"
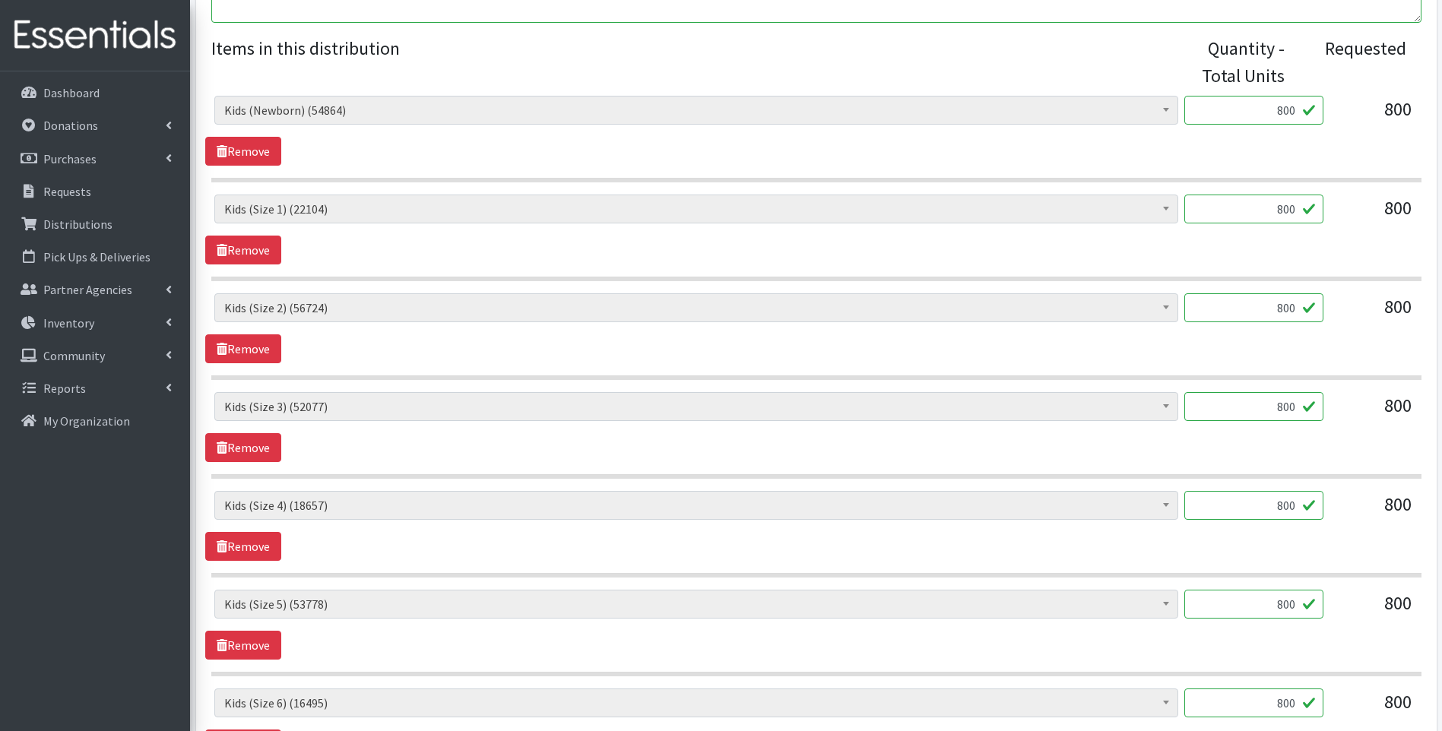
scroll to position [557, 0]
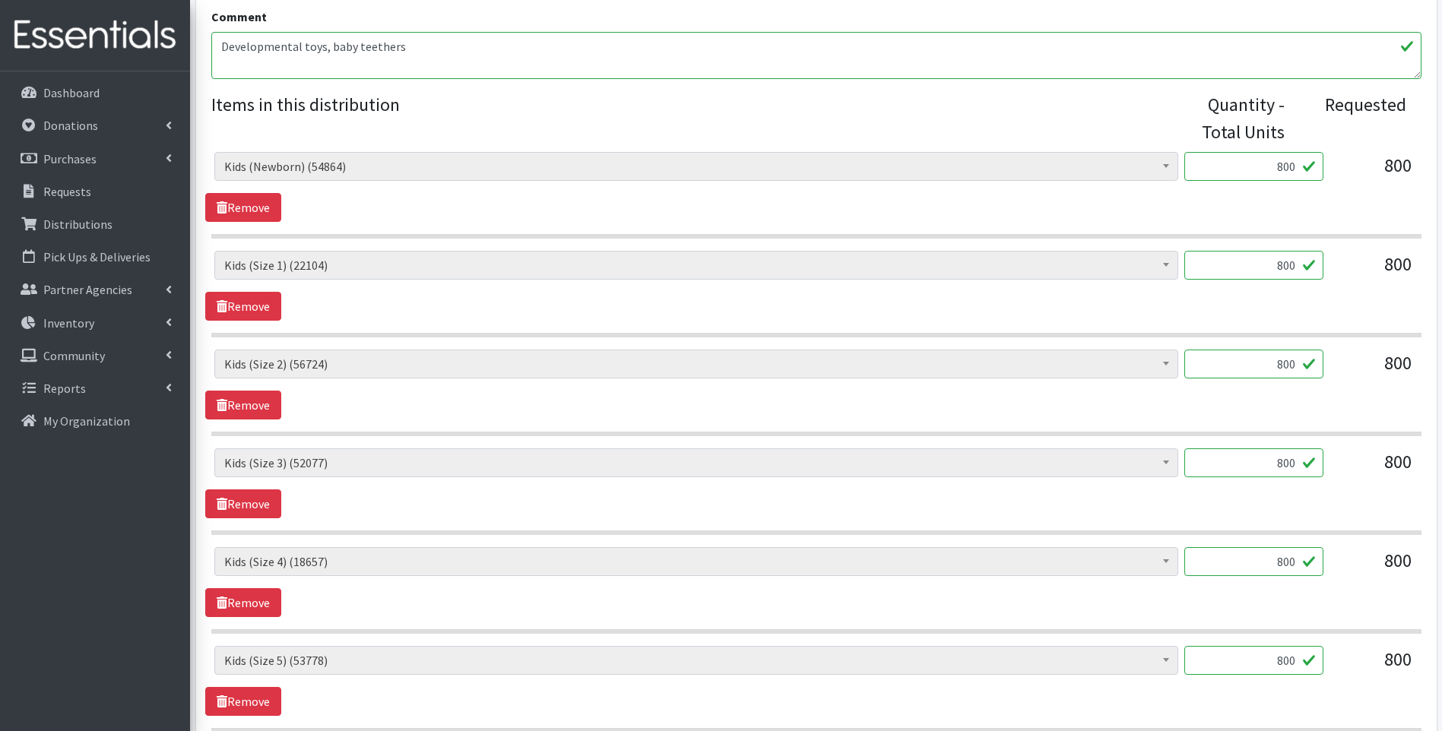
drag, startPoint x: 1313, startPoint y: 350, endPoint x: 1325, endPoint y: 348, distance: 11.6
click at [1325, 348] on div "Baby Food (2626) Blood Pressure Cuff (0) Car Seat (1) Children's Disposable Und…" at bounding box center [816, 640] width 1210 height 976
type input "900"
drag, startPoint x: 1257, startPoint y: 465, endPoint x: 1322, endPoint y: 446, distance: 68.1
click at [1322, 447] on div "Baby Food (2626) Blood Pressure Cuff (0) Car Seat (1) Children's Disposable Und…" at bounding box center [816, 640] width 1210 height 976
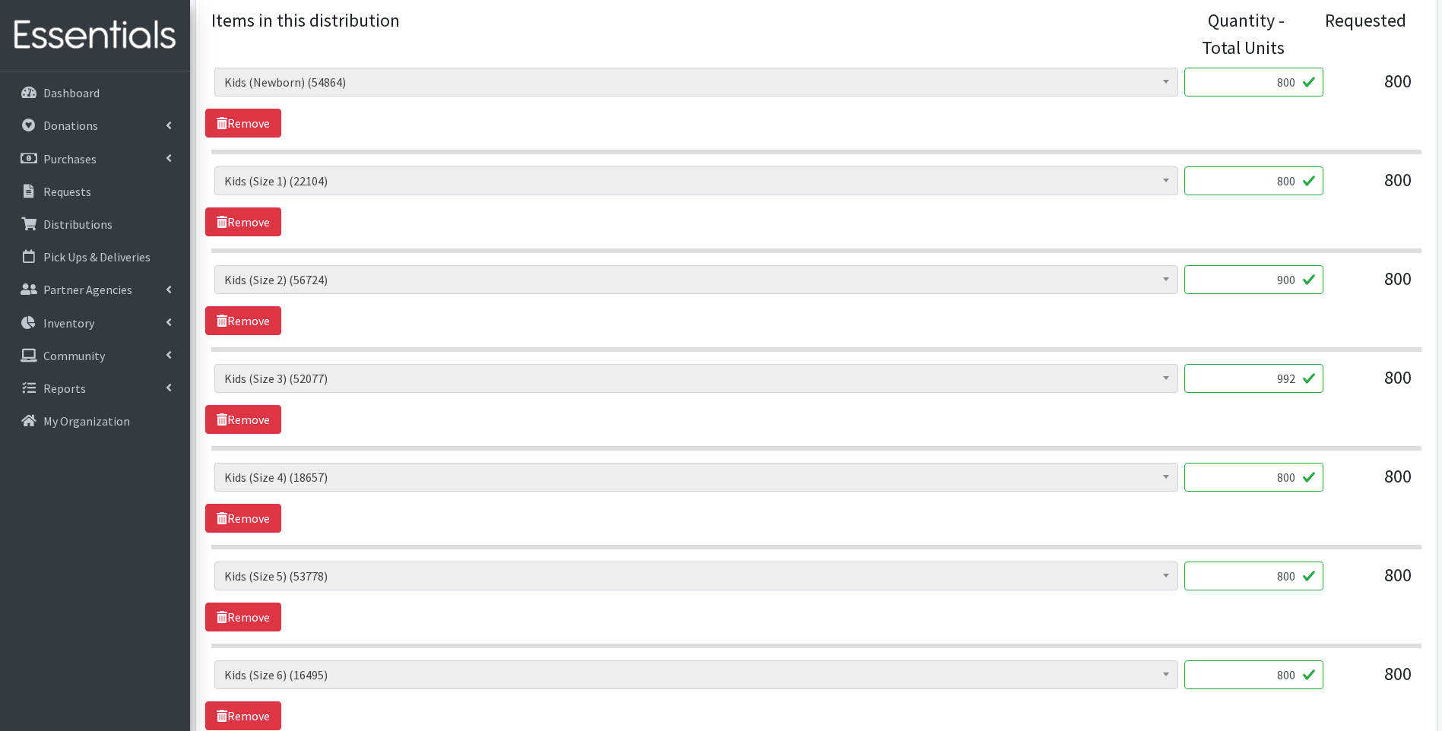
scroll to position [659, 0]
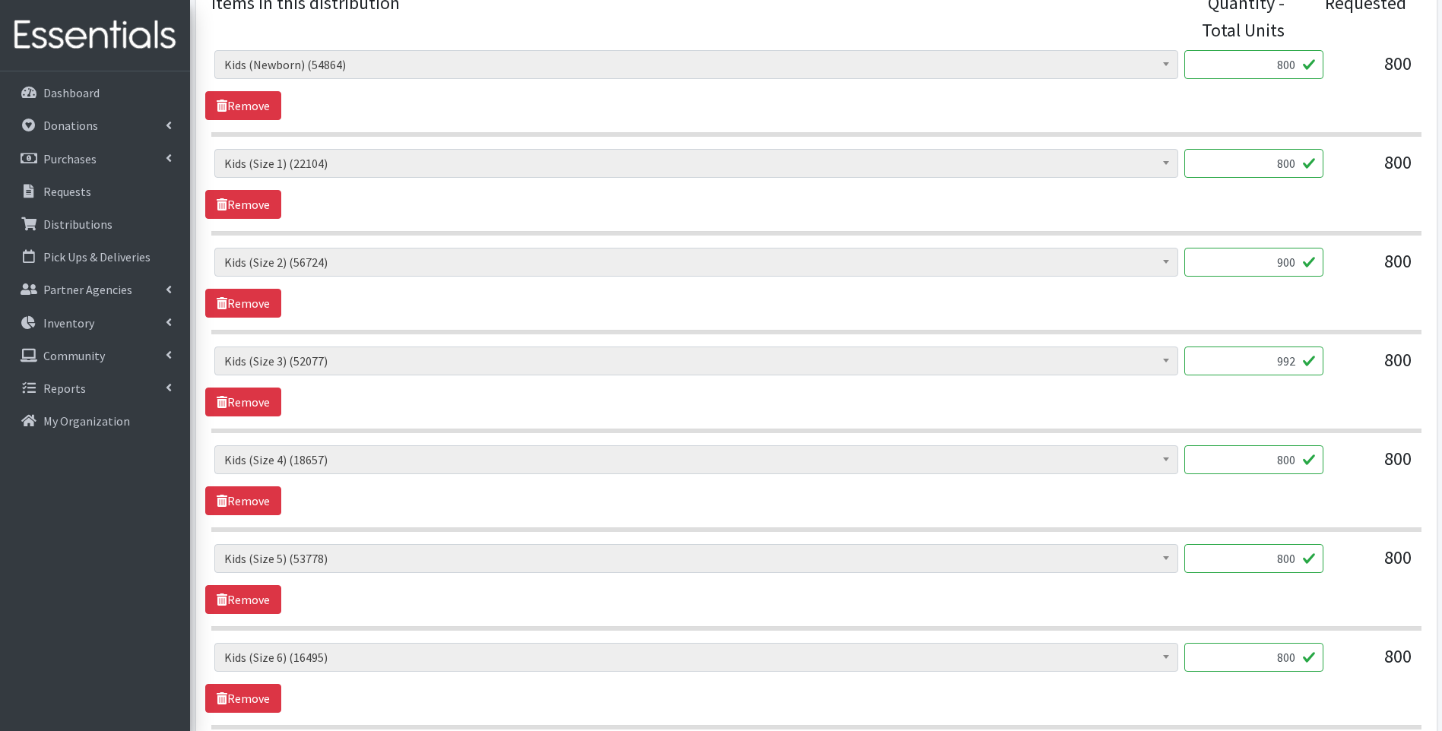
type input "992"
drag, startPoint x: 1274, startPoint y: 559, endPoint x: 1332, endPoint y: 555, distance: 57.9
click at [1332, 555] on div "Baby Food (2626) Blood Pressure Cuff (0) Car Seat (1) Children's Disposable Und…" at bounding box center [815, 564] width 1203 height 41
type input "816"
drag, startPoint x: 1267, startPoint y: 658, endPoint x: 1308, endPoint y: 653, distance: 41.4
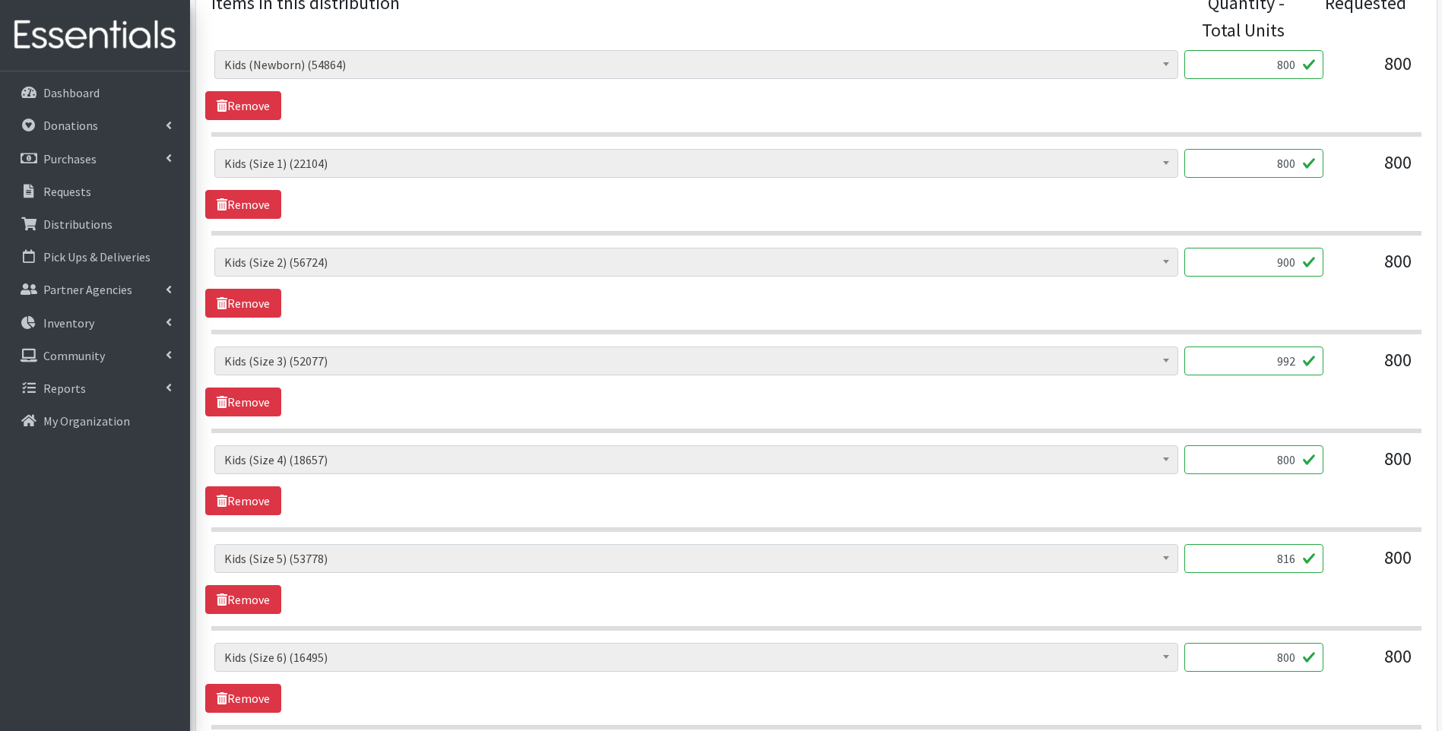
click at [1308, 653] on input "800" at bounding box center [1253, 657] width 139 height 29
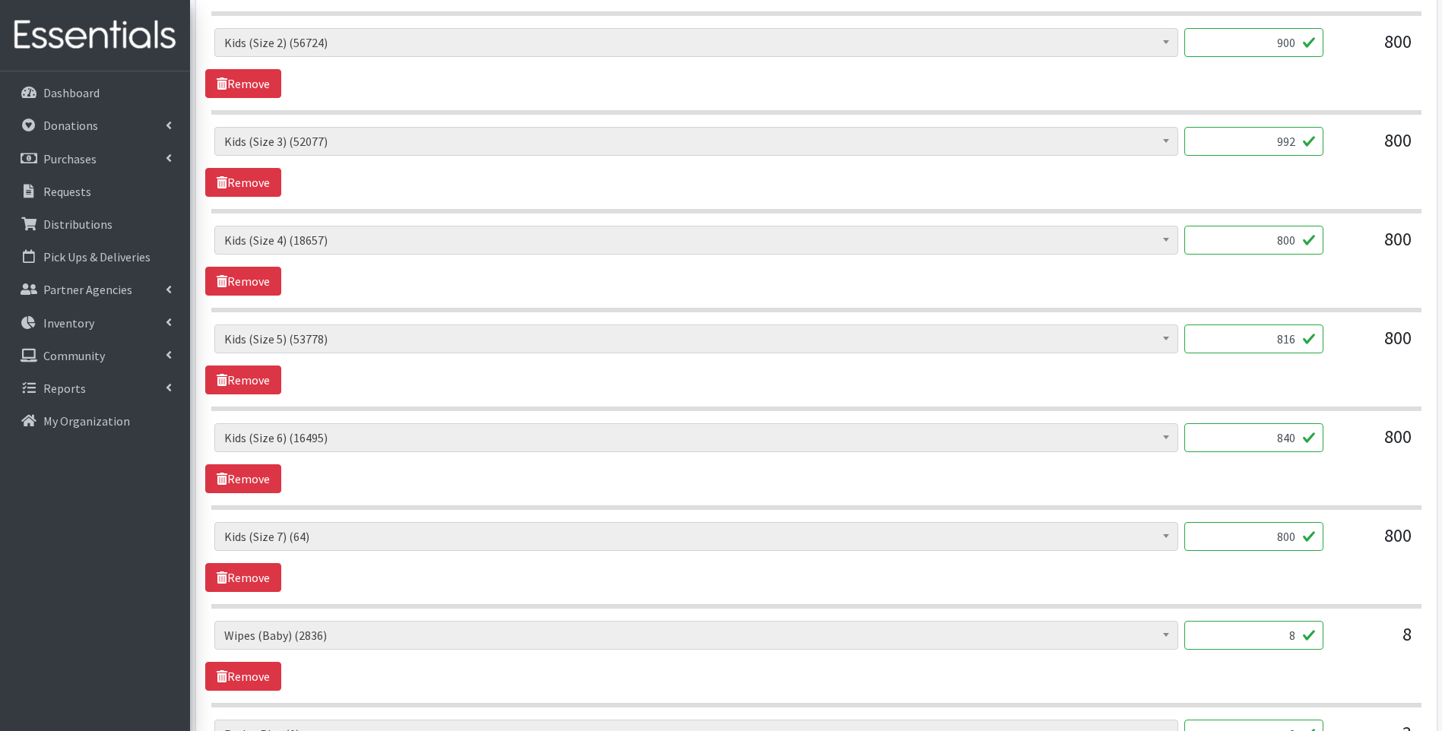
scroll to position [912, 0]
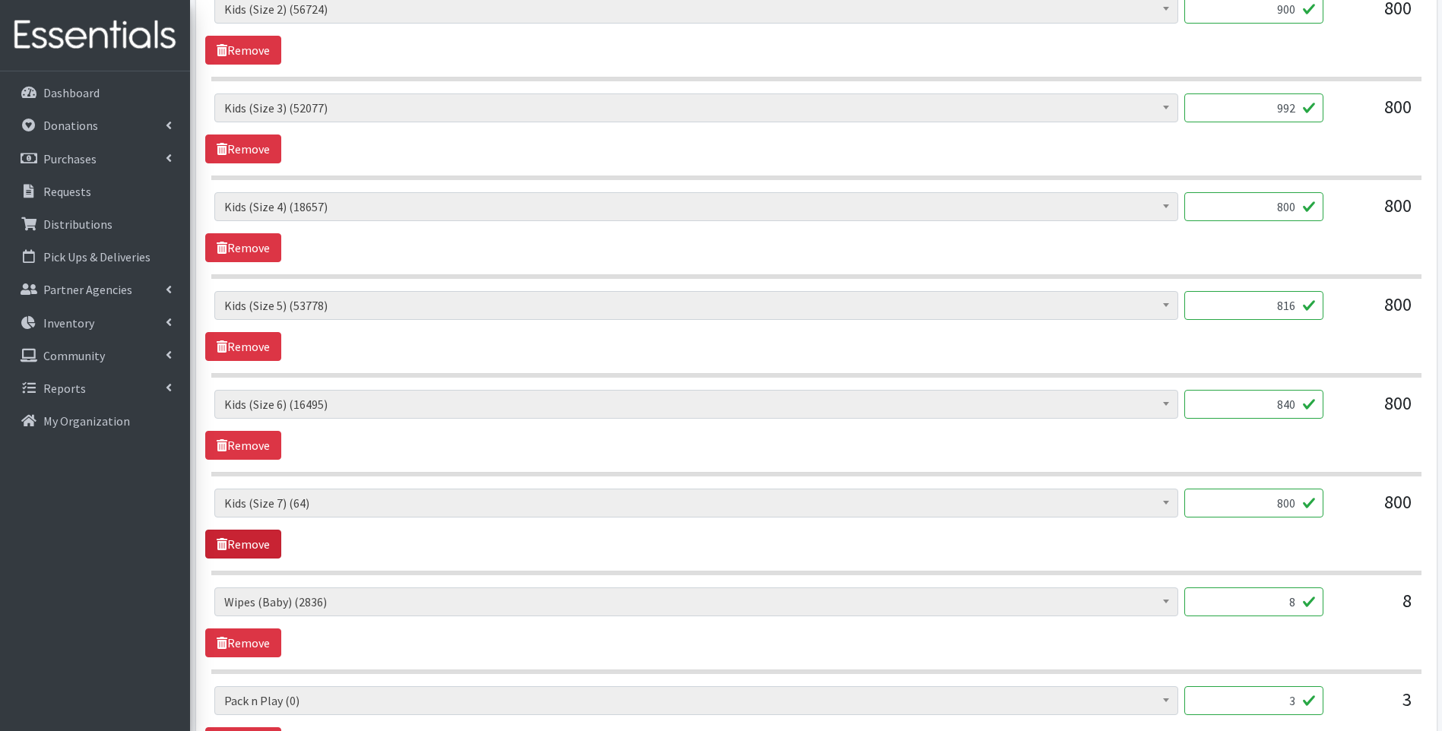
type input "840"
click at [248, 538] on link "Remove" at bounding box center [243, 544] width 76 height 29
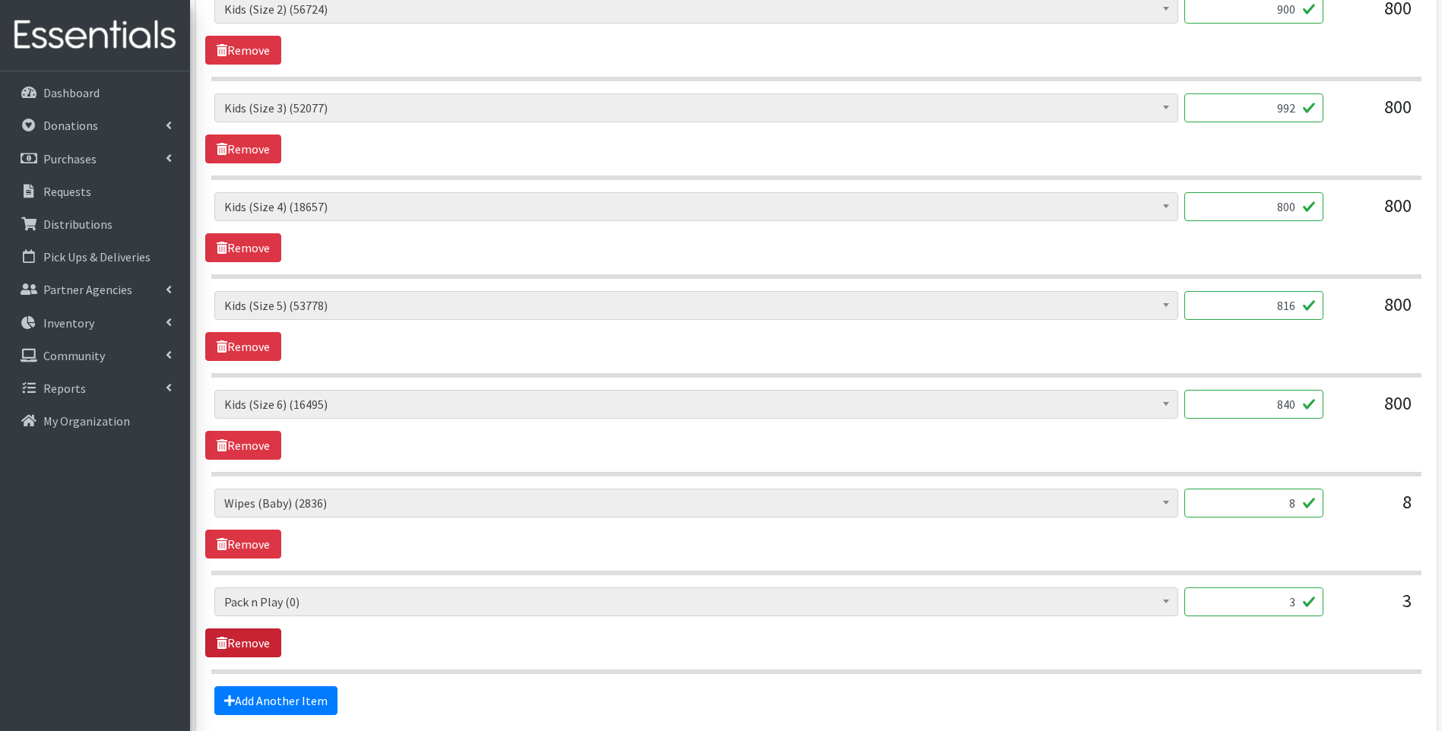
click at [236, 637] on link "Remove" at bounding box center [243, 643] width 76 height 29
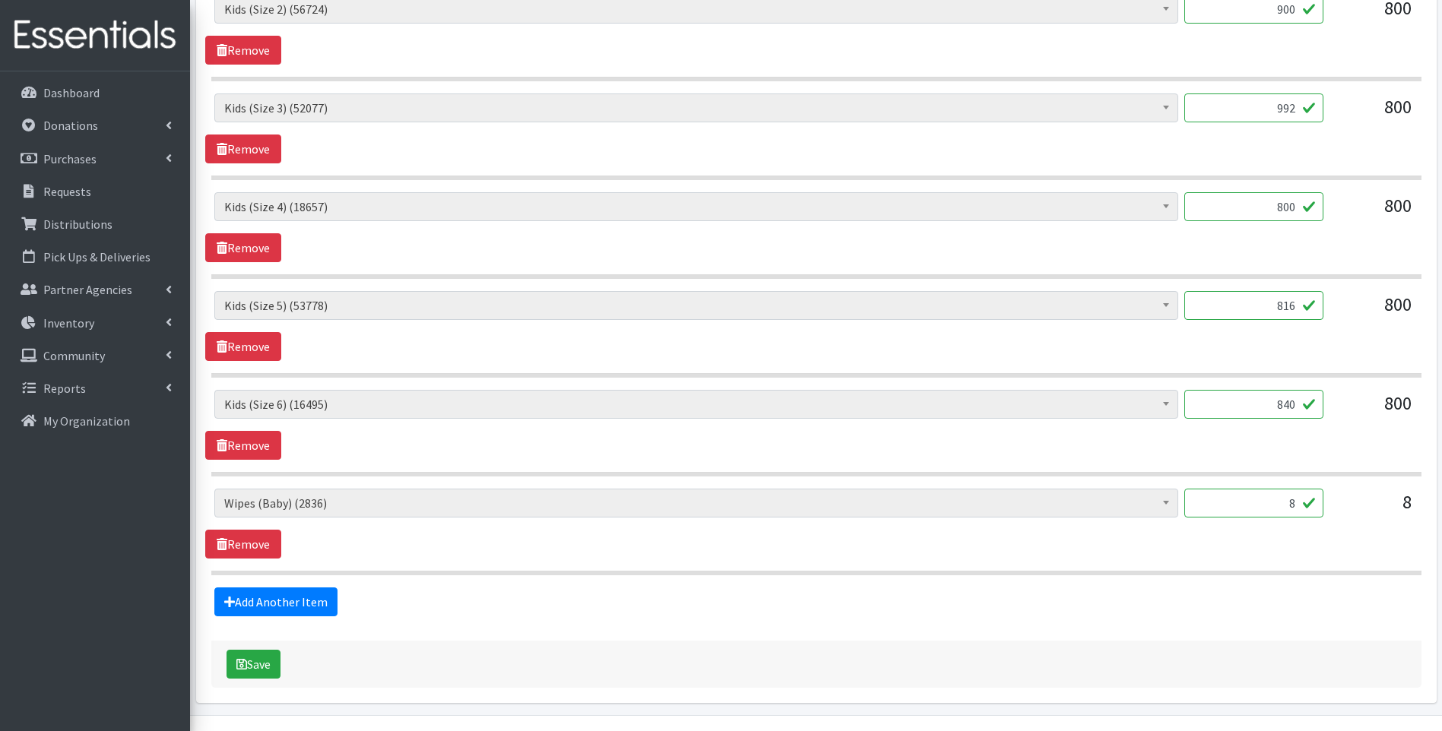
drag, startPoint x: 1272, startPoint y: 508, endPoint x: 1283, endPoint y: 487, distance: 23.1
click at [1319, 496] on input "8" at bounding box center [1253, 503] width 139 height 29
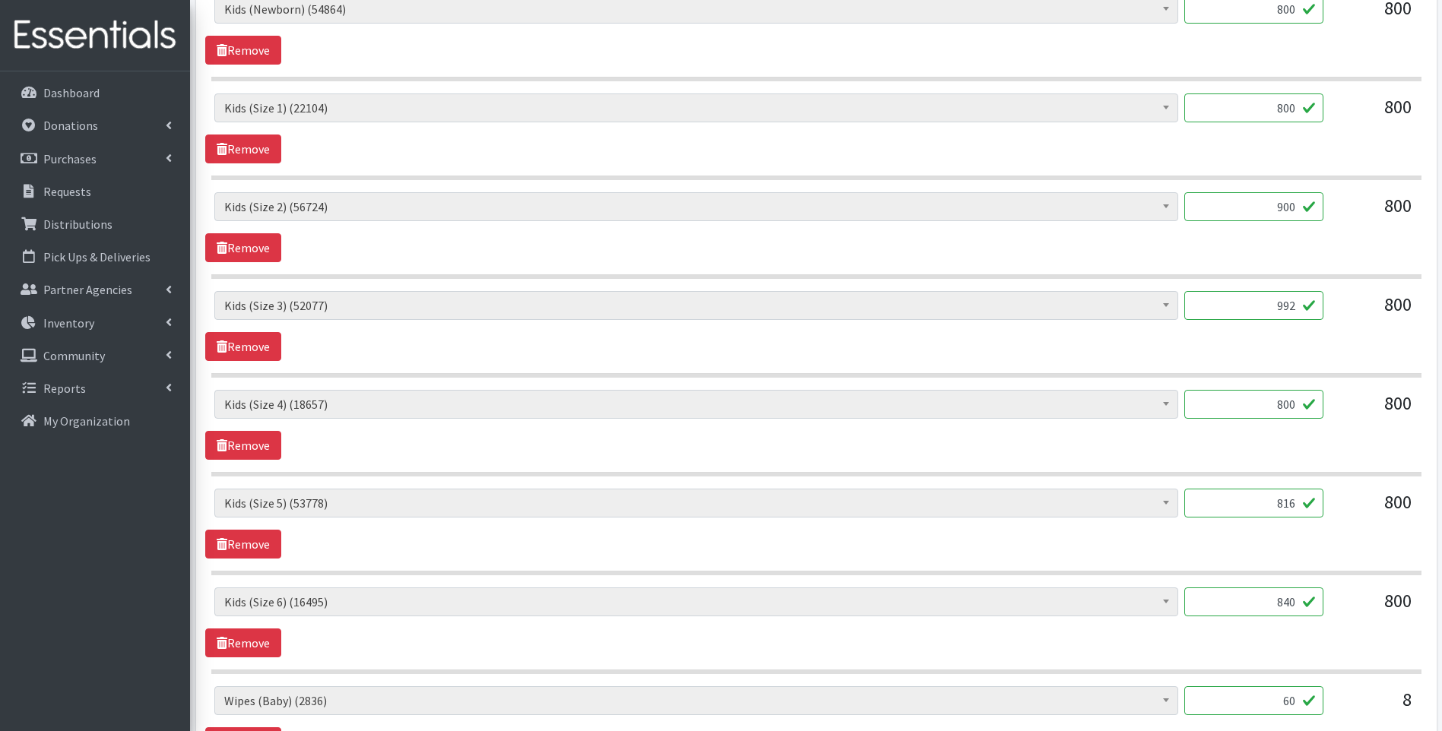
scroll to position [953, 0]
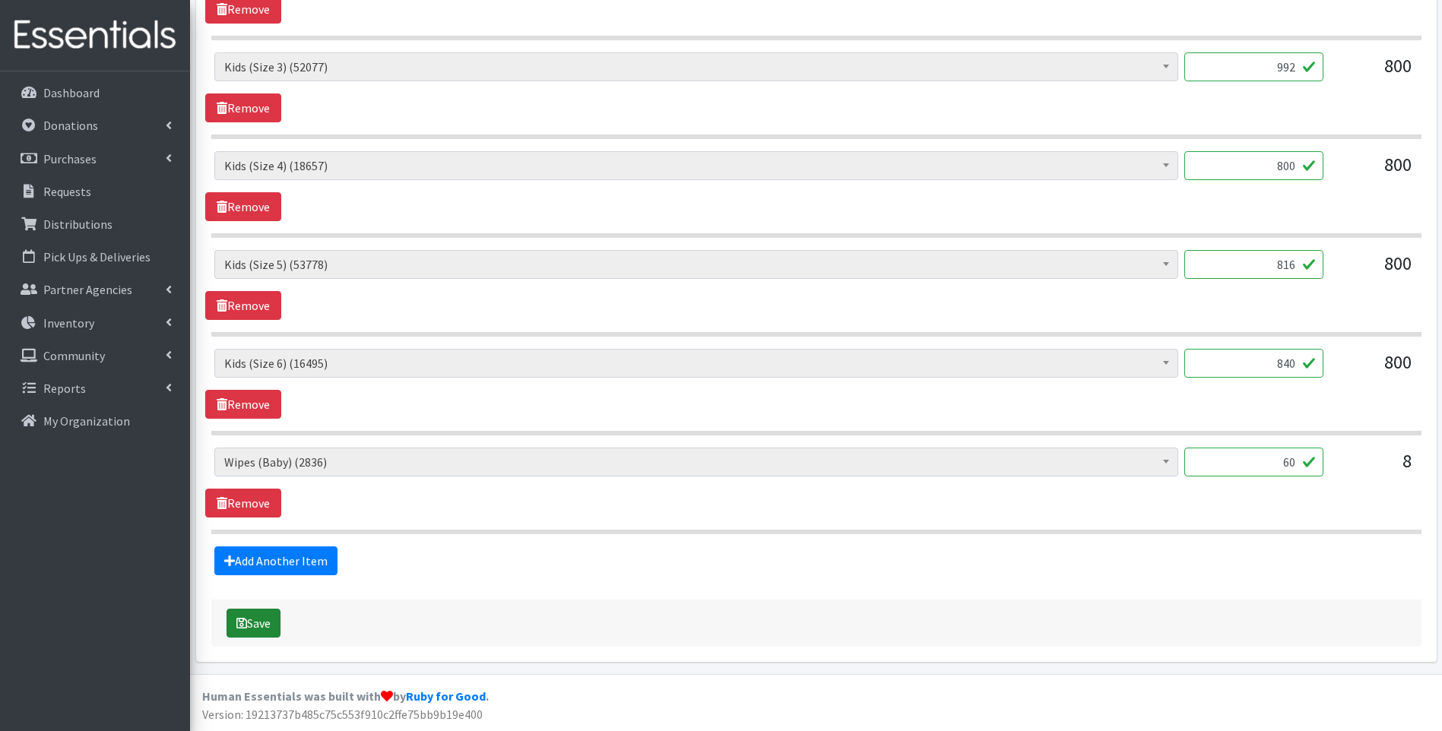
type input "60"
click at [257, 623] on button "Save" at bounding box center [253, 623] width 54 height 29
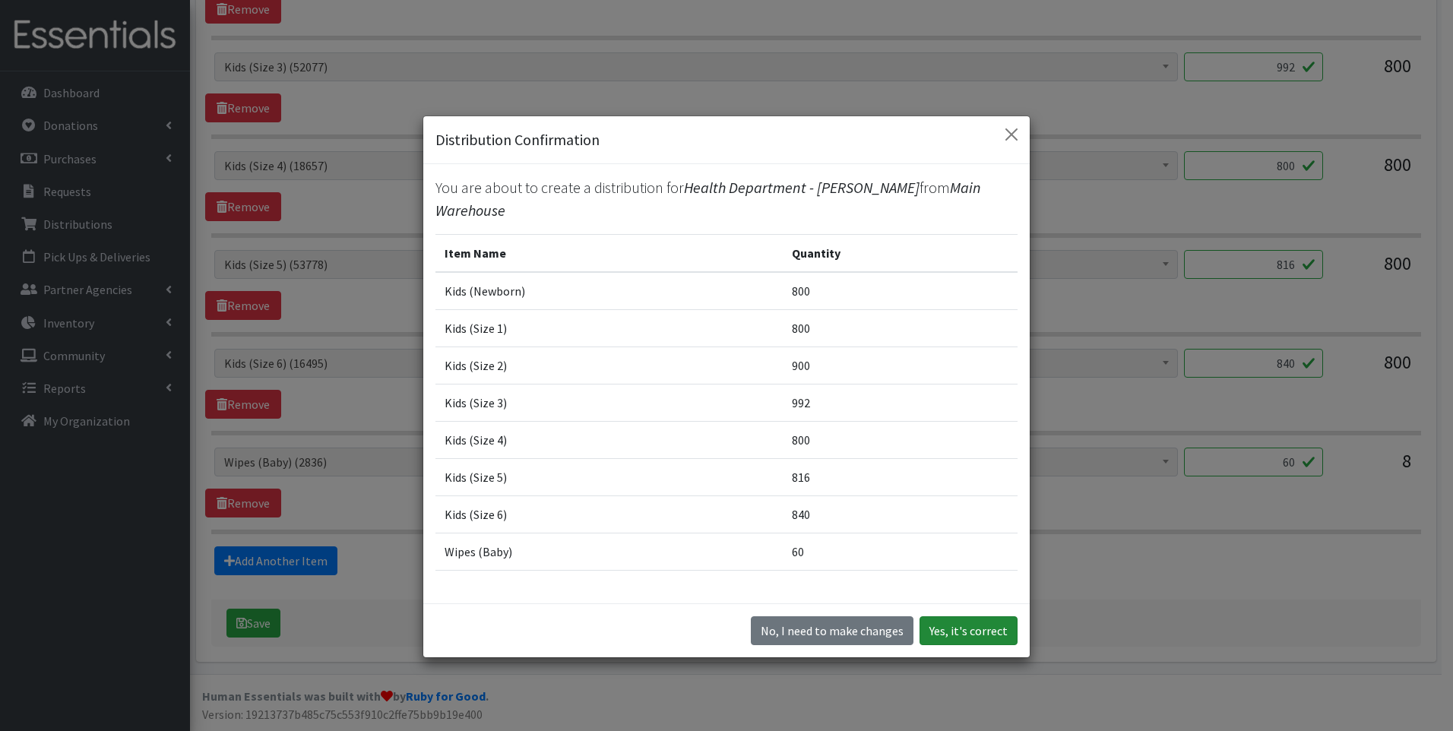
click at [949, 627] on button "Yes, it's correct" at bounding box center [969, 630] width 98 height 29
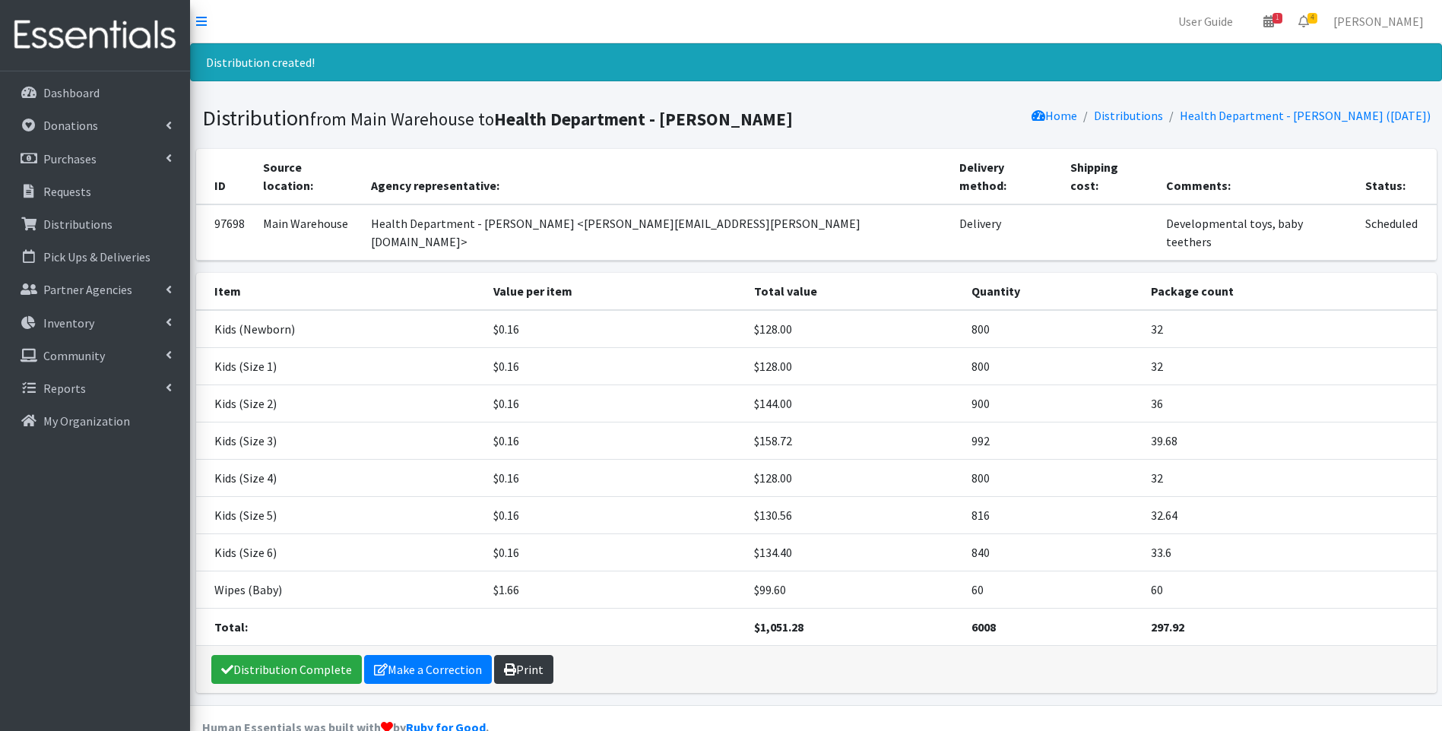
click at [522, 655] on link "Print" at bounding box center [523, 669] width 59 height 29
click at [265, 655] on link "Distribution Complete" at bounding box center [286, 669] width 150 height 29
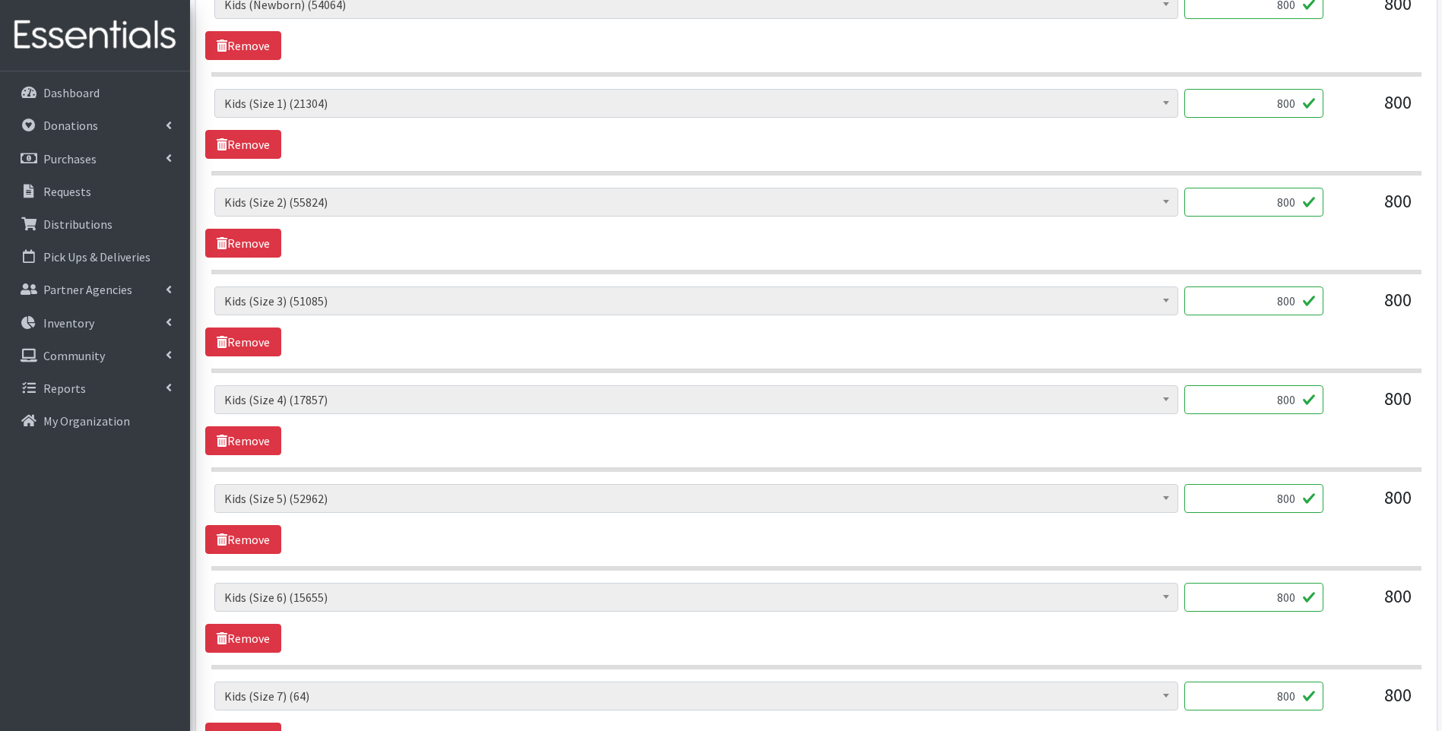
scroll to position [953, 0]
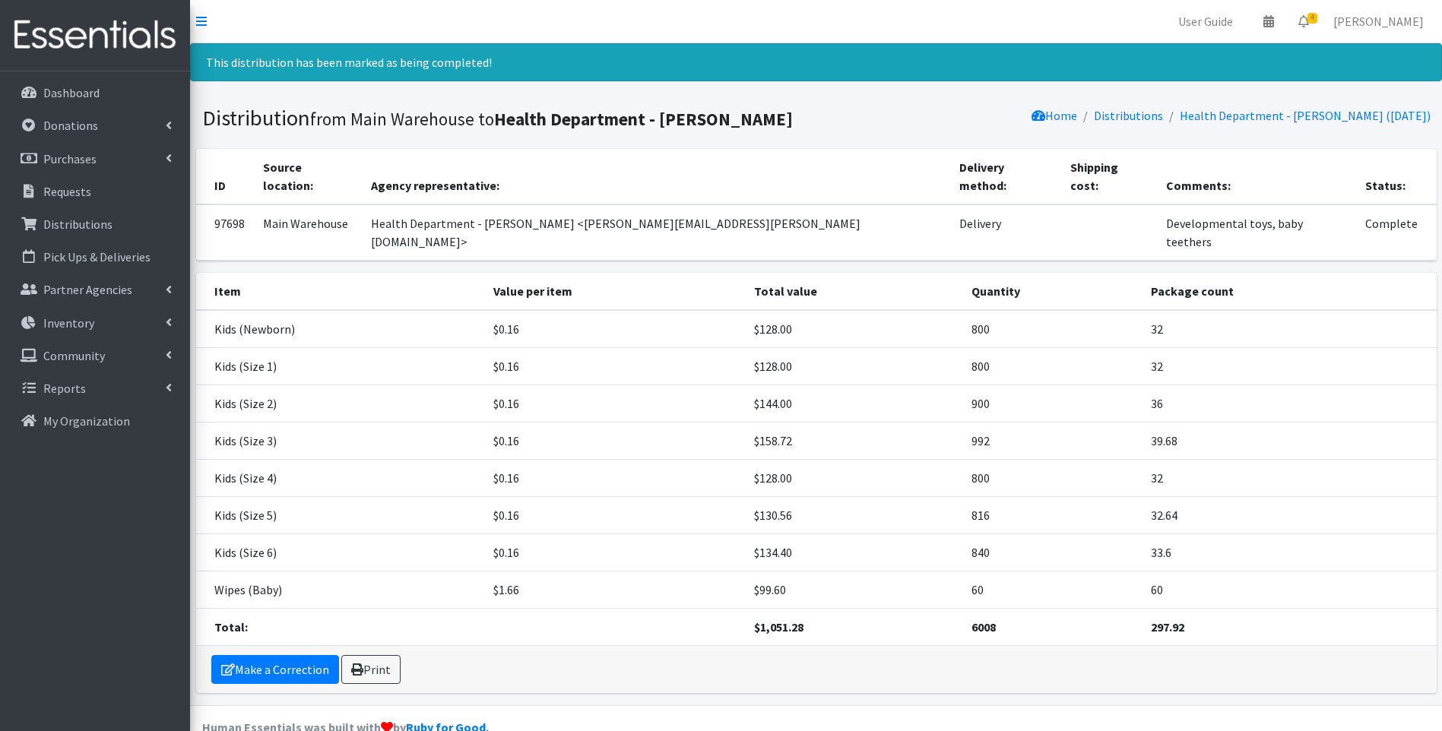
click at [108, 50] on img at bounding box center [95, 35] width 178 height 51
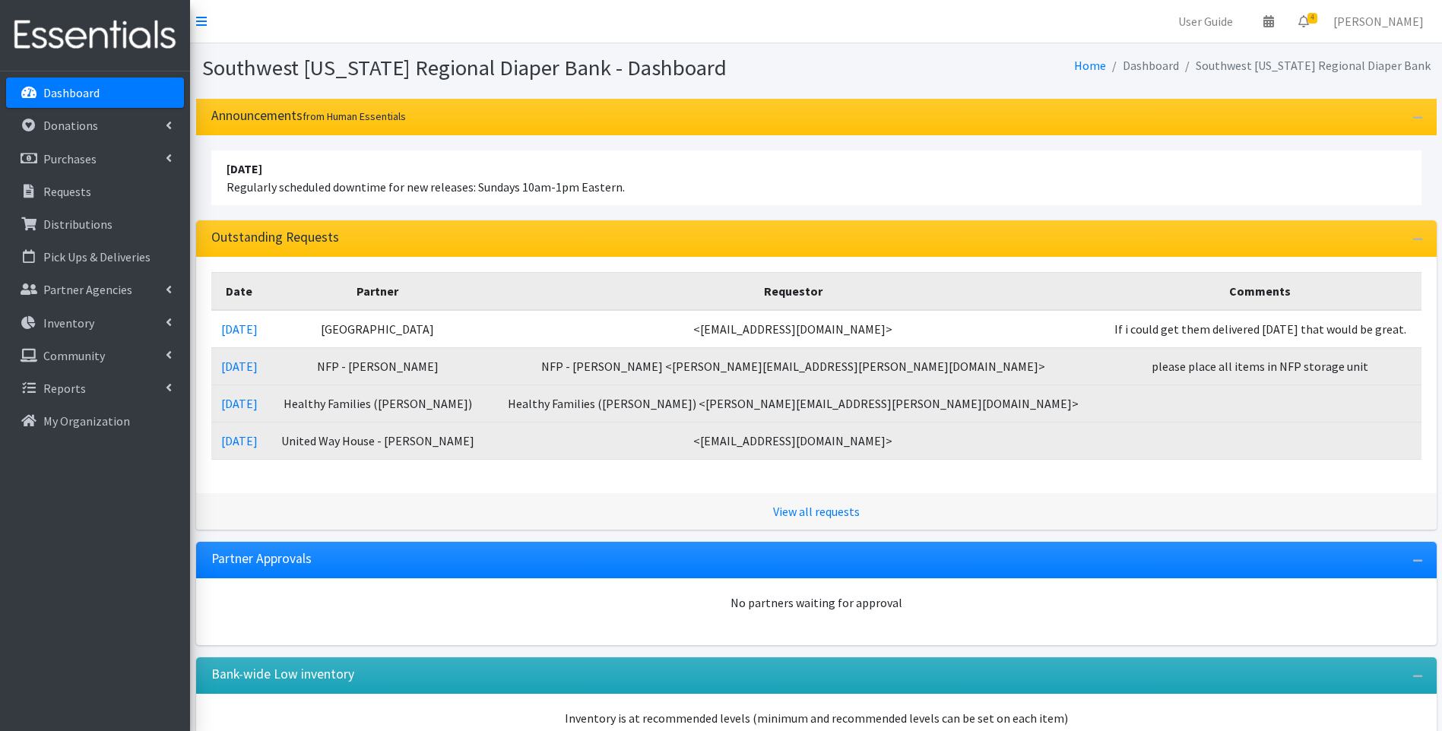
click at [265, 412] on td "[DATE]" at bounding box center [239, 403] width 57 height 37
click at [258, 398] on link "[DATE]" at bounding box center [239, 403] width 36 height 15
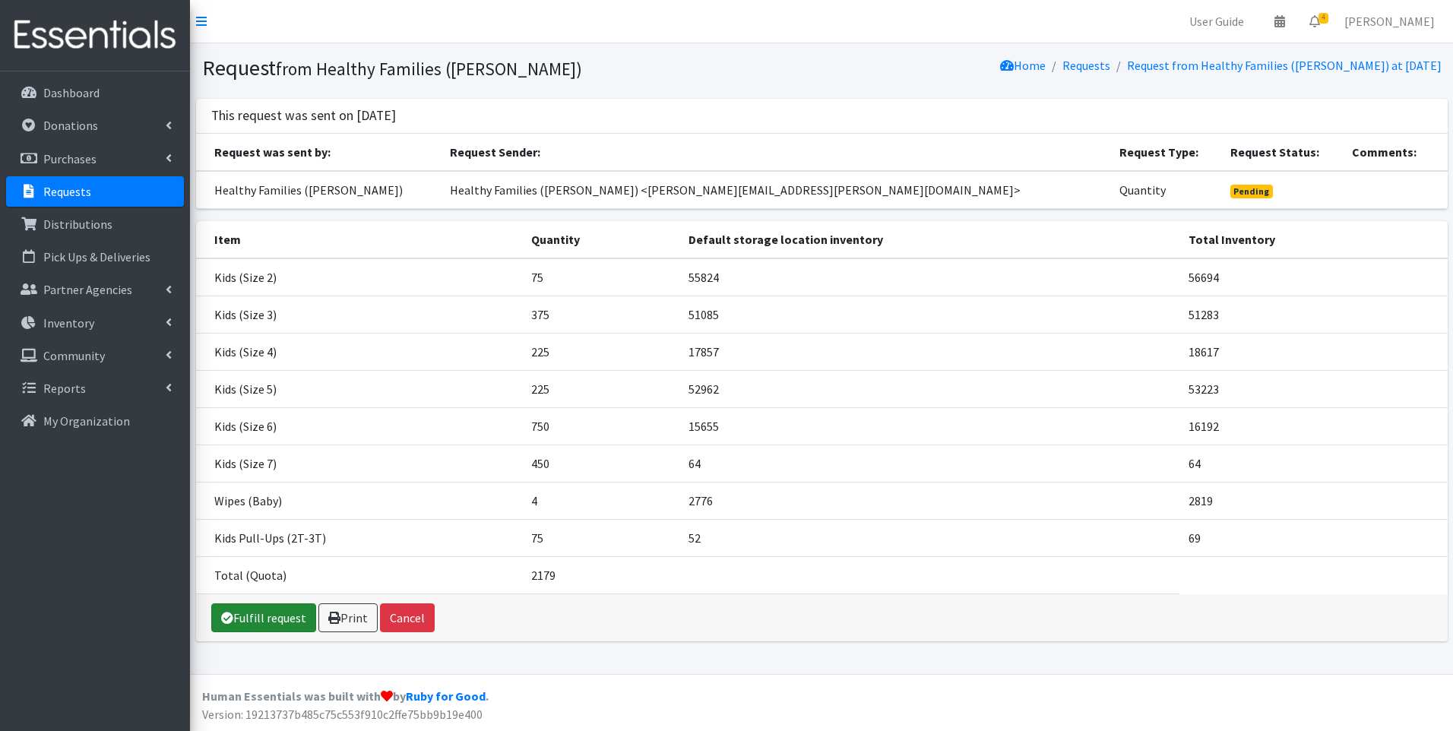
click at [274, 621] on link "Fulfill request" at bounding box center [263, 617] width 105 height 29
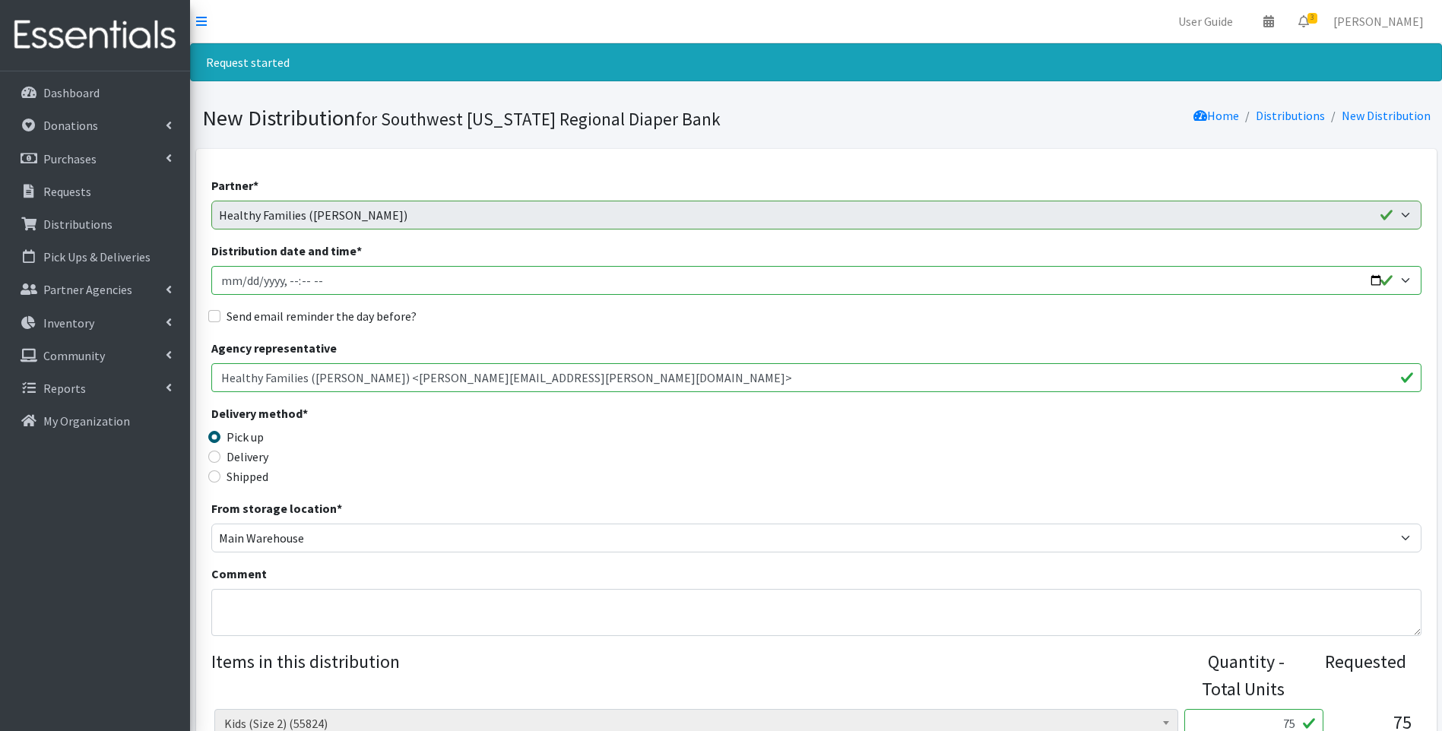
click at [1376, 275] on input "Distribution date and time *" at bounding box center [816, 280] width 1210 height 29
type input "[DATE]T11:00"
click at [552, 449] on div "Delivery method * Pick up Delivery Shipped Shipping cost" at bounding box center [816, 451] width 1210 height 95
click at [236, 458] on label "Delivery" at bounding box center [247, 457] width 42 height 18
click at [220, 458] on input "Delivery" at bounding box center [214, 457] width 12 height 12
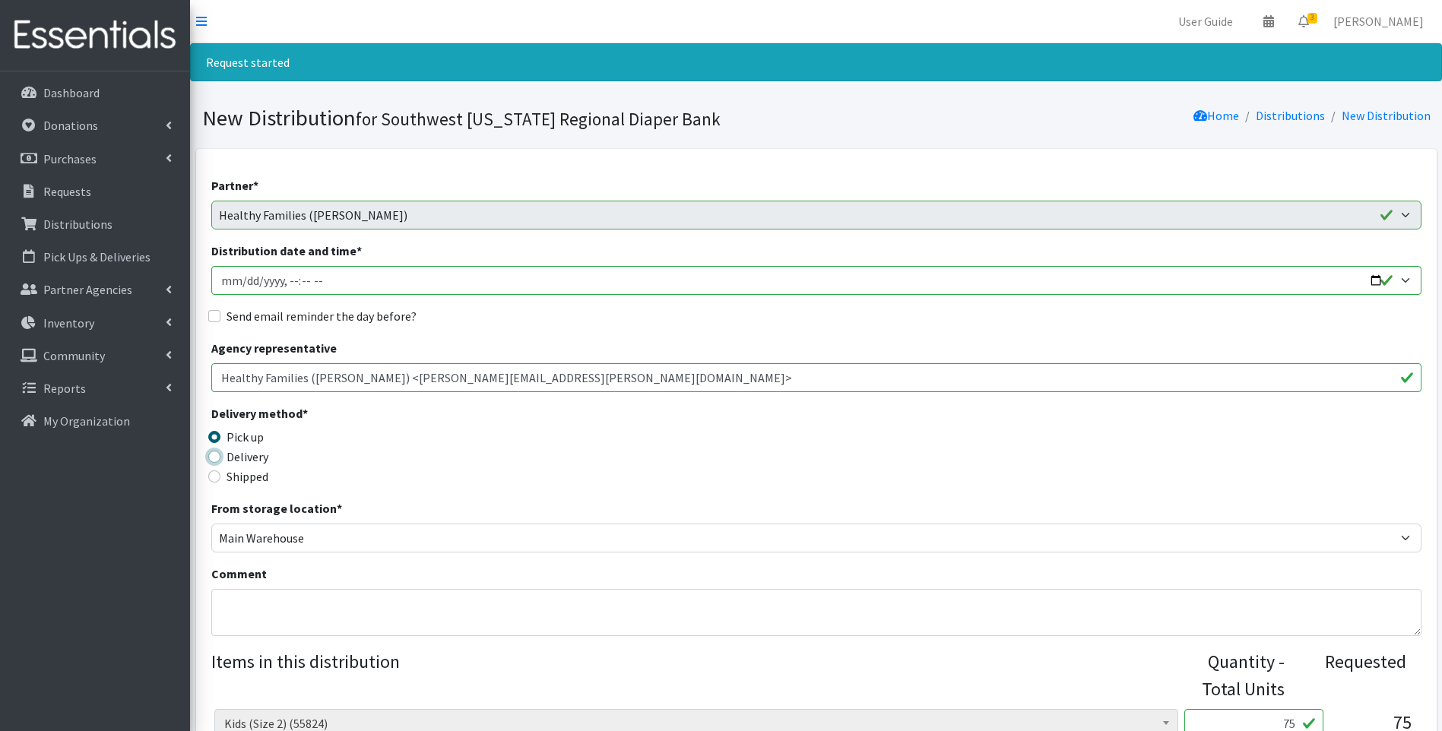
radio input "true"
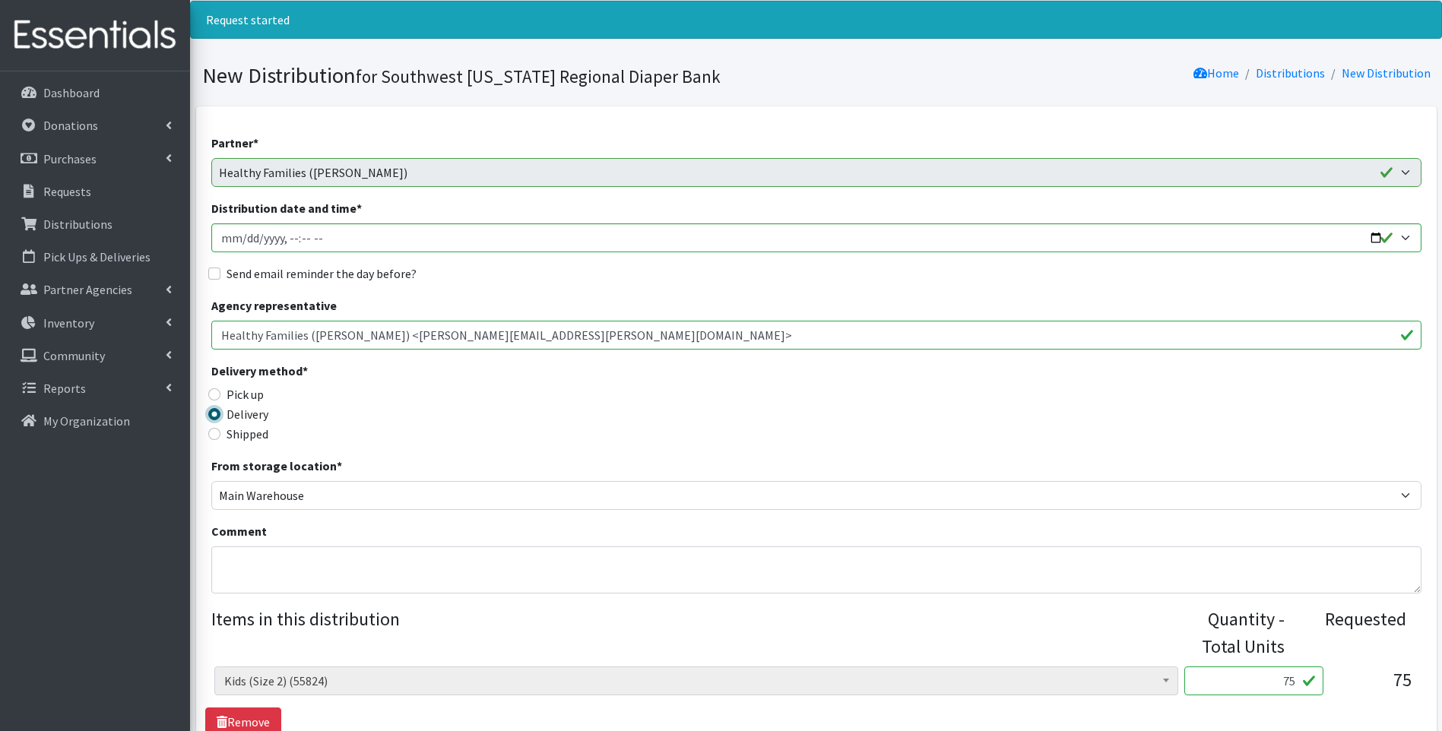
scroll to position [203, 0]
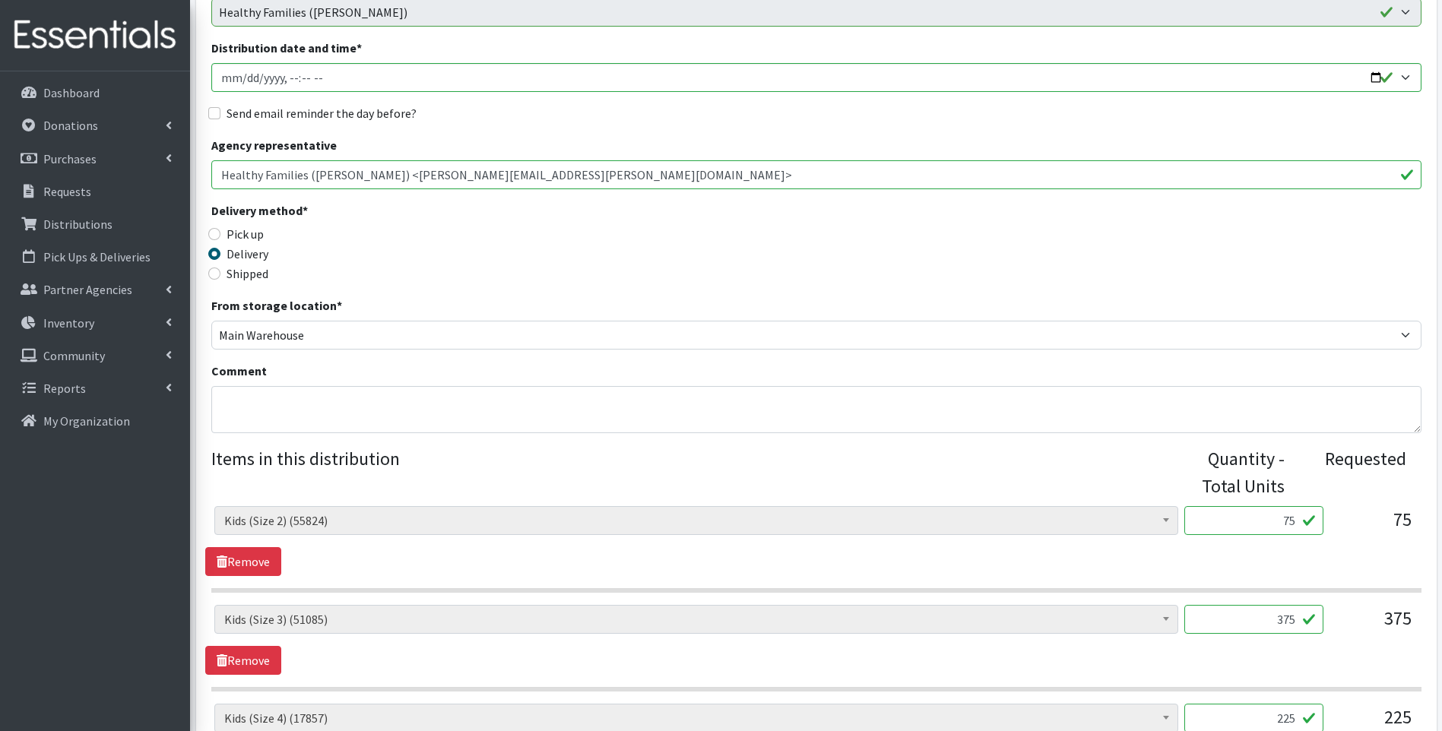
drag, startPoint x: 1259, startPoint y: 519, endPoint x: 1305, endPoint y: 518, distance: 45.6
click at [1305, 518] on input "75" at bounding box center [1253, 520] width 139 height 29
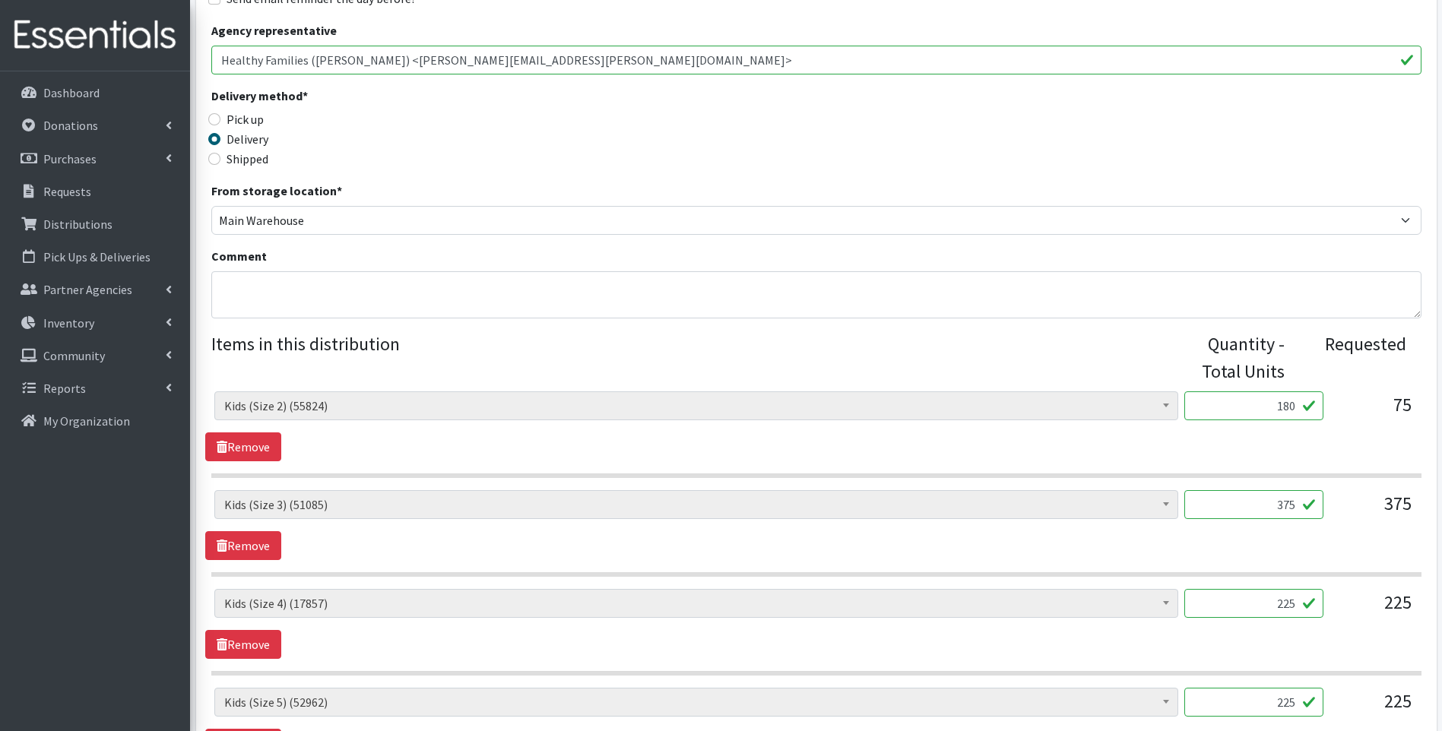
scroll to position [405, 0]
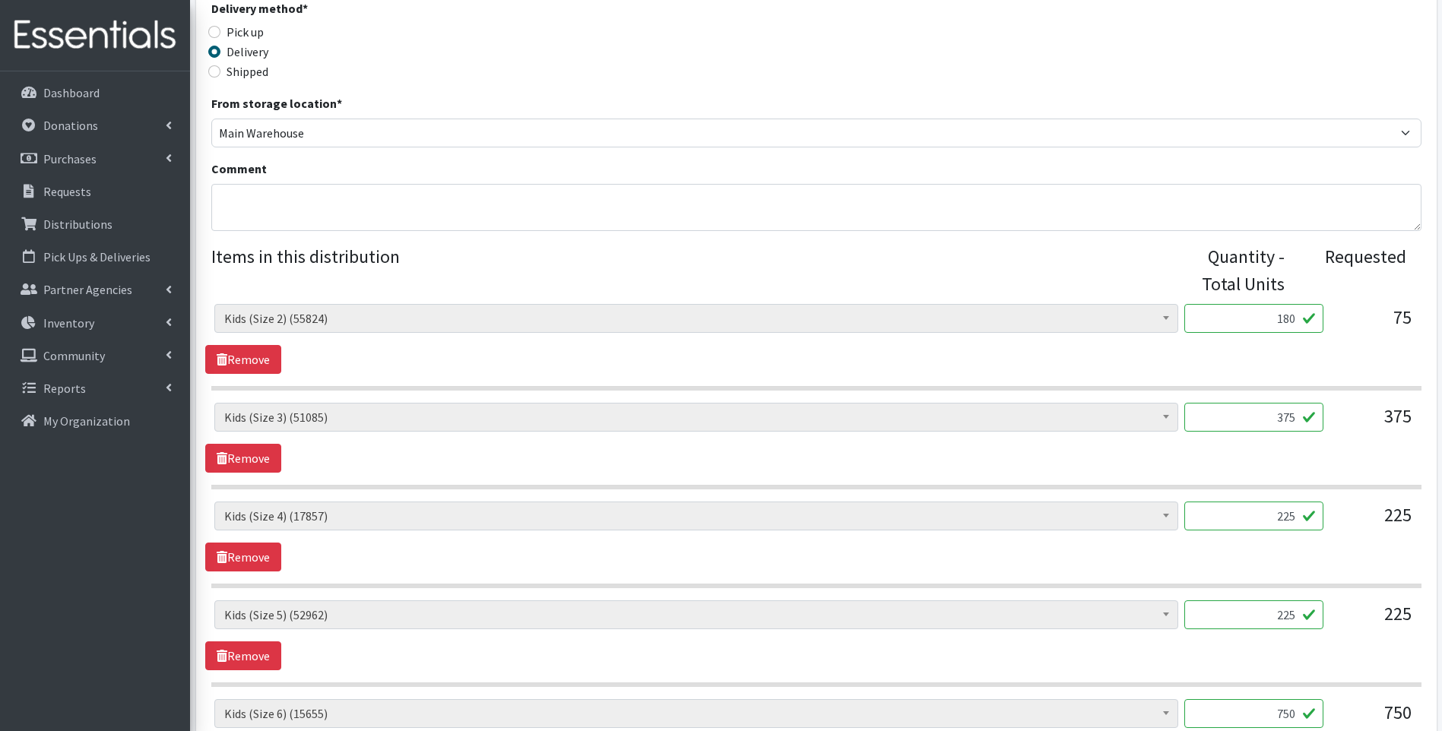
type input "180"
drag, startPoint x: 1269, startPoint y: 422, endPoint x: 1377, endPoint y: 399, distance: 110.3
click at [1382, 395] on div "Baby Food (2626) Blood Pressure Cuff (0) Car Seat (1) Children's Disposable Und…" at bounding box center [816, 693] width 1210 height 778
type input "396"
click at [1263, 518] on input "225" at bounding box center [1253, 516] width 139 height 29
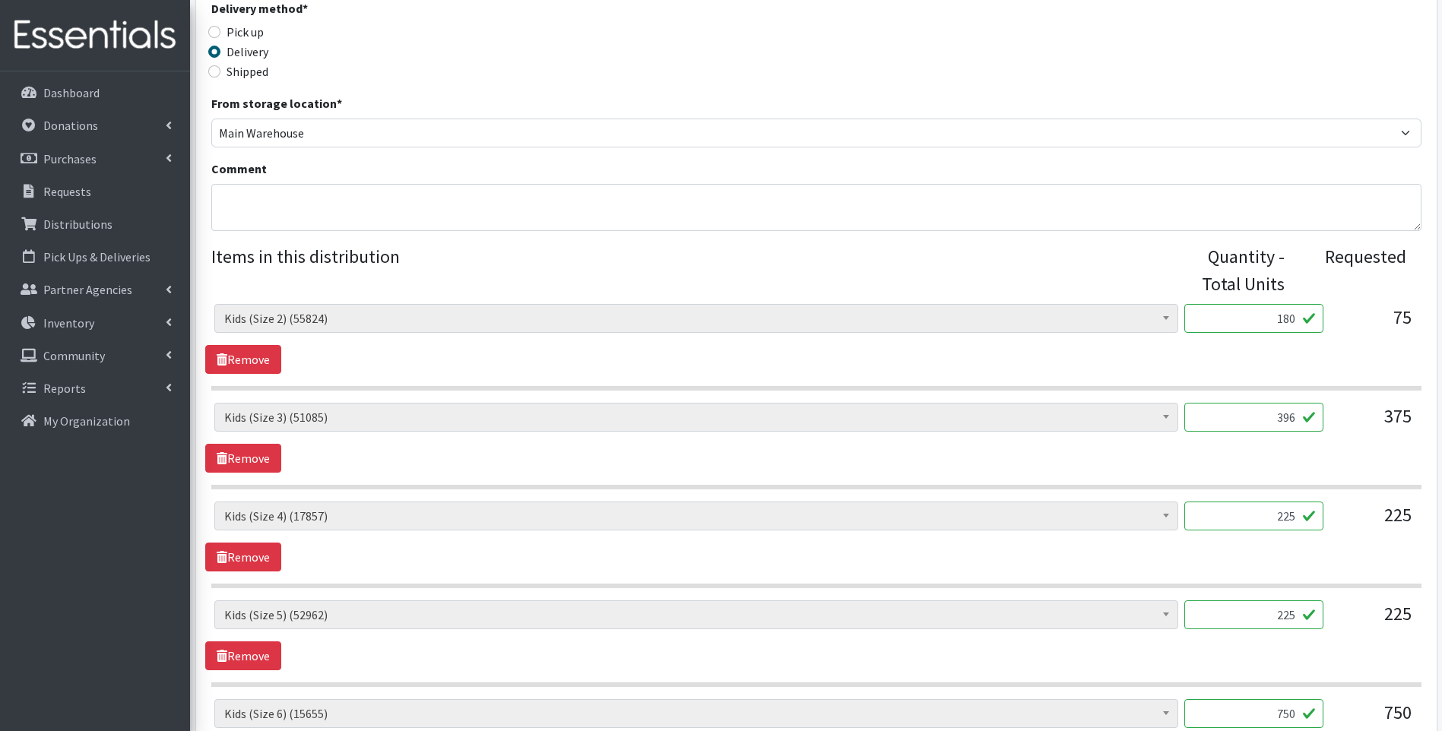
click at [1313, 502] on input "225" at bounding box center [1253, 516] width 139 height 29
type input "250"
click at [1241, 622] on input "225" at bounding box center [1253, 614] width 139 height 29
drag, startPoint x: 1275, startPoint y: 618, endPoint x: 1323, endPoint y: 603, distance: 50.0
click at [1323, 603] on div "Baby Food (2626) Blood Pressure Cuff (0) Car Seat (1) Children's Disposable Und…" at bounding box center [815, 620] width 1203 height 41
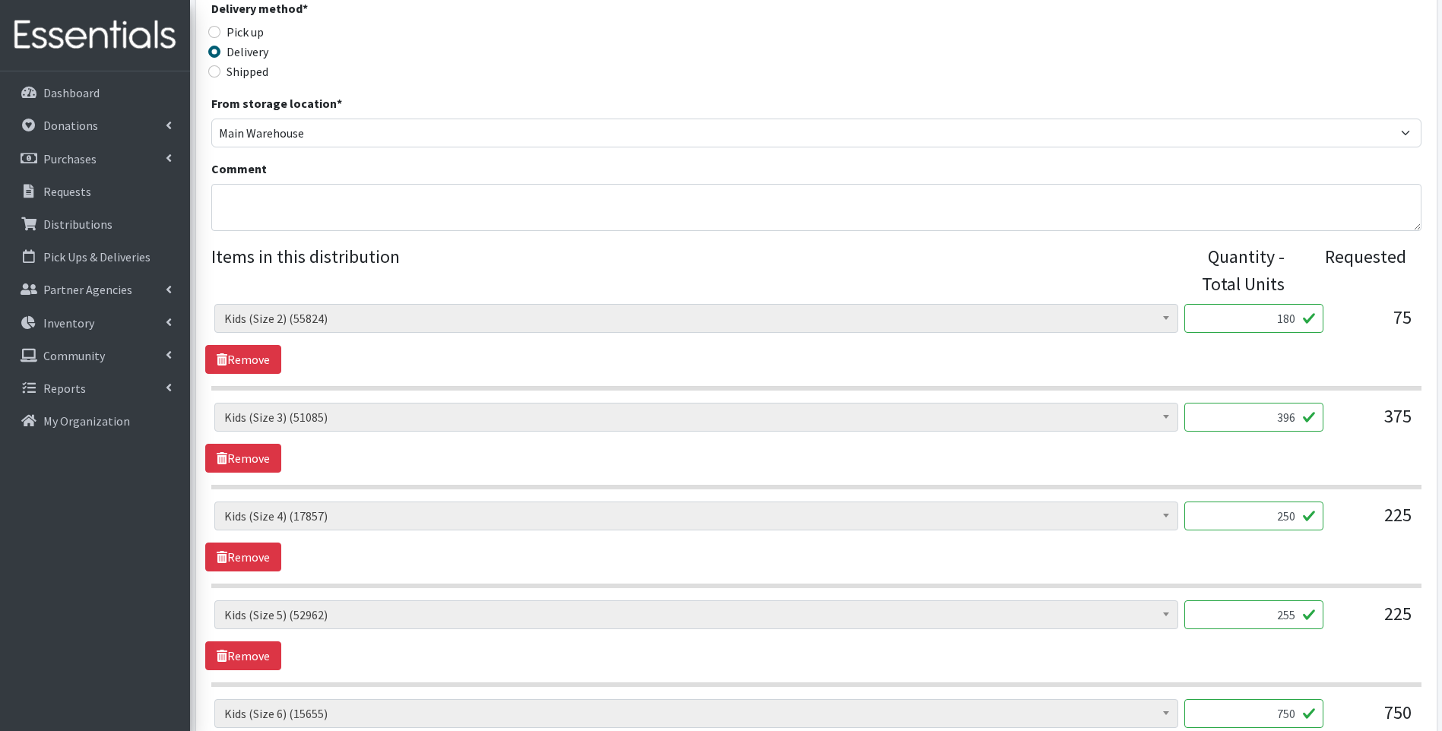
type input "255"
click at [1295, 565] on div "Baby Food (2626) Blood Pressure Cuff (0) Car Seat (1) Children's Disposable Und…" at bounding box center [815, 537] width 1221 height 70
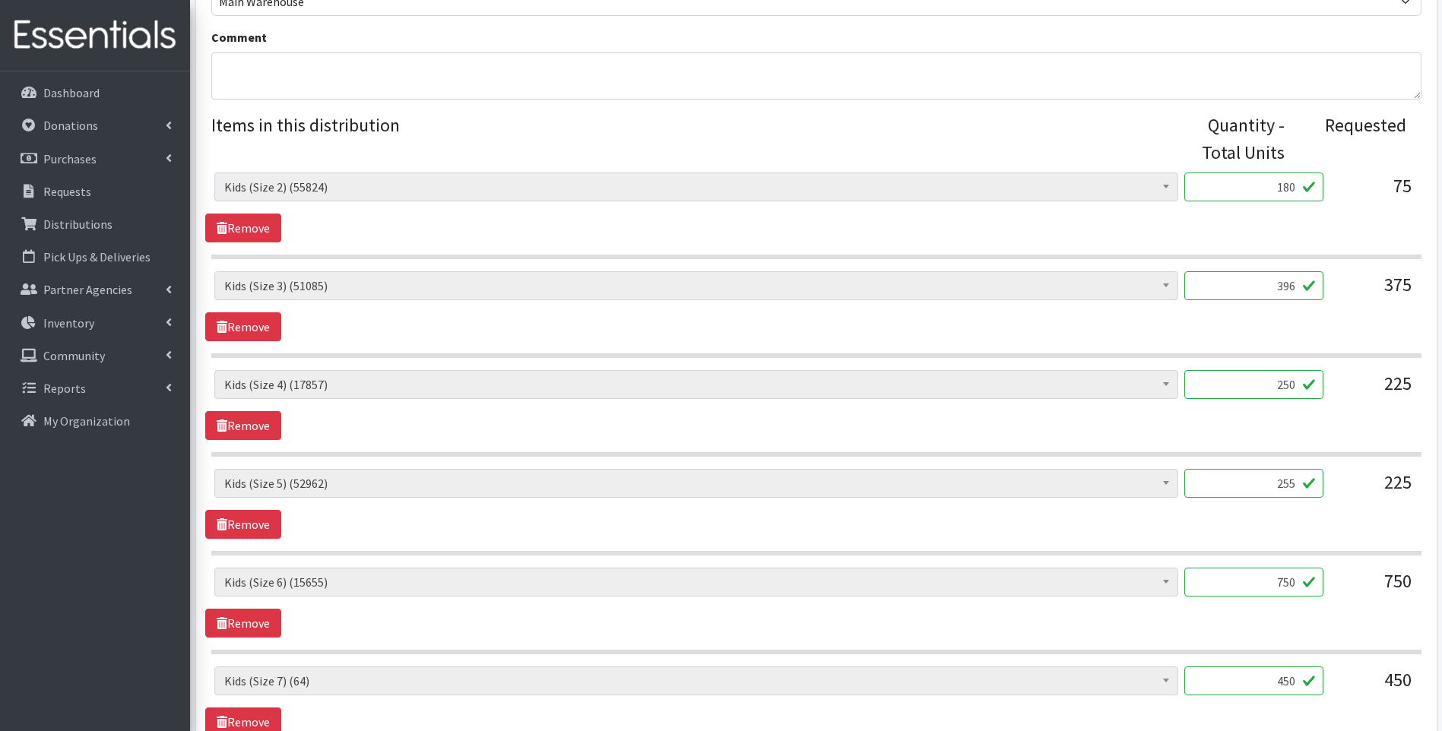
scroll to position [557, 0]
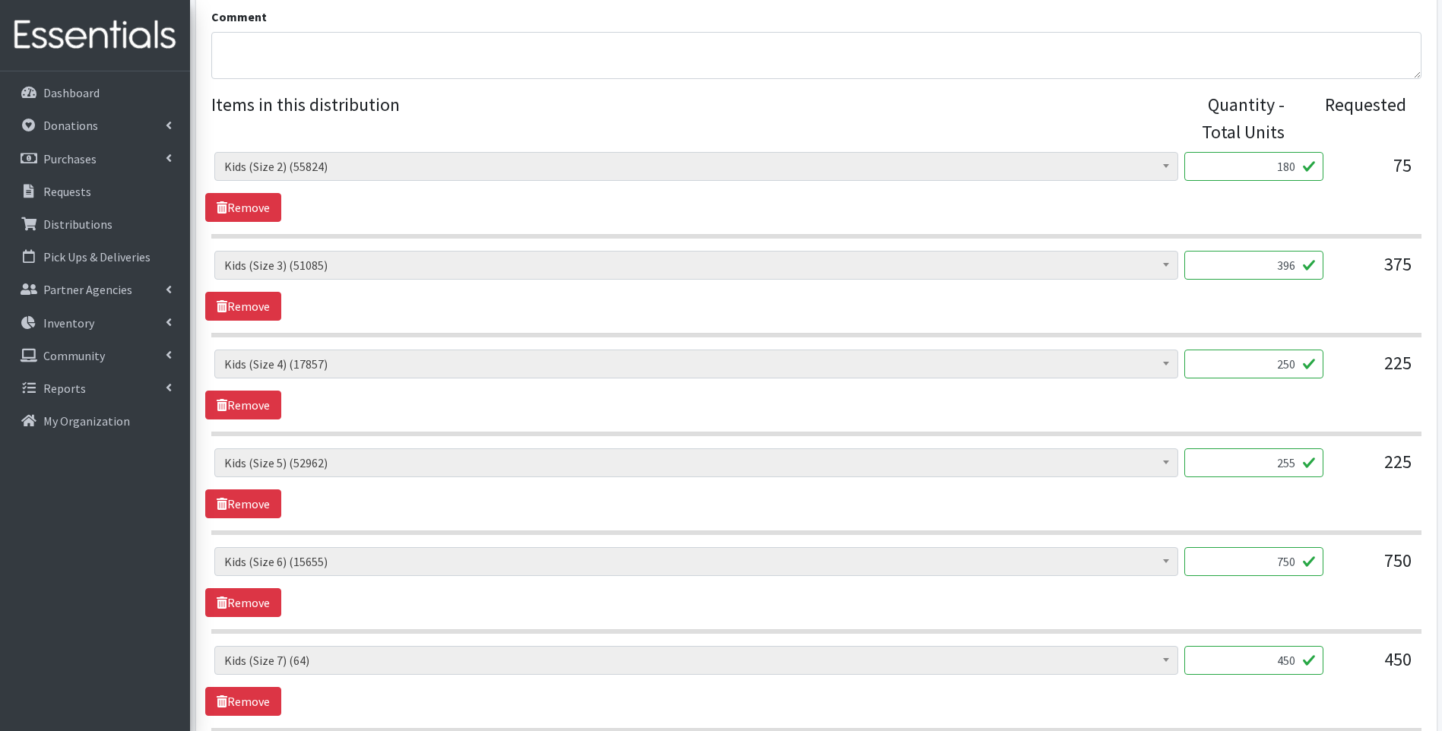
click at [1294, 562] on input "750" at bounding box center [1253, 561] width 139 height 29
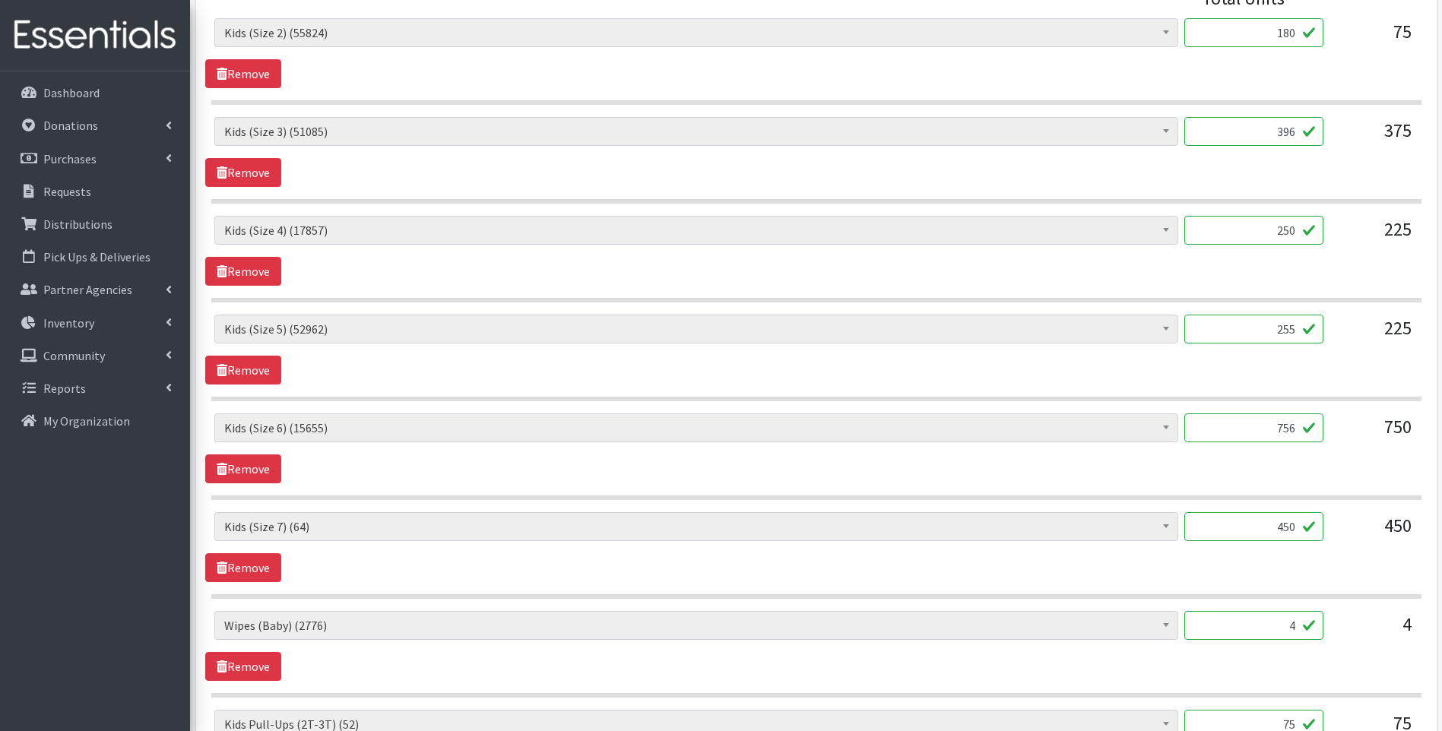
scroll to position [709, 0]
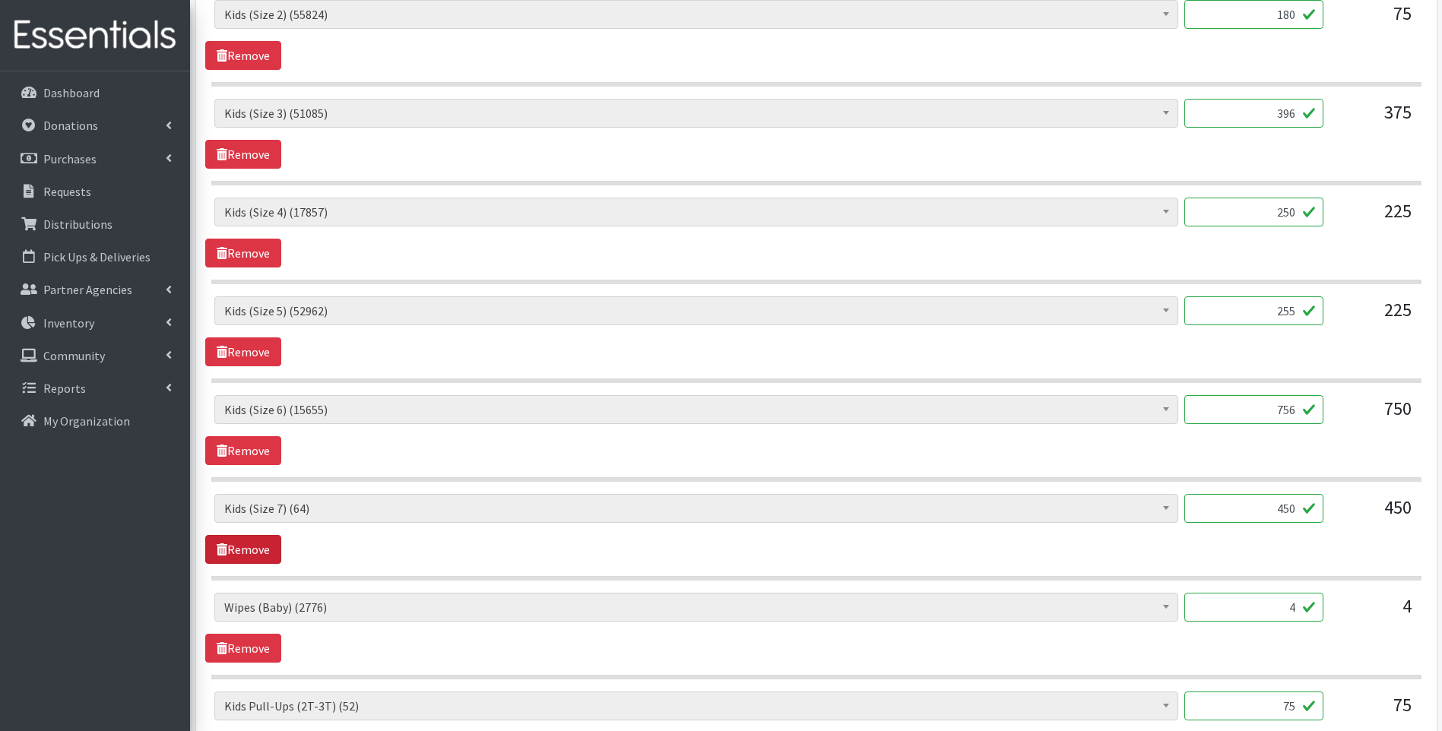
type input "756"
click at [243, 543] on link "Remove" at bounding box center [243, 549] width 76 height 29
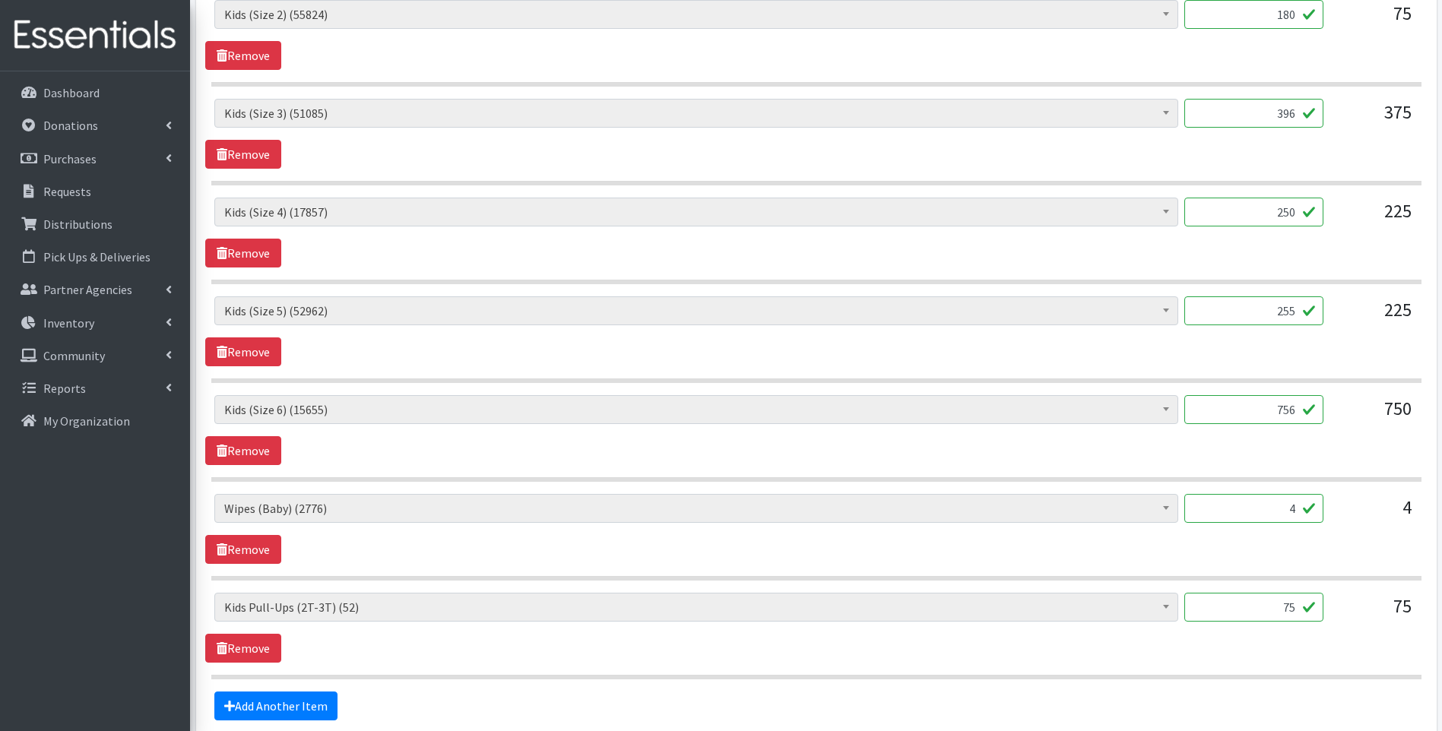
drag, startPoint x: 1258, startPoint y: 511, endPoint x: 1360, endPoint y: 492, distance: 103.6
click at [1360, 492] on div "Baby Food (2626) Blood Pressure Cuff (0) Car Seat (1) Children's Disposable Und…" at bounding box center [816, 339] width 1210 height 679
type input "48"
click at [803, 546] on div "Baby Food (2626) Blood Pressure Cuff (0) Car Seat (1) Children's Disposable Und…" at bounding box center [815, 529] width 1221 height 70
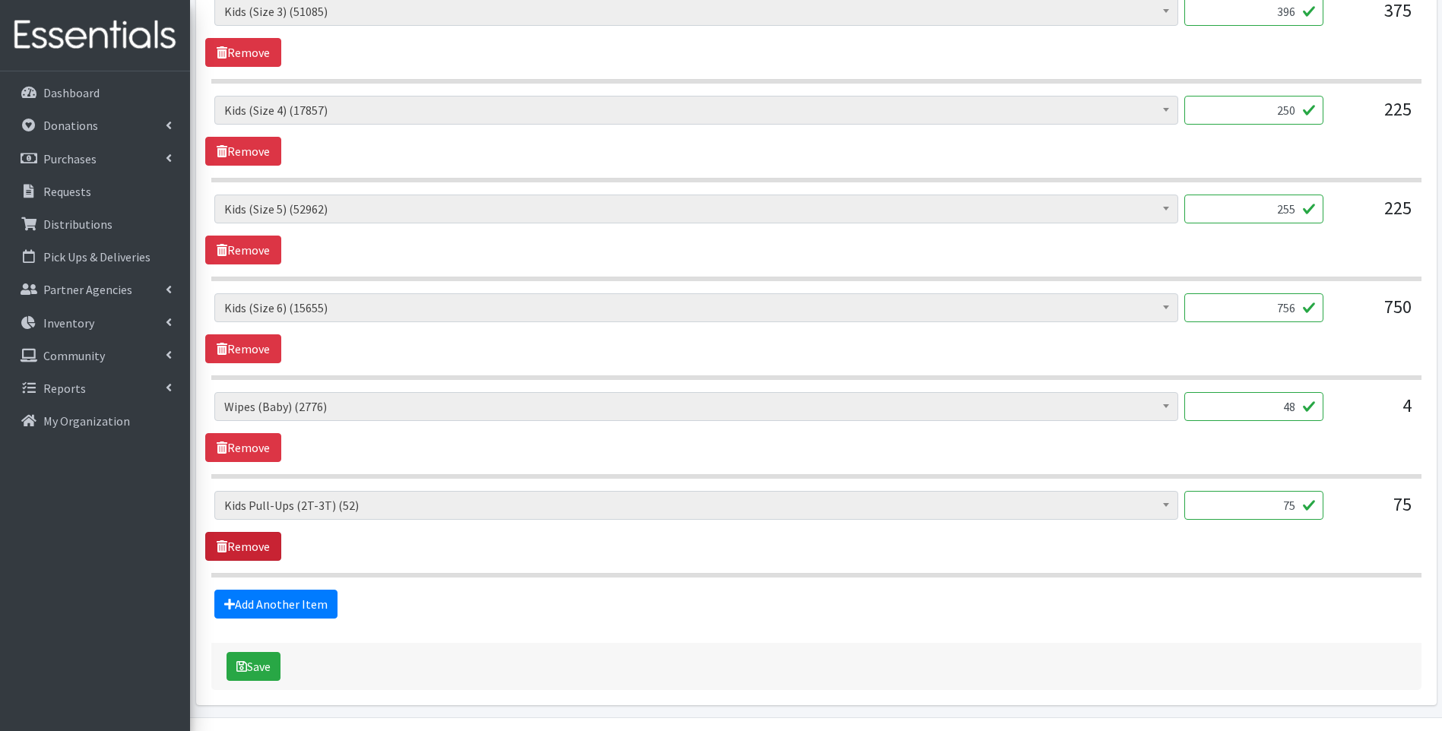
click at [247, 544] on link "Remove" at bounding box center [243, 546] width 76 height 29
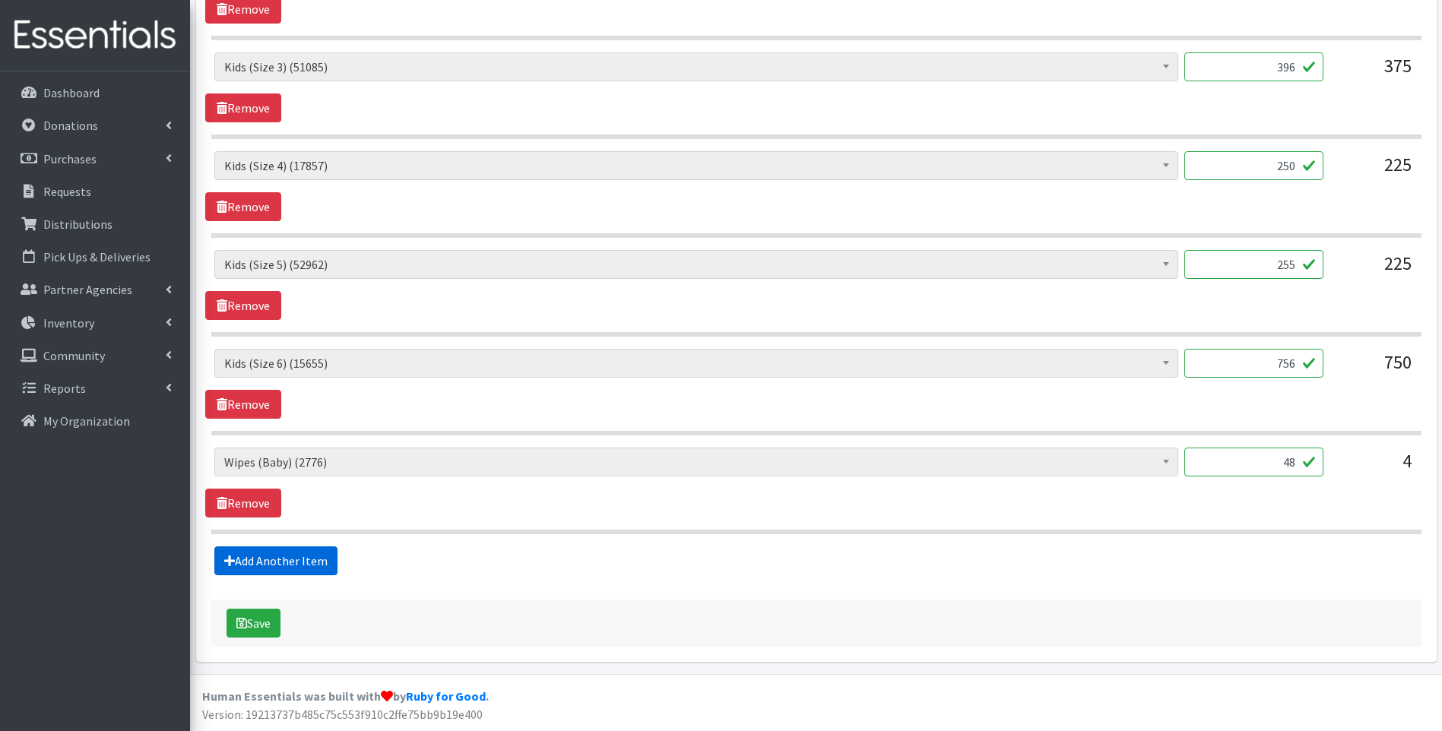
scroll to position [755, 0]
click at [248, 617] on button "Save" at bounding box center [253, 623] width 54 height 29
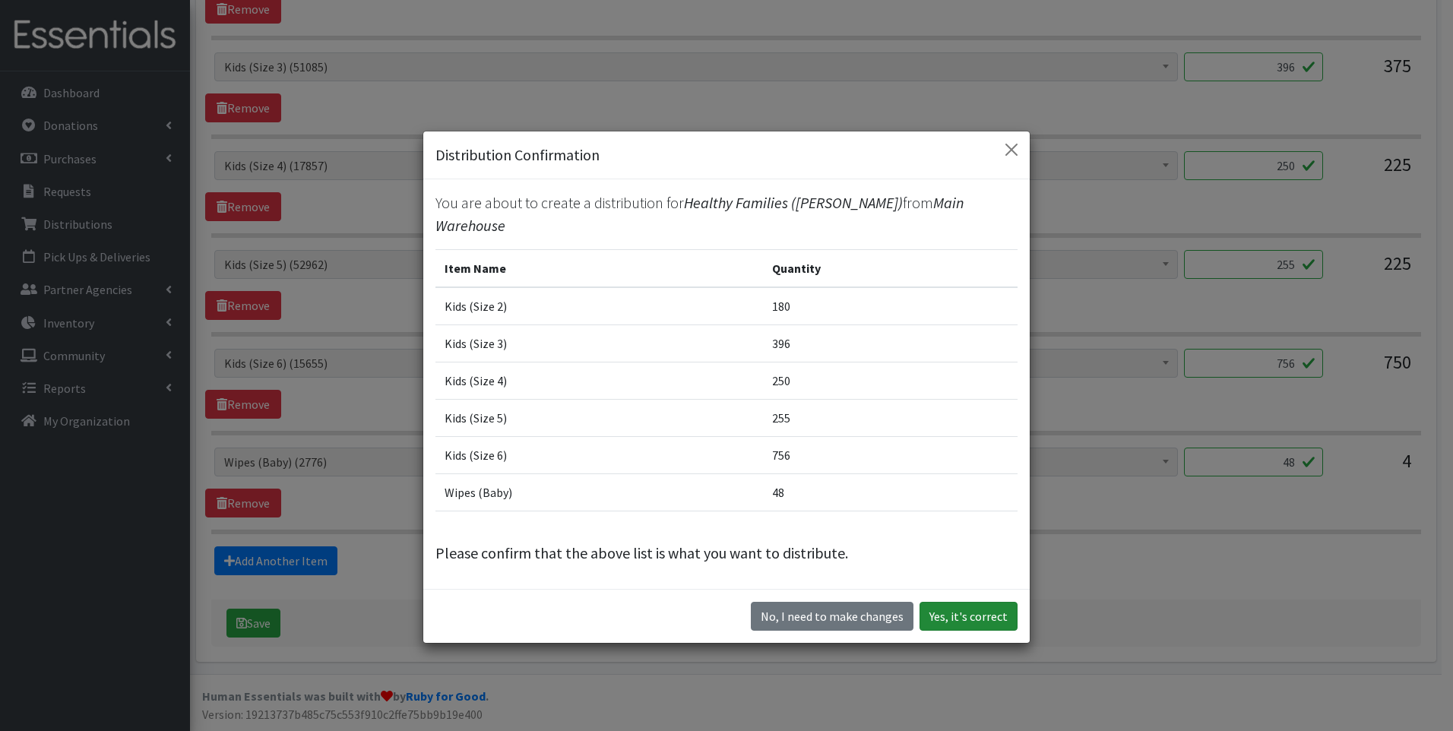
click at [992, 604] on button "Yes, it's correct" at bounding box center [969, 616] width 98 height 29
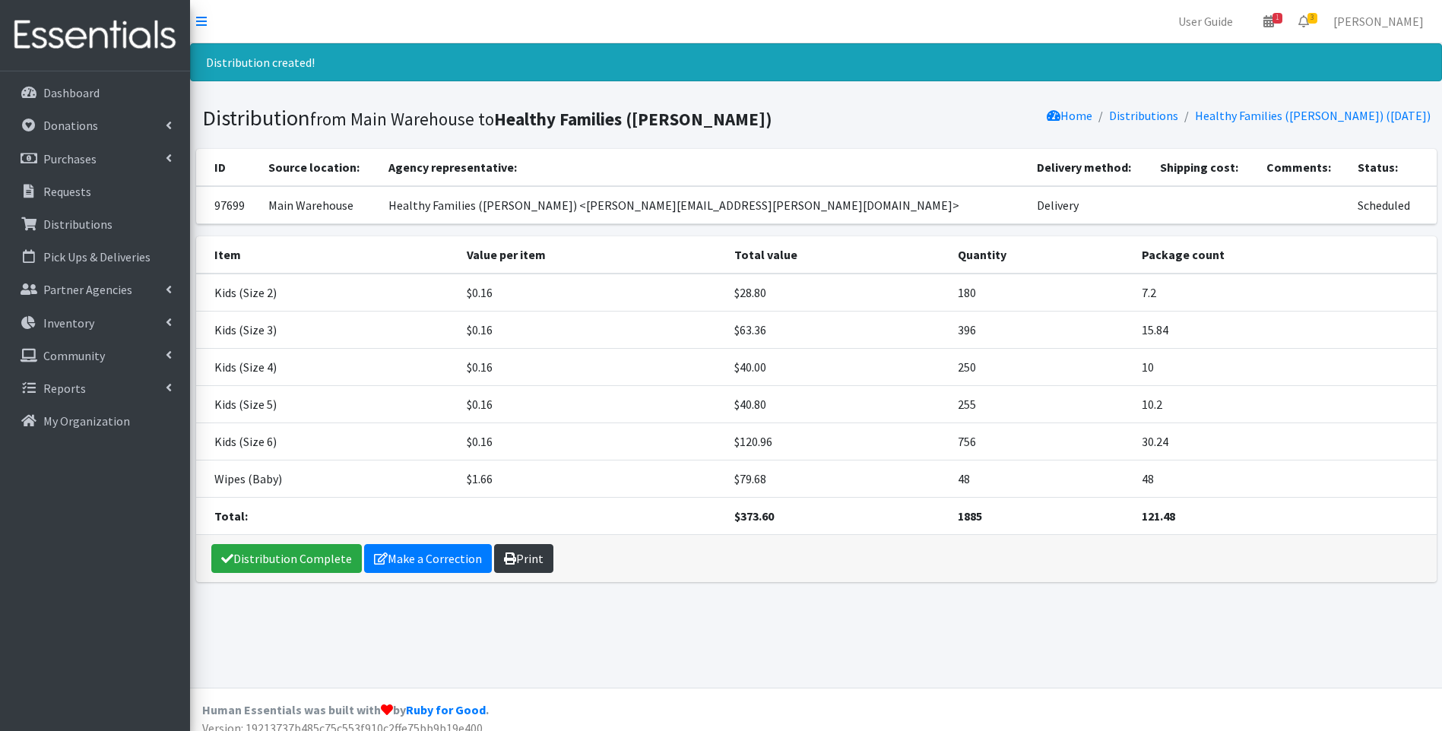
click at [505, 562] on icon at bounding box center [510, 559] width 12 height 12
click at [321, 560] on link "Distribution Complete" at bounding box center [286, 558] width 150 height 29
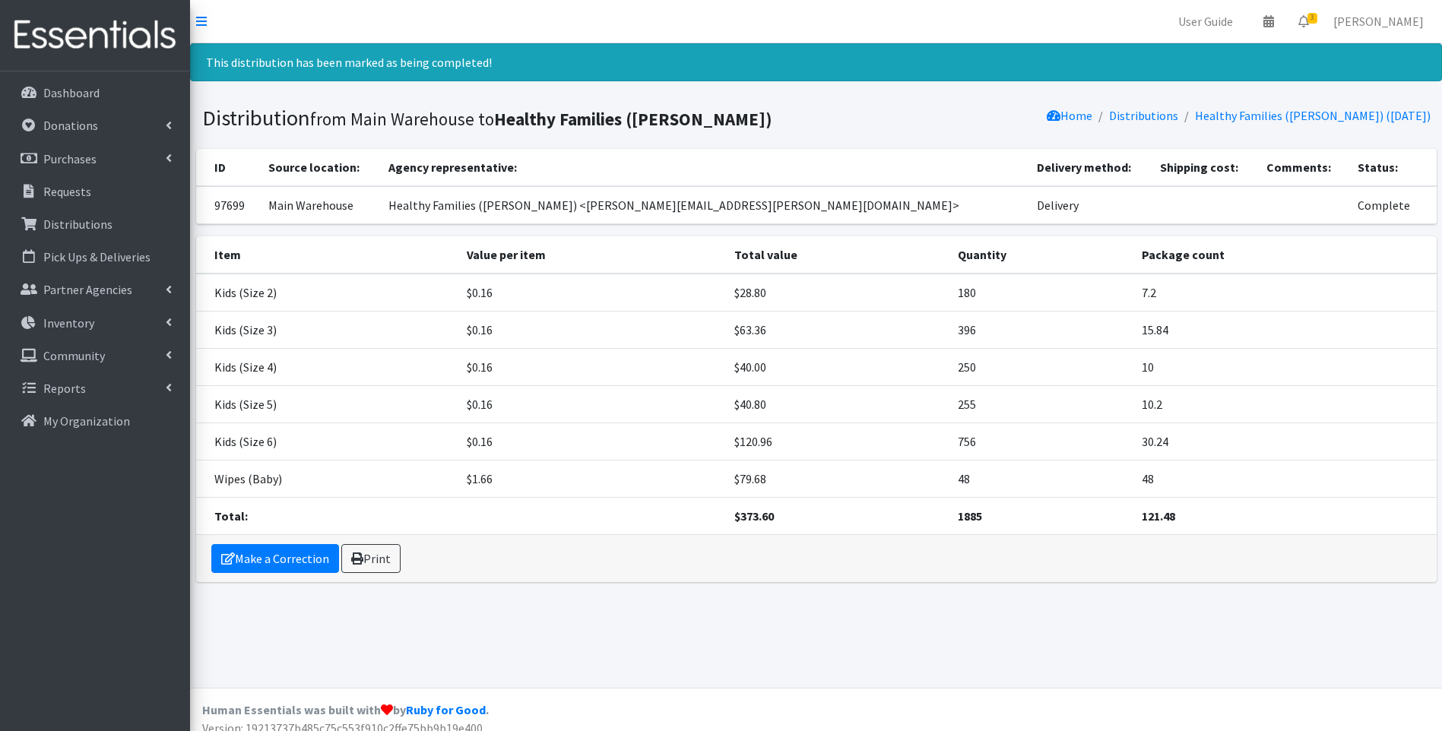
click at [68, 46] on img at bounding box center [95, 35] width 178 height 51
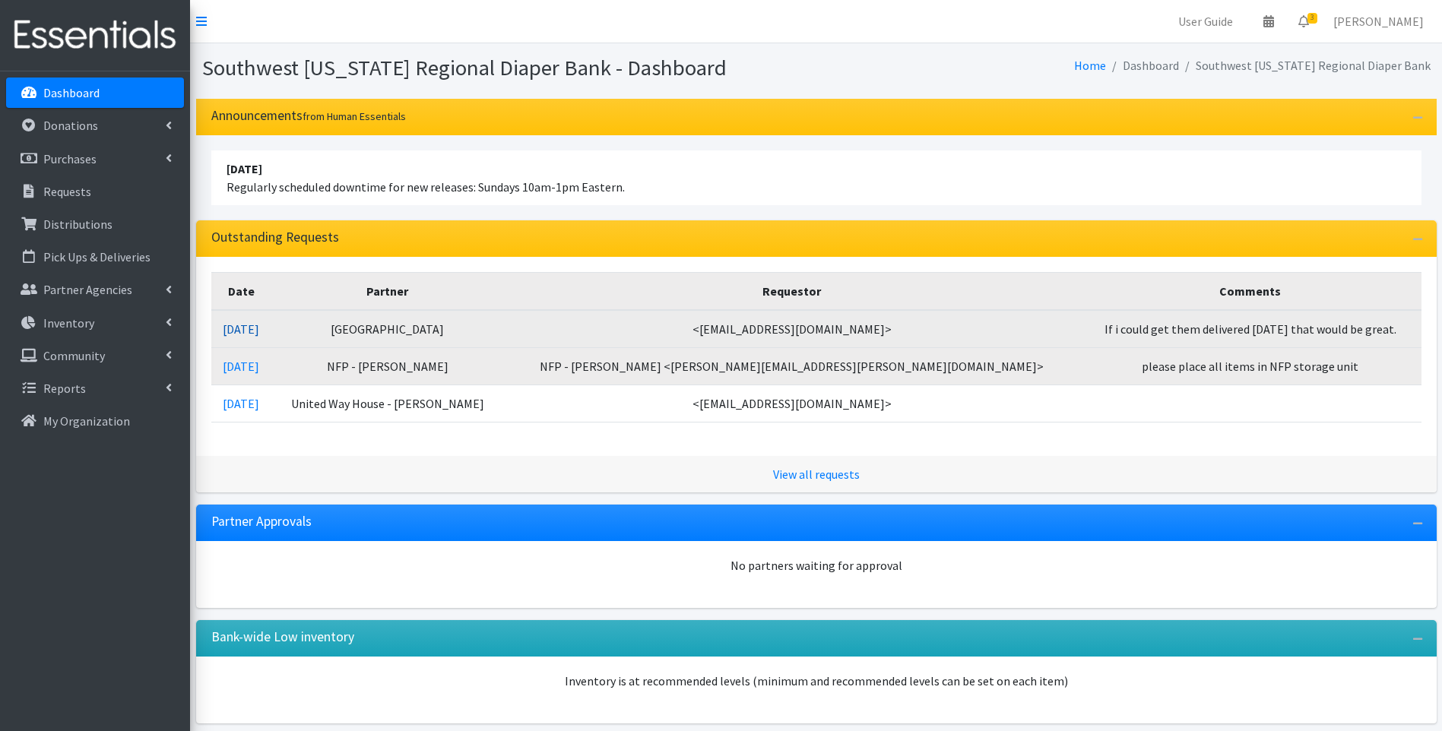
click at [252, 329] on link "[DATE]" at bounding box center [241, 328] width 36 height 15
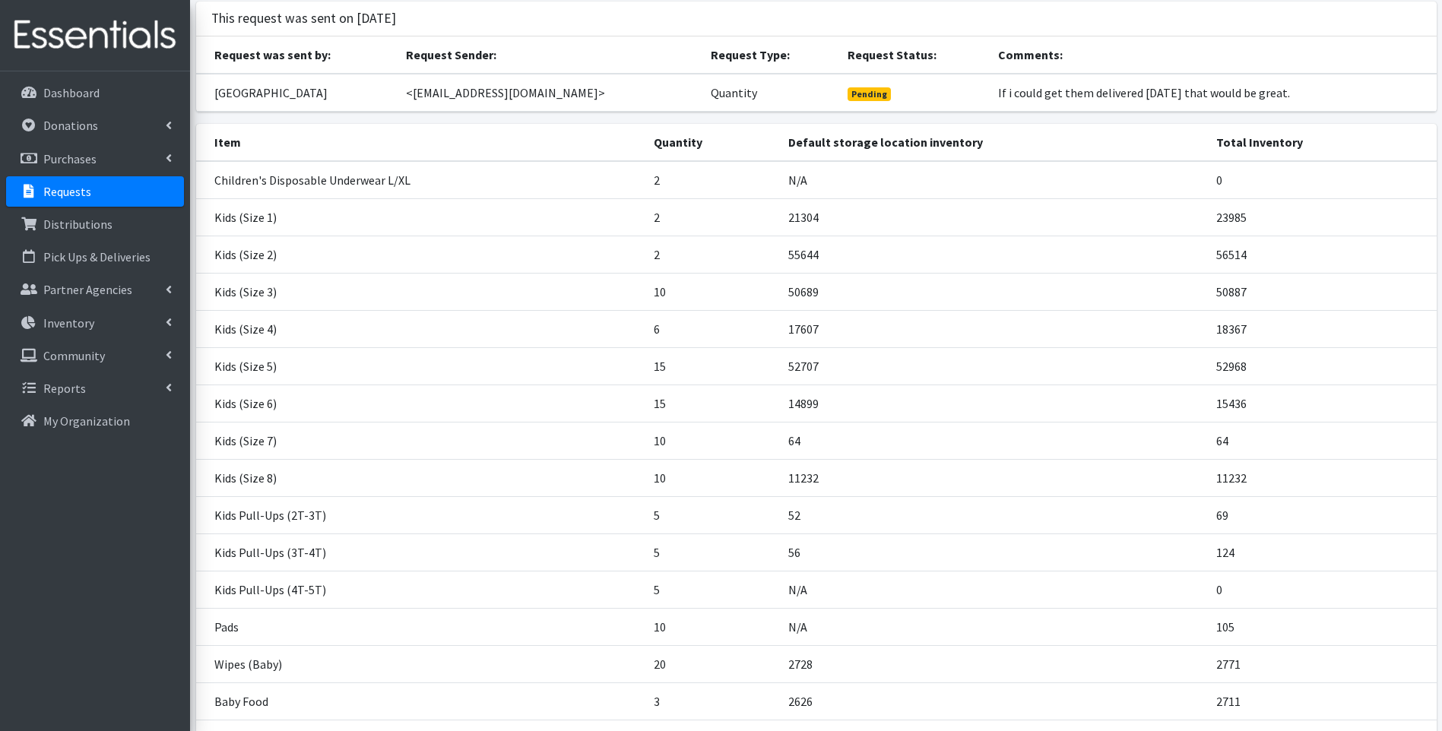
scroll to position [240, 0]
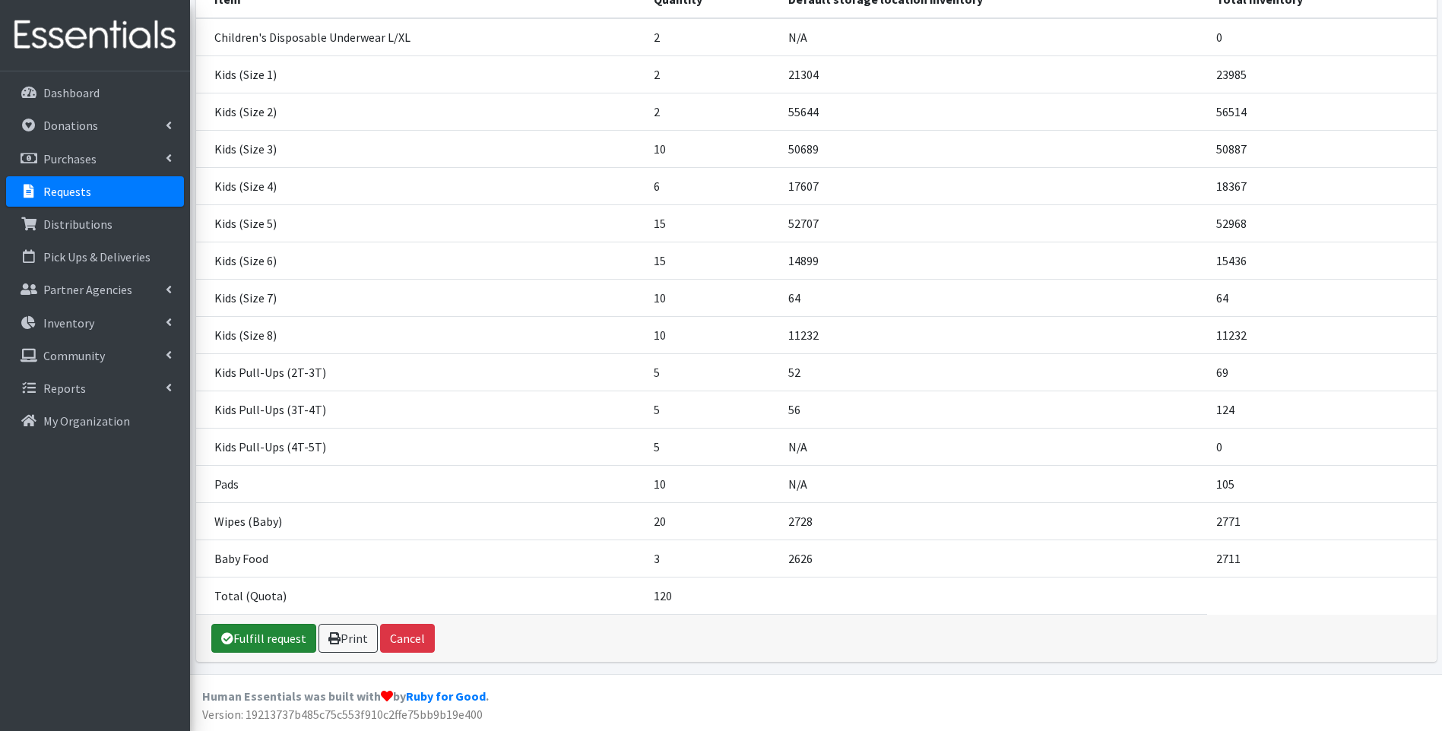
click at [246, 641] on link "Fulfill request" at bounding box center [263, 638] width 105 height 29
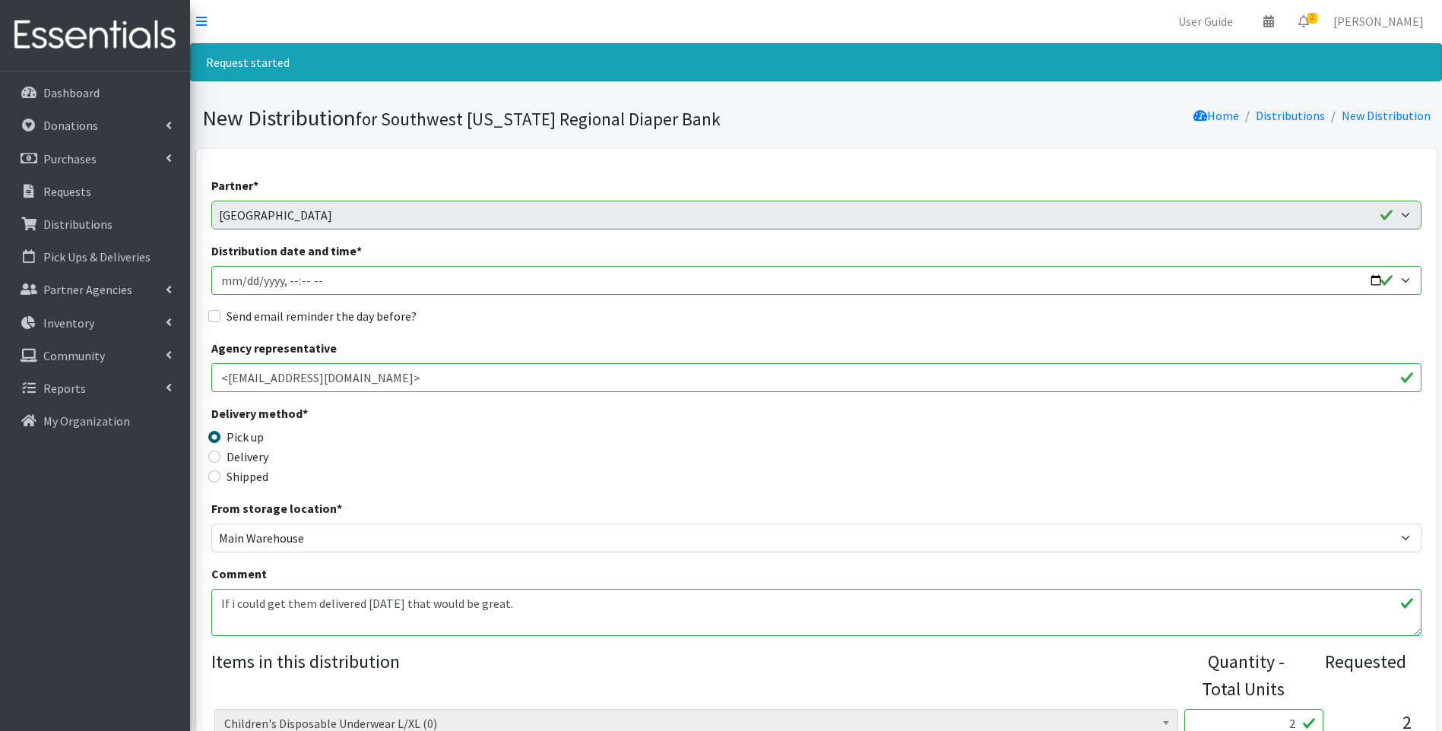
click at [1375, 282] on input "Distribution date and time *" at bounding box center [816, 280] width 1210 height 29
type input "[DATE]T11:00"
click at [516, 453] on div "Delivery method * Pick up Delivery Shipped Shipping cost" at bounding box center [816, 451] width 1210 height 95
click at [242, 451] on label "Delivery" at bounding box center [247, 457] width 42 height 18
click at [220, 451] on input "Delivery" at bounding box center [214, 457] width 12 height 12
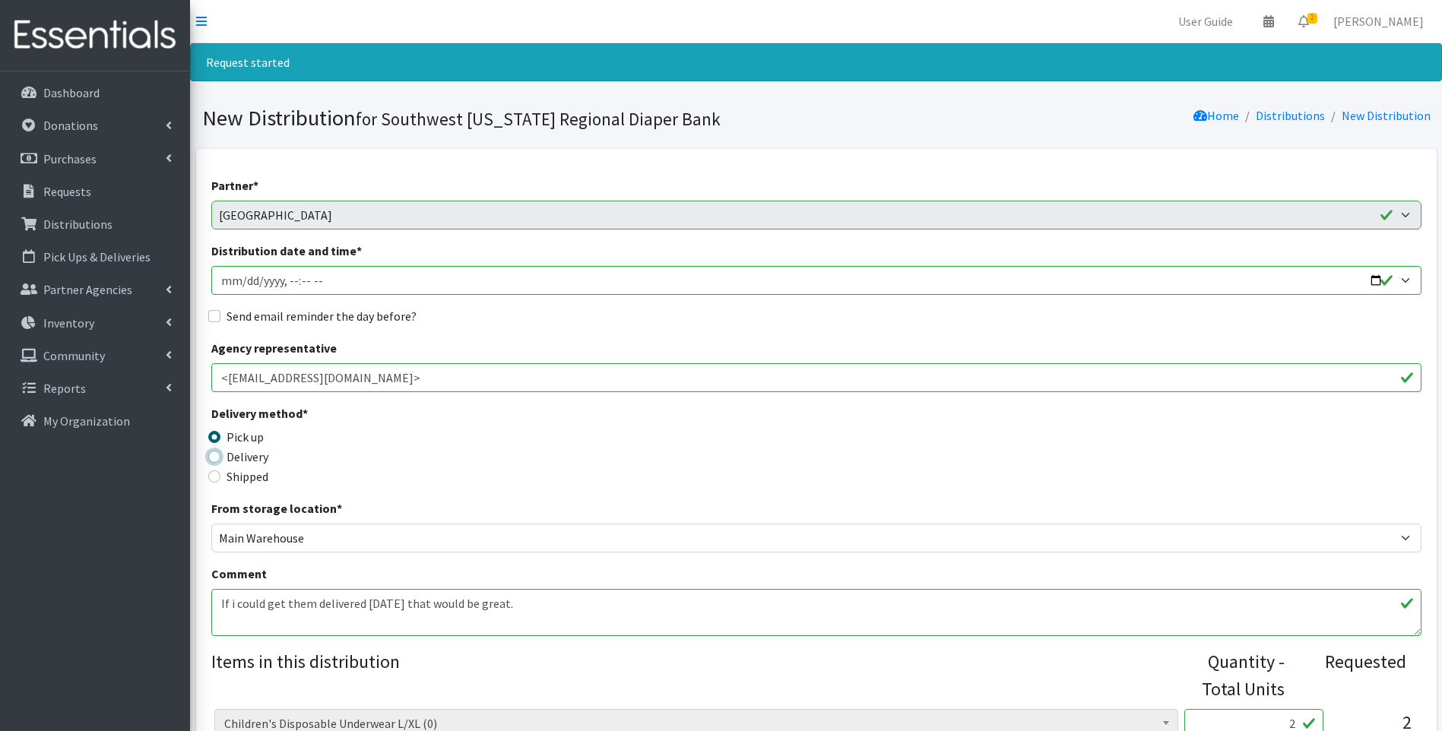
radio input "true"
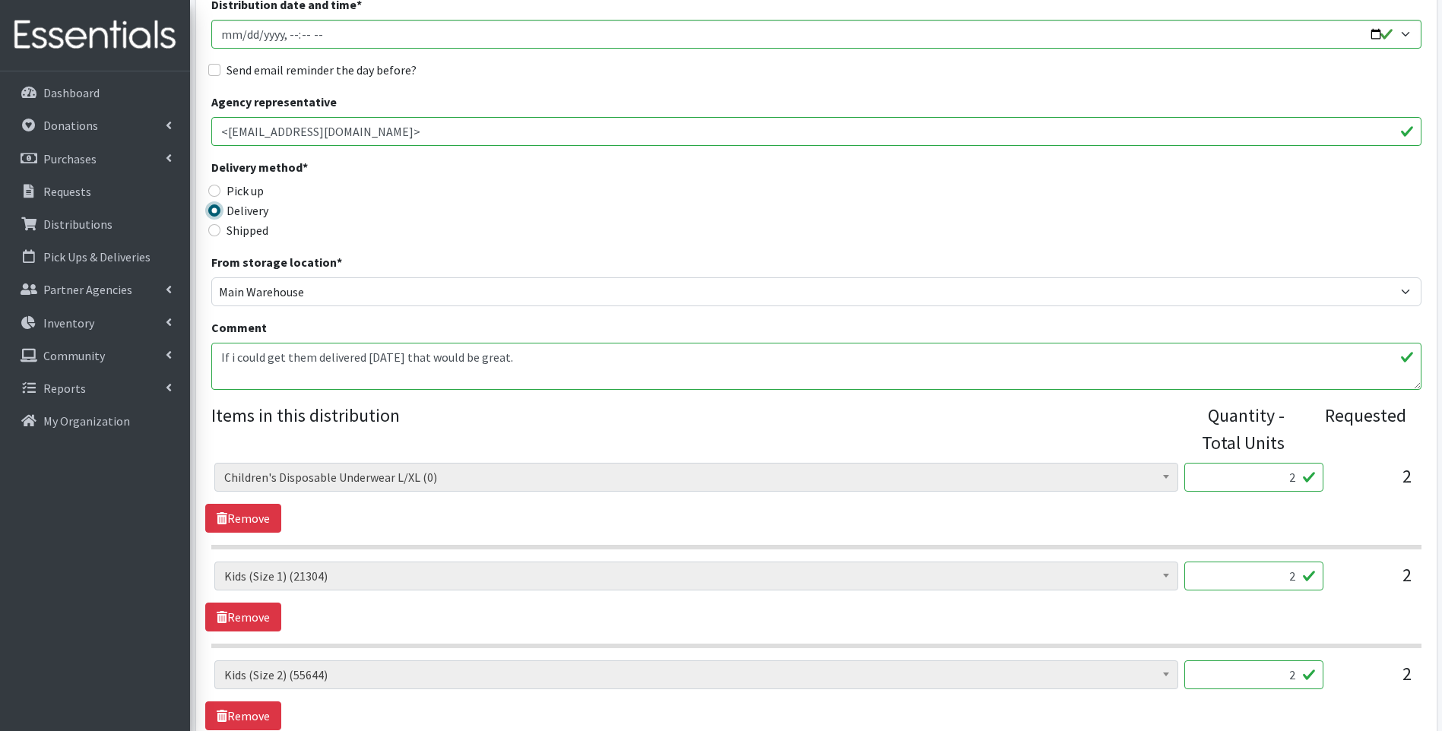
scroll to position [253, 0]
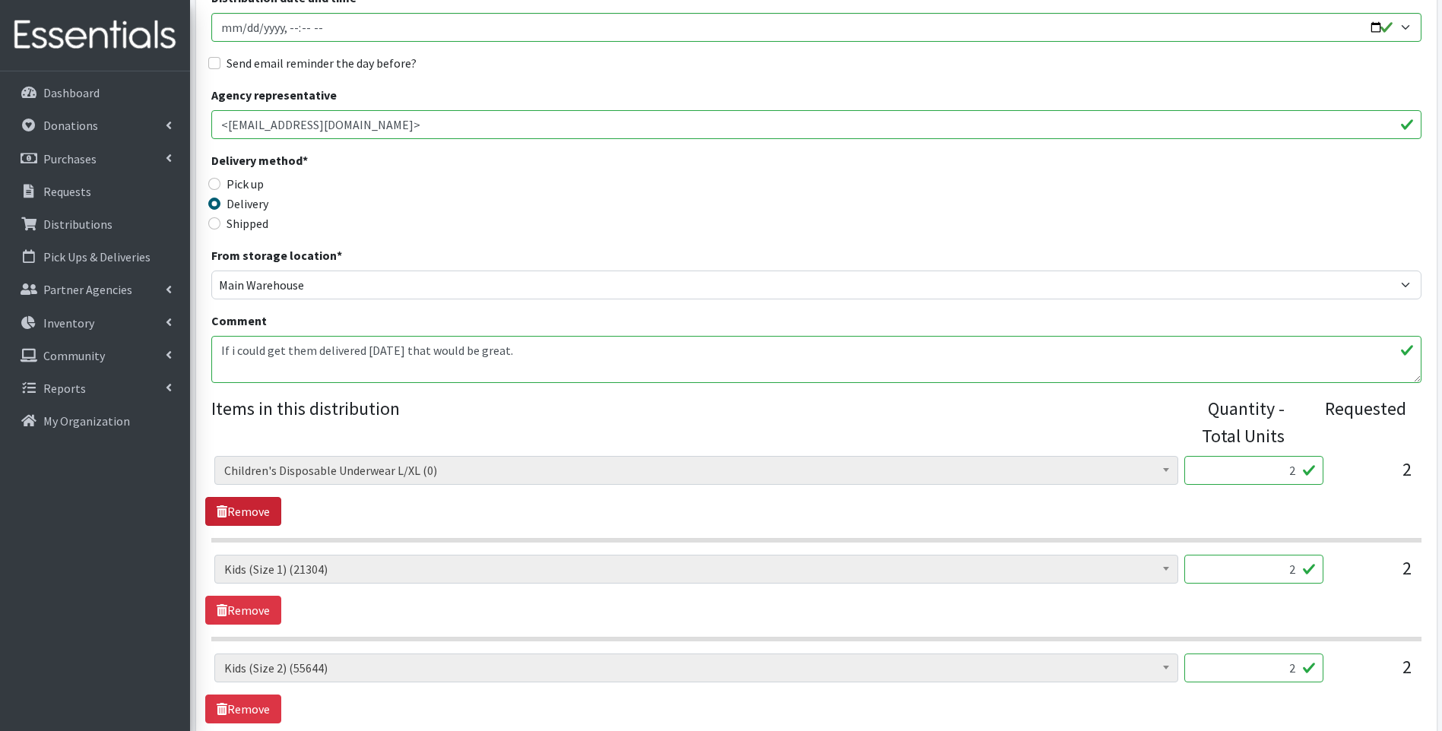
click at [241, 508] on link "Remove" at bounding box center [243, 511] width 76 height 29
drag, startPoint x: 1284, startPoint y: 468, endPoint x: 1325, endPoint y: 467, distance: 41.0
click at [1325, 467] on div "Baby Food (2626) Blood Pressure Cuff (0) Car Seat (1) Children's Disposable Und…" at bounding box center [815, 476] width 1203 height 41
type input "396"
drag, startPoint x: 1263, startPoint y: 566, endPoint x: 1308, endPoint y: 553, distance: 46.7
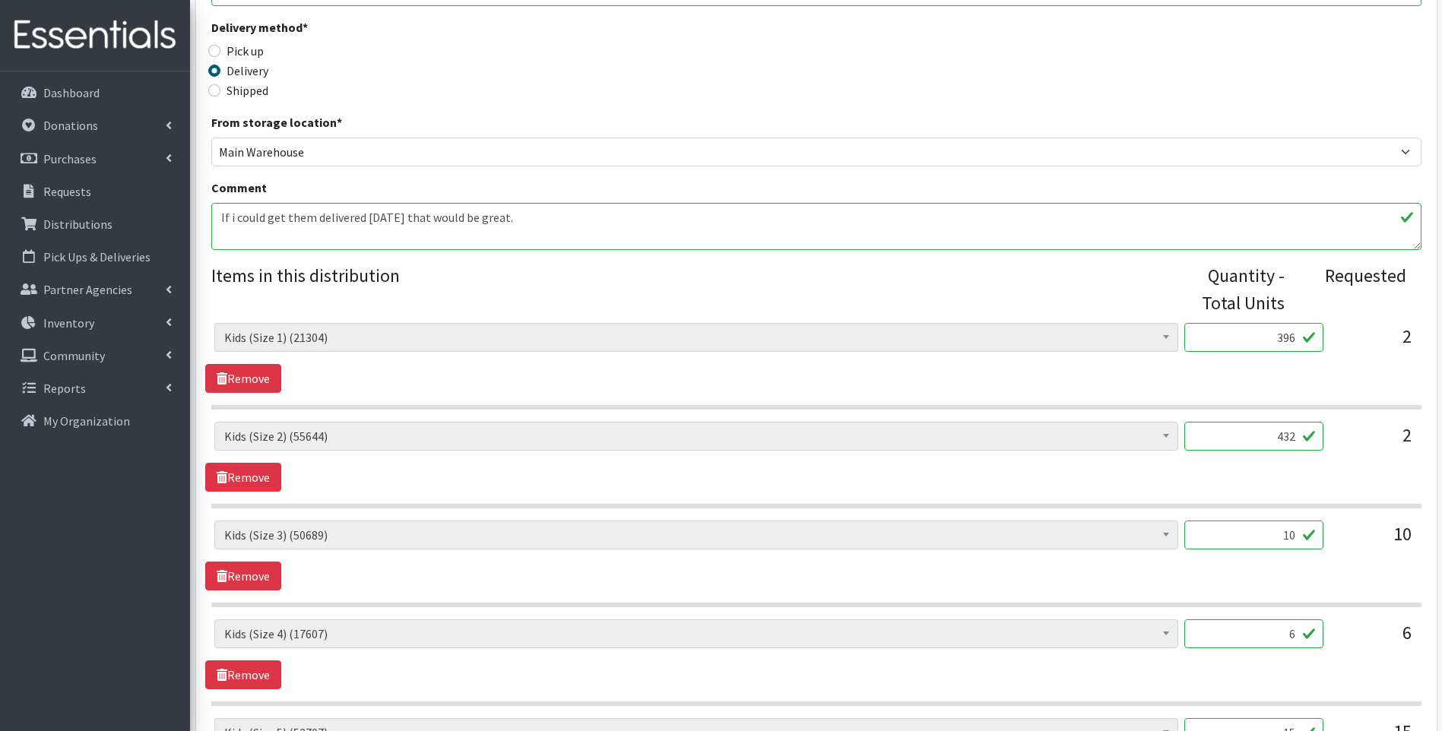
scroll to position [405, 0]
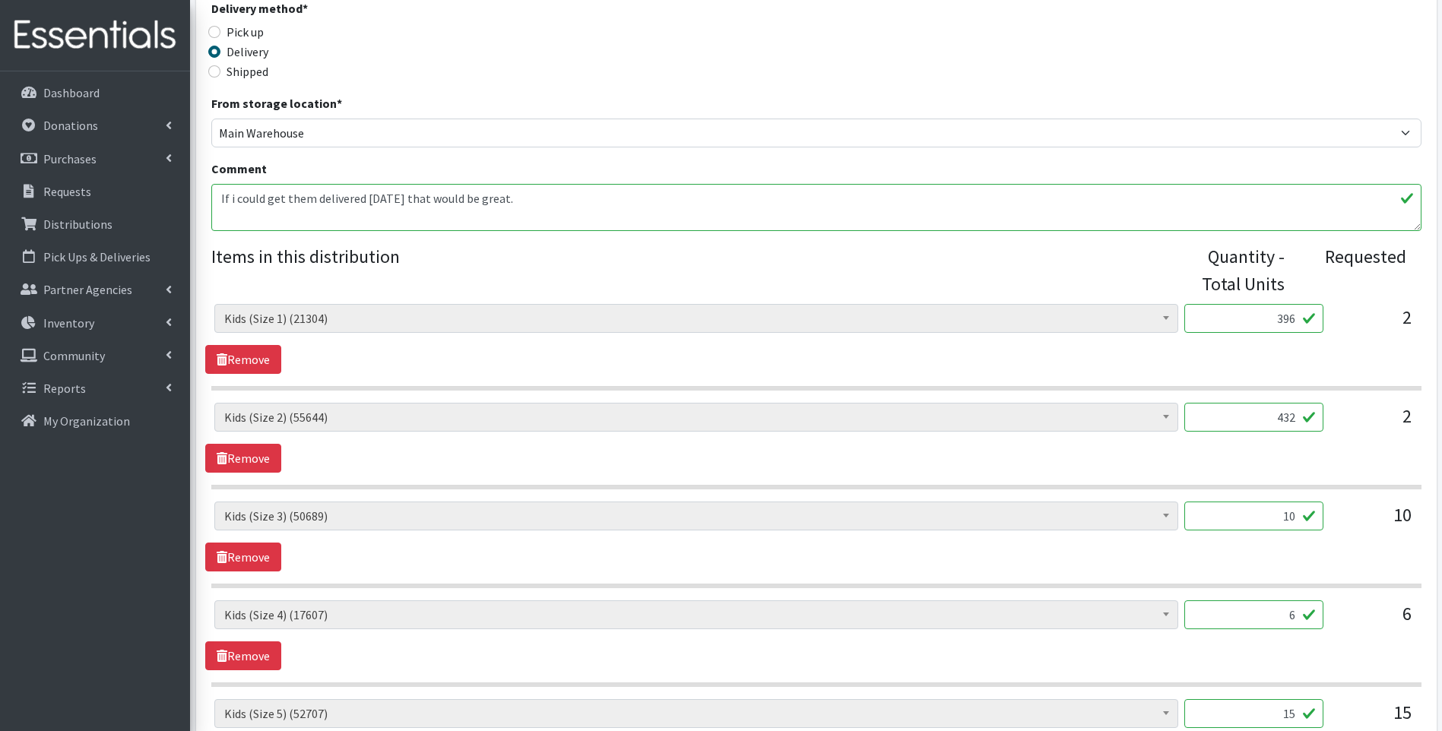
type input "432"
drag, startPoint x: 1256, startPoint y: 519, endPoint x: 1337, endPoint y: 513, distance: 81.6
click at [1343, 512] on div "Baby Food (2626) Blood Pressure Cuff (0) Car Seat (1) Children's Disposable Und…" at bounding box center [815, 522] width 1203 height 41
type input "1980"
drag, startPoint x: 1278, startPoint y: 621, endPoint x: 1311, endPoint y: 613, distance: 34.5
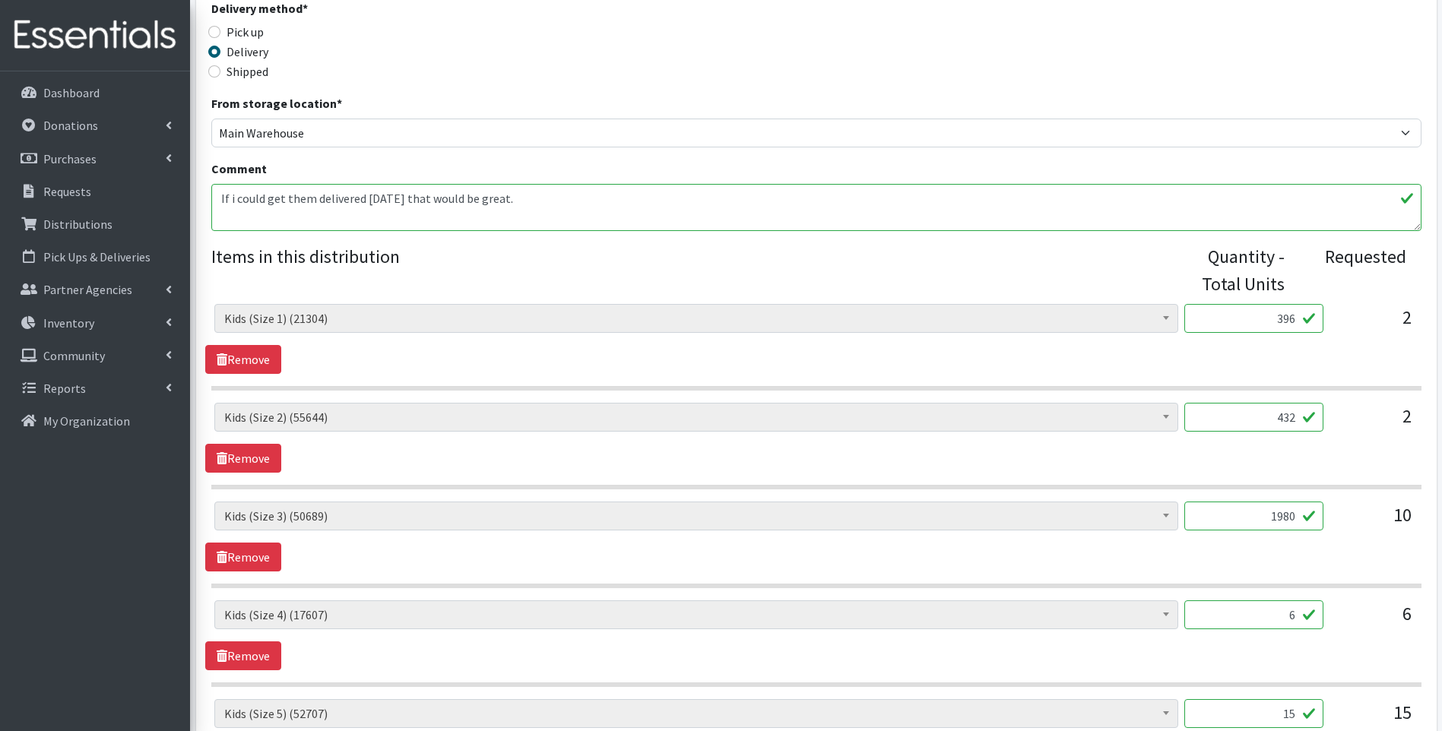
click at [1311, 613] on input "6" at bounding box center [1253, 614] width 139 height 29
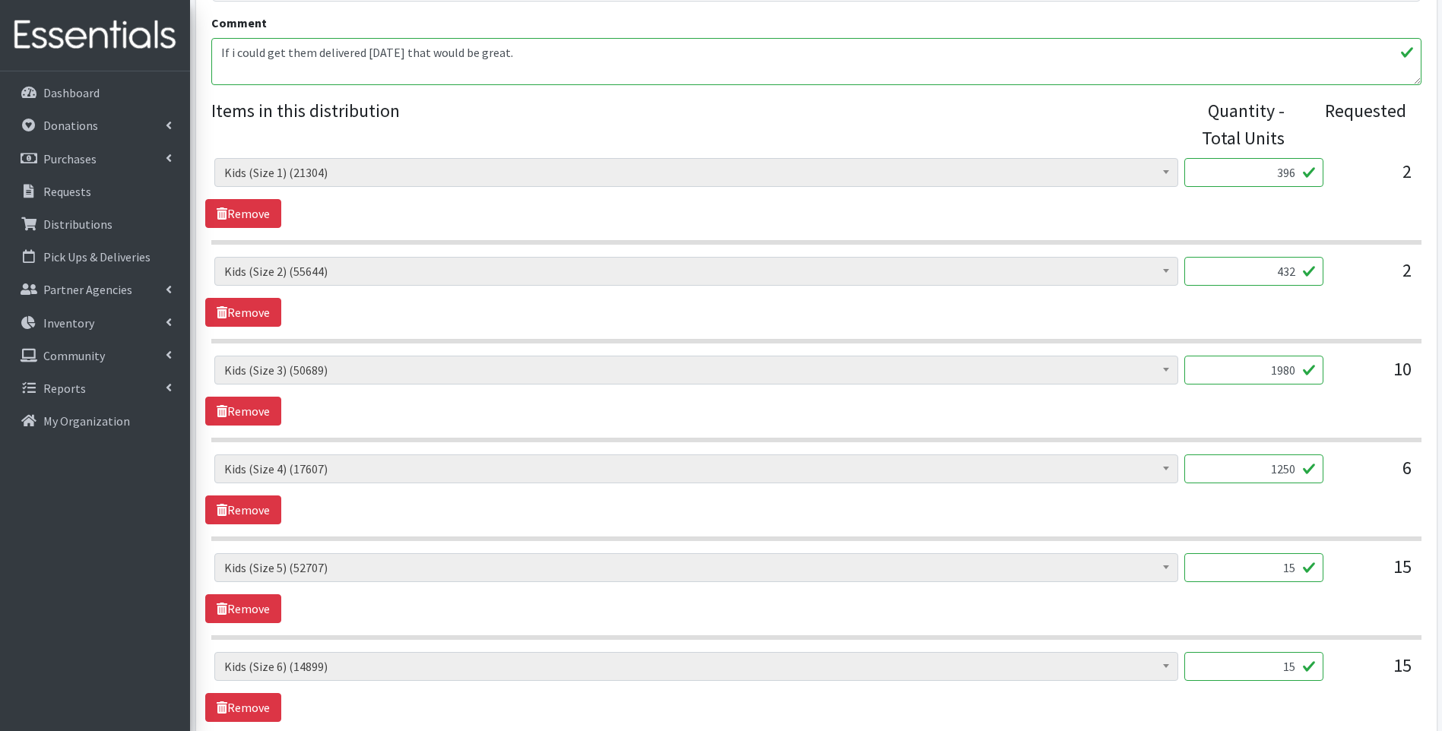
scroll to position [608, 0]
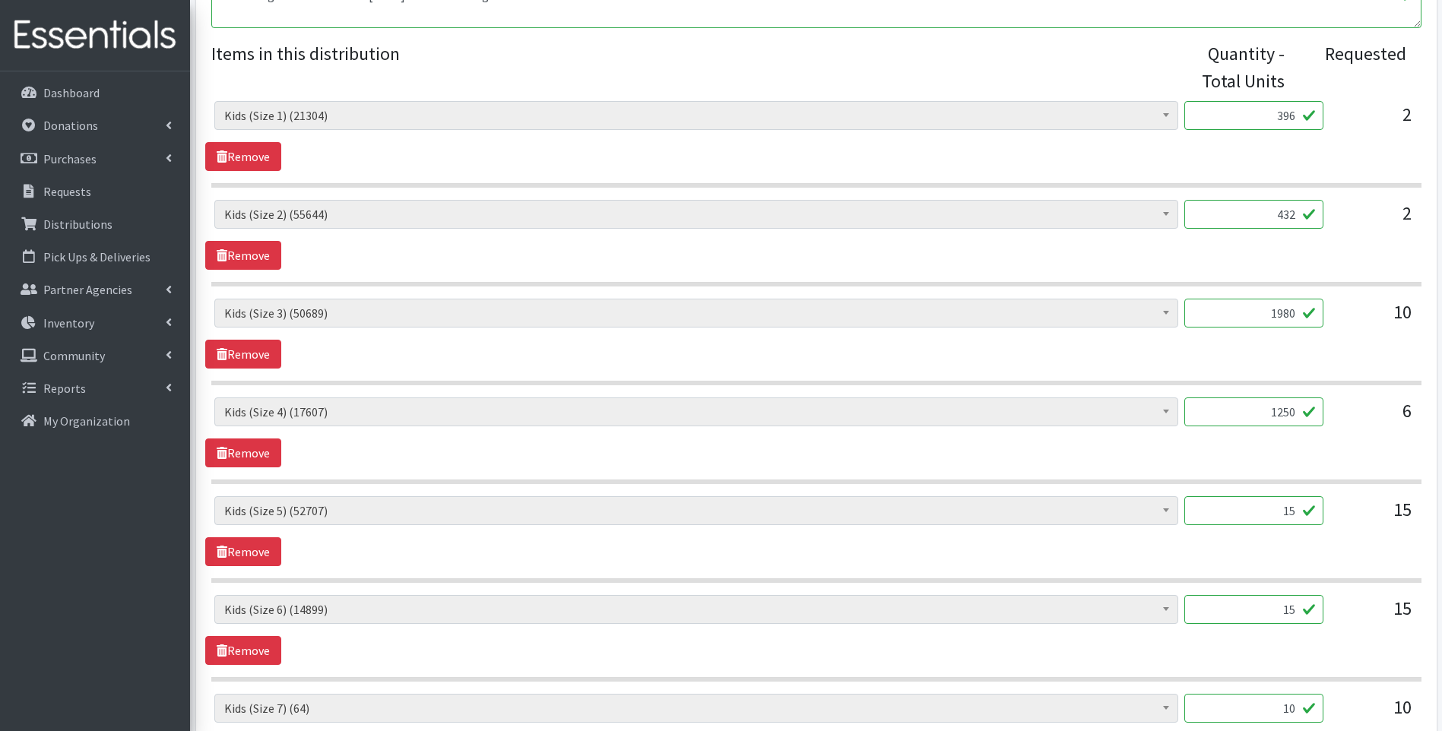
type input "1250"
drag, startPoint x: 1280, startPoint y: 512, endPoint x: 1344, endPoint y: 502, distance: 65.2
click at [1344, 502] on div "Baby Food (2626) Blood Pressure Cuff (0) Car Seat (1) Children's Disposable Und…" at bounding box center [815, 516] width 1203 height 41
type input "3060"
drag, startPoint x: 1269, startPoint y: 613, endPoint x: 1296, endPoint y: 617, distance: 26.9
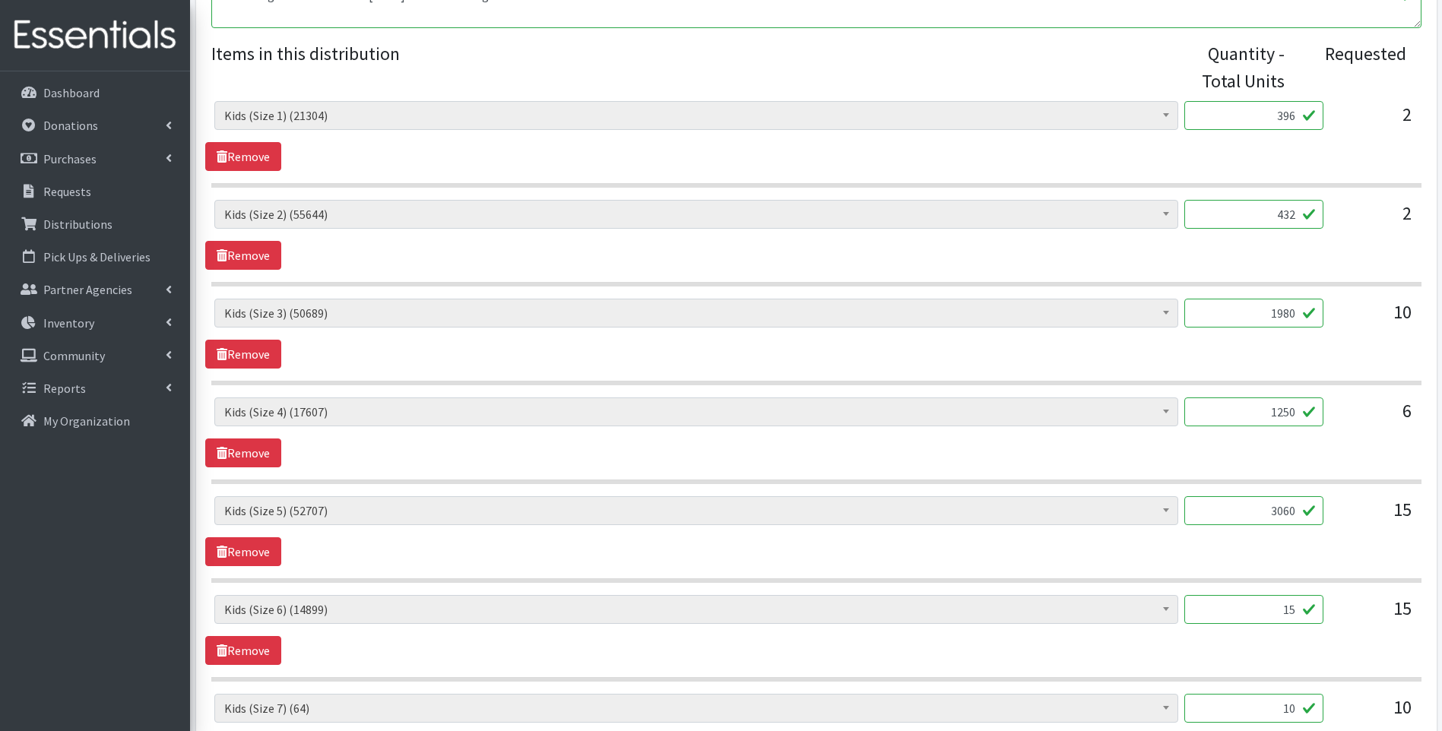
click at [1296, 617] on input "15" at bounding box center [1253, 609] width 139 height 29
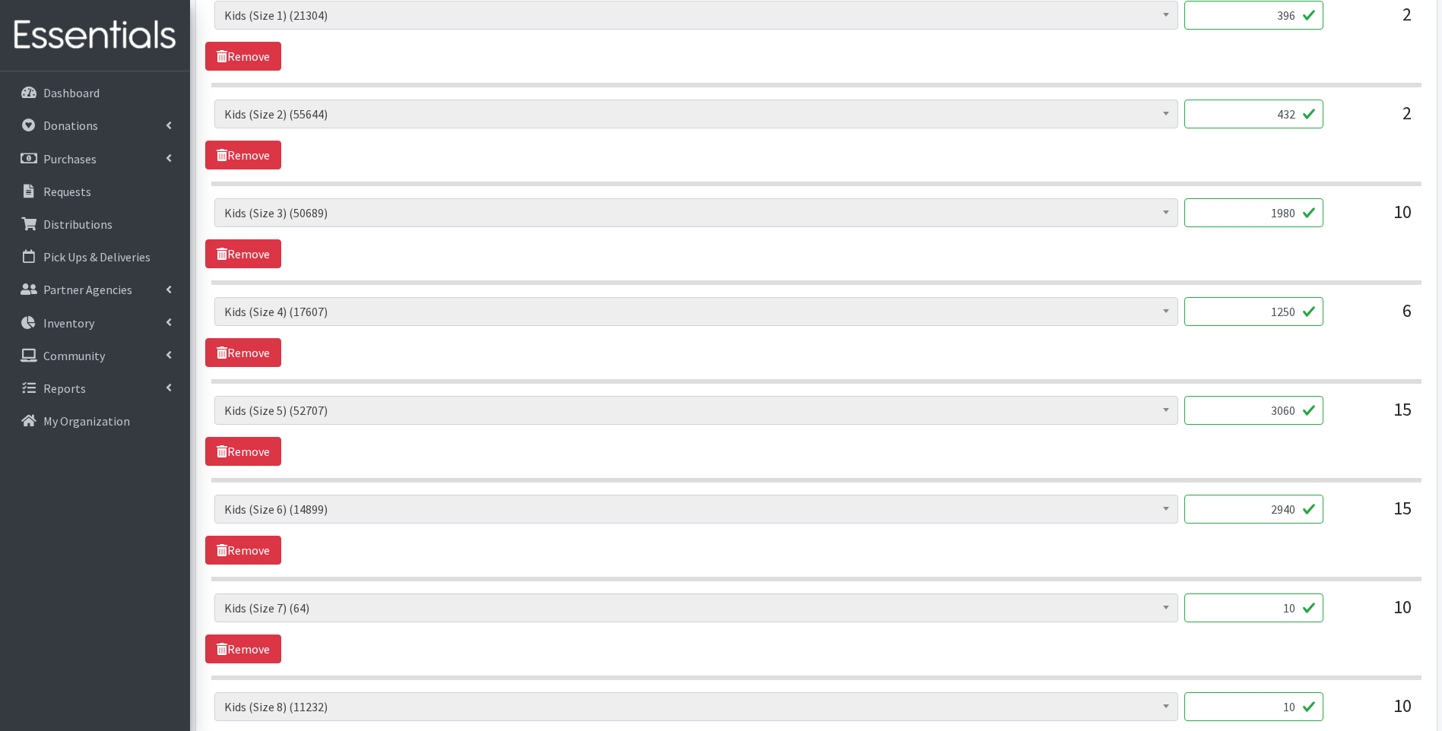
scroll to position [760, 0]
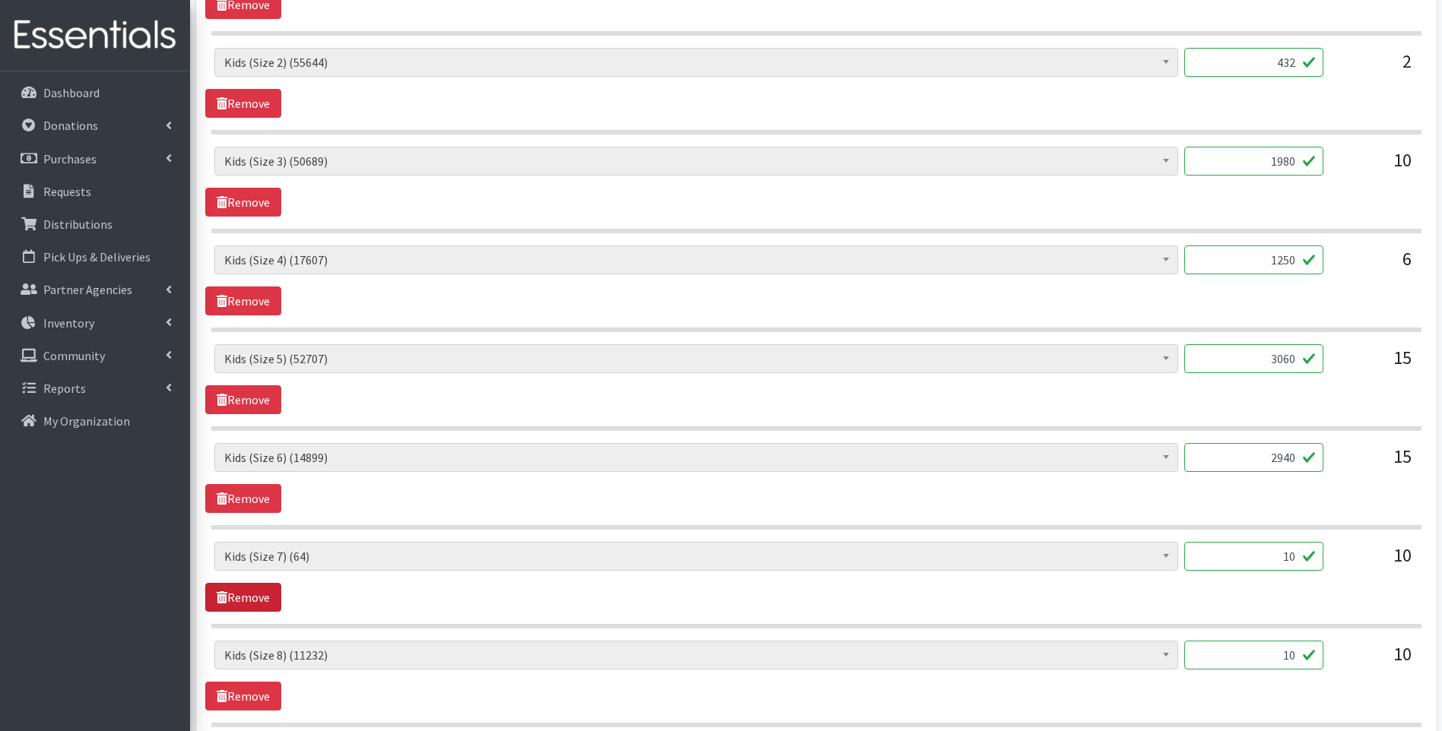
type input "2940"
click at [242, 598] on link "Remove" at bounding box center [243, 597] width 76 height 29
drag, startPoint x: 1259, startPoint y: 556, endPoint x: 1306, endPoint y: 560, distance: 47.3
click at [1306, 560] on input "10" at bounding box center [1253, 556] width 139 height 29
type input "576"
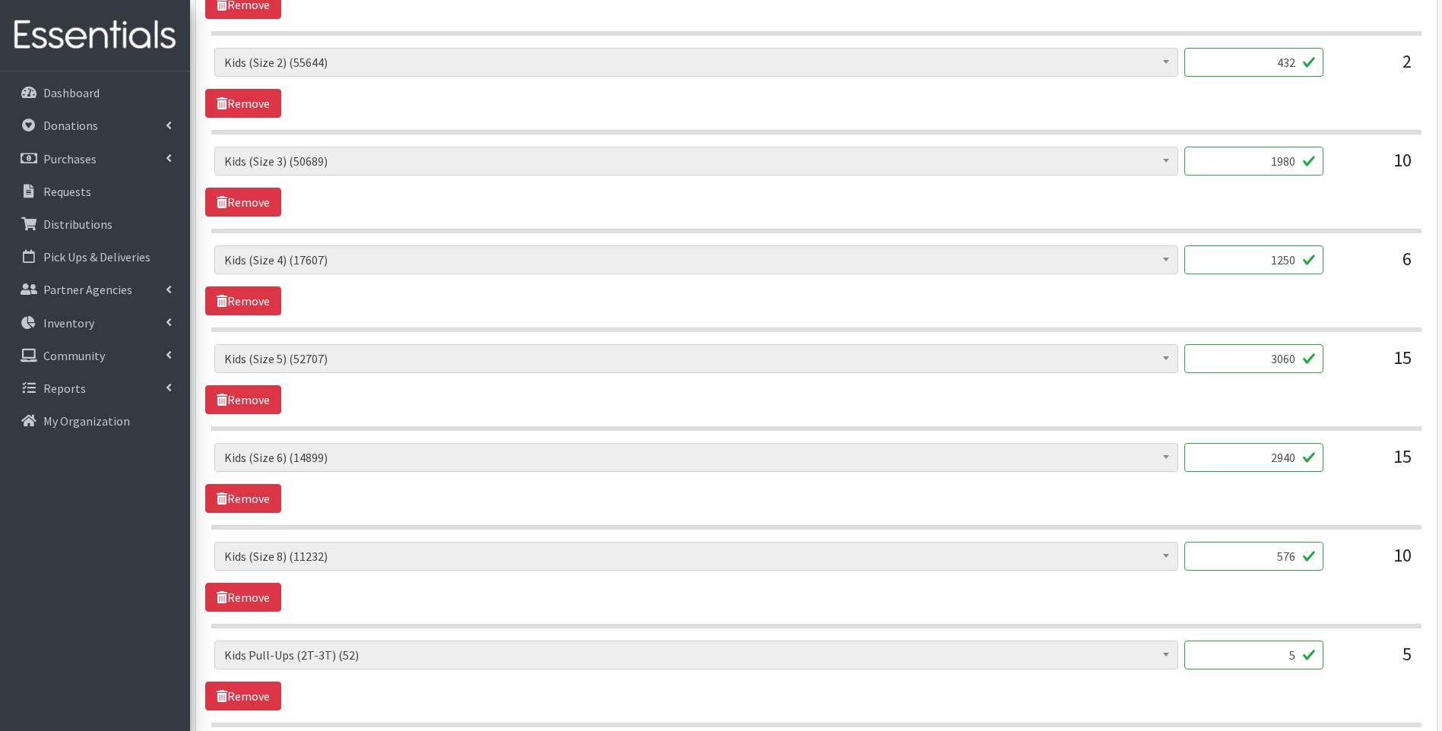
drag, startPoint x: 947, startPoint y: 618, endPoint x: 935, endPoint y: 622, distance: 13.0
click at [943, 619] on section "Baby Food (2626) Blood Pressure Cuff (0) Car Seat (1) Children's Disposable Und…" at bounding box center [816, 585] width 1210 height 87
click at [237, 696] on link "Remove" at bounding box center [243, 696] width 76 height 29
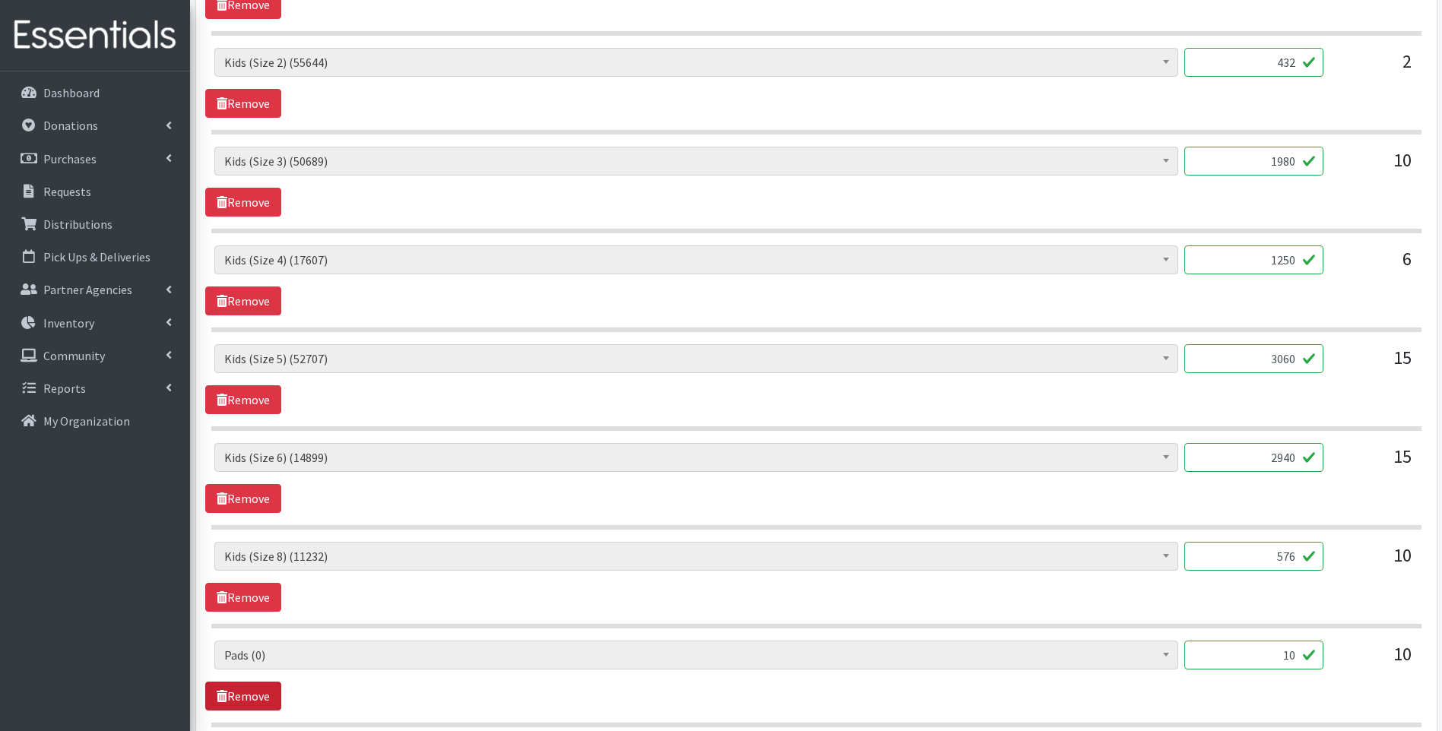
click at [237, 695] on link "Remove" at bounding box center [243, 696] width 76 height 29
drag, startPoint x: 1268, startPoint y: 654, endPoint x: 1332, endPoint y: 648, distance: 64.2
click at [1332, 648] on div "Baby Food (2626) Blood Pressure Cuff (0) Car Seat (1) Children's Disposable Und…" at bounding box center [815, 661] width 1203 height 41
type input "60"
click at [781, 614] on section "Baby Food (2626) Blood Pressure Cuff (0) Car Seat (1) Children's Disposable Und…" at bounding box center [816, 585] width 1210 height 87
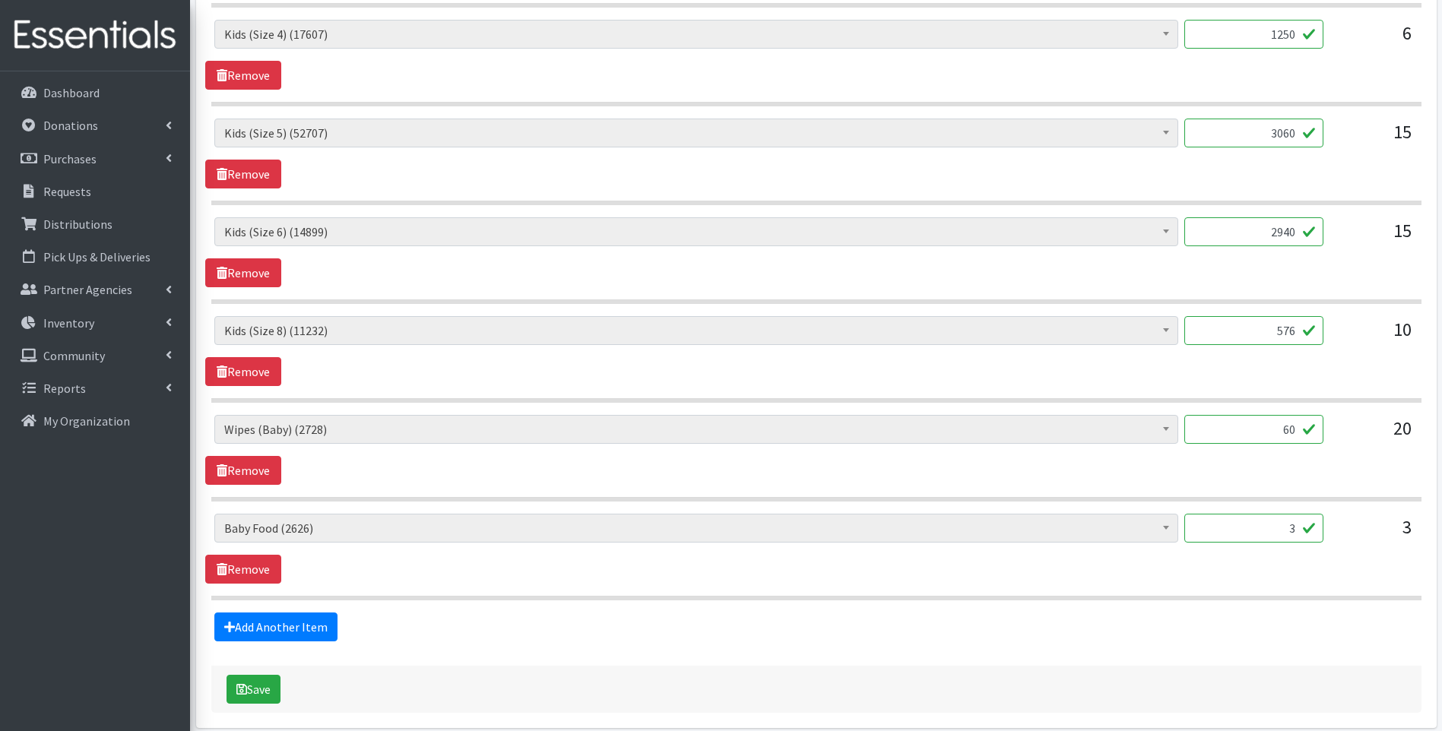
scroll to position [1013, 0]
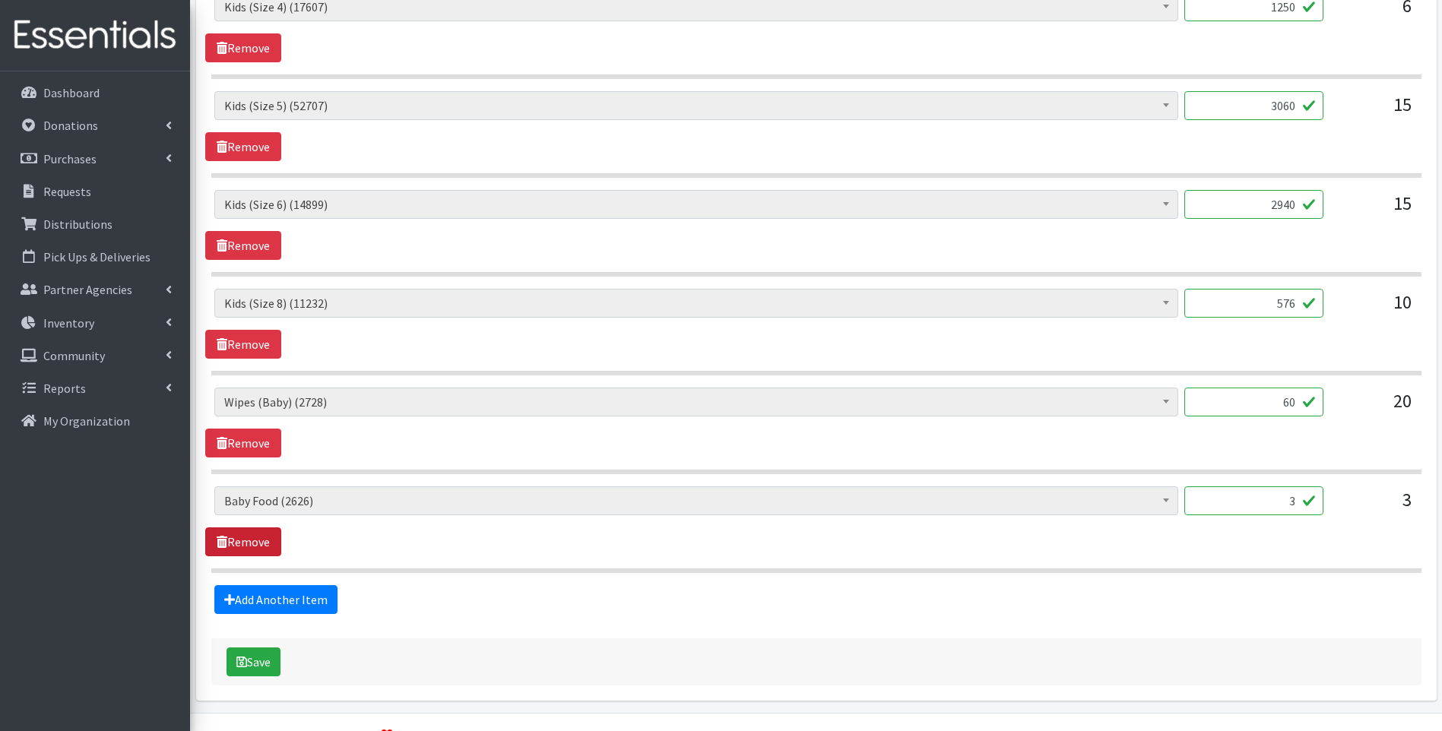
click at [261, 536] on link "Remove" at bounding box center [243, 541] width 76 height 29
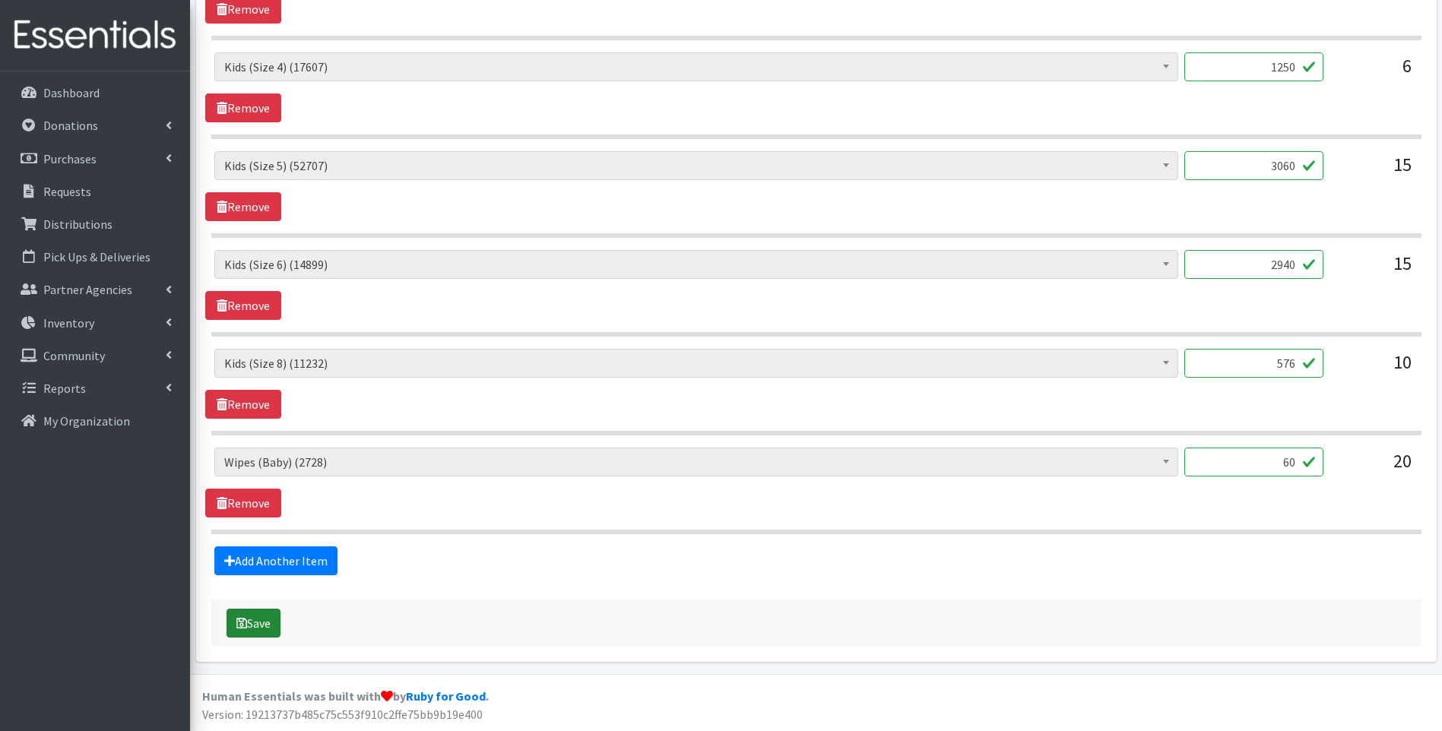
click at [266, 627] on button "Save" at bounding box center [253, 623] width 54 height 29
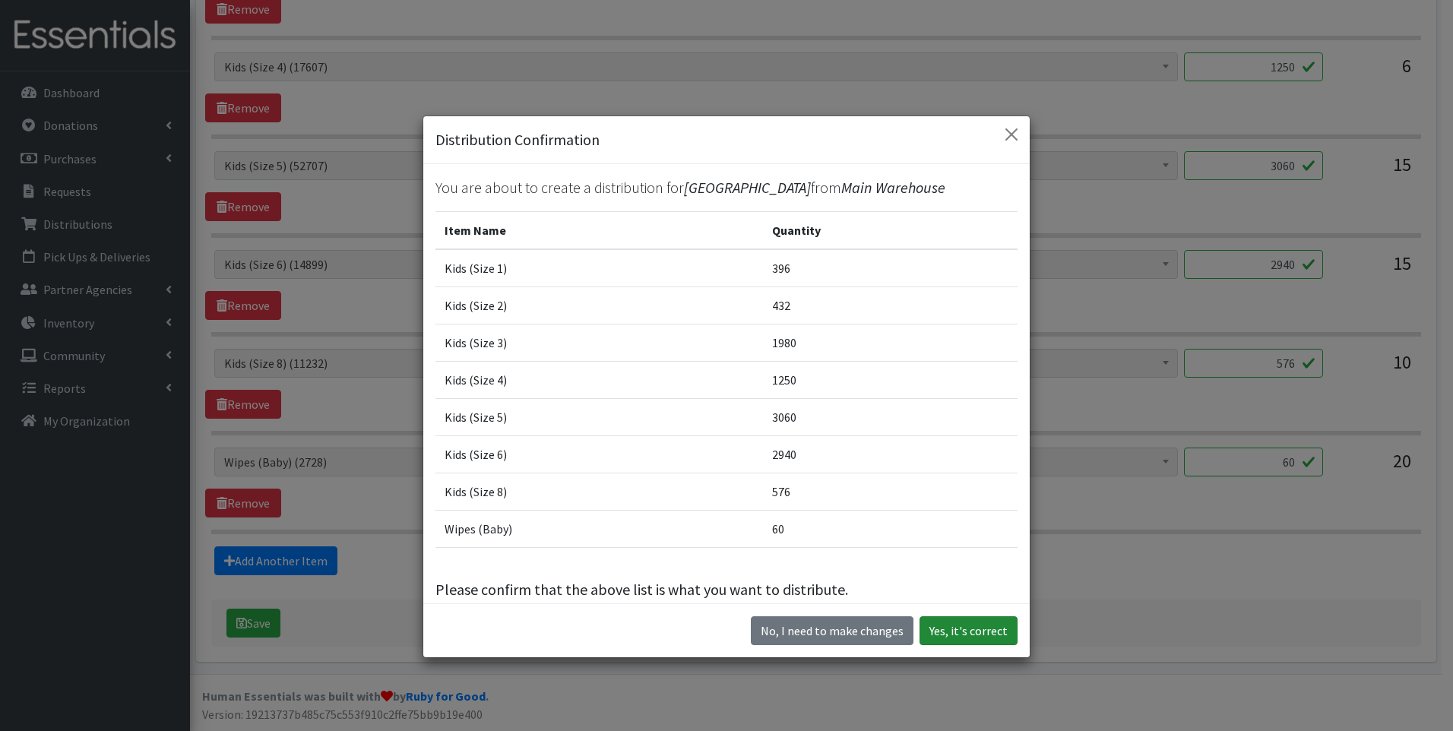
click at [961, 626] on button "Yes, it's correct" at bounding box center [969, 630] width 98 height 29
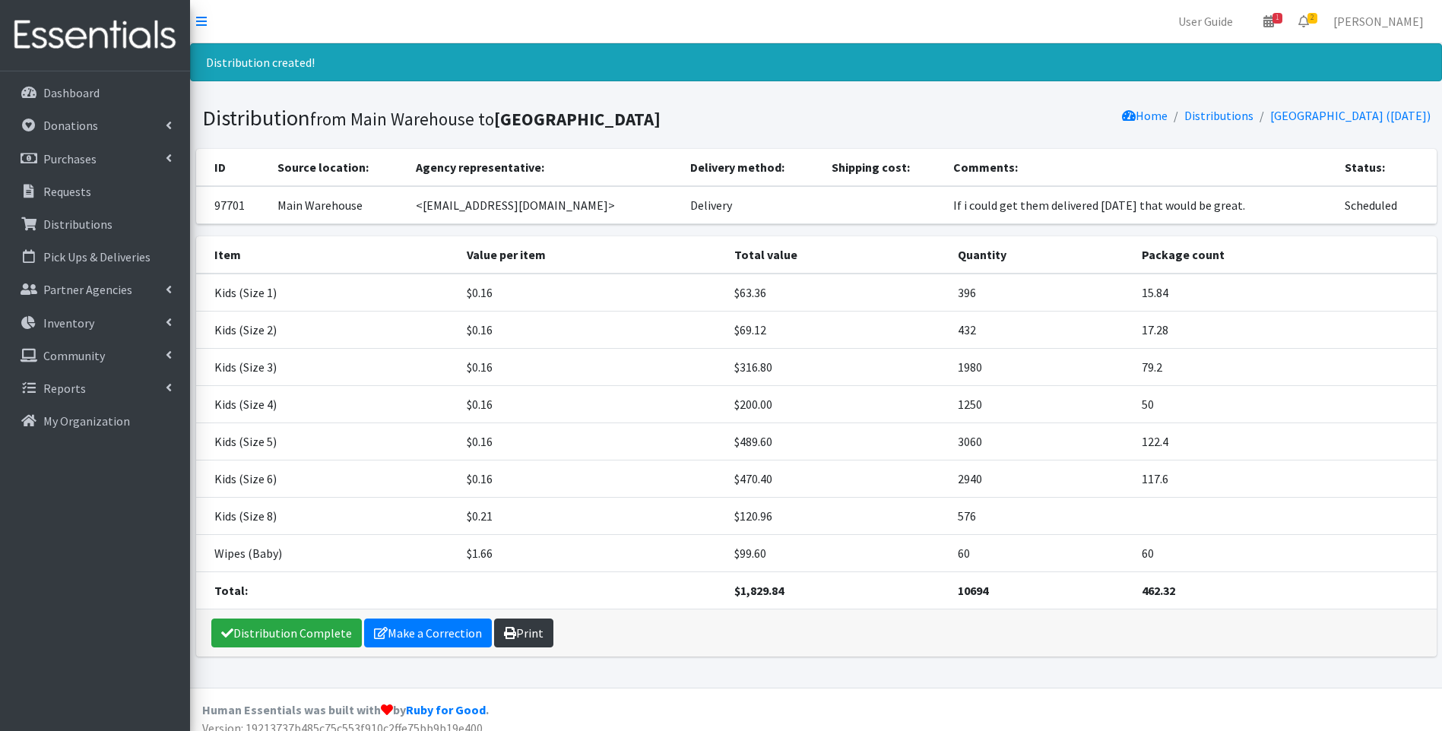
click at [521, 635] on link "Print" at bounding box center [523, 633] width 59 height 29
click at [287, 634] on link "Distribution Complete" at bounding box center [286, 633] width 150 height 29
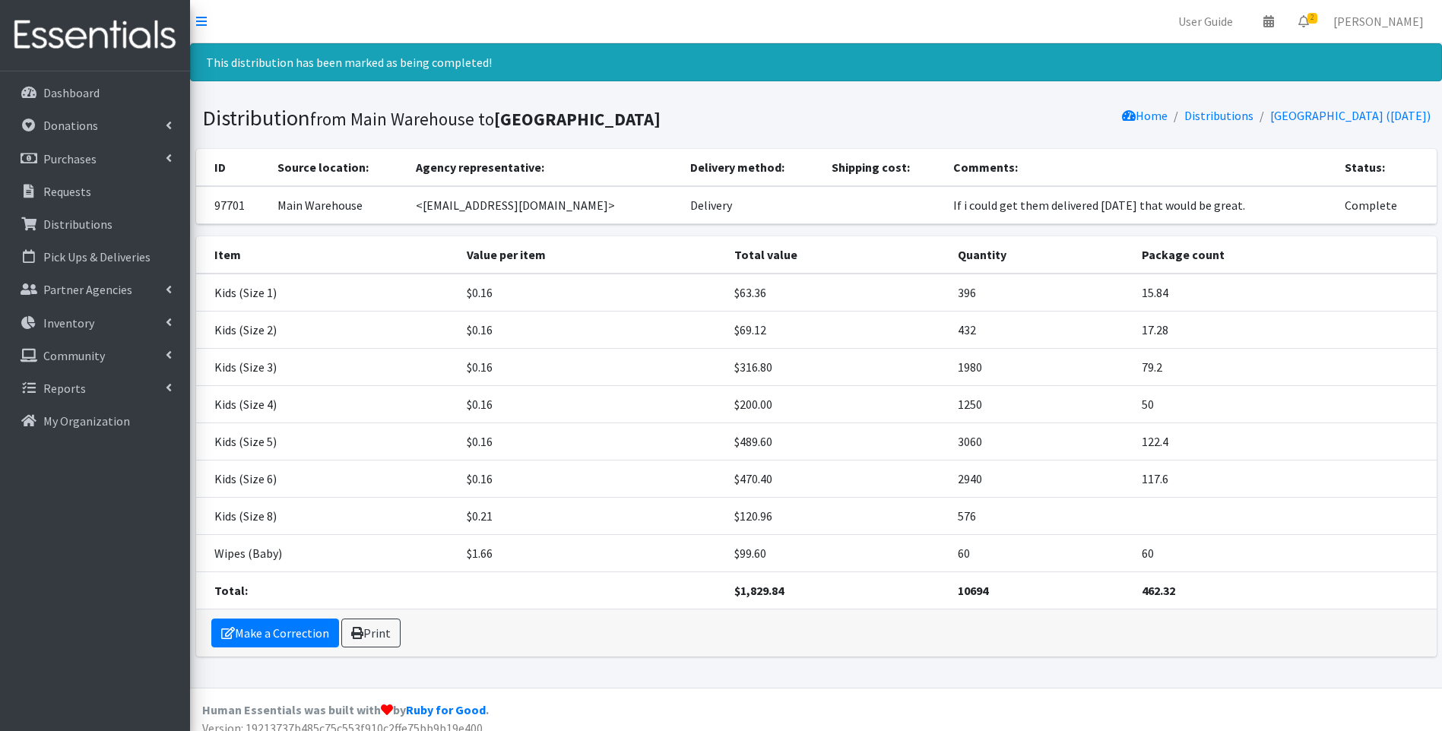
click at [67, 29] on img at bounding box center [95, 35] width 178 height 51
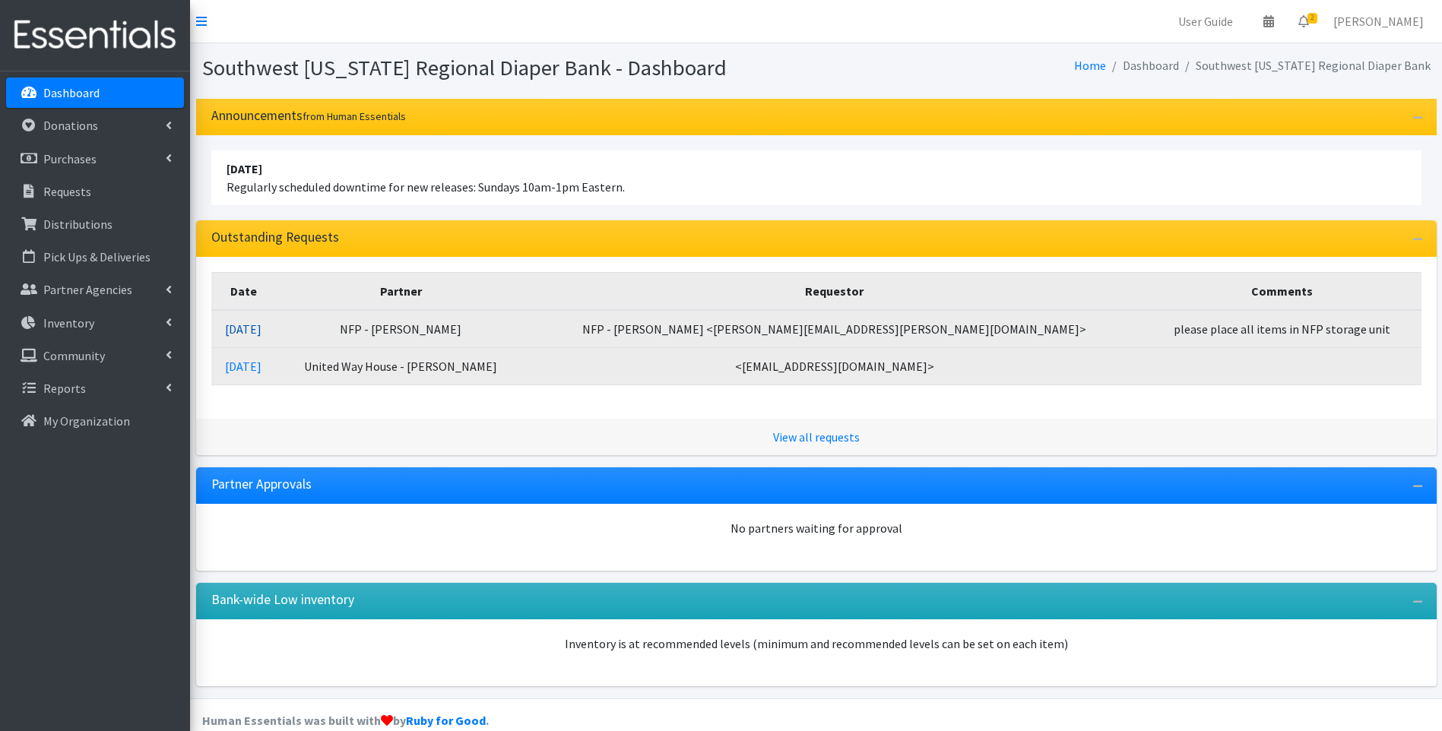
click at [261, 326] on link "[DATE]" at bounding box center [243, 328] width 36 height 15
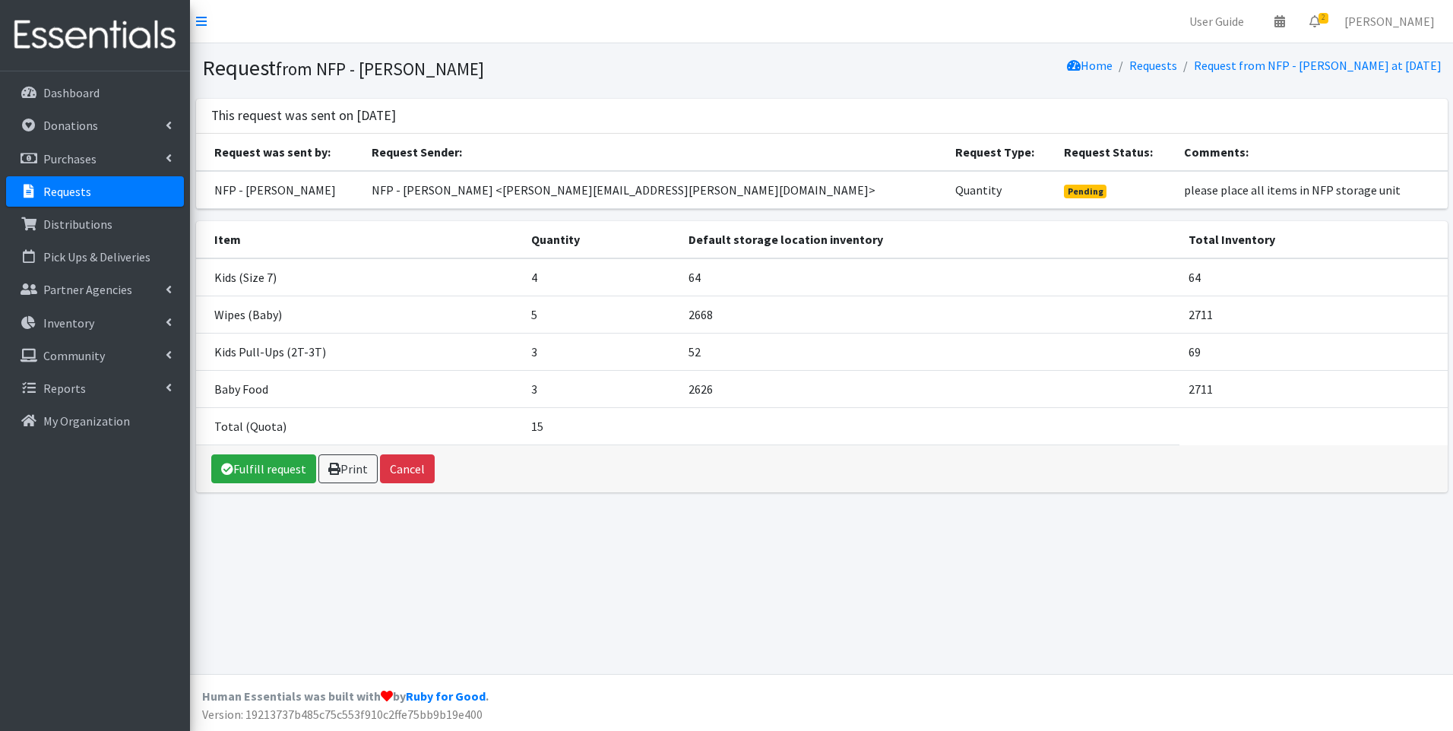
click at [65, 45] on img at bounding box center [95, 35] width 178 height 51
